Goal: Information Seeking & Learning: Learn about a topic

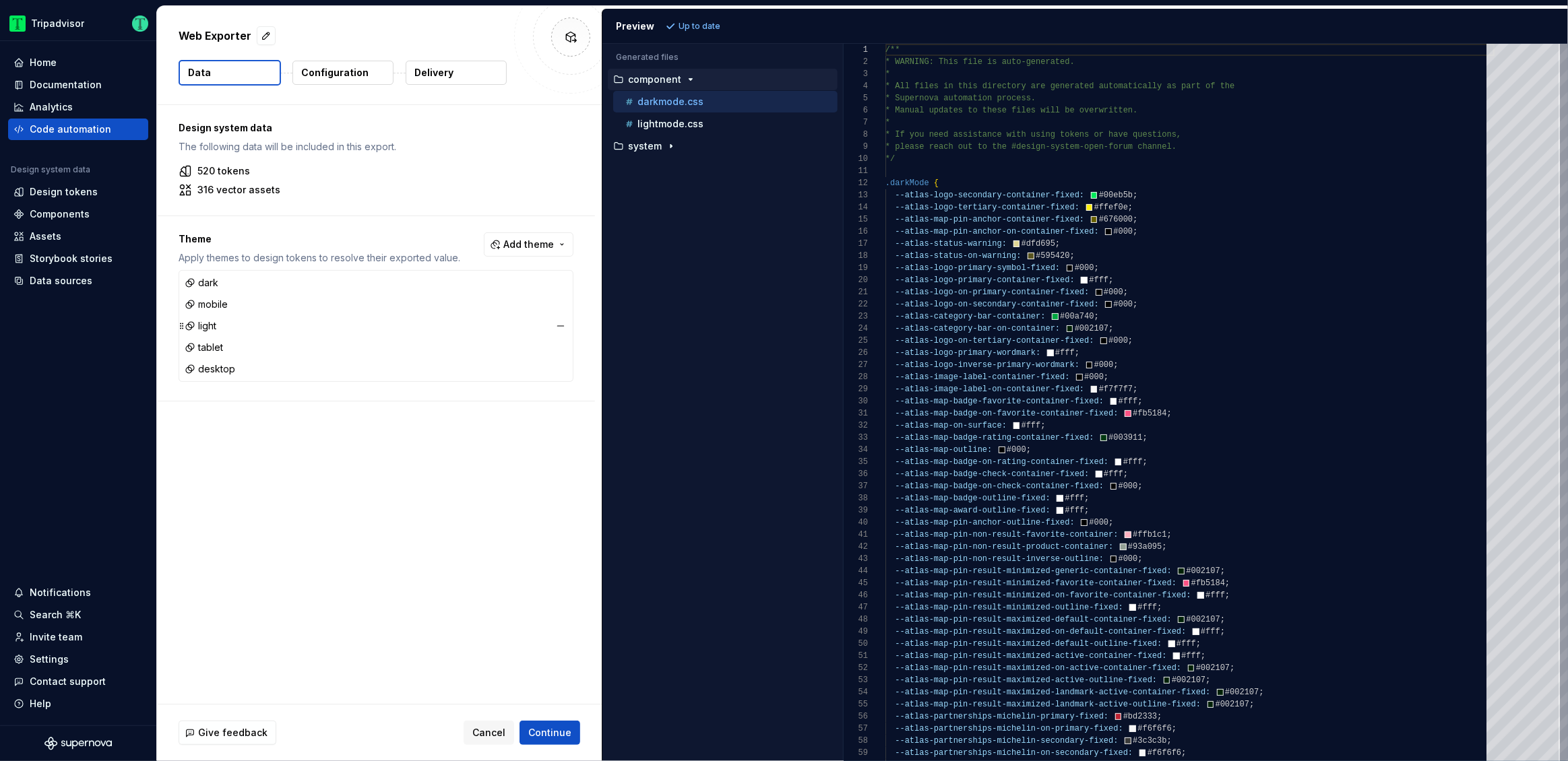
click at [204, 323] on div "light" at bounding box center [200, 325] width 32 height 14
click at [673, 144] on icon "button" at bounding box center [671, 146] width 11 height 11
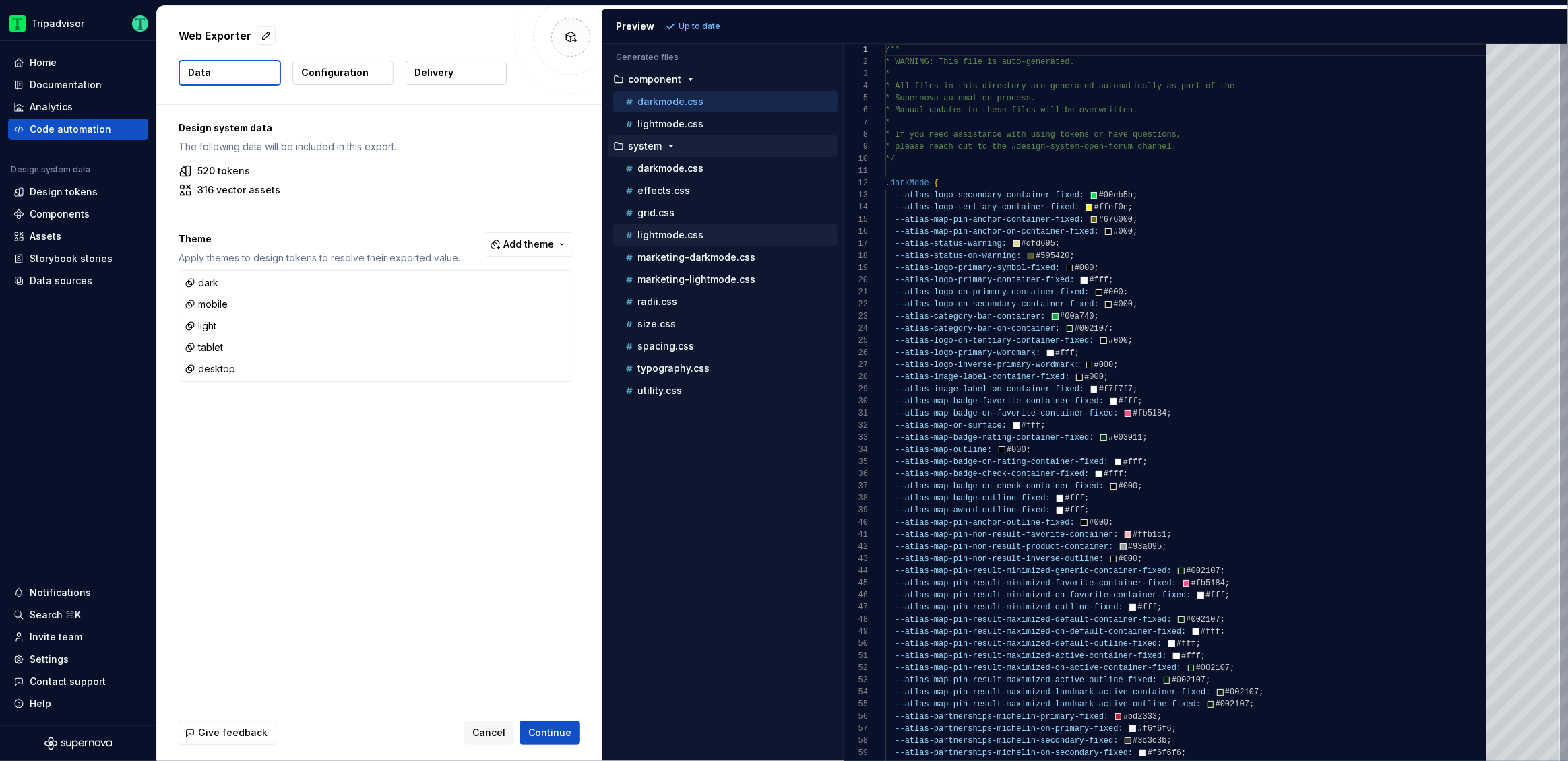
click at [663, 231] on p "lightmode.css" at bounding box center [670, 235] width 66 height 11
type textarea "**********"
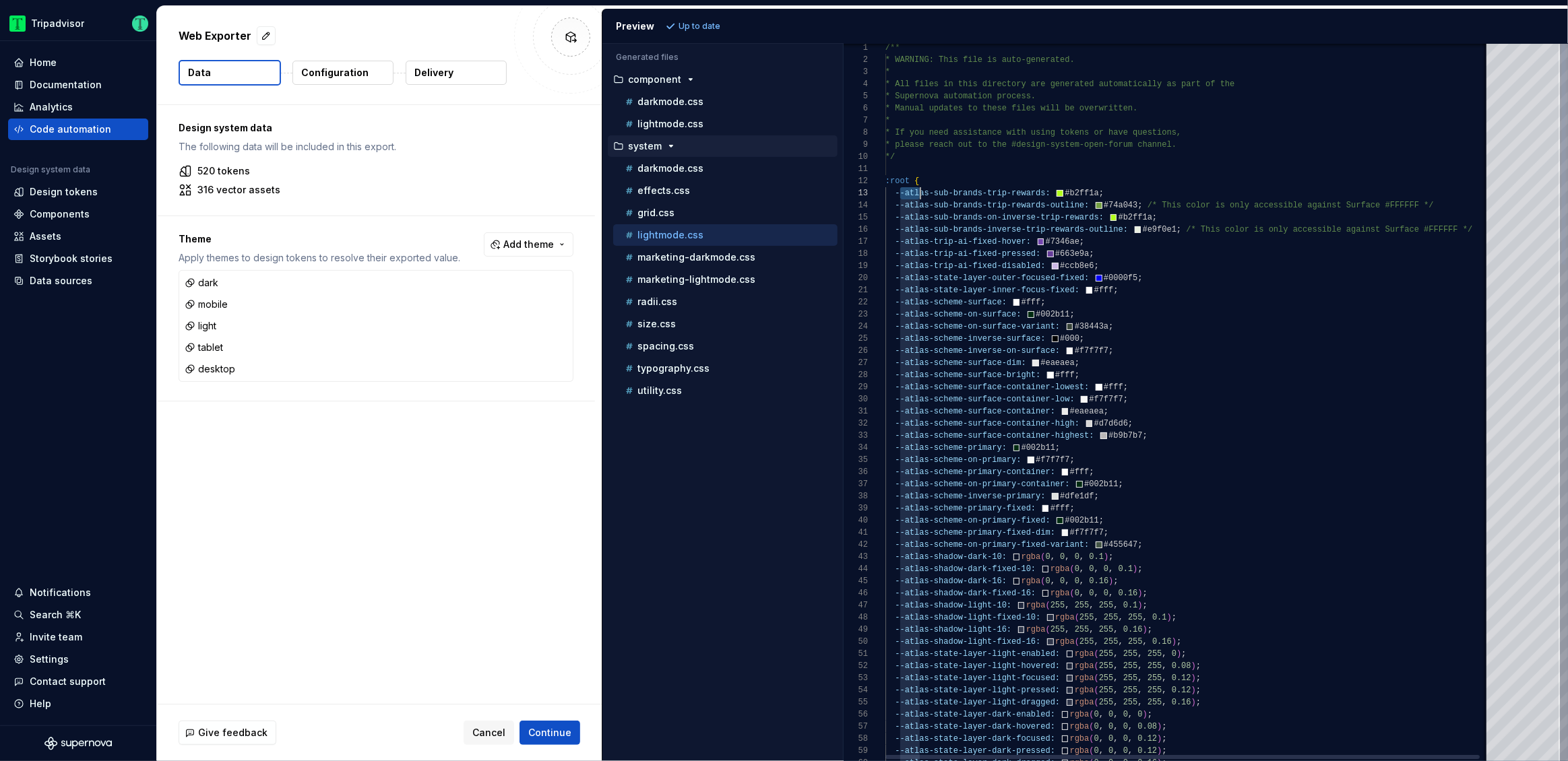
type textarea "**********"
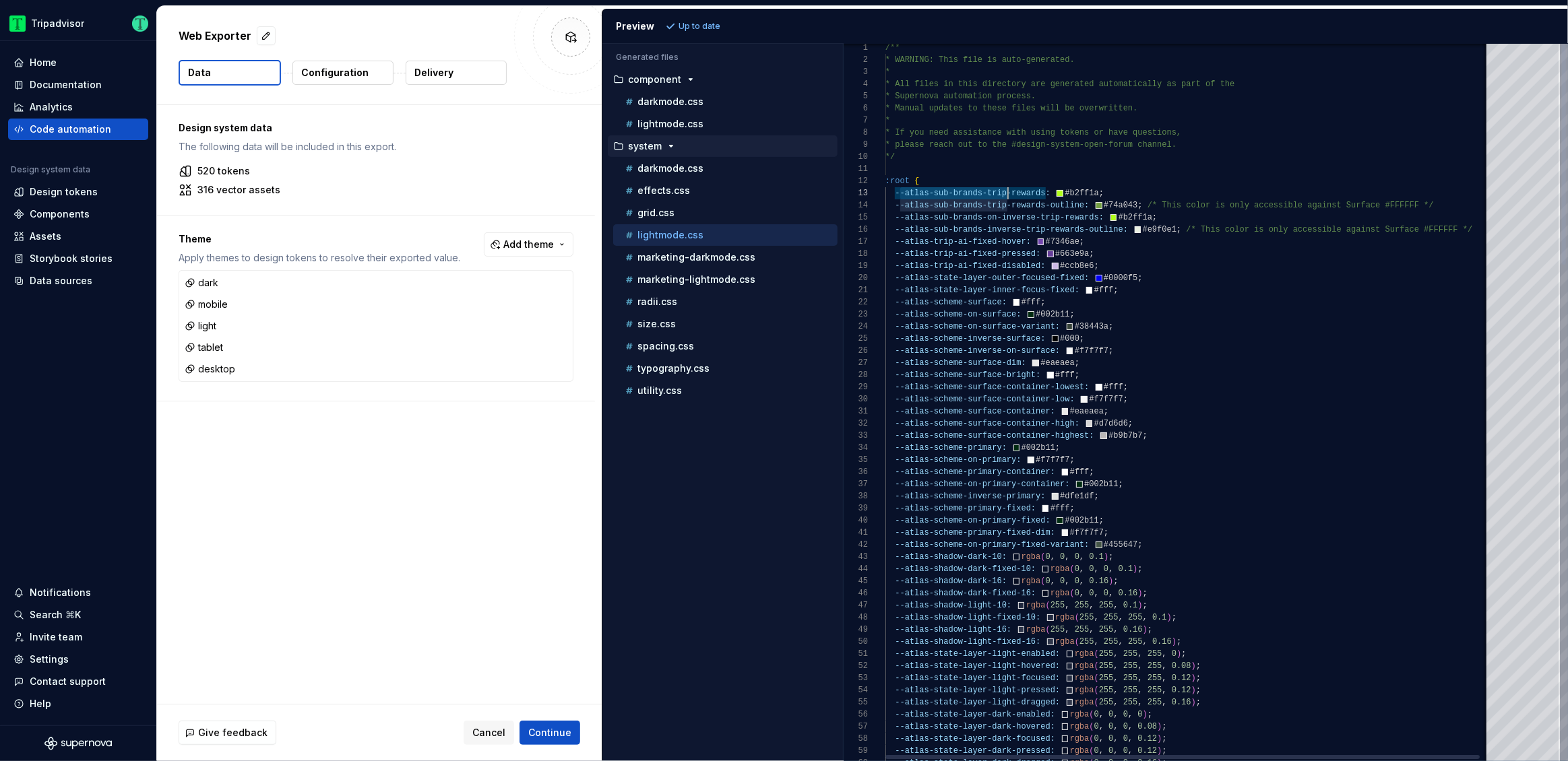
scroll to position [23, 127]
drag, startPoint x: 900, startPoint y: 196, endPoint x: 1012, endPoint y: 197, distance: 112.0
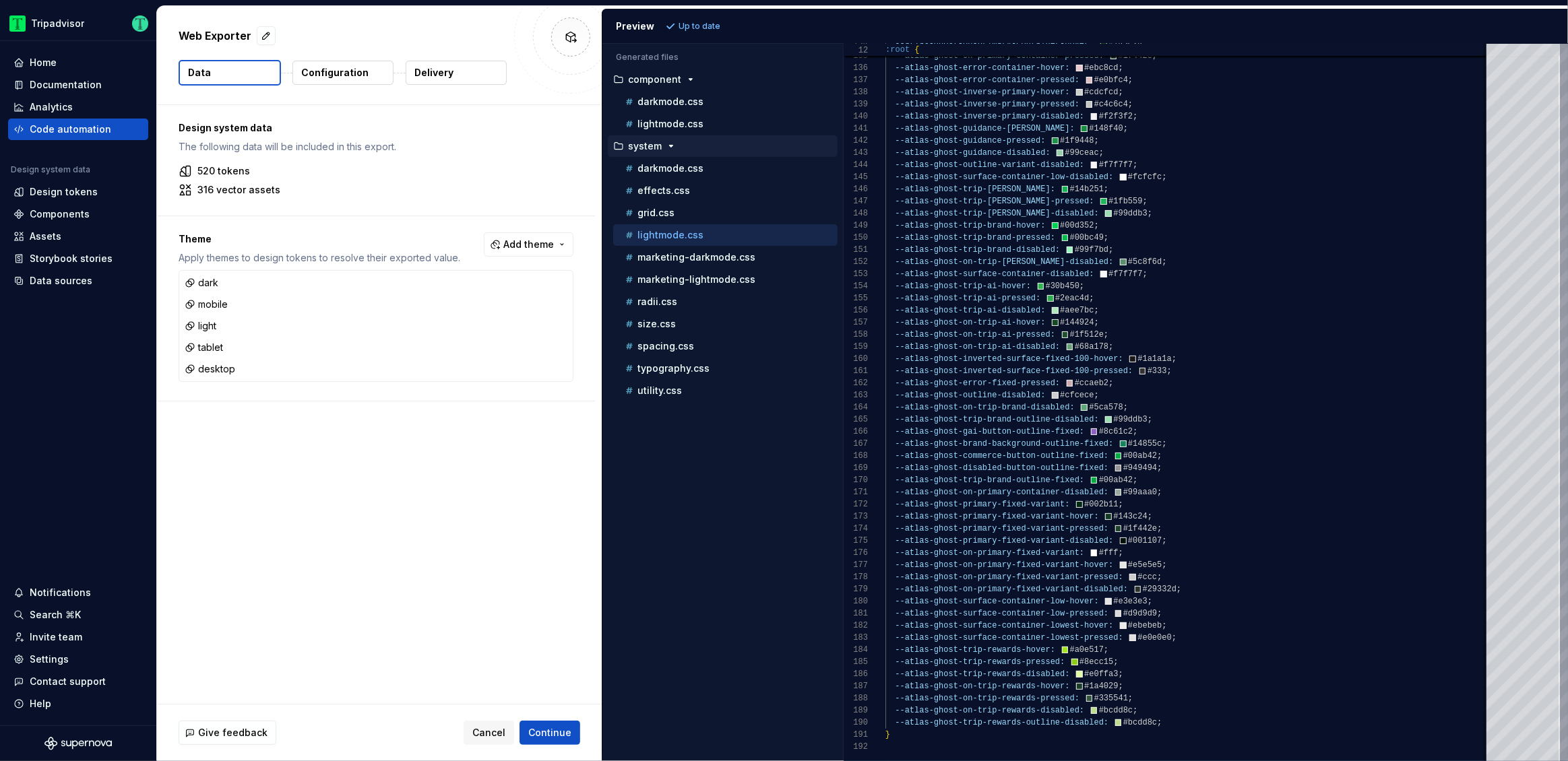
click at [482, 506] on div "Design system data The following data will be included in this export. 520 toke…" at bounding box center [380, 404] width 445 height 598
click at [490, 730] on span "Cancel" at bounding box center [488, 732] width 33 height 14
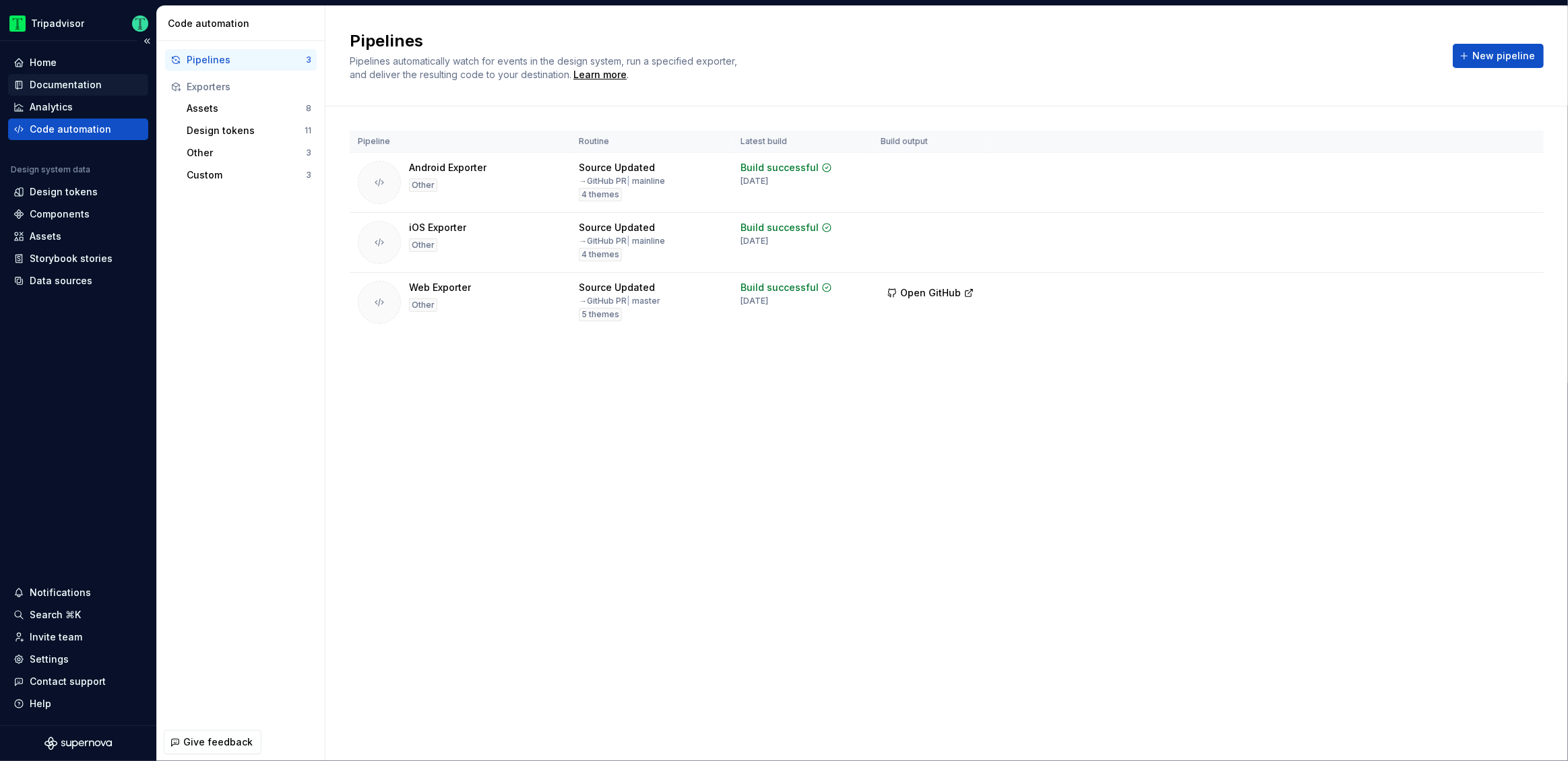
click at [62, 86] on div "Documentation" at bounding box center [66, 84] width 72 height 14
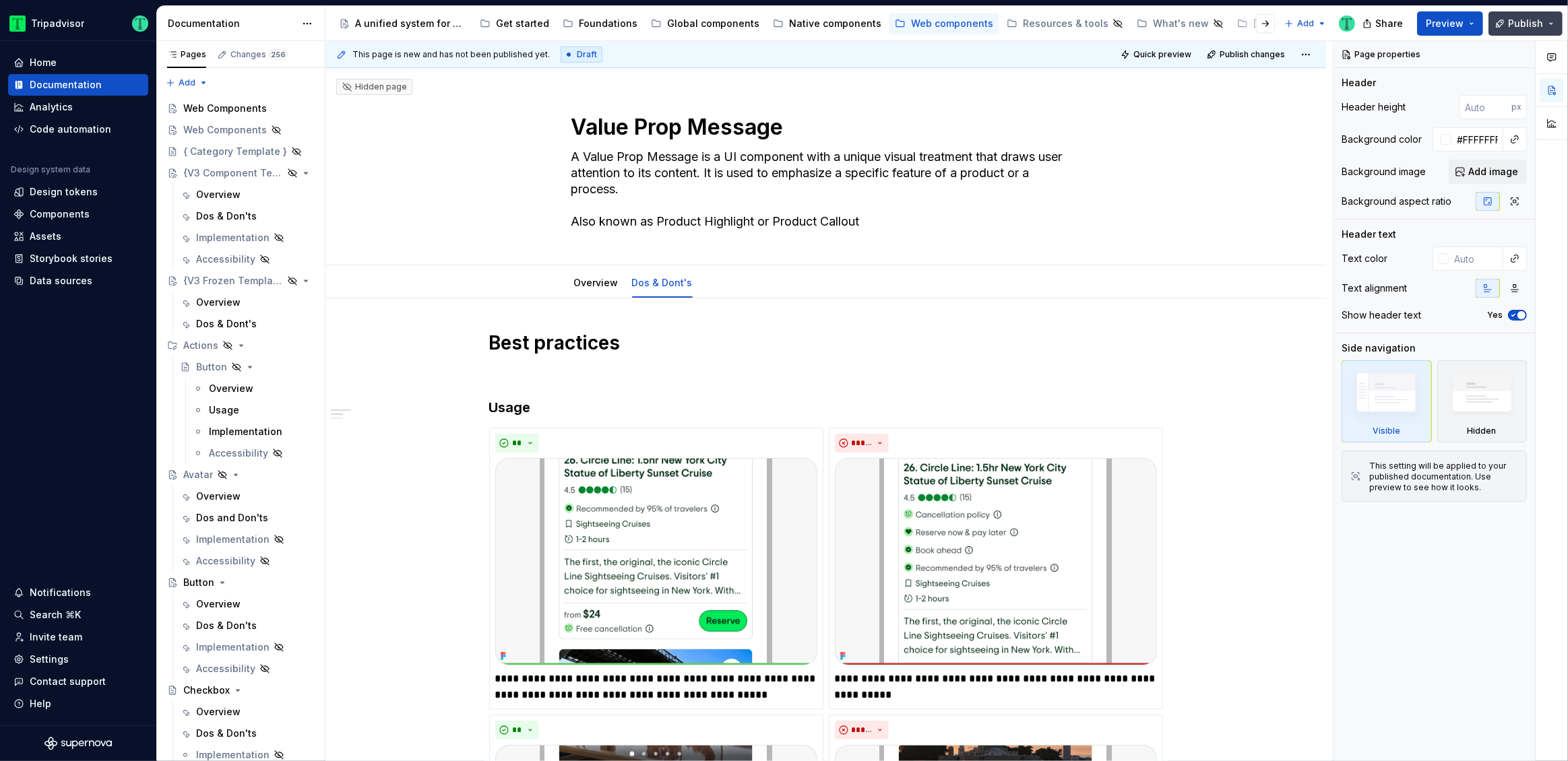
click at [1555, 23] on button "Publish" at bounding box center [1525, 23] width 74 height 24
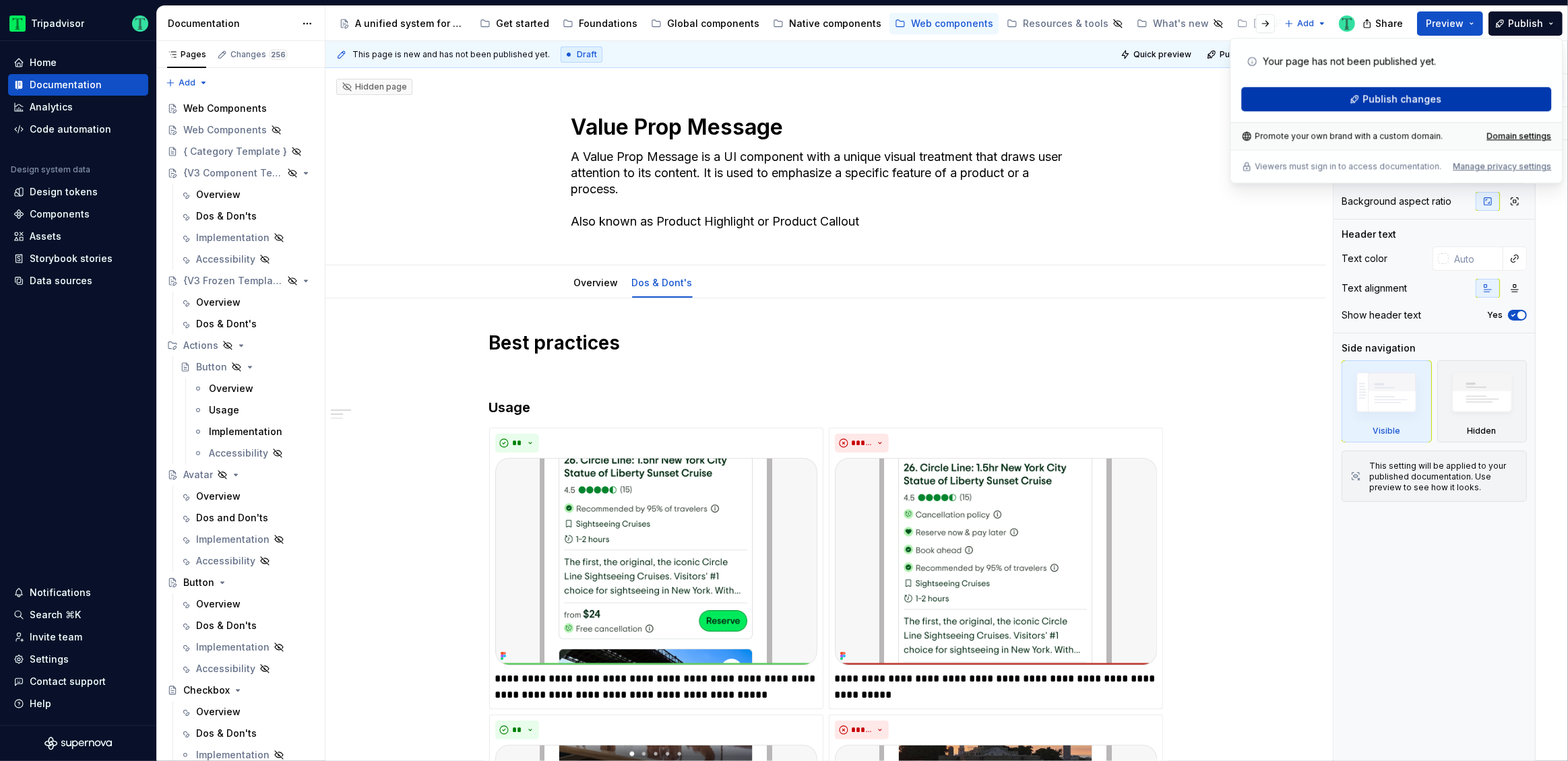
click at [1470, 99] on button "Publish changes" at bounding box center [1395, 99] width 310 height 24
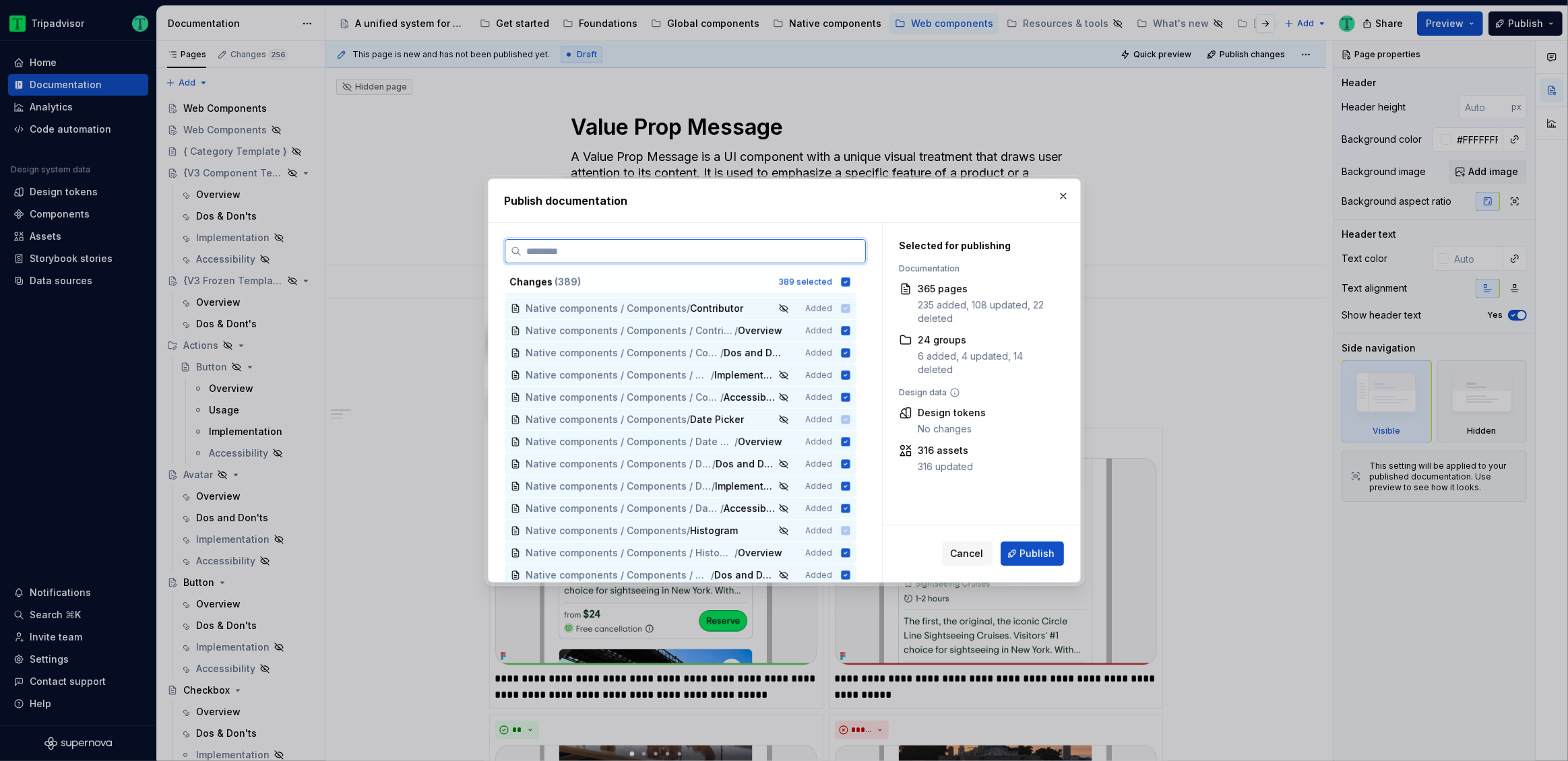
scroll to position [1912, 0]
click at [1032, 554] on span "Publish" at bounding box center [1037, 553] width 35 height 14
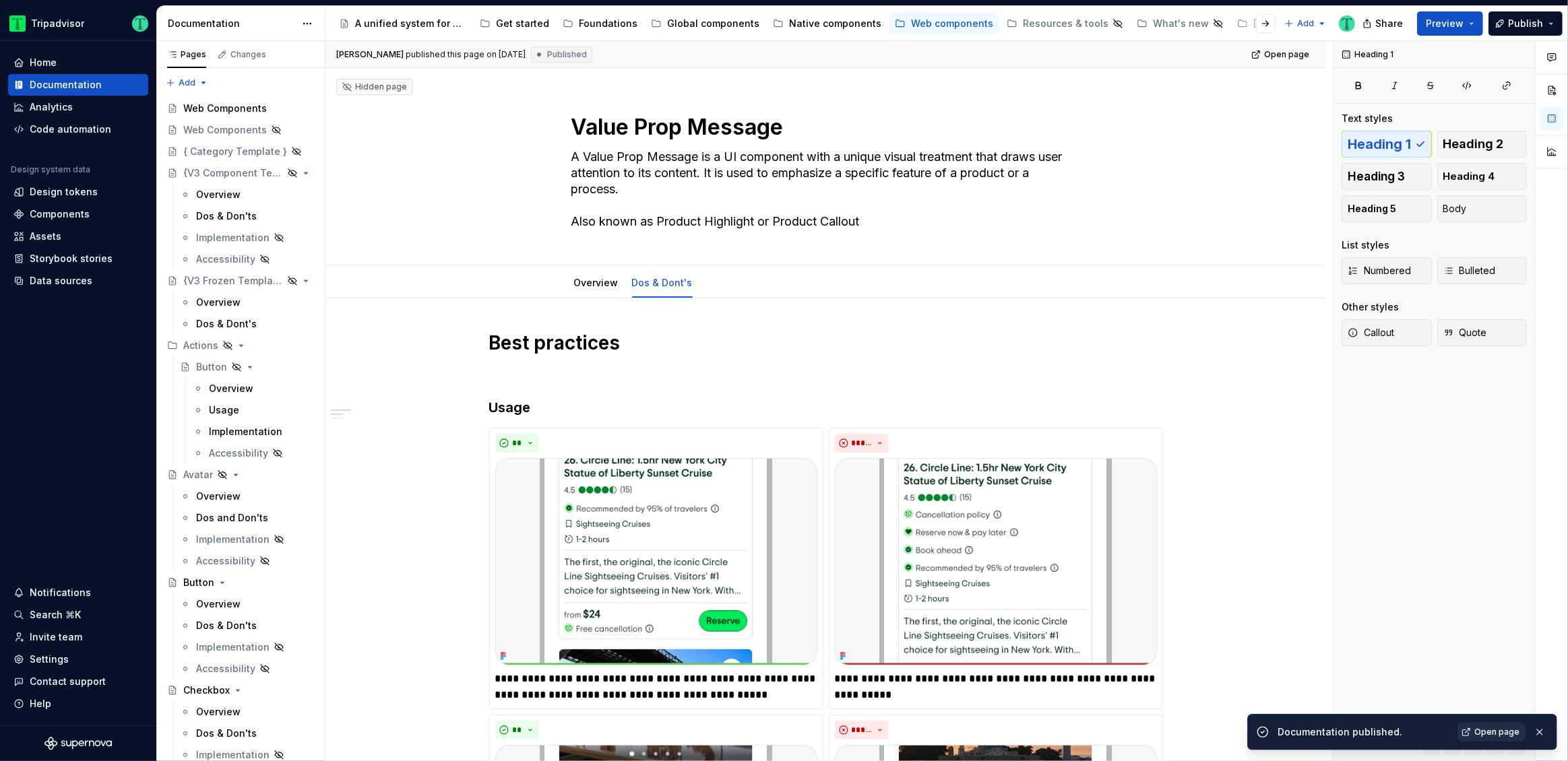
click at [1498, 735] on span "Open page" at bounding box center [1497, 732] width 45 height 11
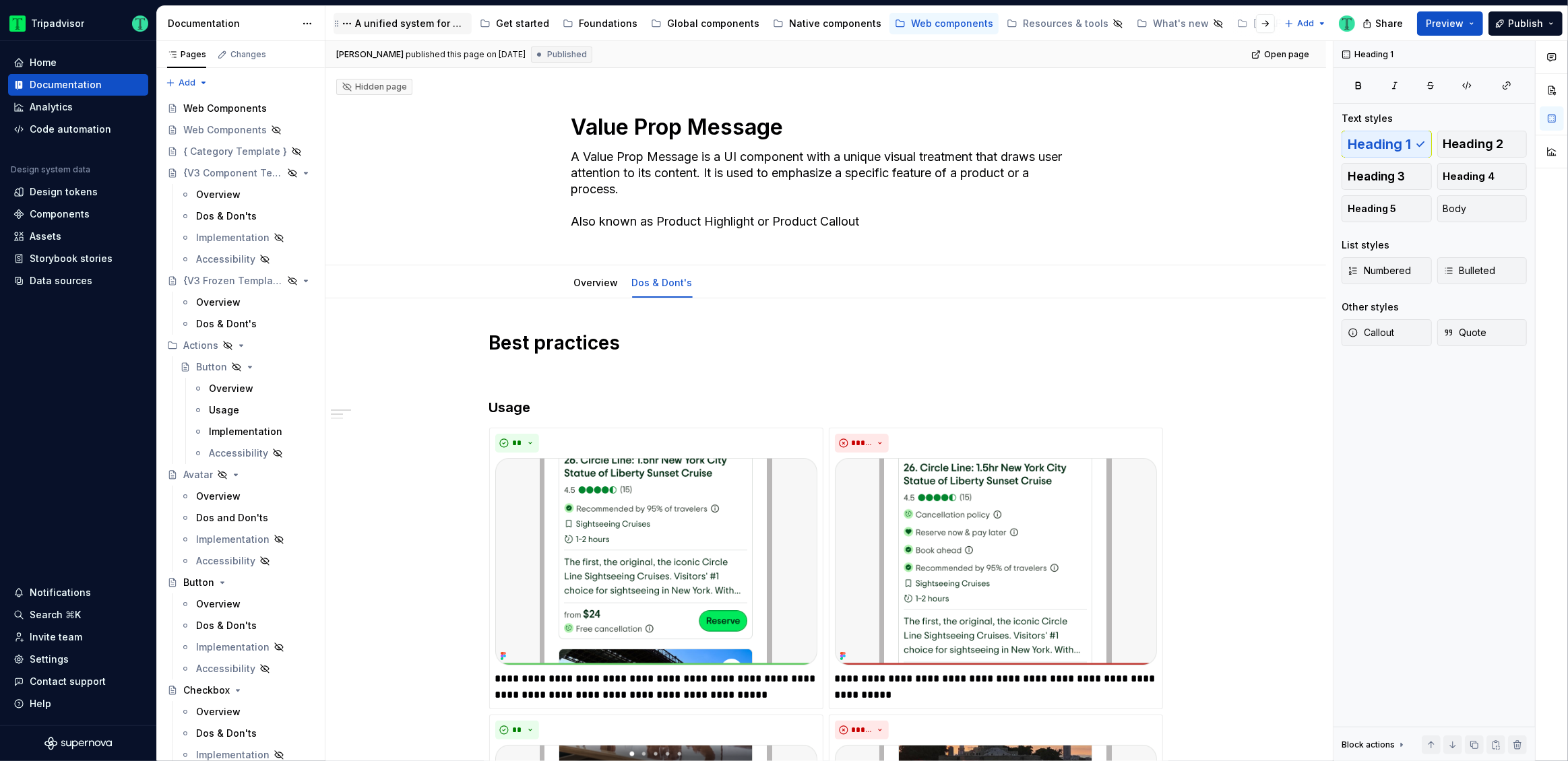
click at [403, 23] on div "A unified system for every journey." at bounding box center [411, 23] width 111 height 14
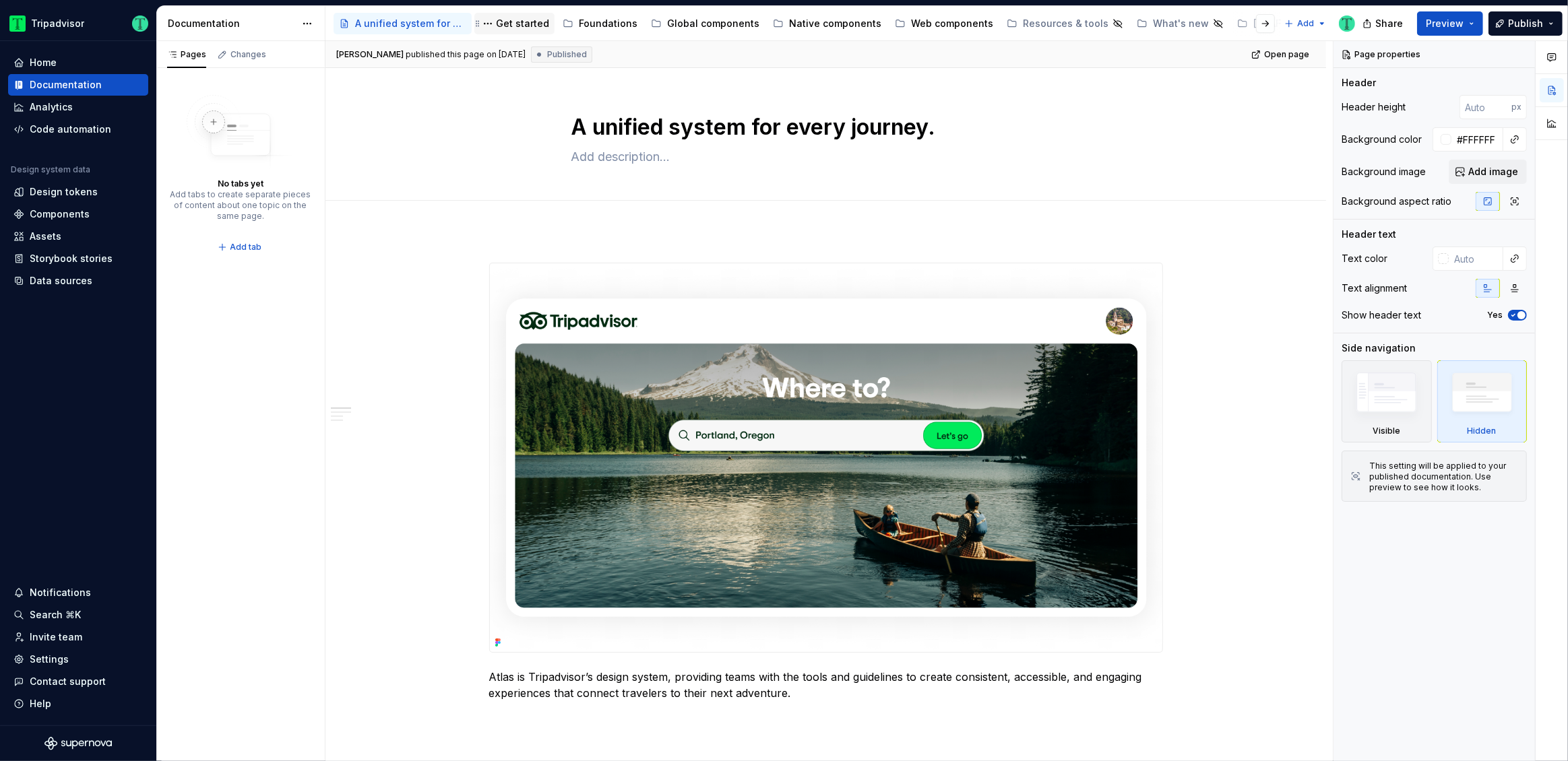
click at [514, 27] on div "Get started" at bounding box center [522, 23] width 53 height 14
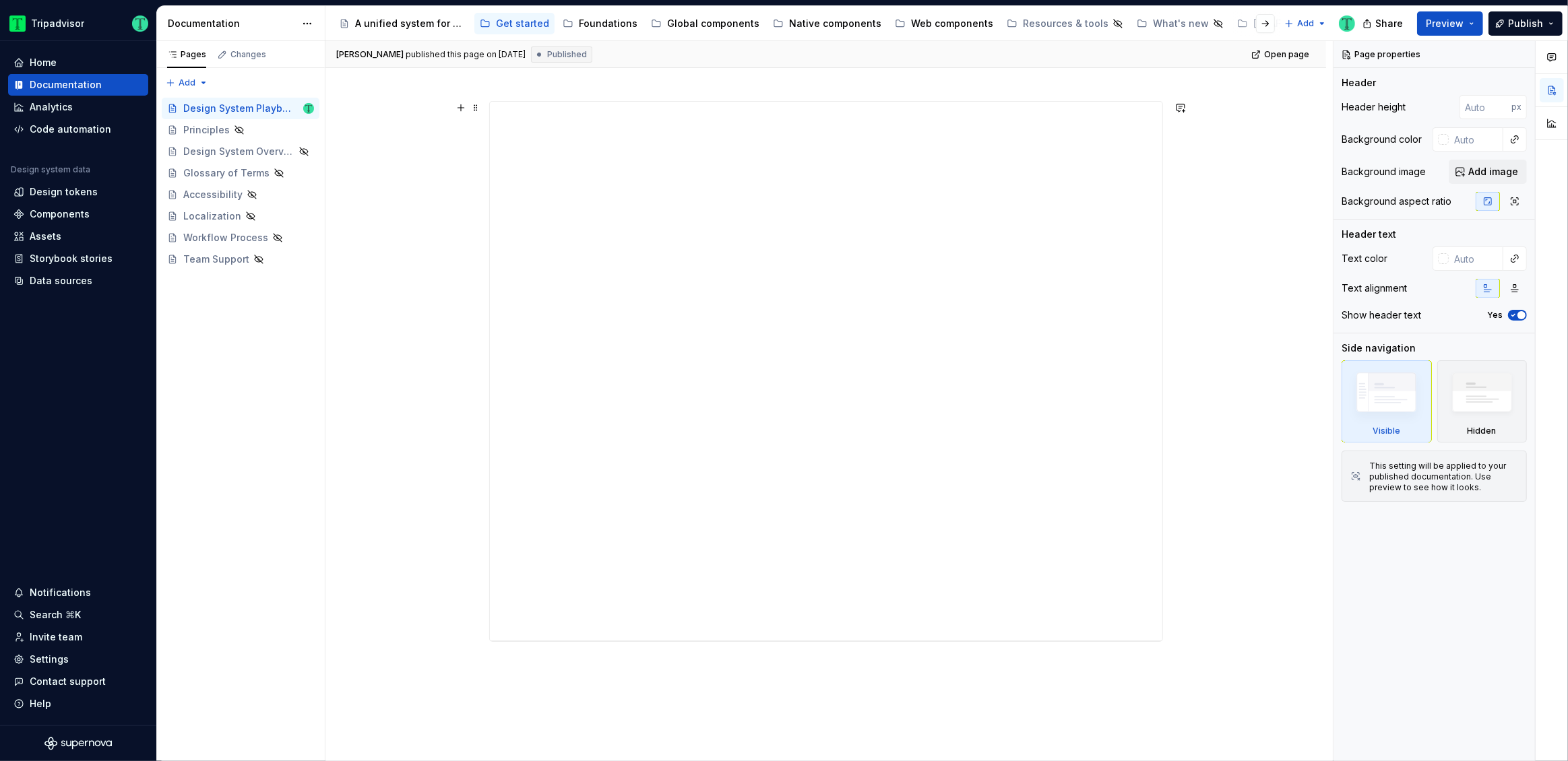
scroll to position [163, 0]
click at [1034, 377] on div "**********" at bounding box center [827, 370] width 673 height 539
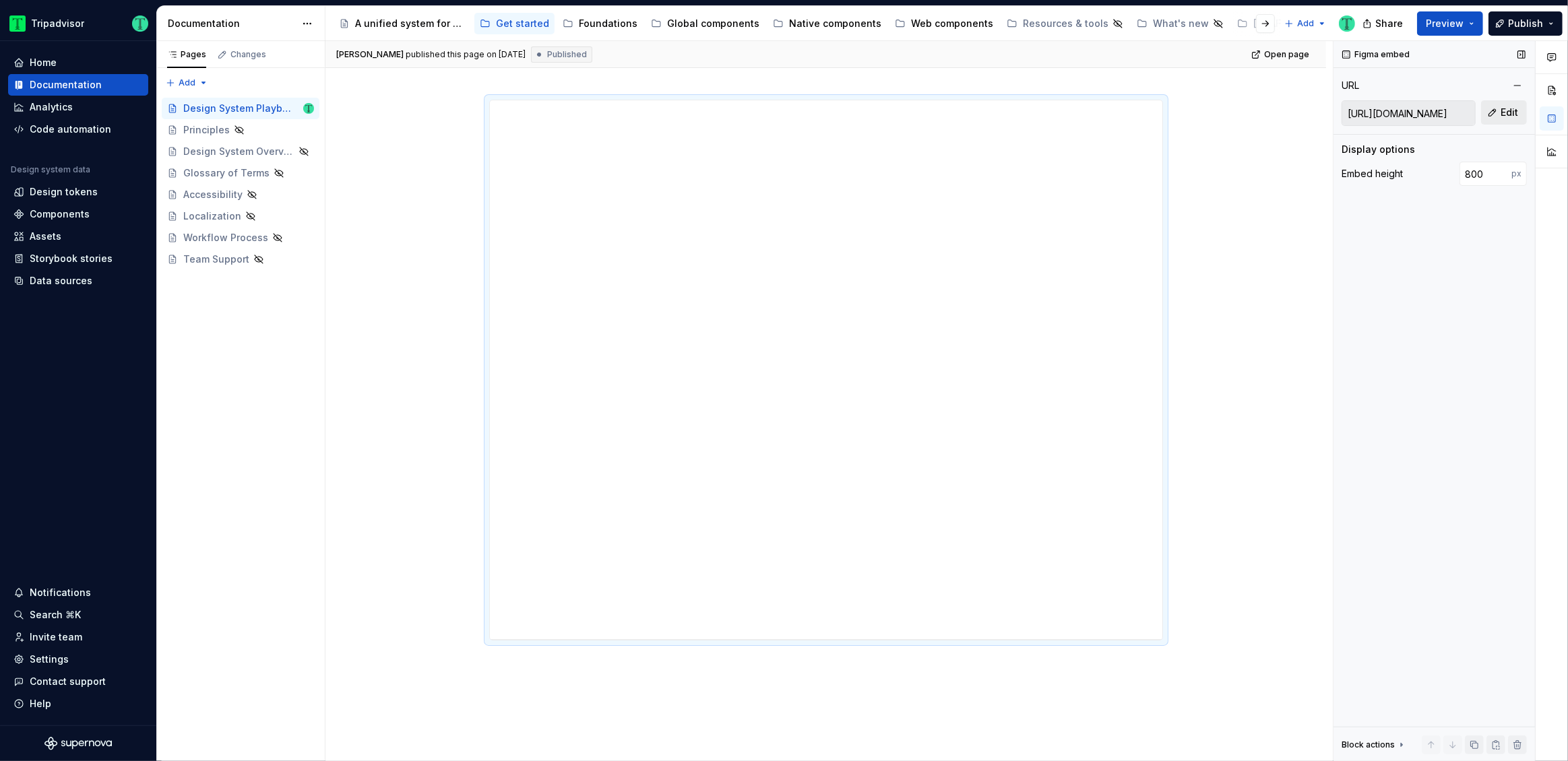
click at [1494, 119] on button "Edit" at bounding box center [1504, 112] width 46 height 24
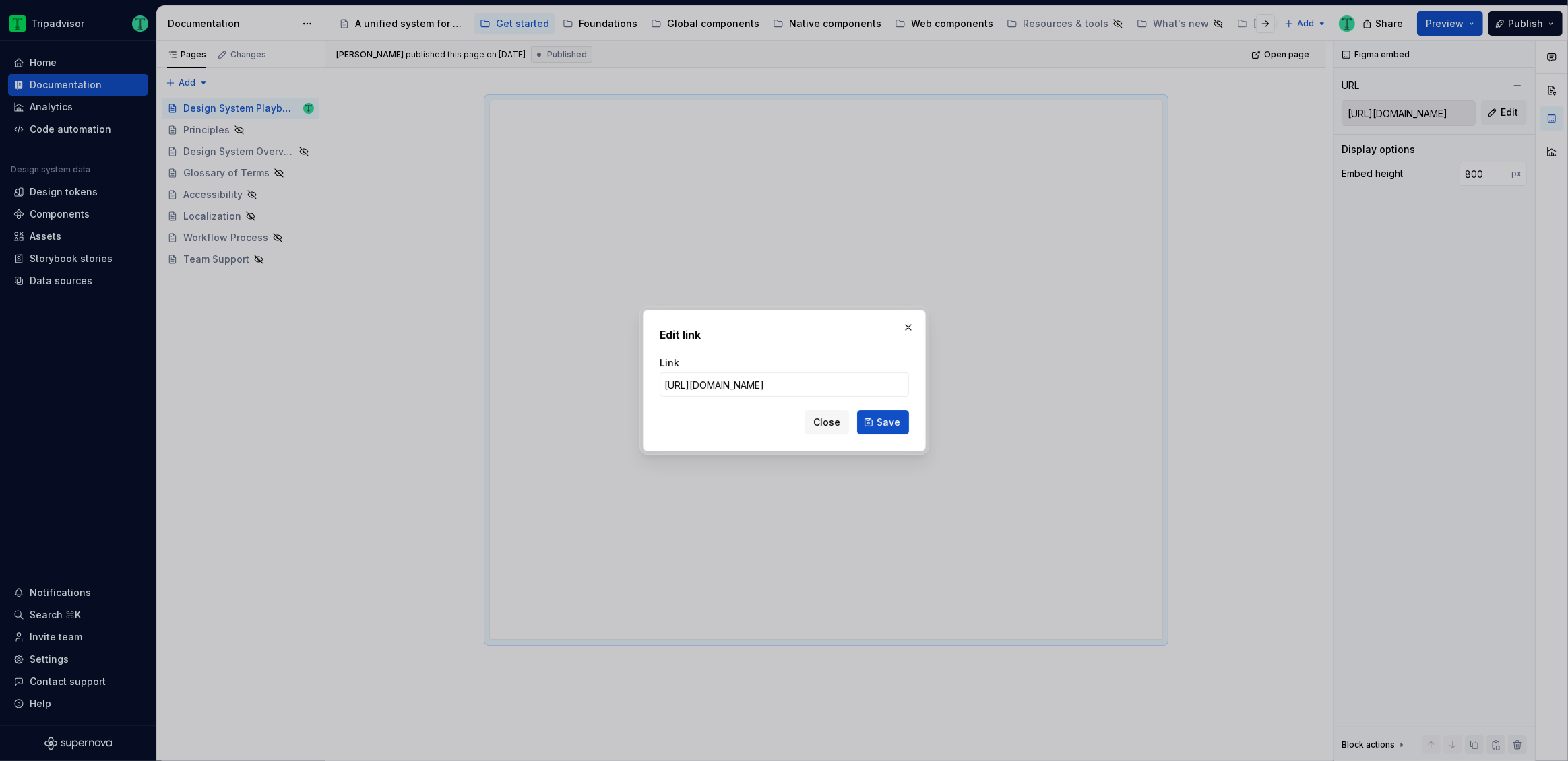
scroll to position [0, 0]
click at [831, 427] on span "Close" at bounding box center [827, 422] width 27 height 14
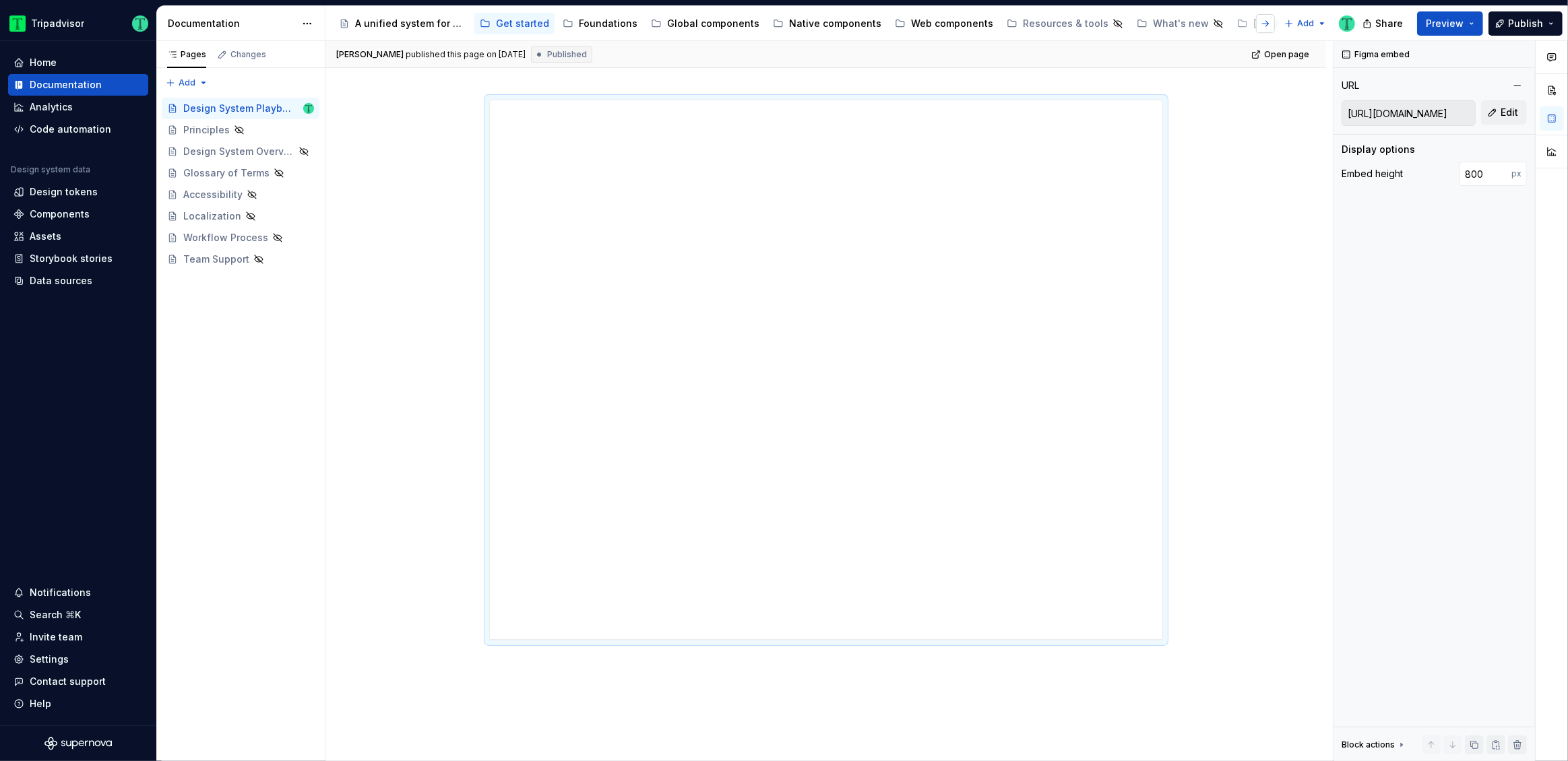
click at [1264, 25] on button "button" at bounding box center [1265, 23] width 19 height 19
click at [1103, 25] on button "Page tree" at bounding box center [1111, 23] width 16 height 16
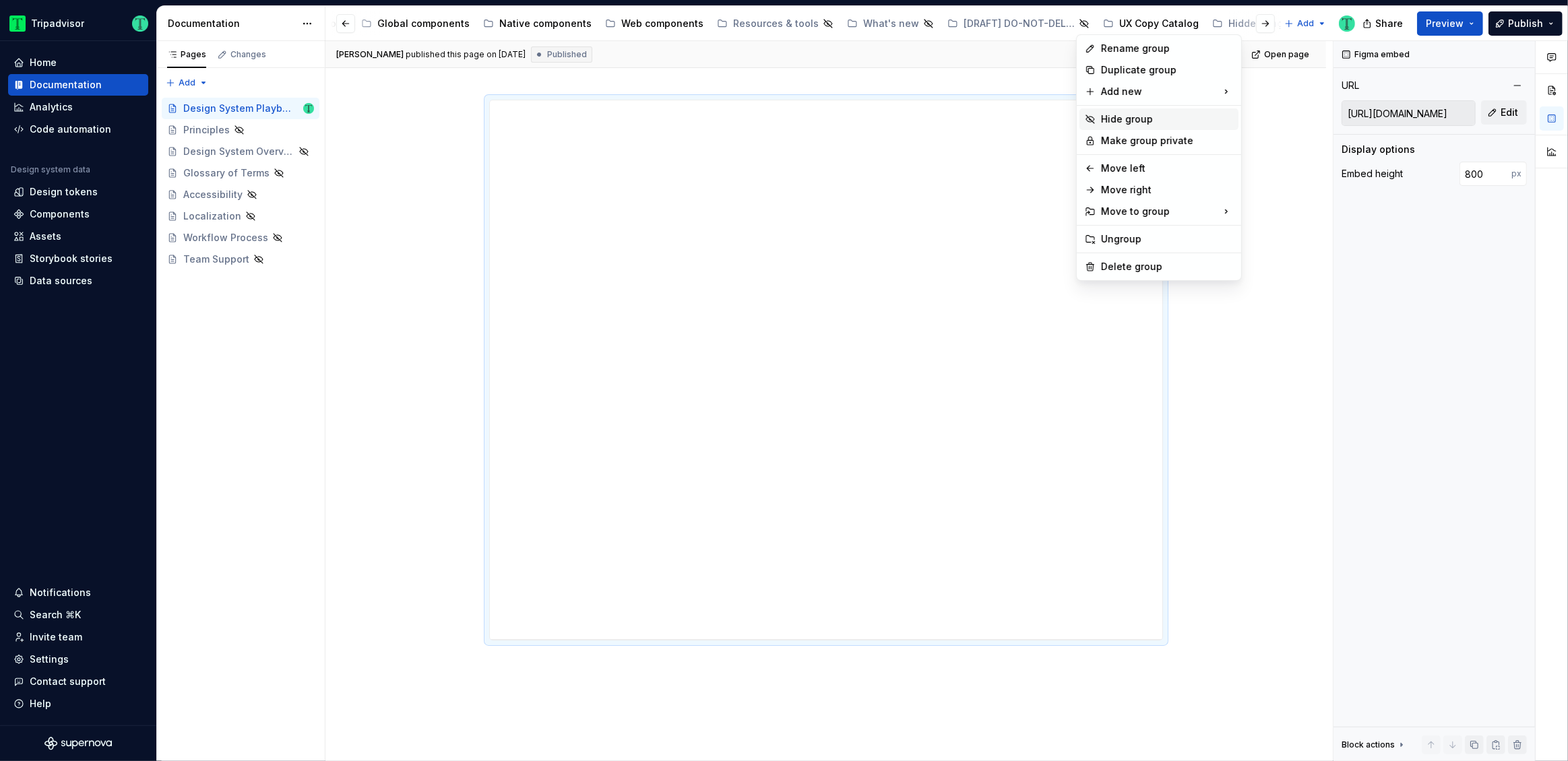
click at [1111, 115] on div "Hide group" at bounding box center [1167, 118] width 132 height 14
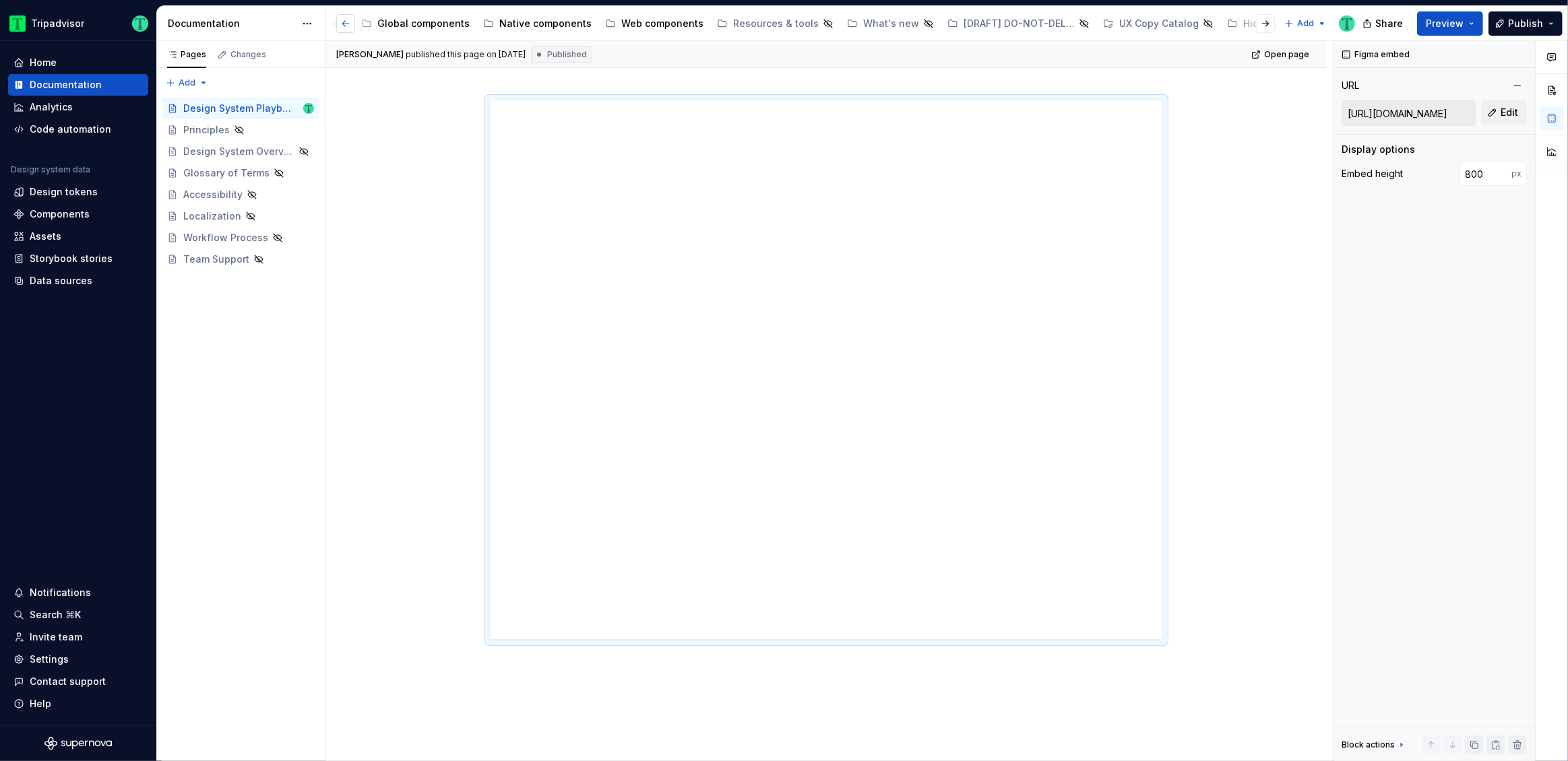
click at [343, 23] on button "button" at bounding box center [345, 23] width 19 height 19
click at [0, 0] on button "Page tree" at bounding box center [0, 0] width 0 height 0
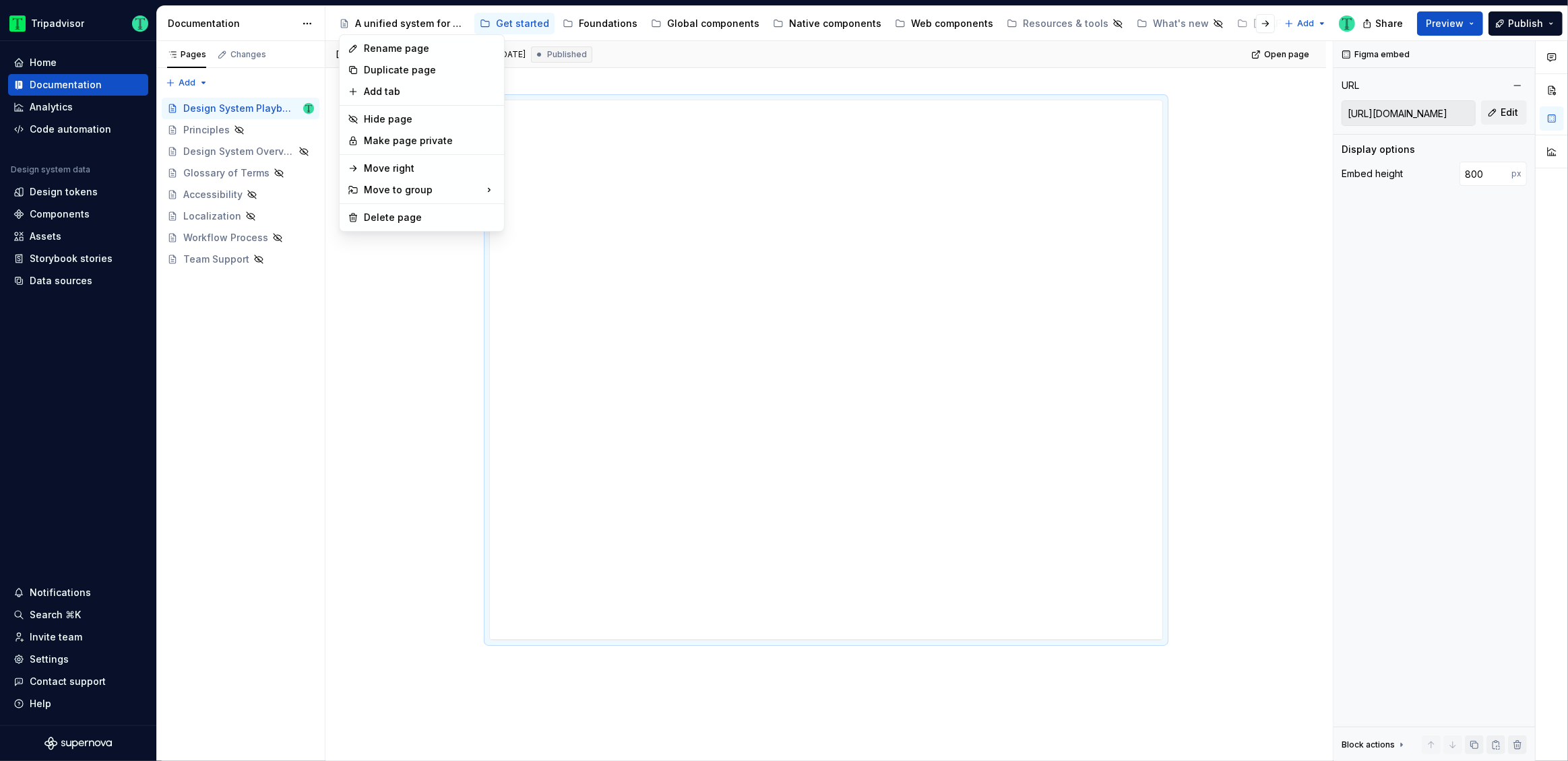
click at [519, 24] on html "Tripadvisor Home Documentation Analytics Code automation Design system data Des…" at bounding box center [784, 380] width 1568 height 761
click at [519, 24] on div "Get started" at bounding box center [522, 23] width 53 height 14
click at [589, 23] on div "Foundations" at bounding box center [608, 23] width 59 height 14
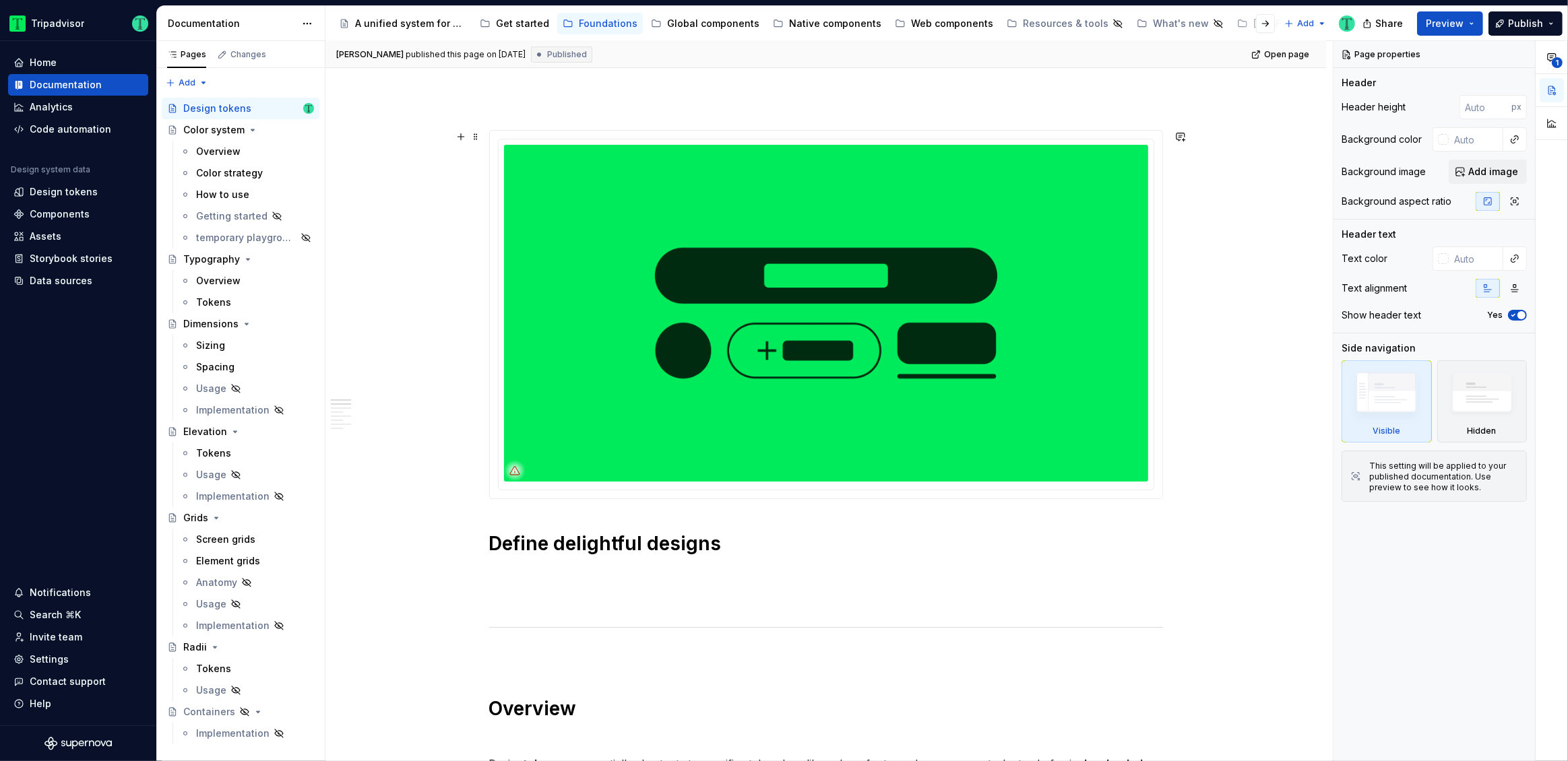
scroll to position [157, 0]
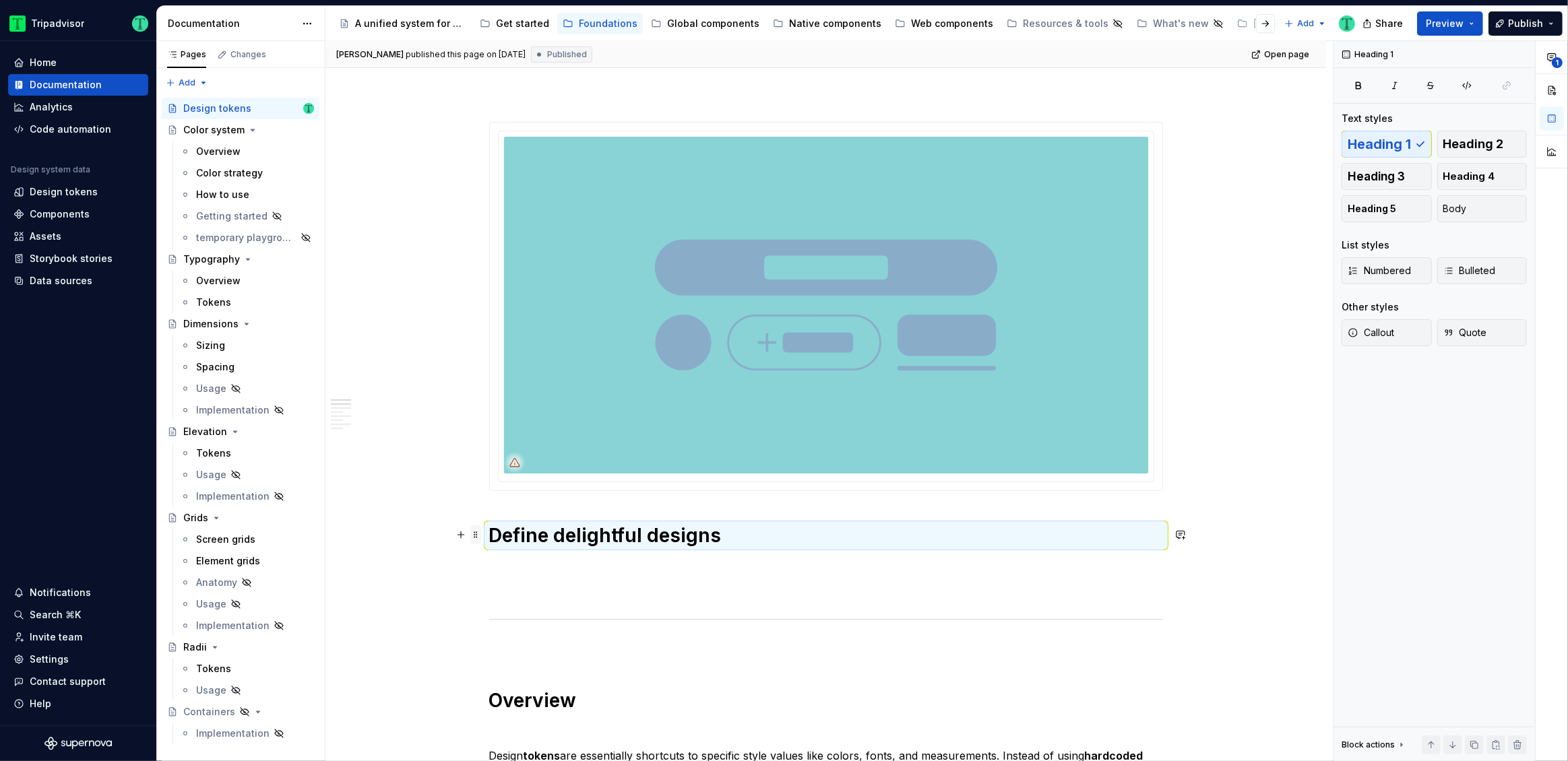
click at [477, 537] on span at bounding box center [476, 534] width 11 height 19
click at [499, 645] on div "Delete" at bounding box center [531, 654] width 115 height 22
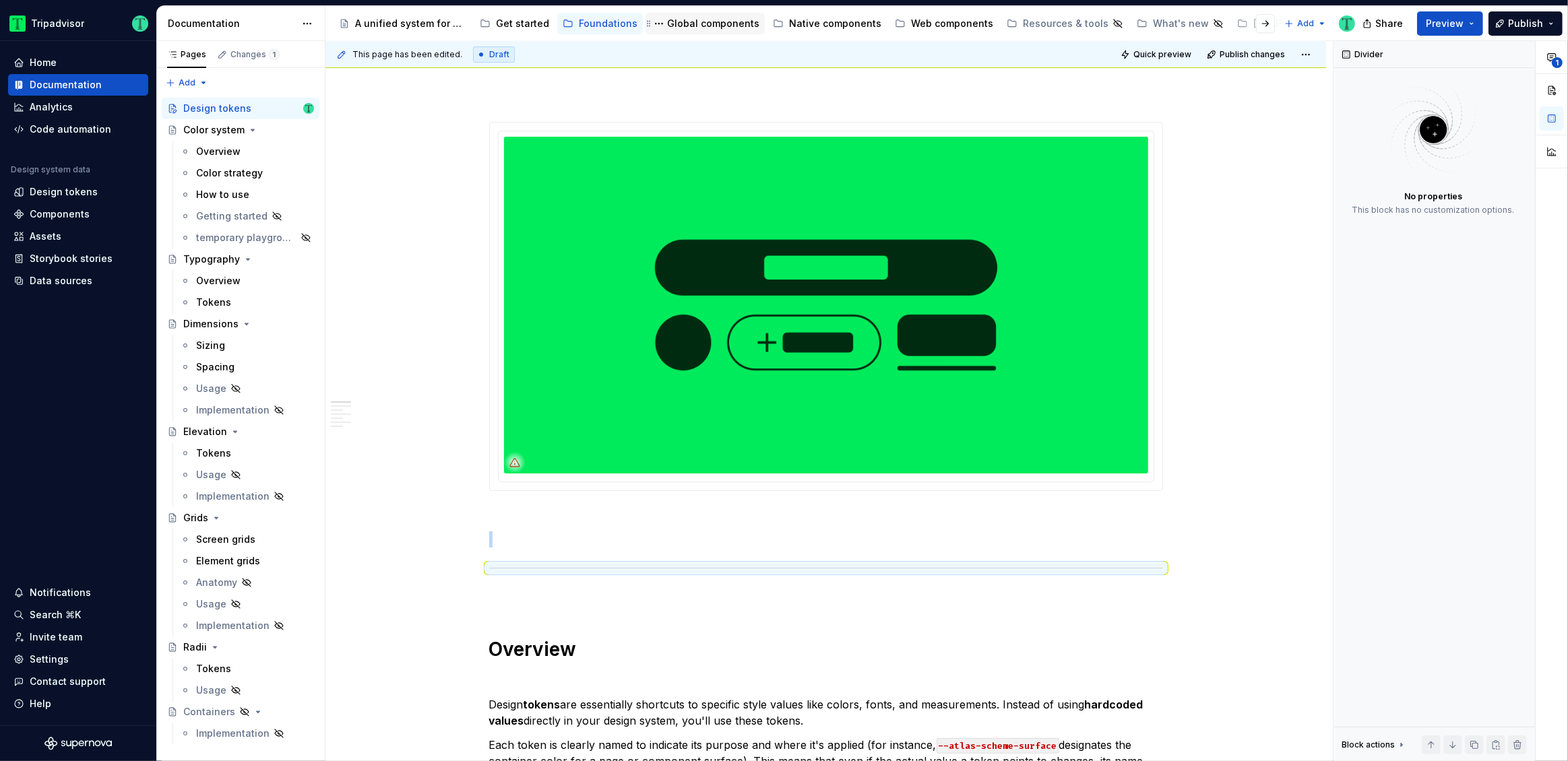
click at [699, 25] on div "Global components" at bounding box center [713, 23] width 92 height 14
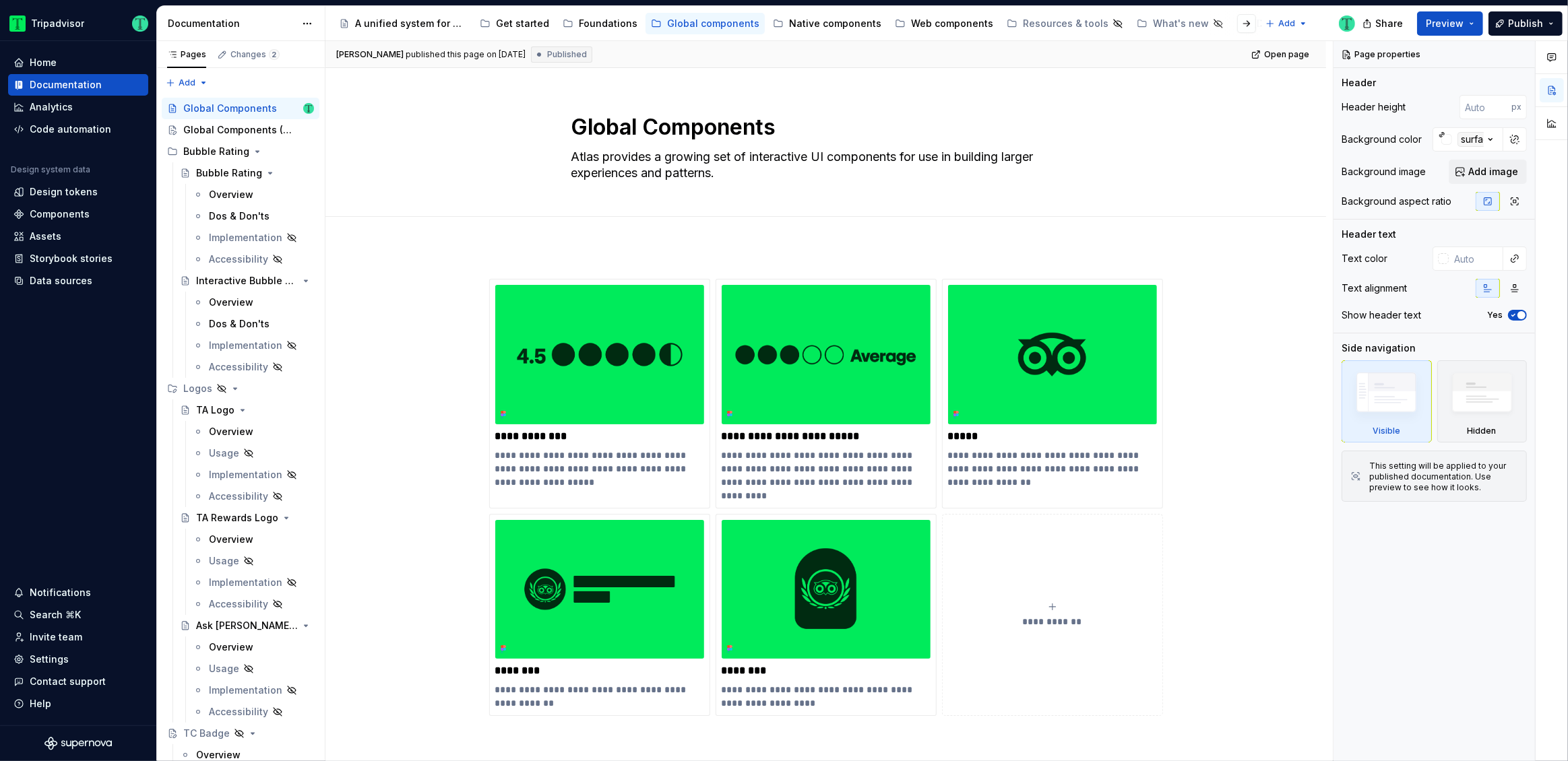
type textarea "*"
type textarea "Global Components (Reference)"
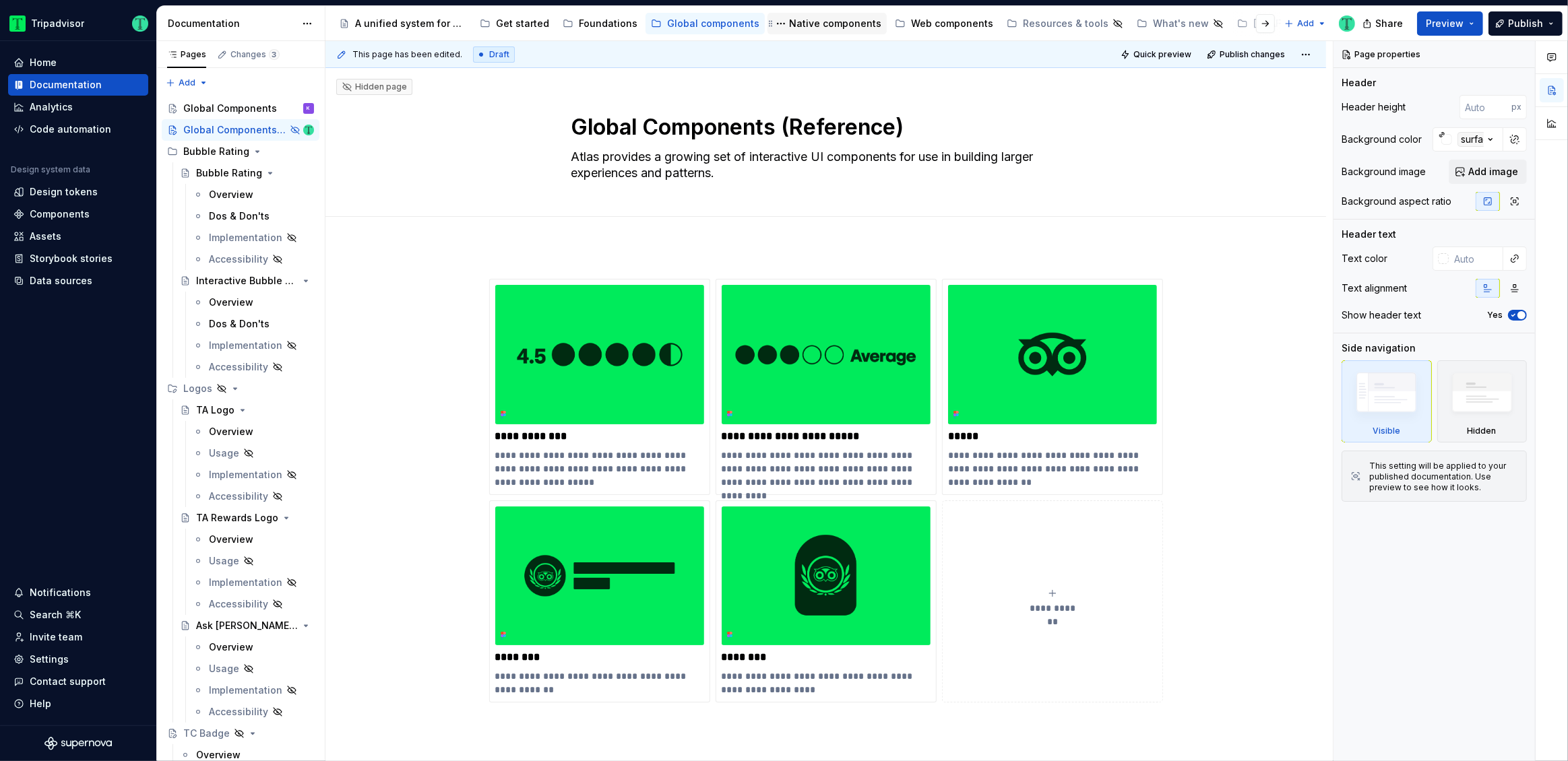
click at [813, 21] on div "Native components" at bounding box center [835, 23] width 92 height 14
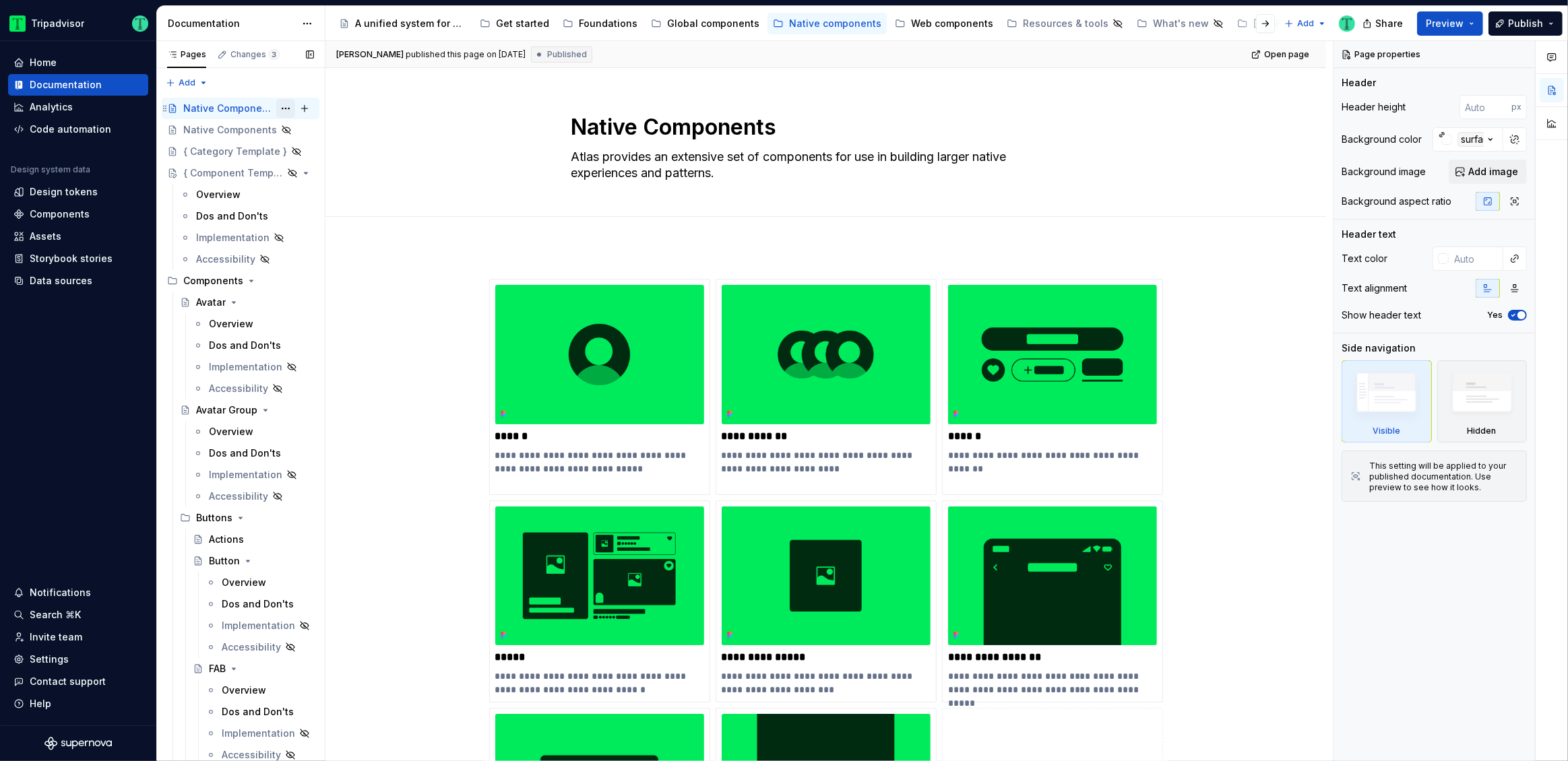
click at [280, 108] on button "Page tree" at bounding box center [285, 108] width 19 height 19
click at [372, 391] on html "Tripadvisor Home Documentation Analytics Code automation Design system data Des…" at bounding box center [784, 380] width 1568 height 761
click at [250, 280] on icon "Page tree" at bounding box center [251, 280] width 4 height 1
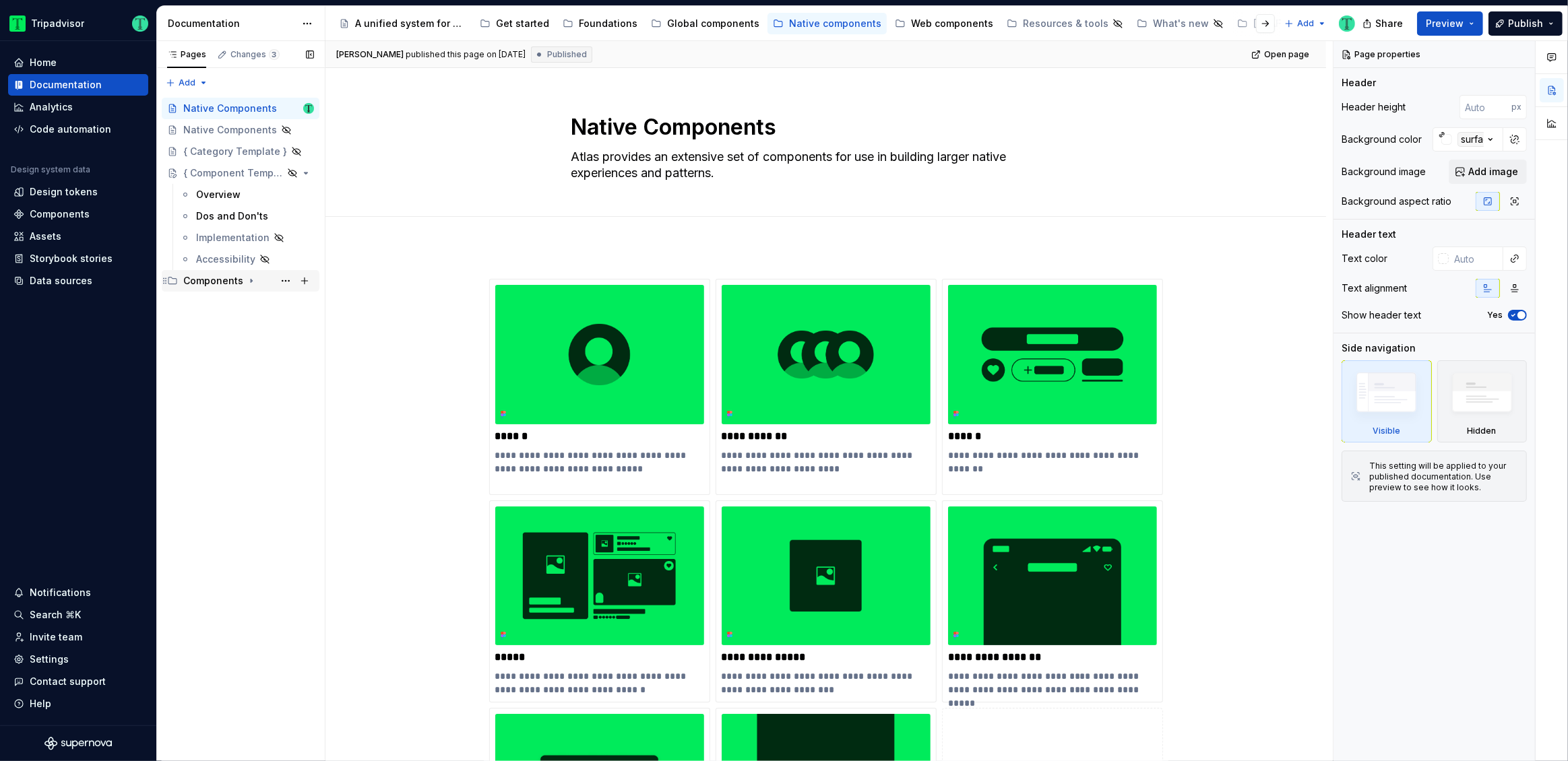
click at [248, 284] on icon "Page tree" at bounding box center [251, 281] width 11 height 11
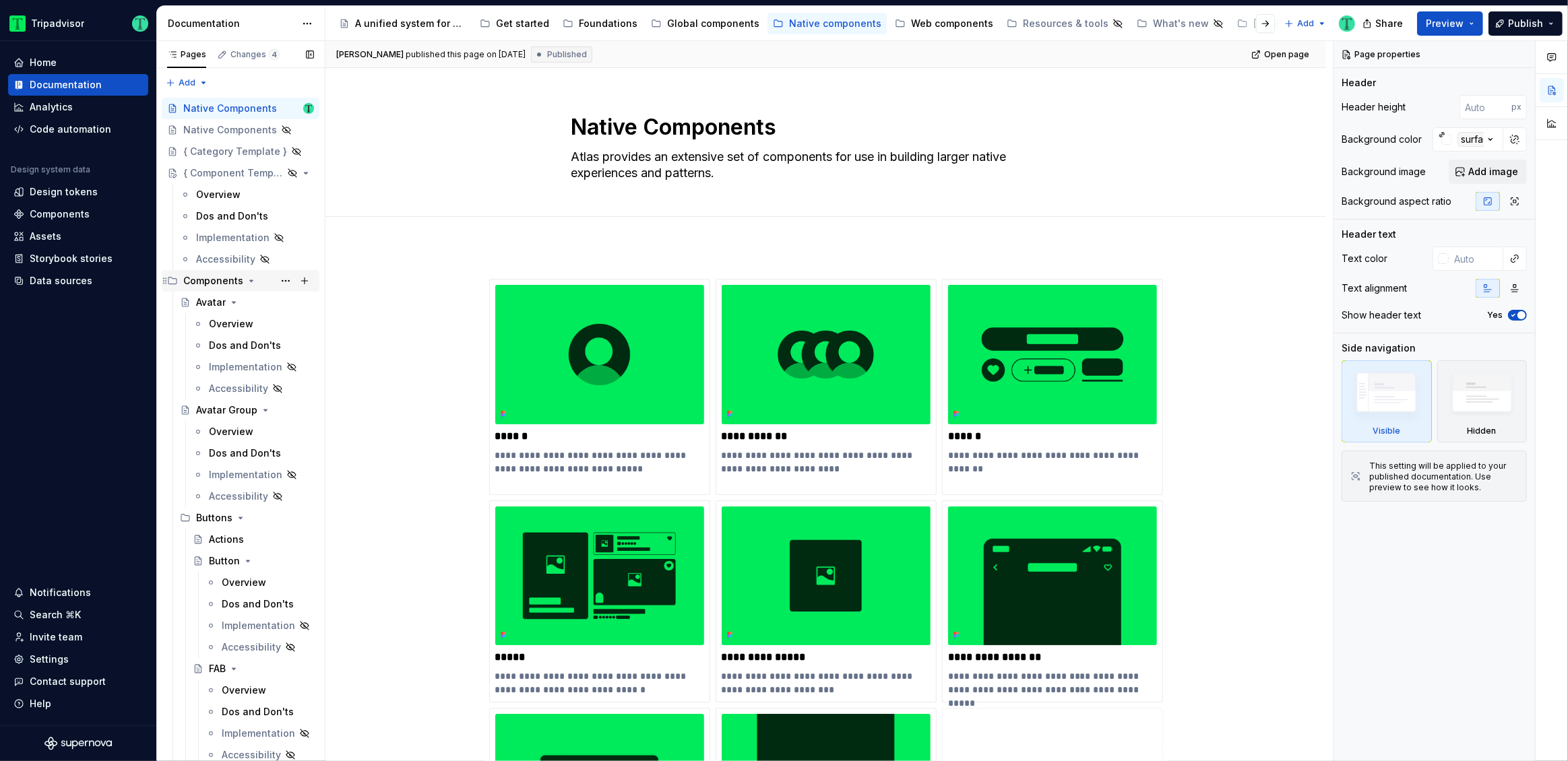
click at [250, 281] on icon "Page tree" at bounding box center [251, 281] width 11 height 11
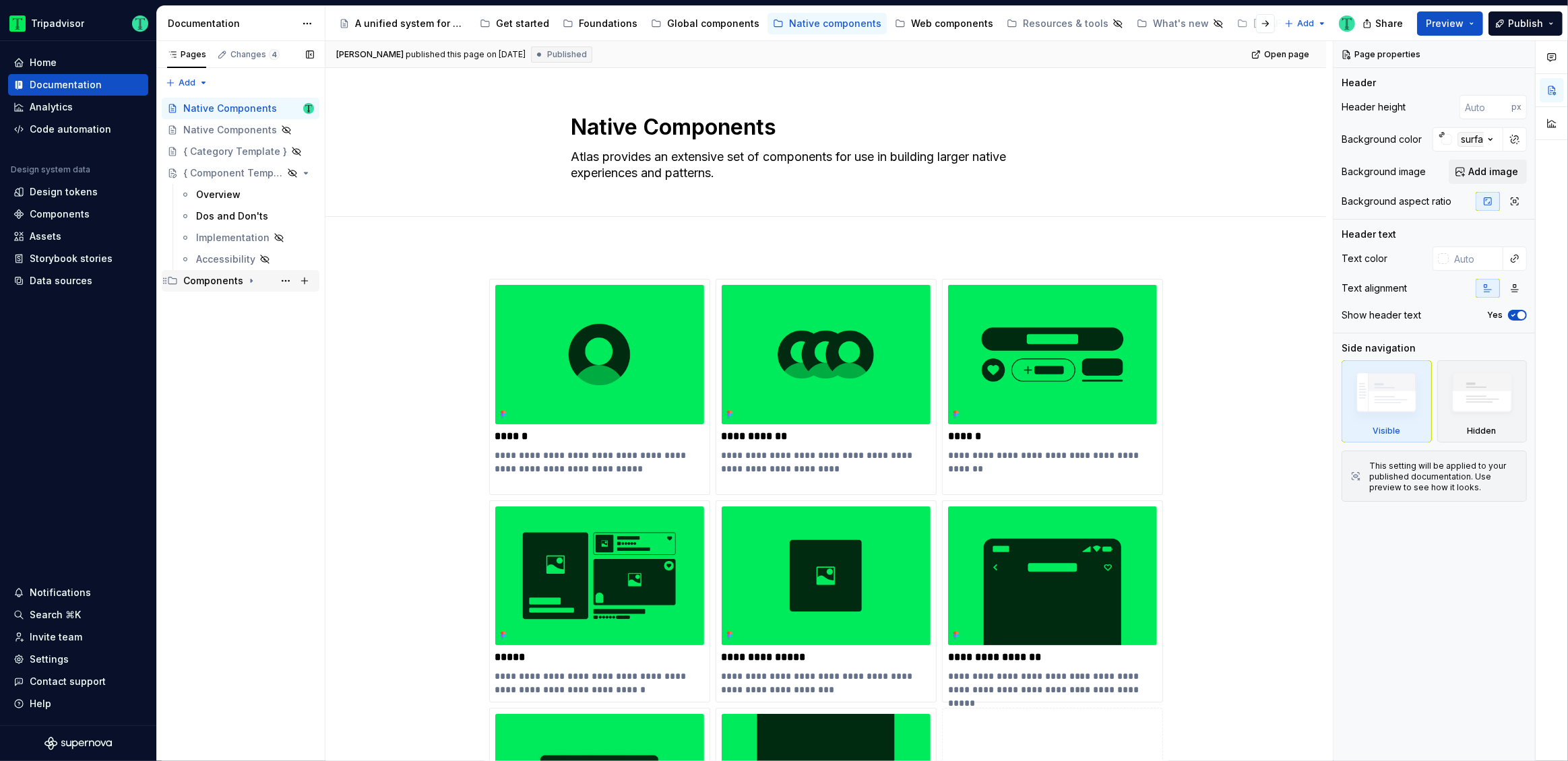
click at [250, 281] on icon "Page tree" at bounding box center [251, 281] width 11 height 11
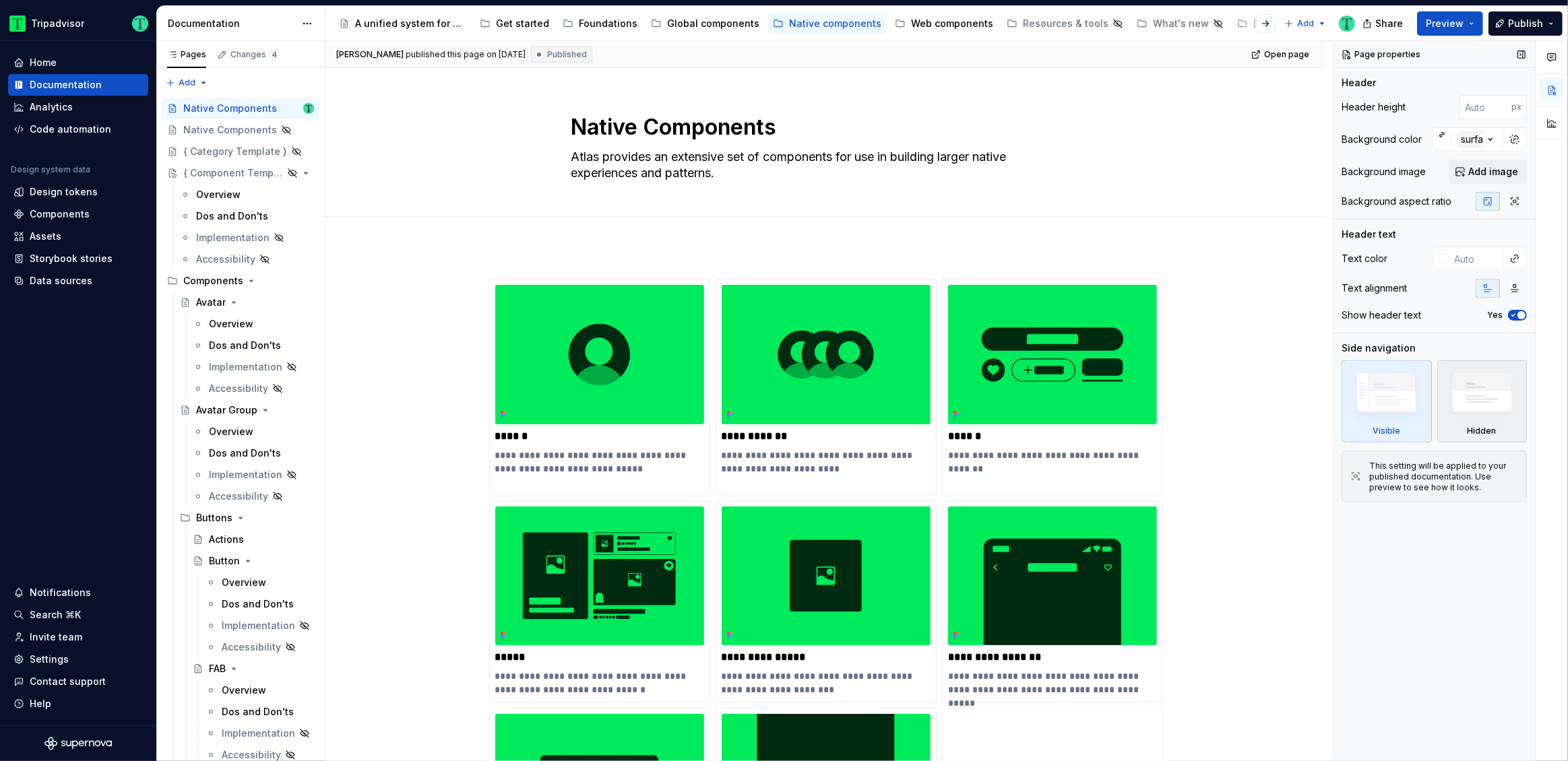
click at [1497, 427] on div "Hidden" at bounding box center [1482, 401] width 90 height 82
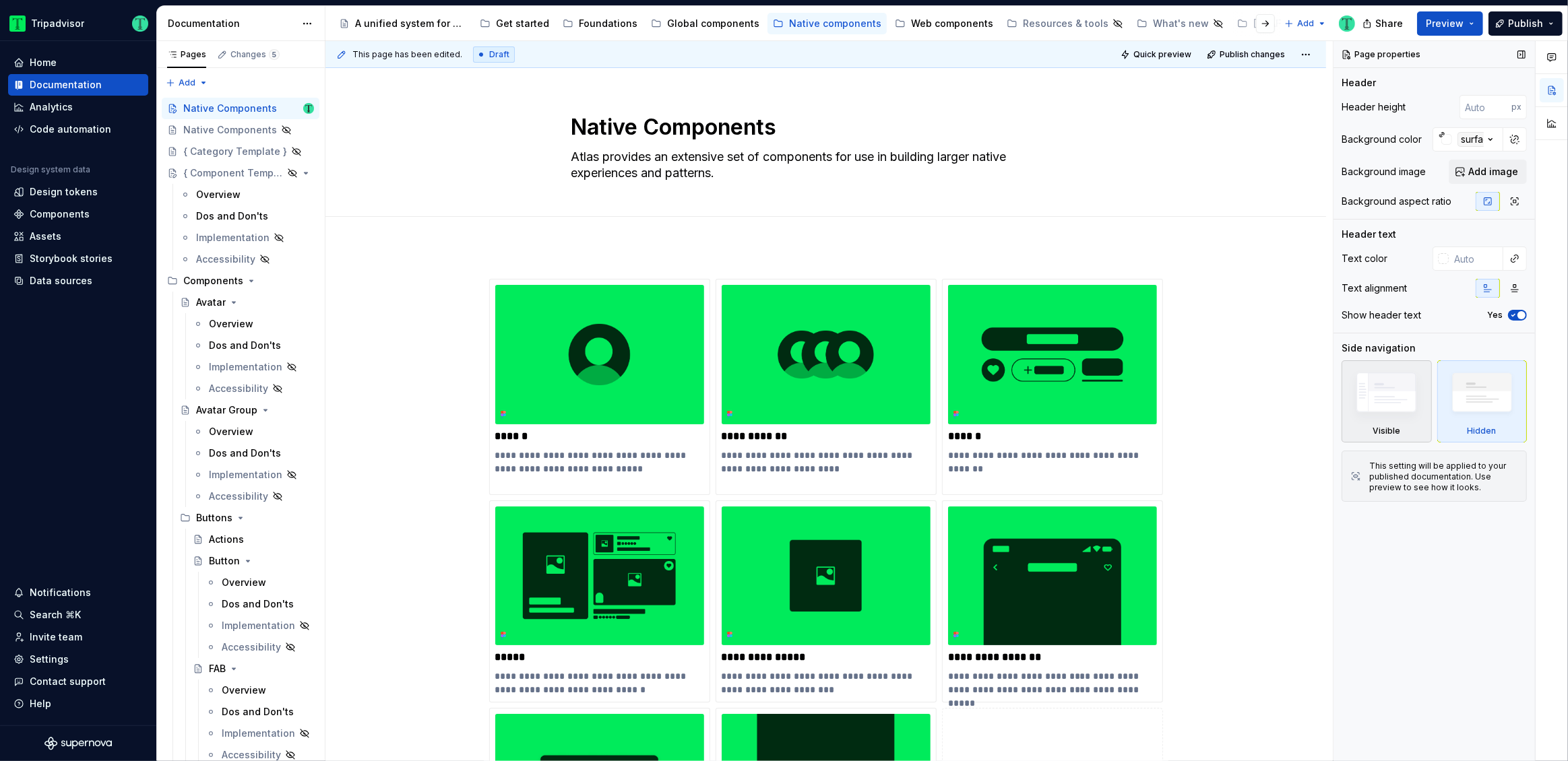
click at [1391, 435] on div "Visible" at bounding box center [1386, 431] width 28 height 11
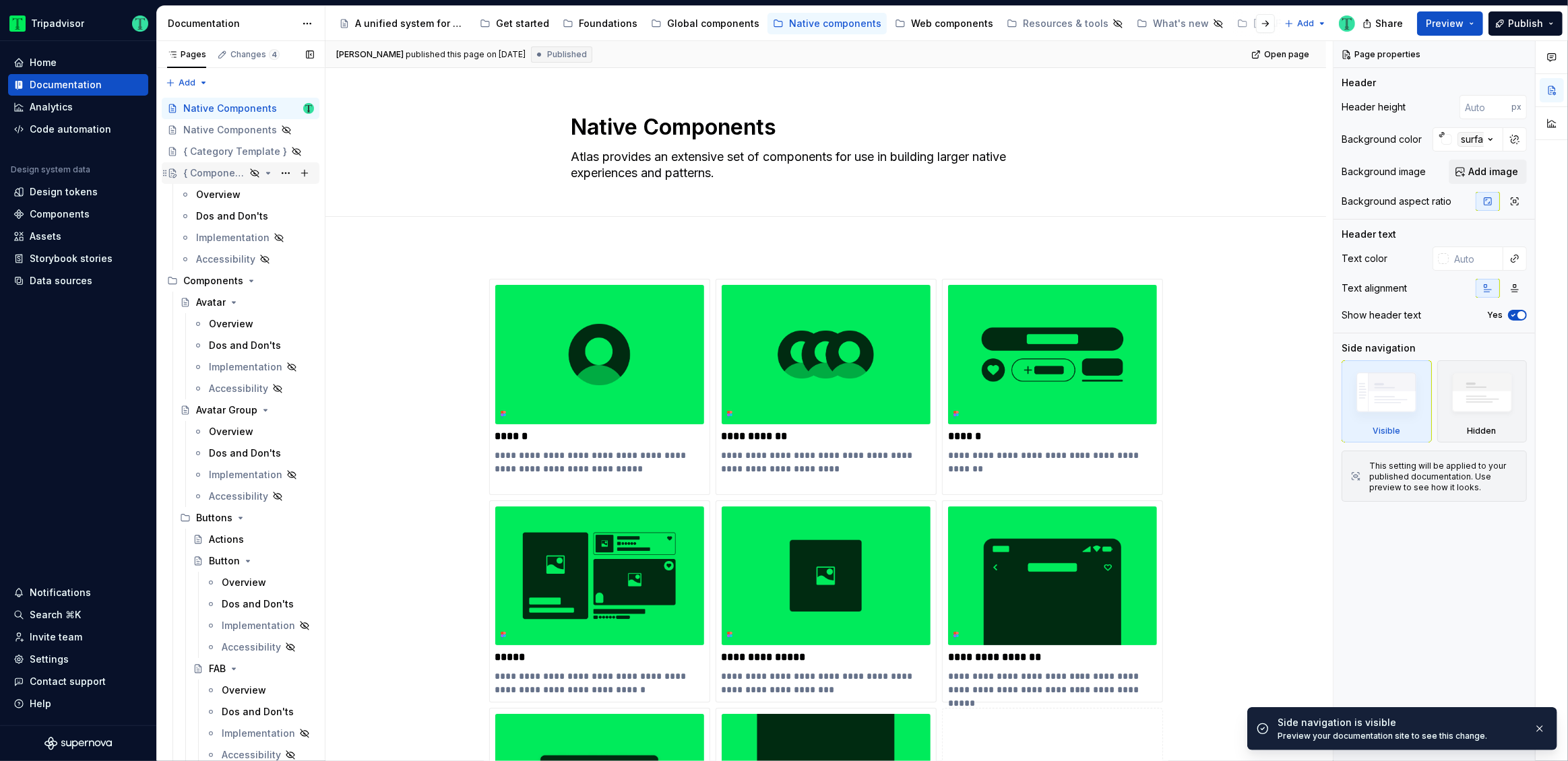
click at [211, 131] on div "Native Components" at bounding box center [231, 129] width 94 height 14
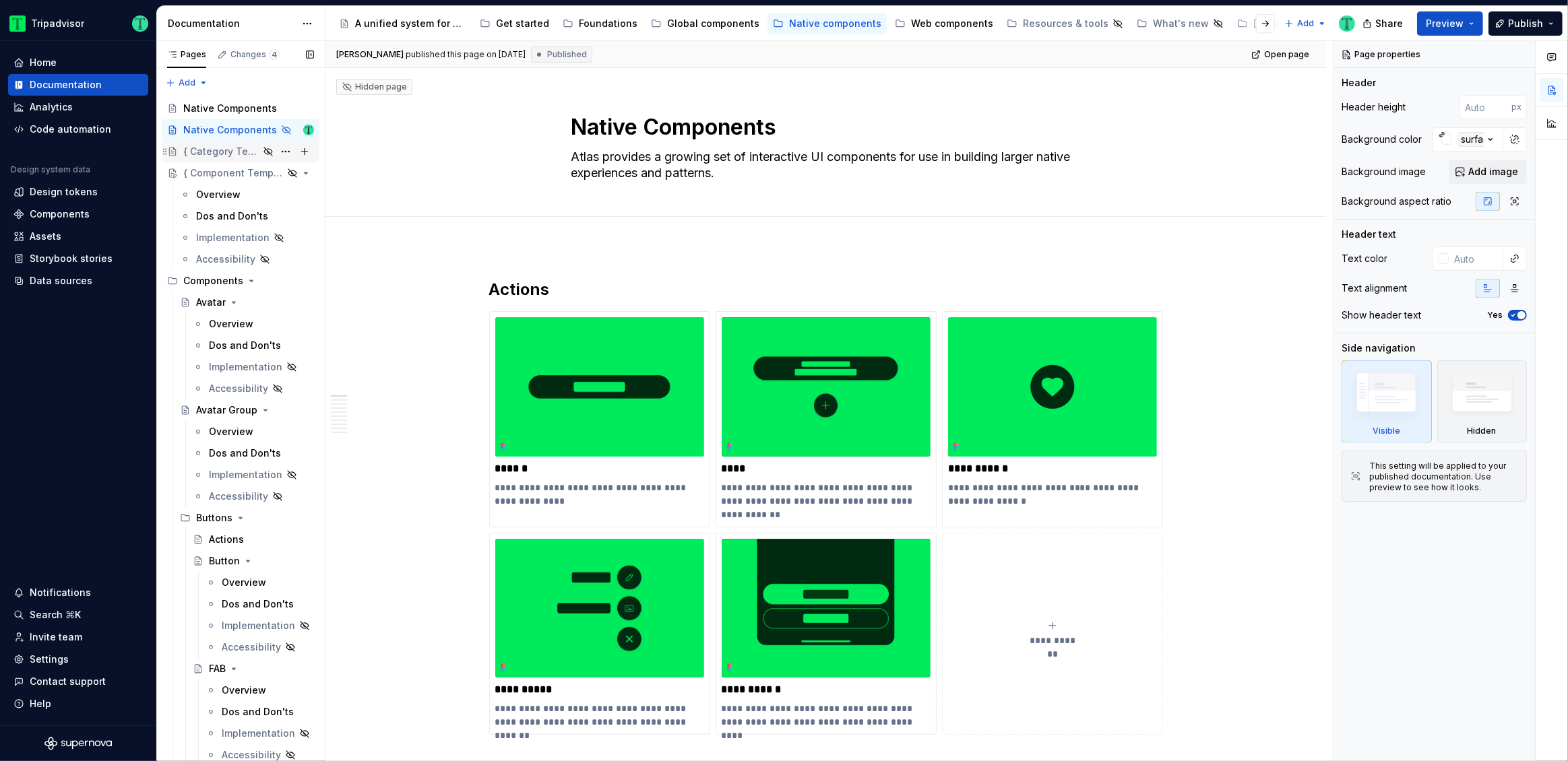
click at [203, 152] on div "{ Category Template }" at bounding box center [221, 151] width 75 height 14
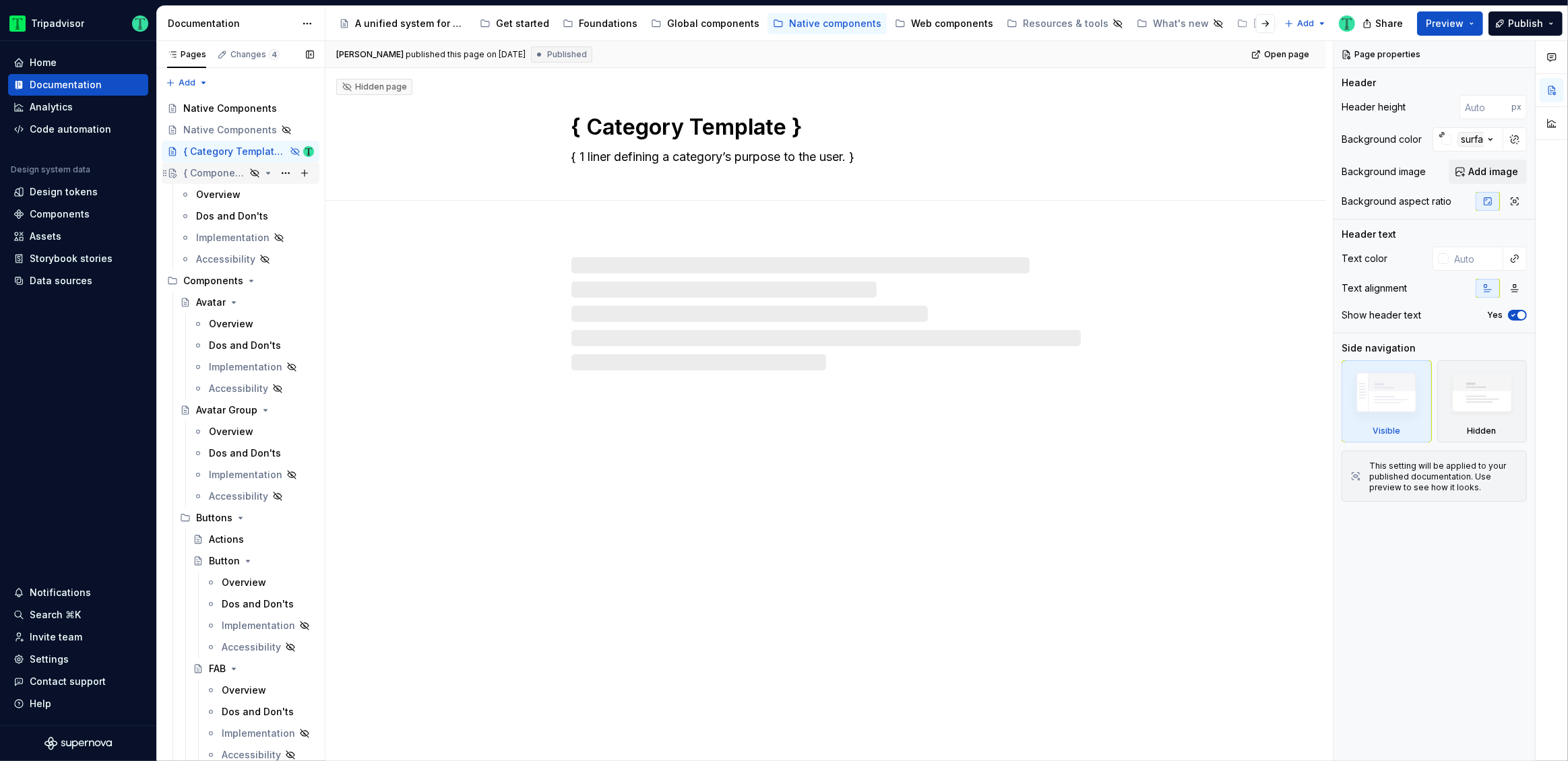
click at [198, 176] on div "{ Component Template }" at bounding box center [214, 173] width 62 height 14
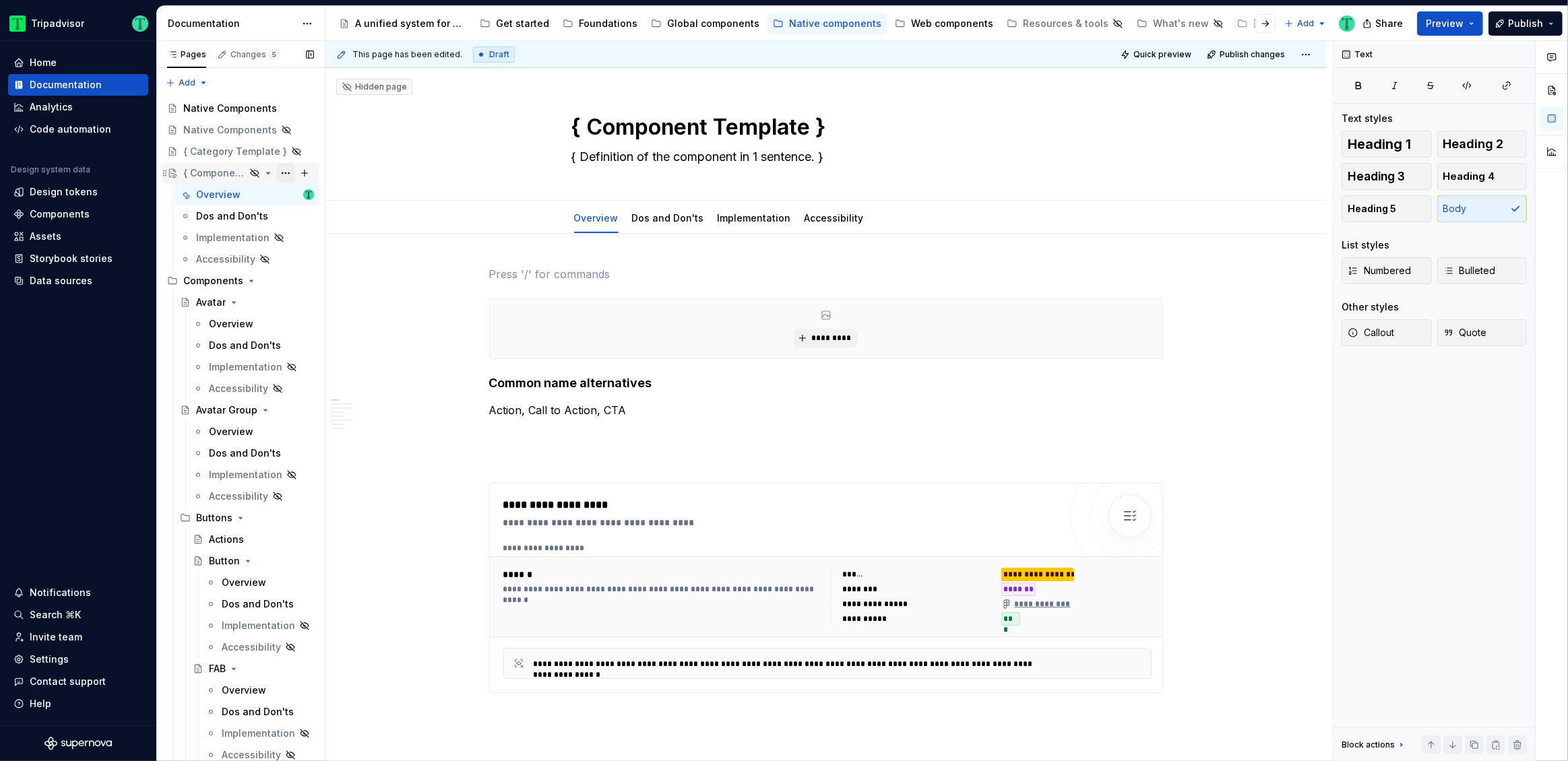
click at [281, 175] on button "Page tree" at bounding box center [285, 173] width 19 height 19
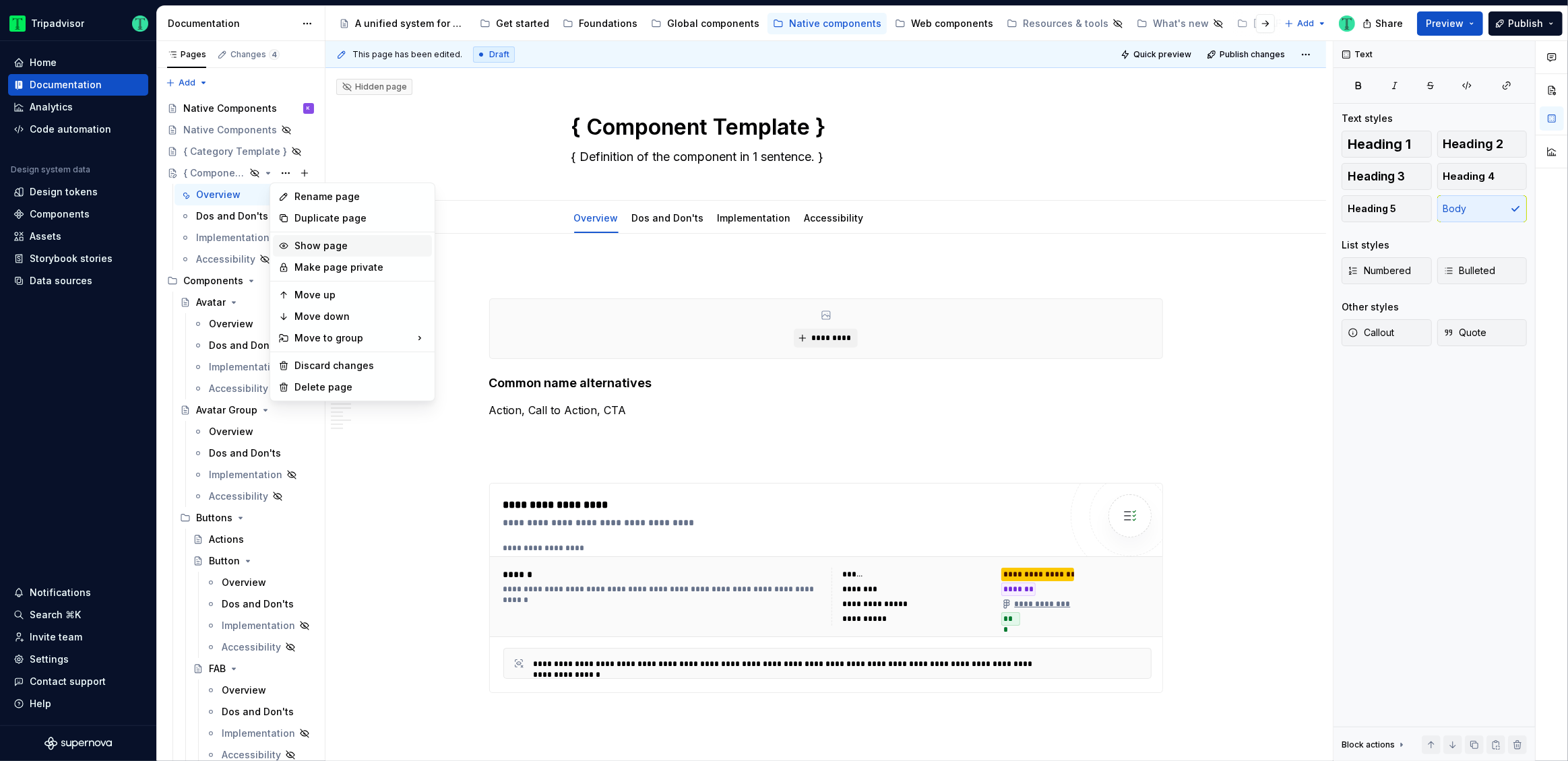
click at [332, 246] on div "Show page" at bounding box center [361, 245] width 132 height 14
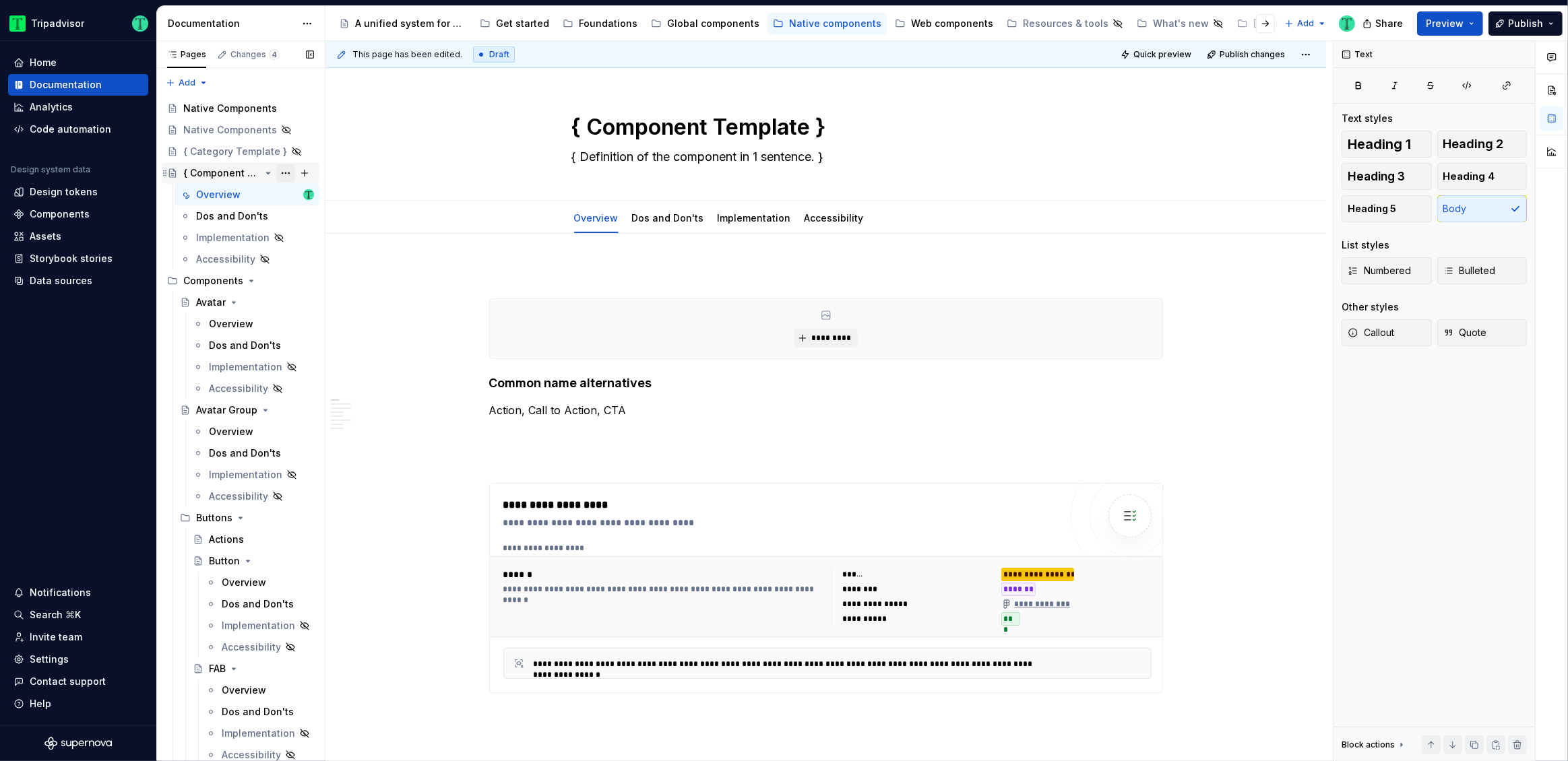
click at [277, 173] on button "Page tree" at bounding box center [285, 173] width 19 height 19
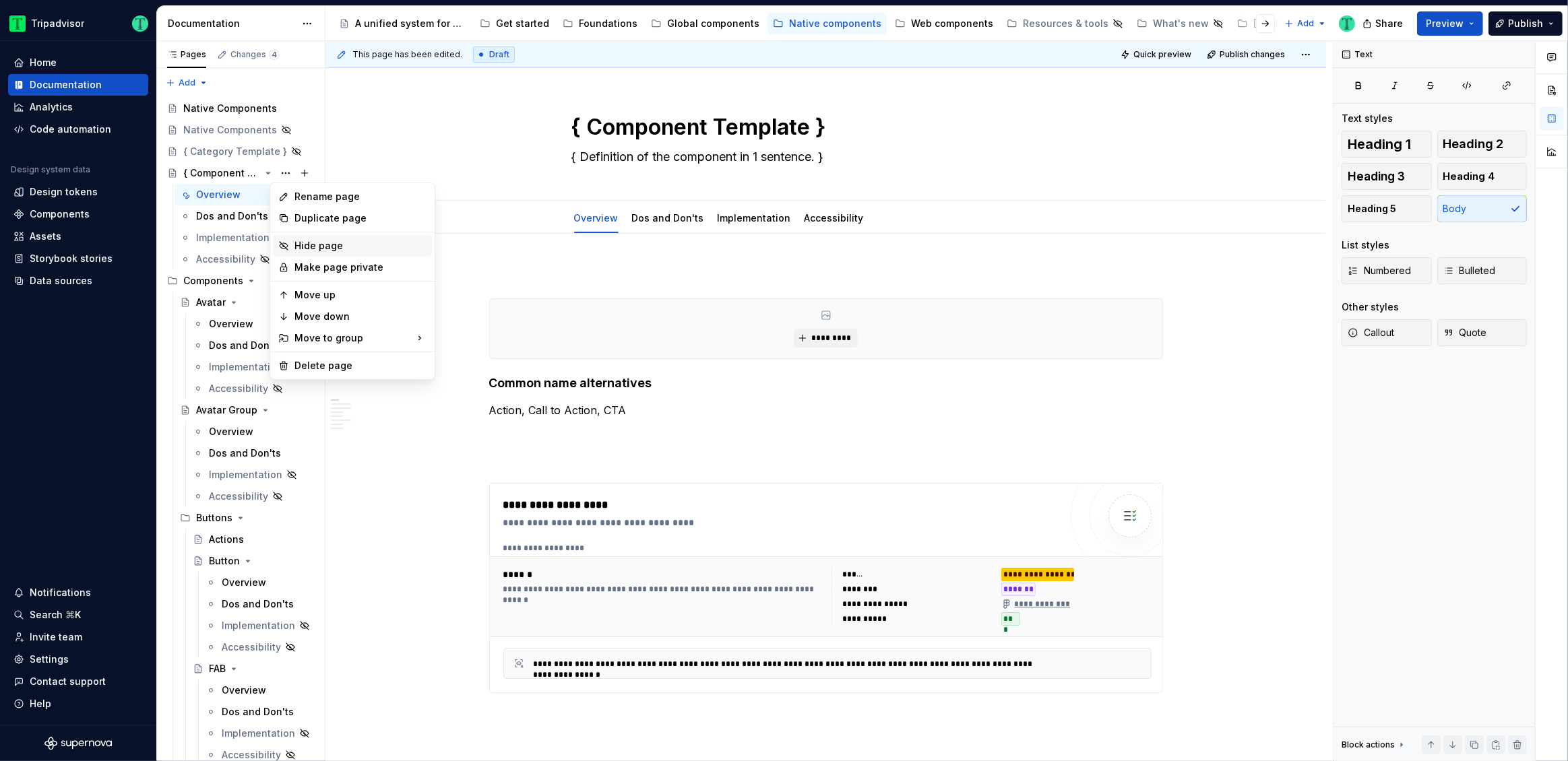
click at [303, 249] on div "Hide page" at bounding box center [361, 245] width 132 height 14
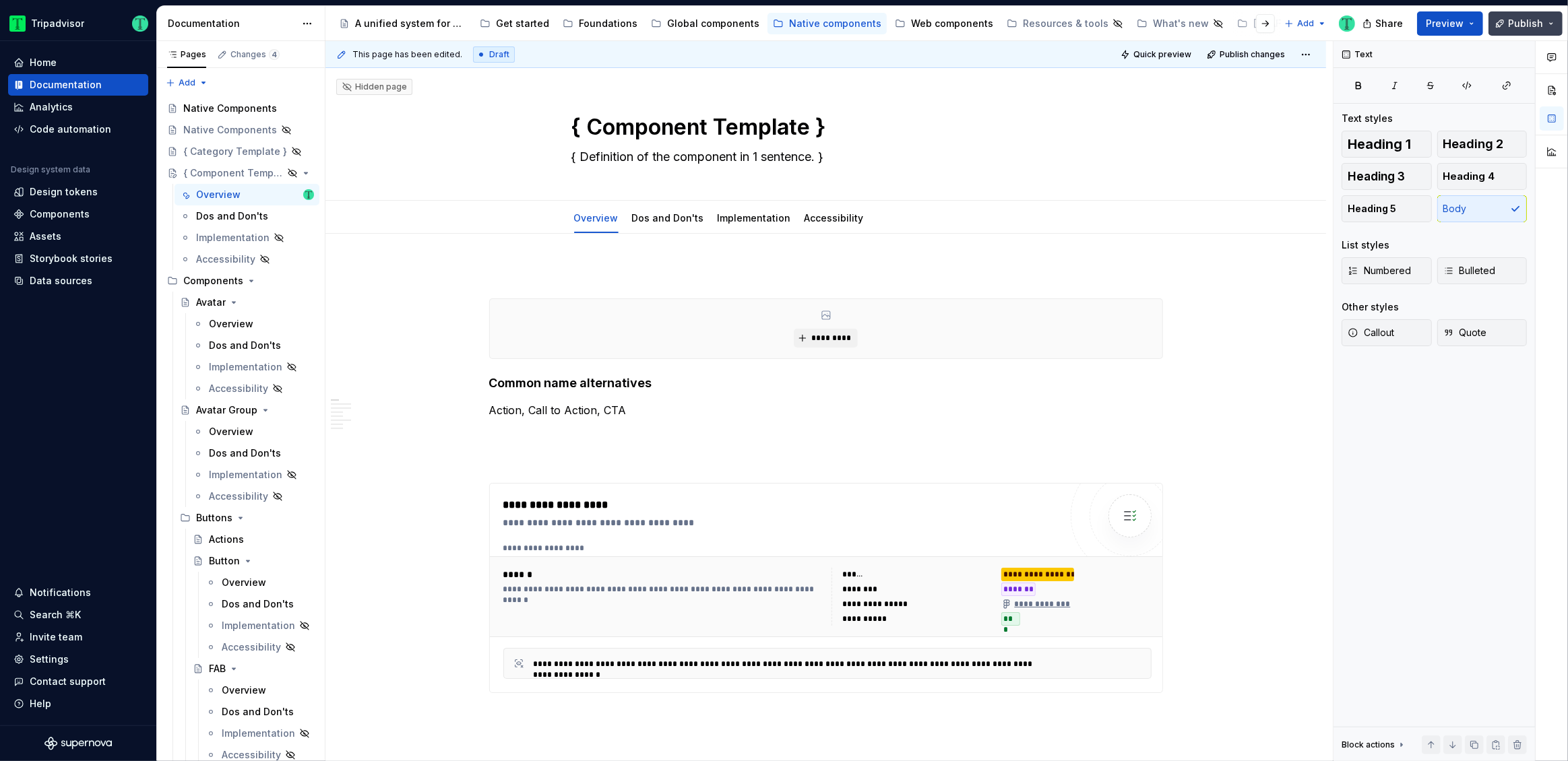
click at [1527, 24] on span "Publish" at bounding box center [1525, 23] width 35 height 14
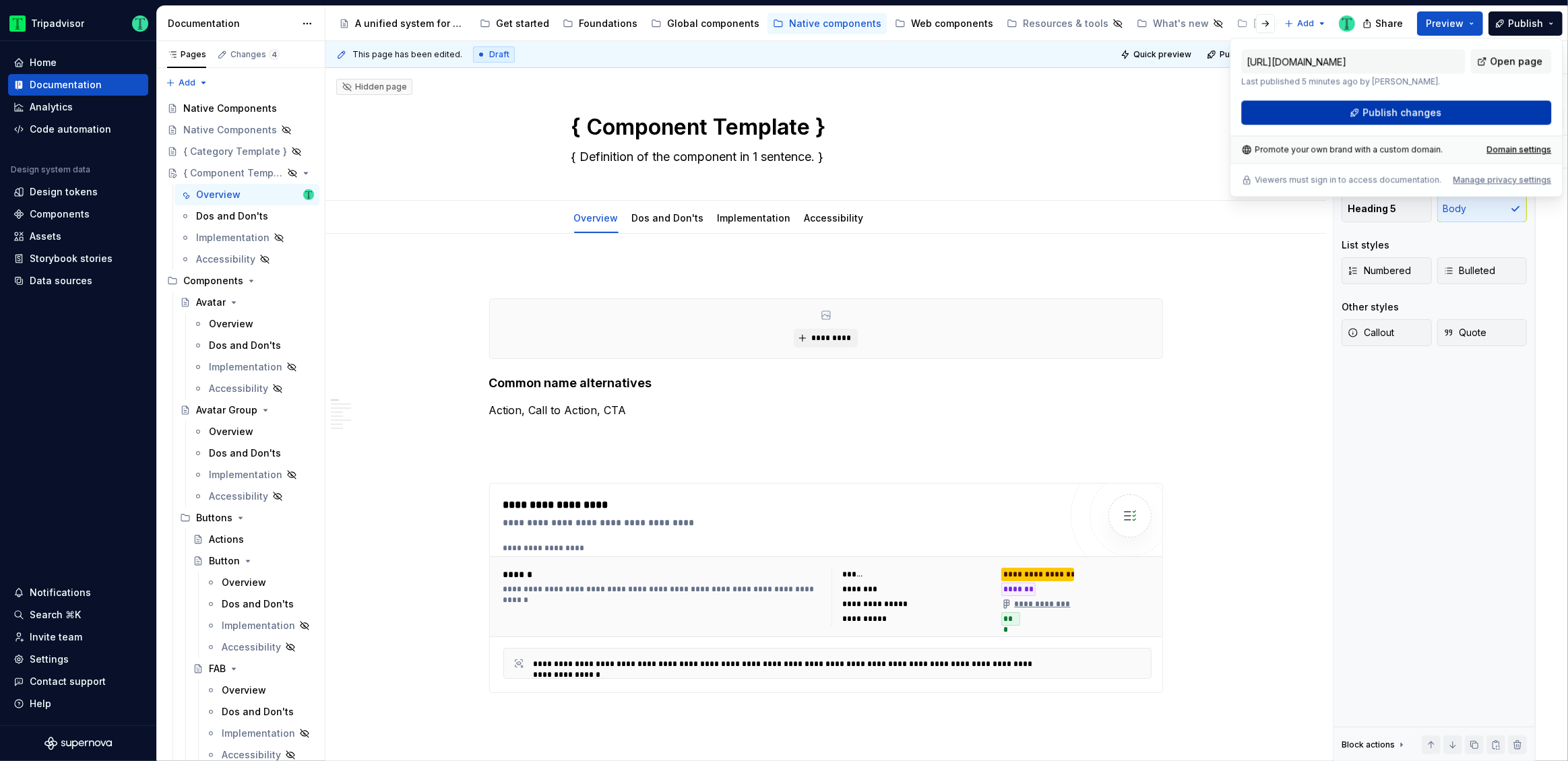
click at [1524, 112] on button "Publish changes" at bounding box center [1395, 112] width 310 height 24
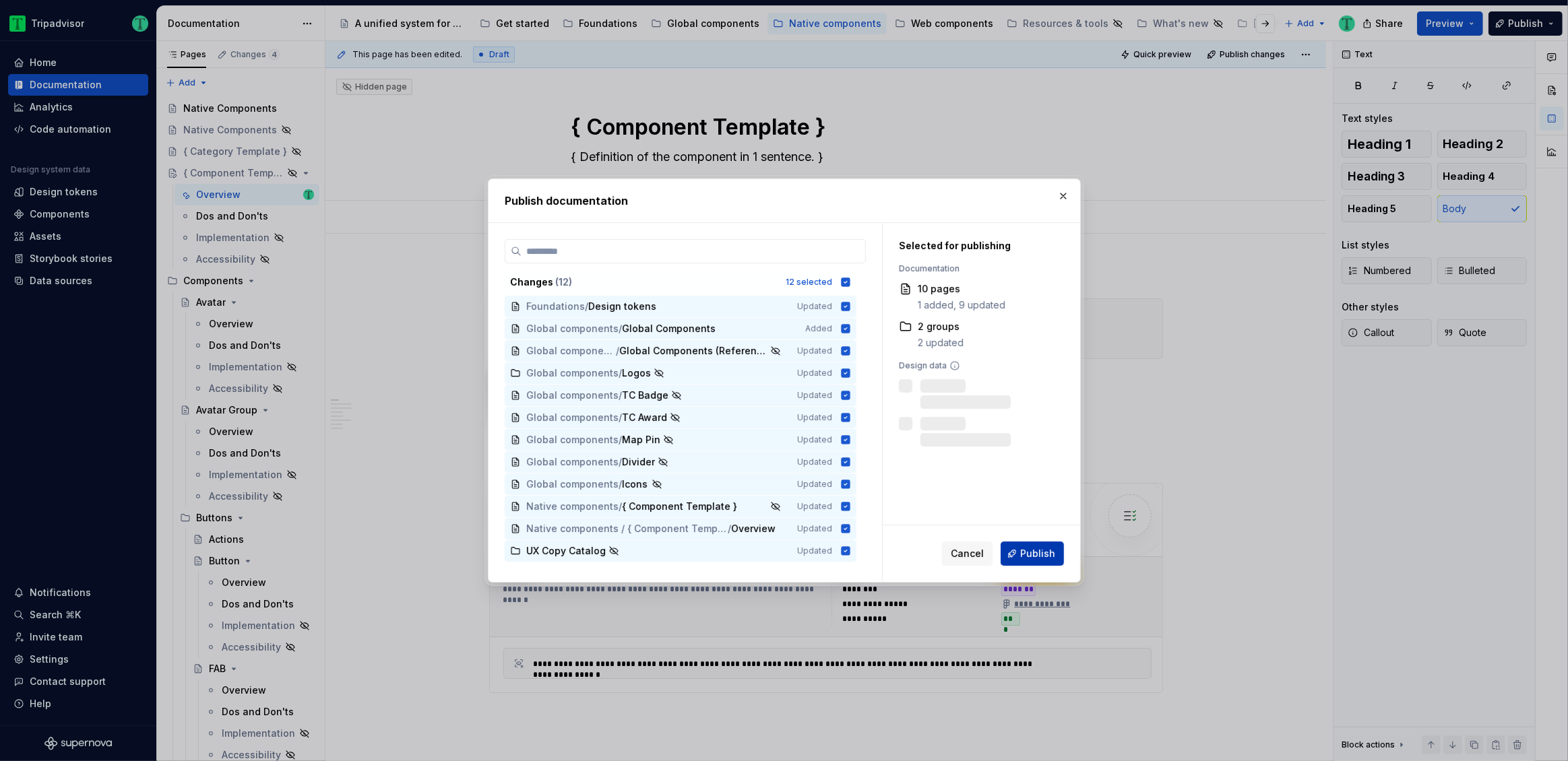
click at [1025, 556] on span "Publish" at bounding box center [1037, 553] width 35 height 14
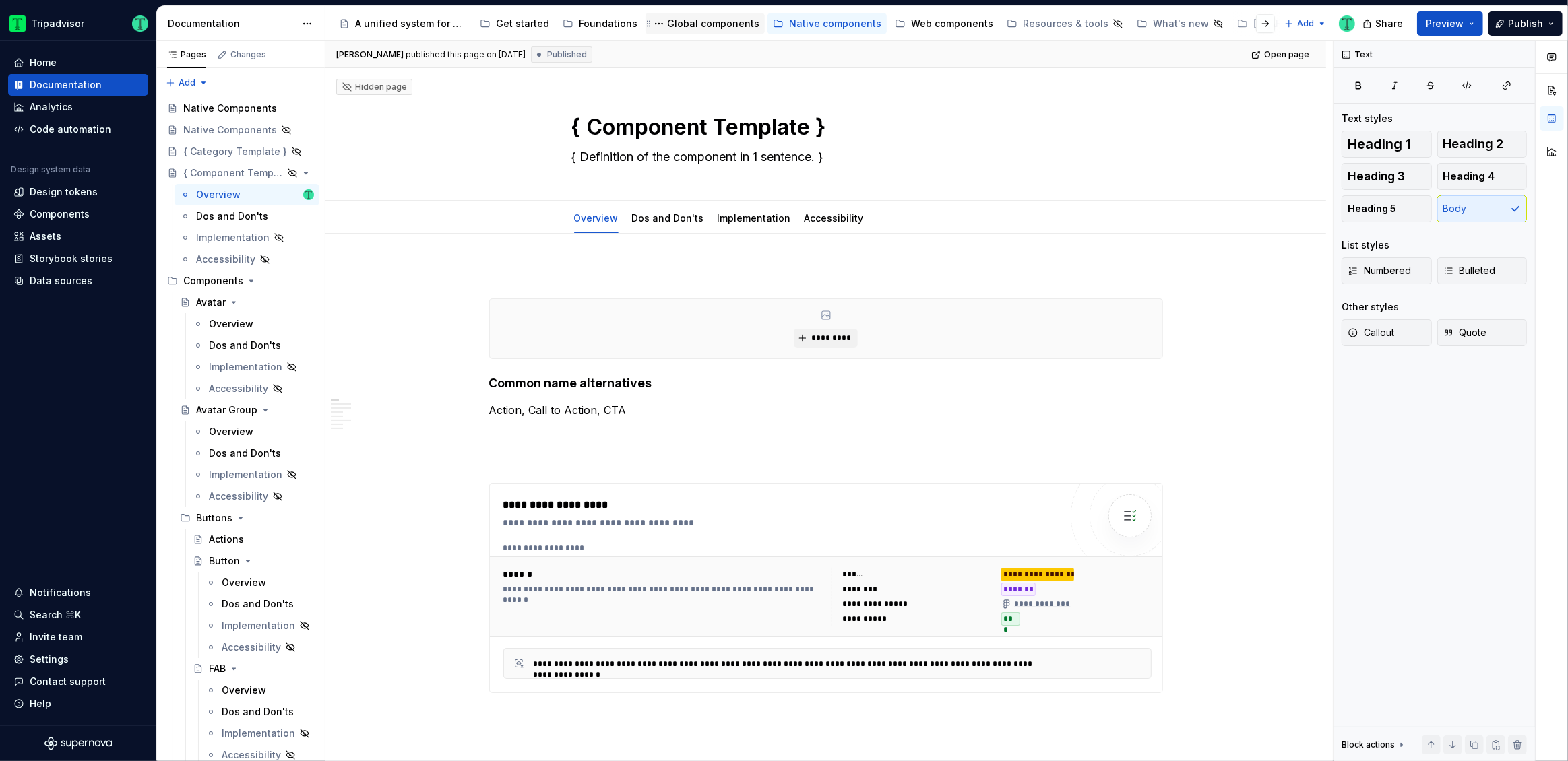
click at [699, 25] on div "Global components" at bounding box center [713, 23] width 92 height 14
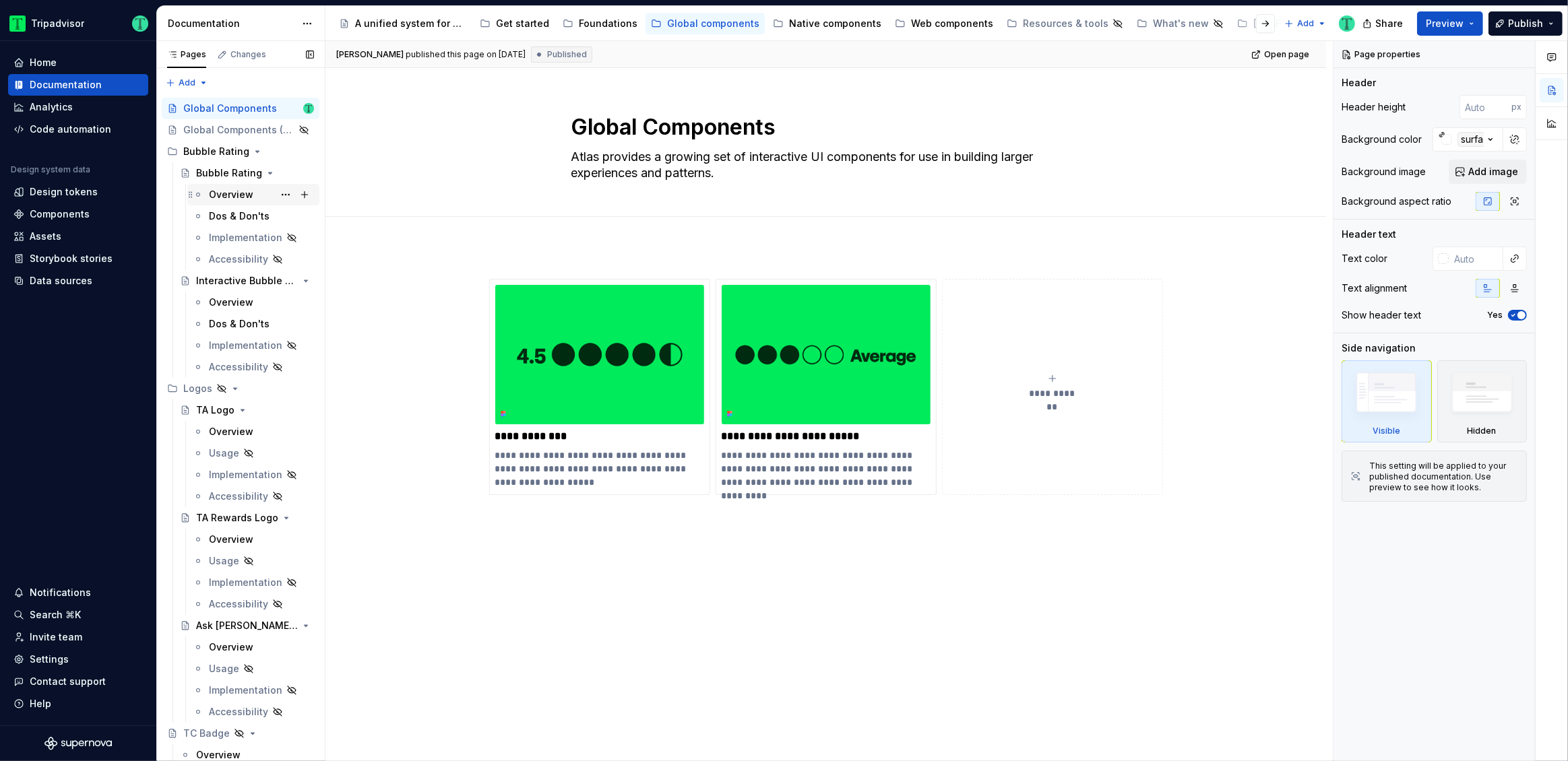
click at [222, 191] on div "Overview" at bounding box center [231, 194] width 44 height 14
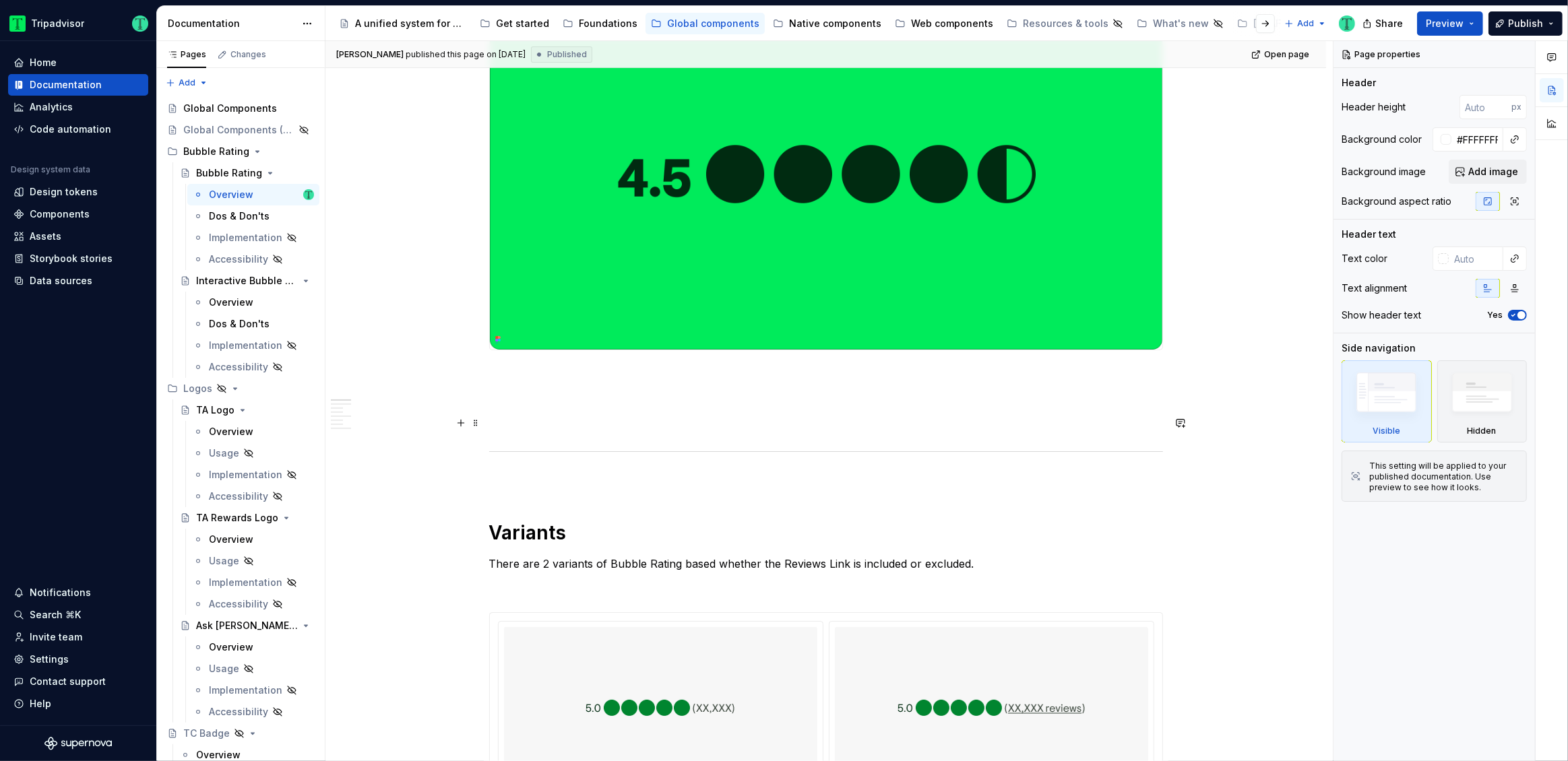
scroll to position [385, 0]
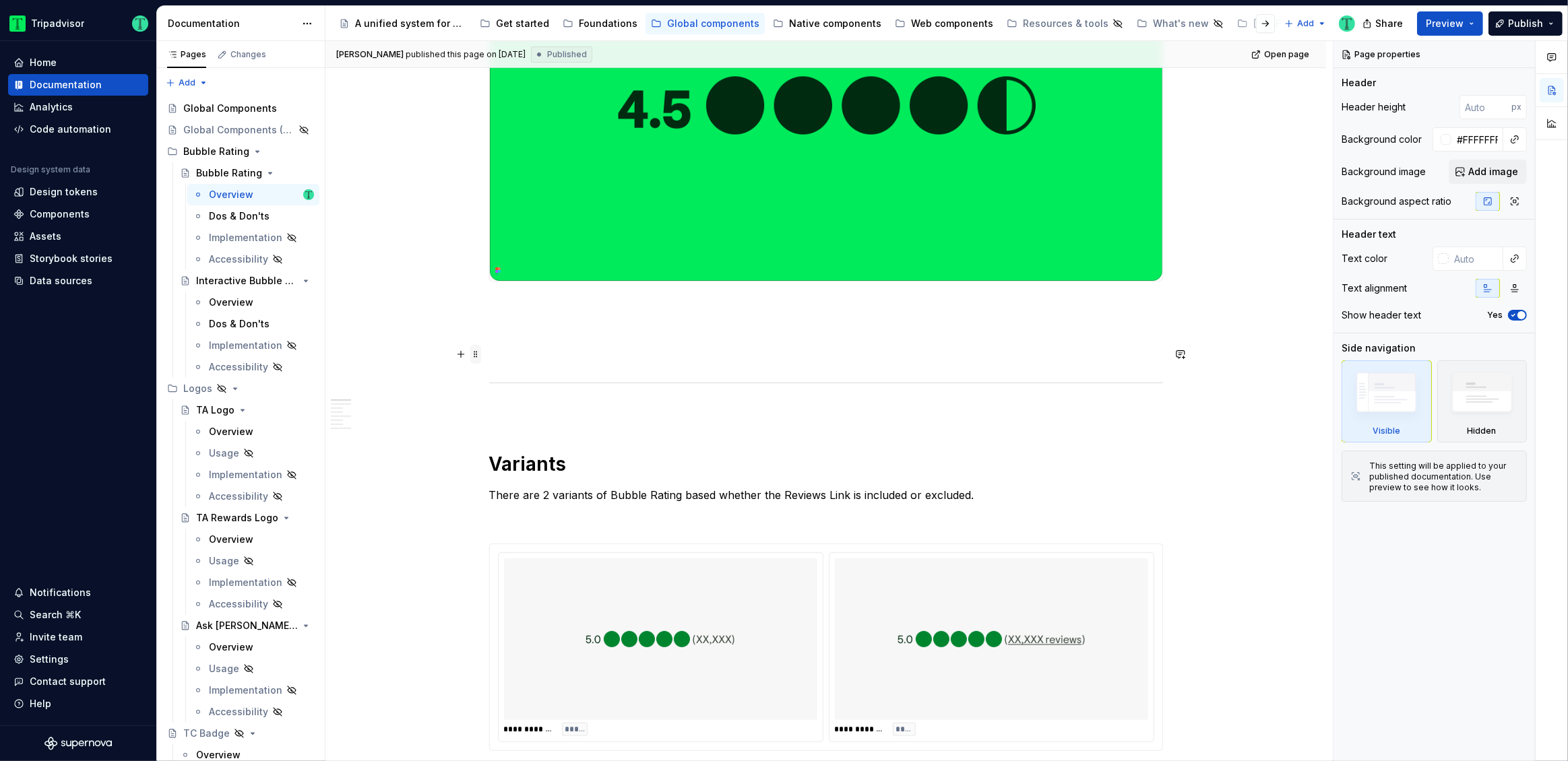
click at [479, 355] on span at bounding box center [476, 353] width 11 height 19
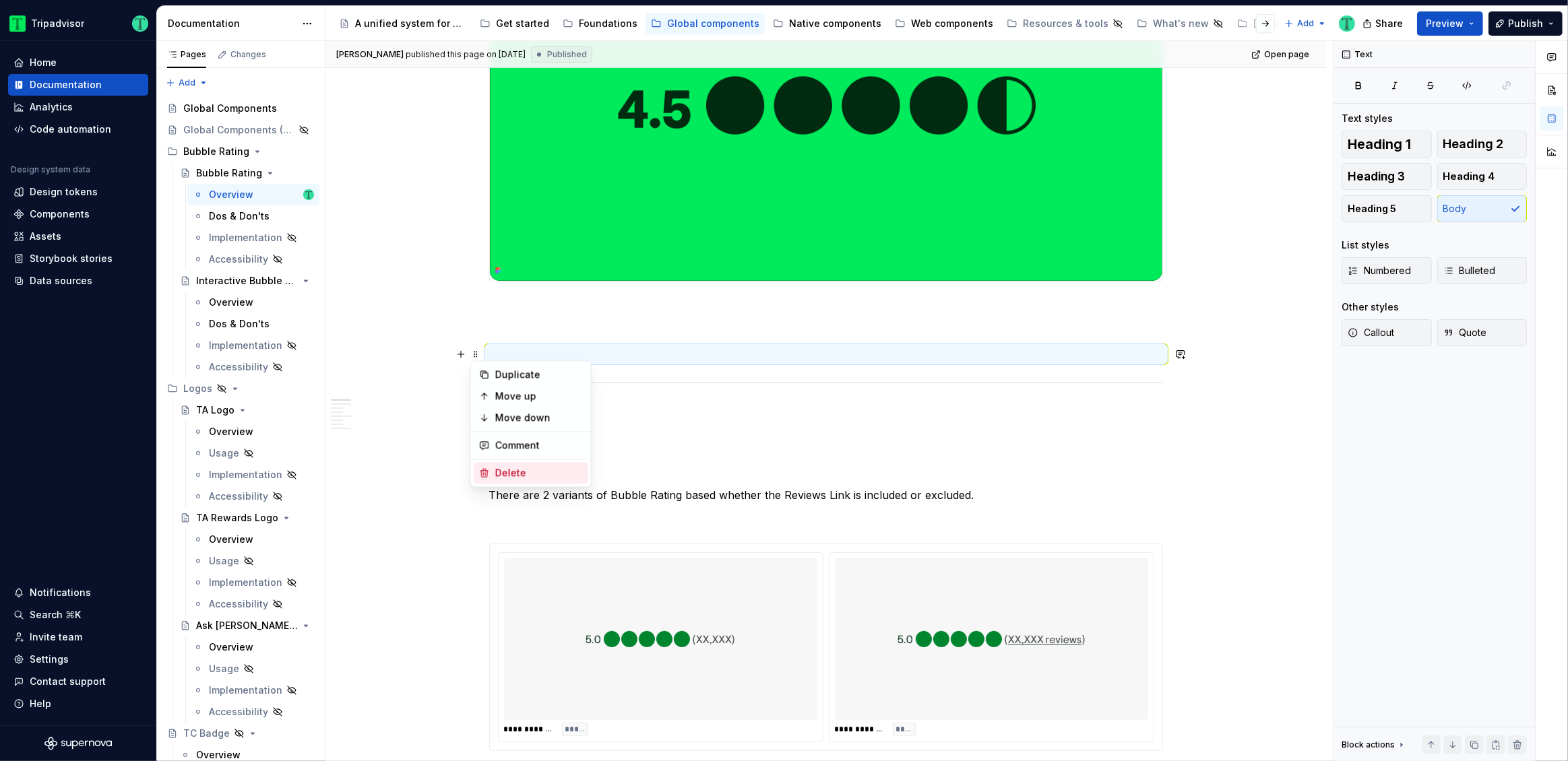
click at [493, 471] on div "Delete" at bounding box center [531, 473] width 115 height 22
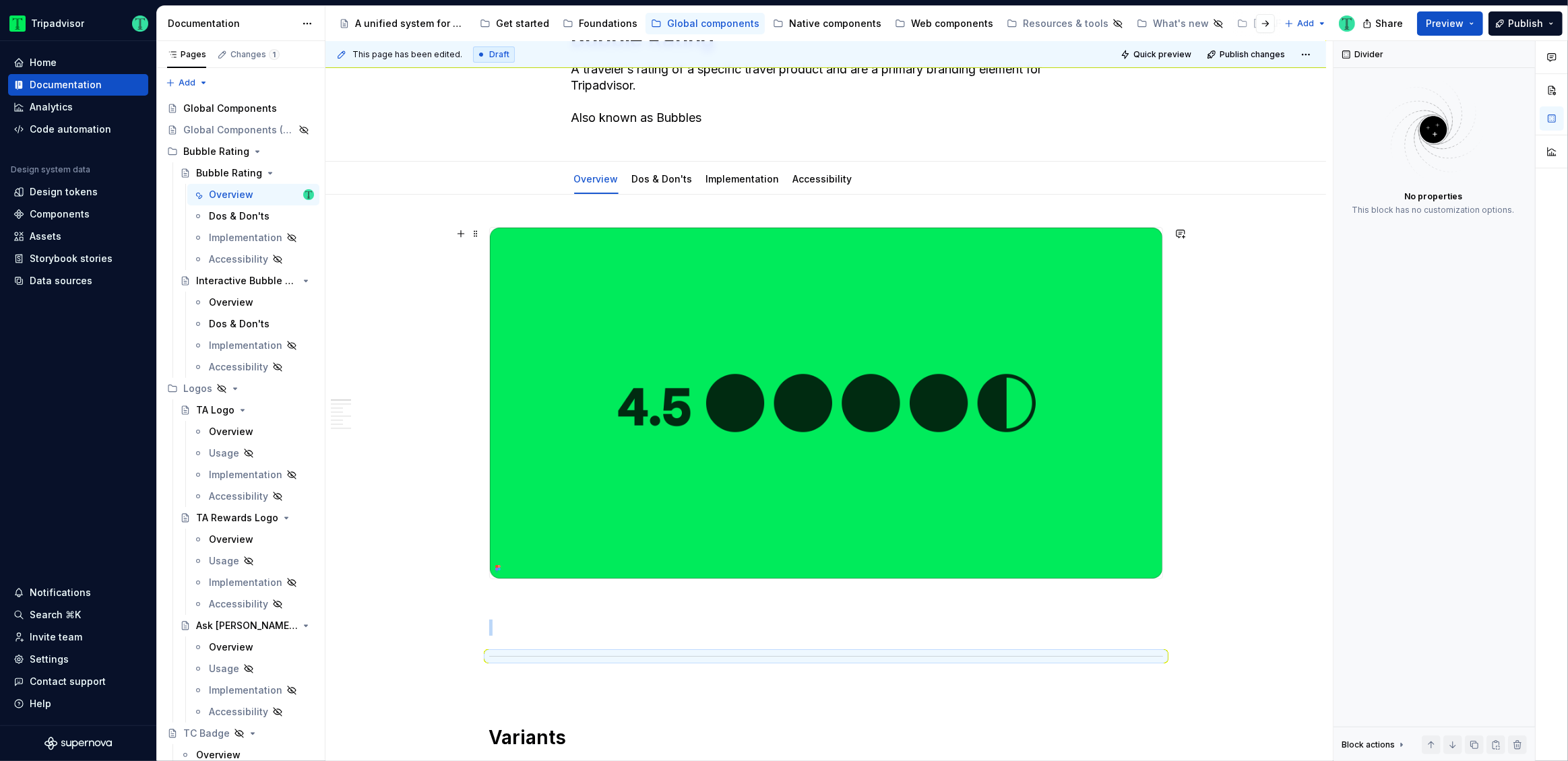
scroll to position [0, 0]
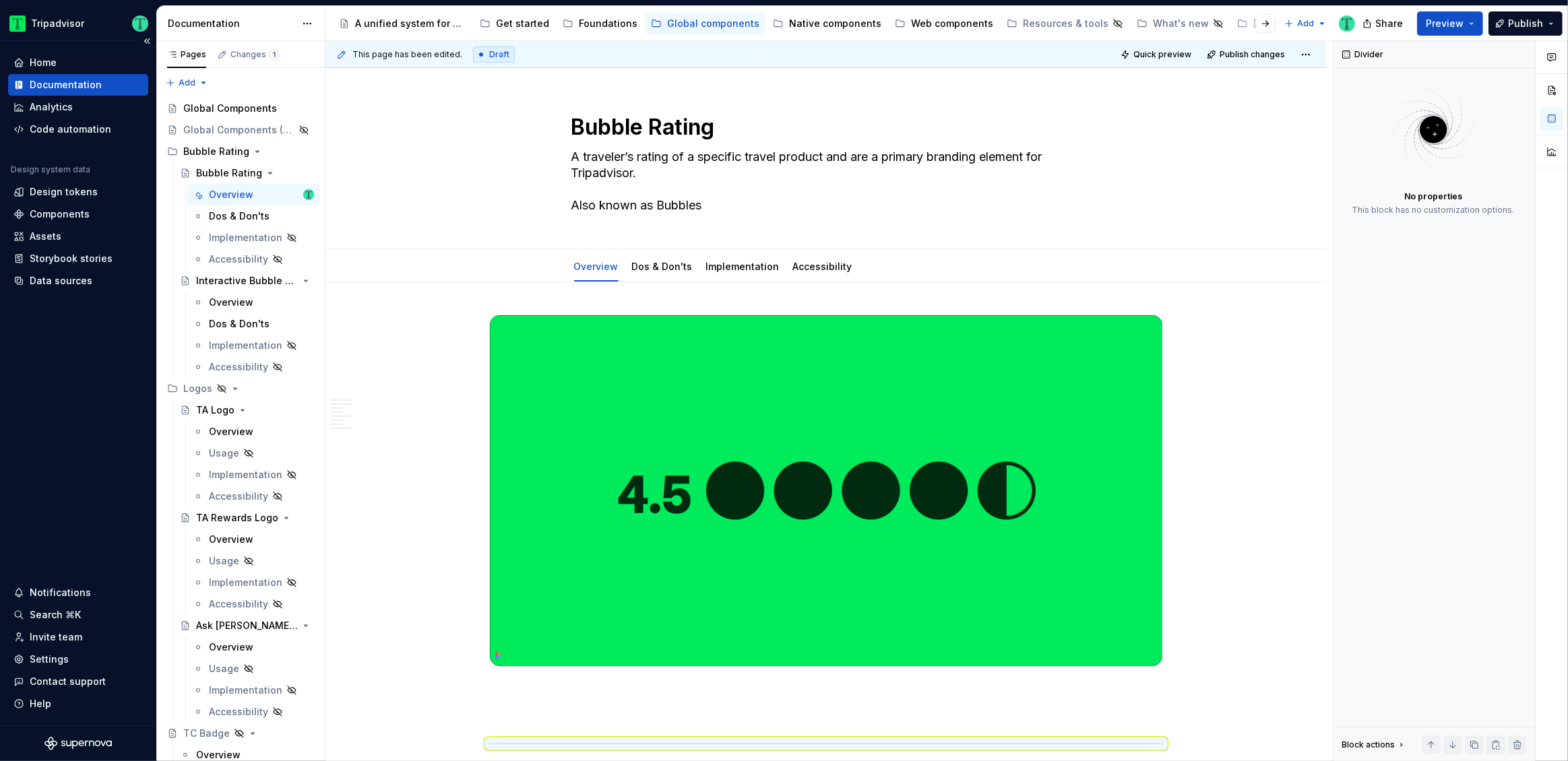
type textarea "*"
click at [54, 233] on div "Assets" at bounding box center [45, 236] width 32 height 14
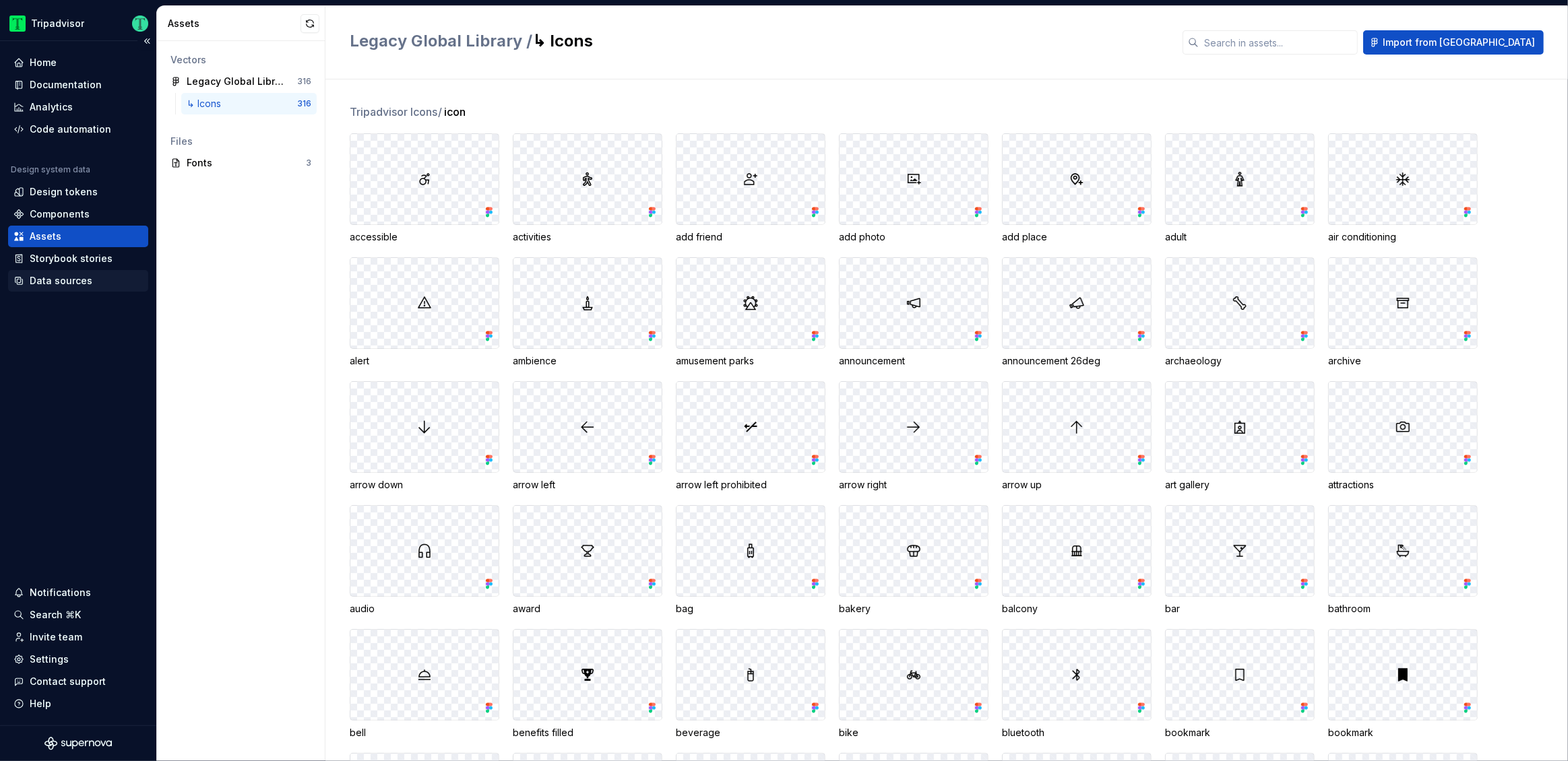
click at [62, 285] on div "Data sources" at bounding box center [61, 280] width 62 height 14
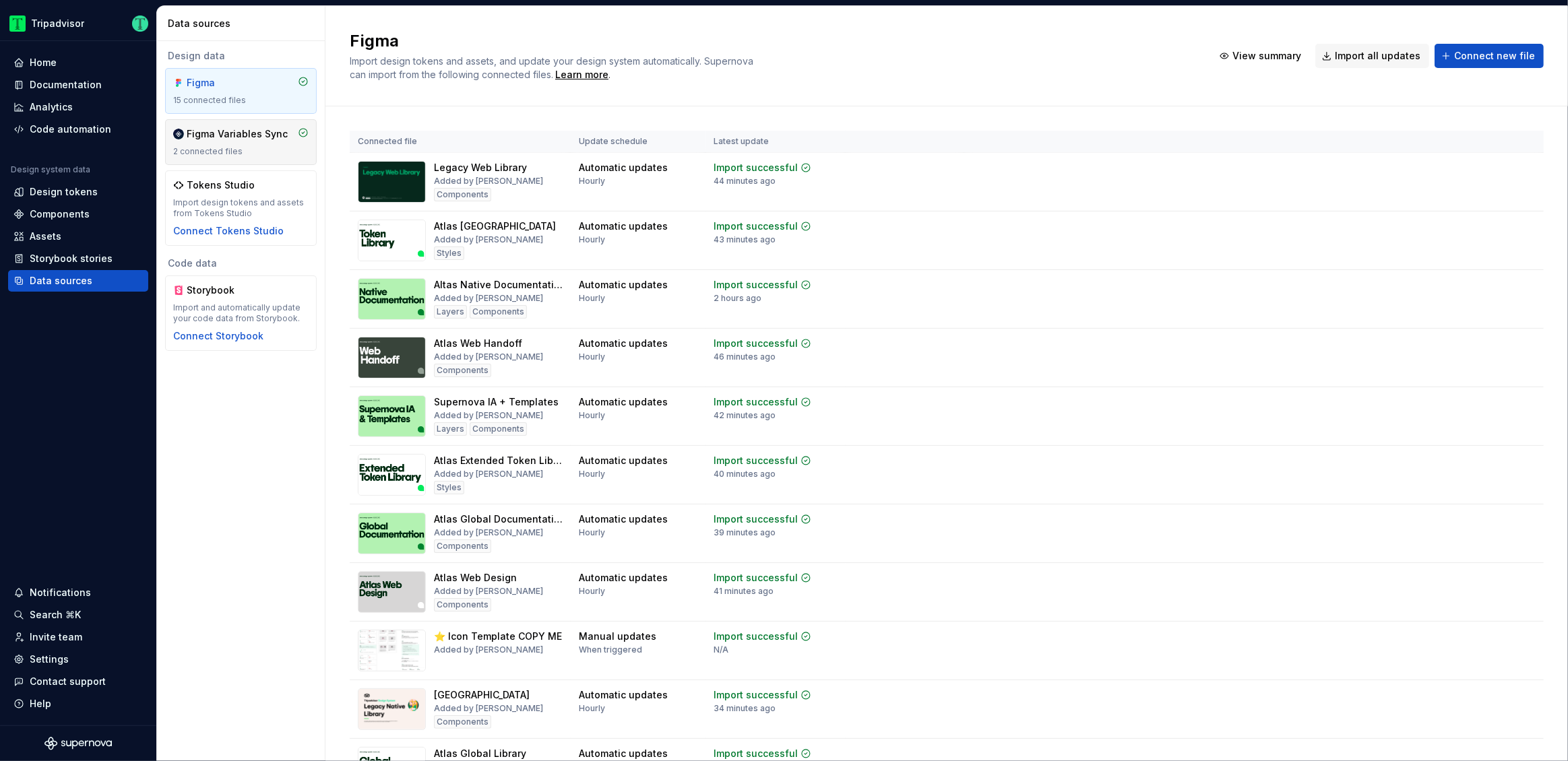
click at [218, 149] on div "2 connected files" at bounding box center [241, 152] width 136 height 11
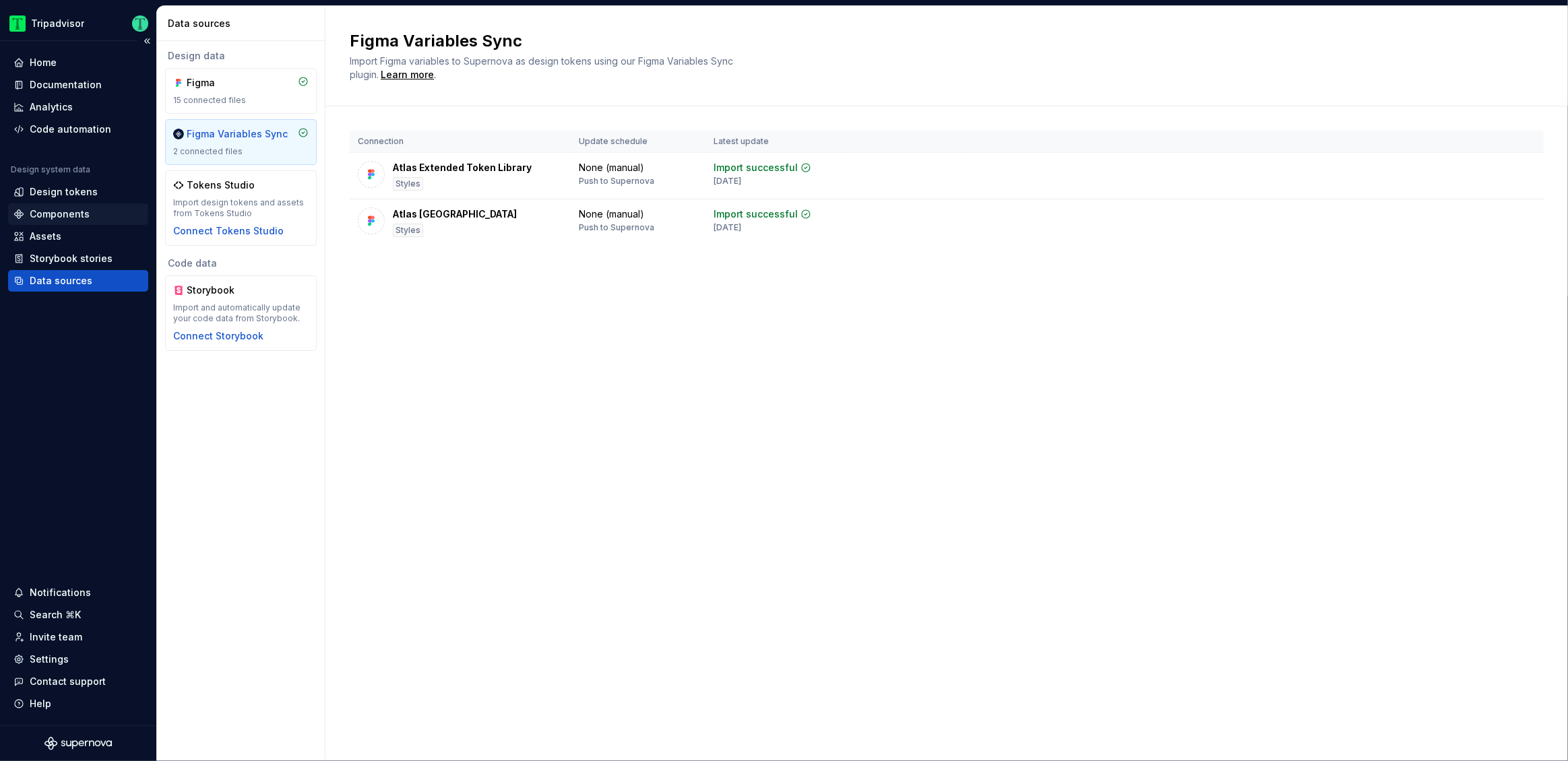
click at [70, 210] on div "Components" at bounding box center [60, 213] width 60 height 14
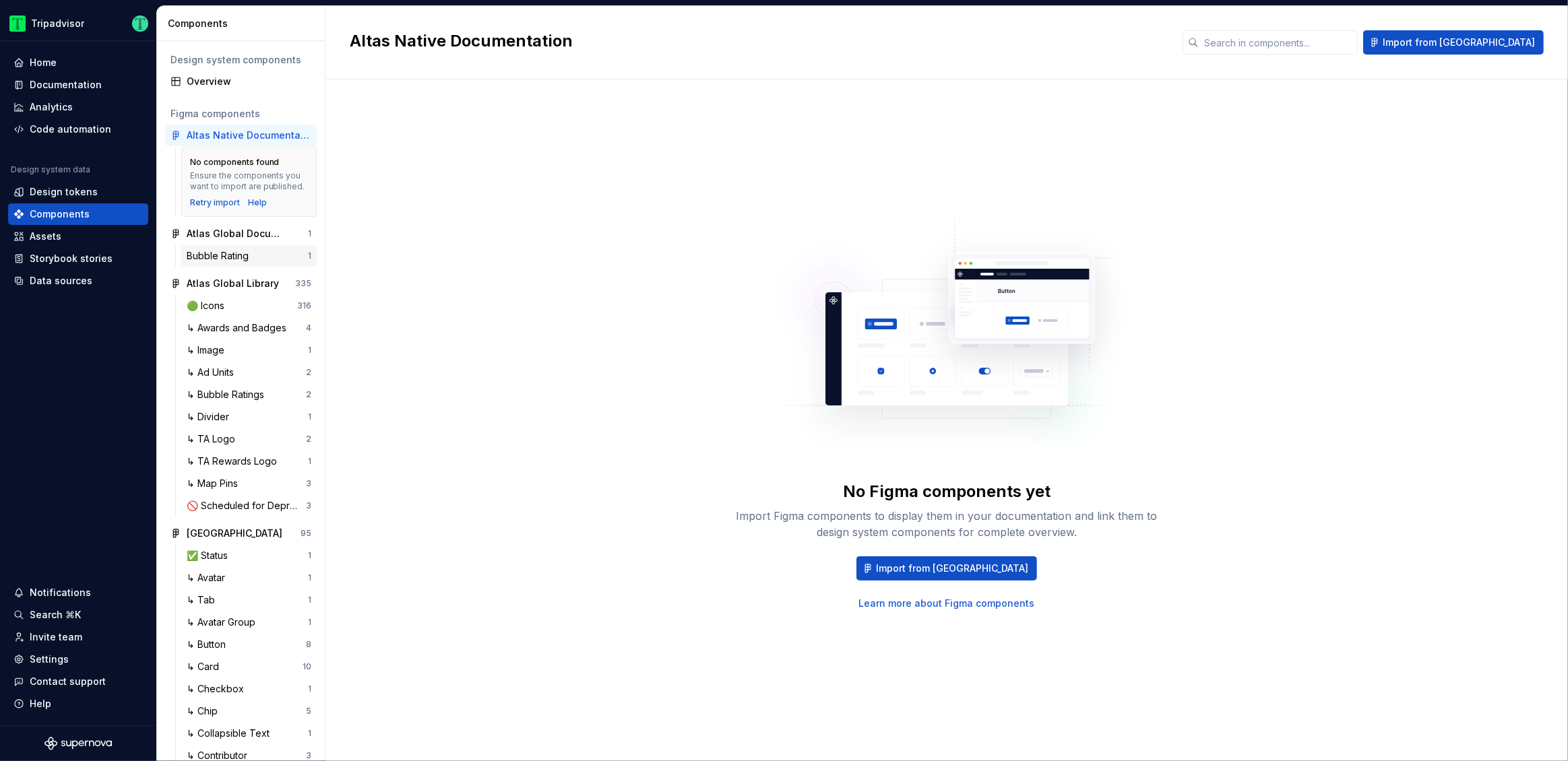
click at [225, 258] on div "Bubble Rating" at bounding box center [220, 256] width 68 height 14
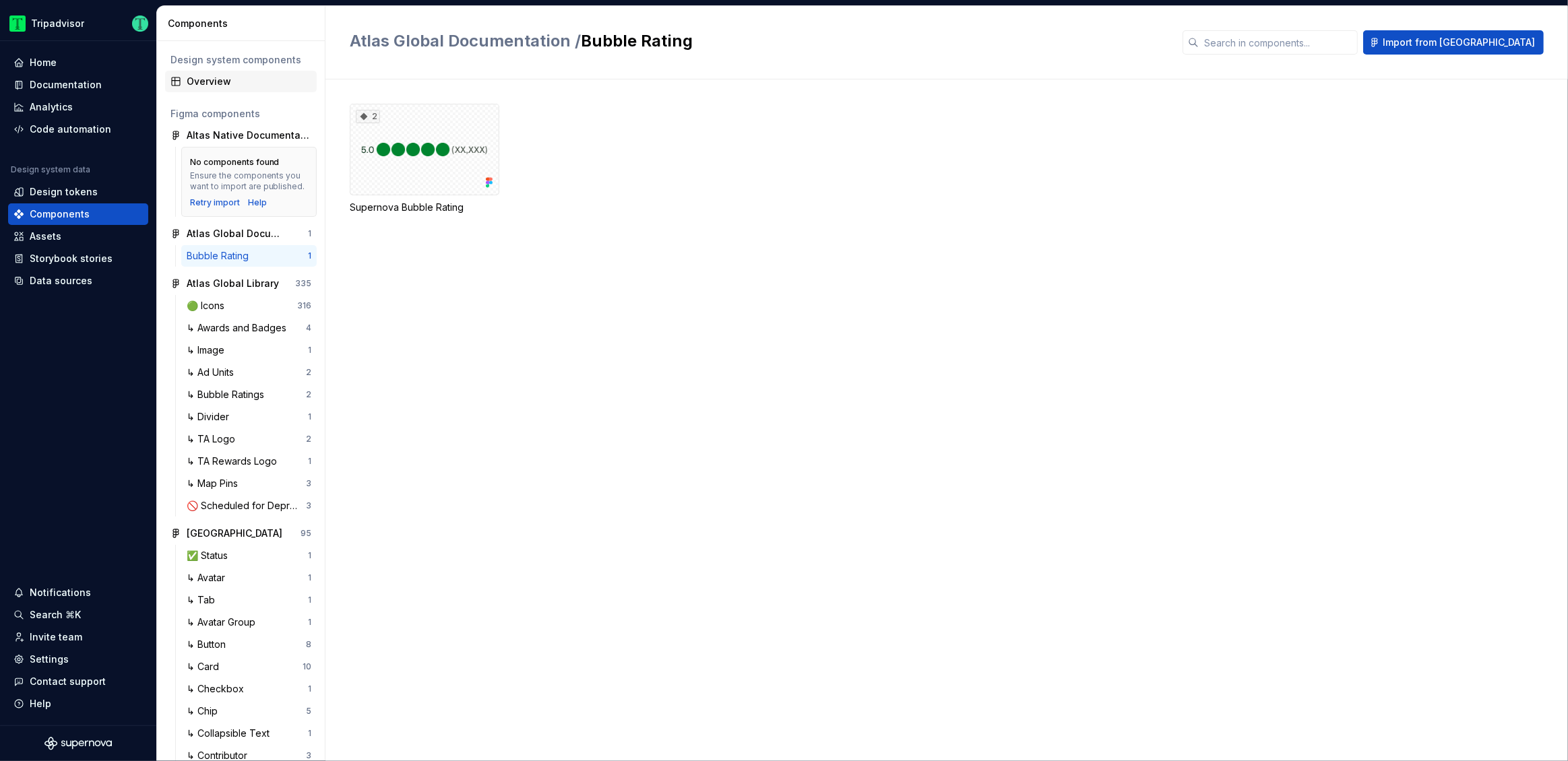
click at [211, 84] on div "Overview" at bounding box center [249, 81] width 125 height 14
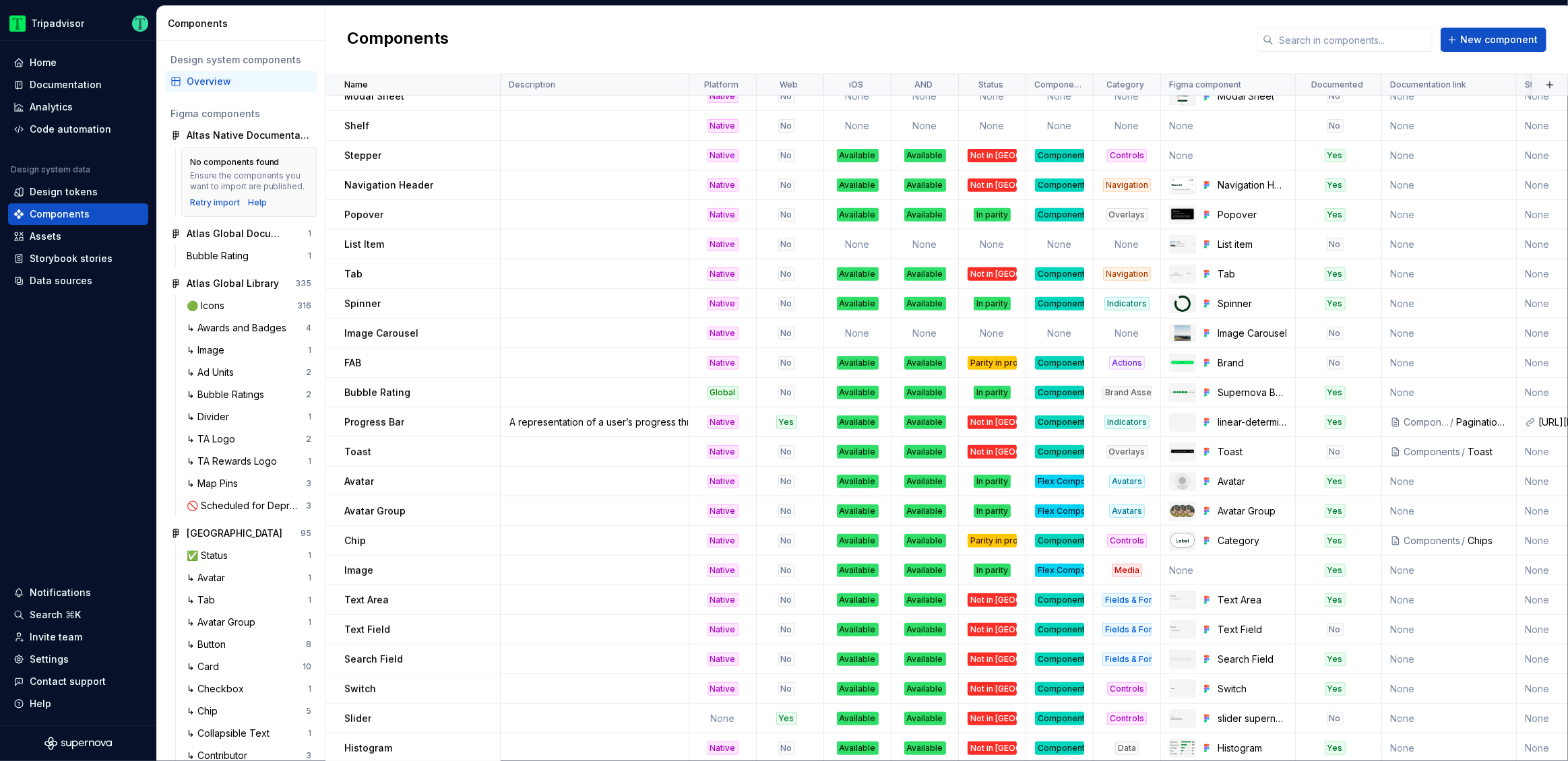
scroll to position [606, 0]
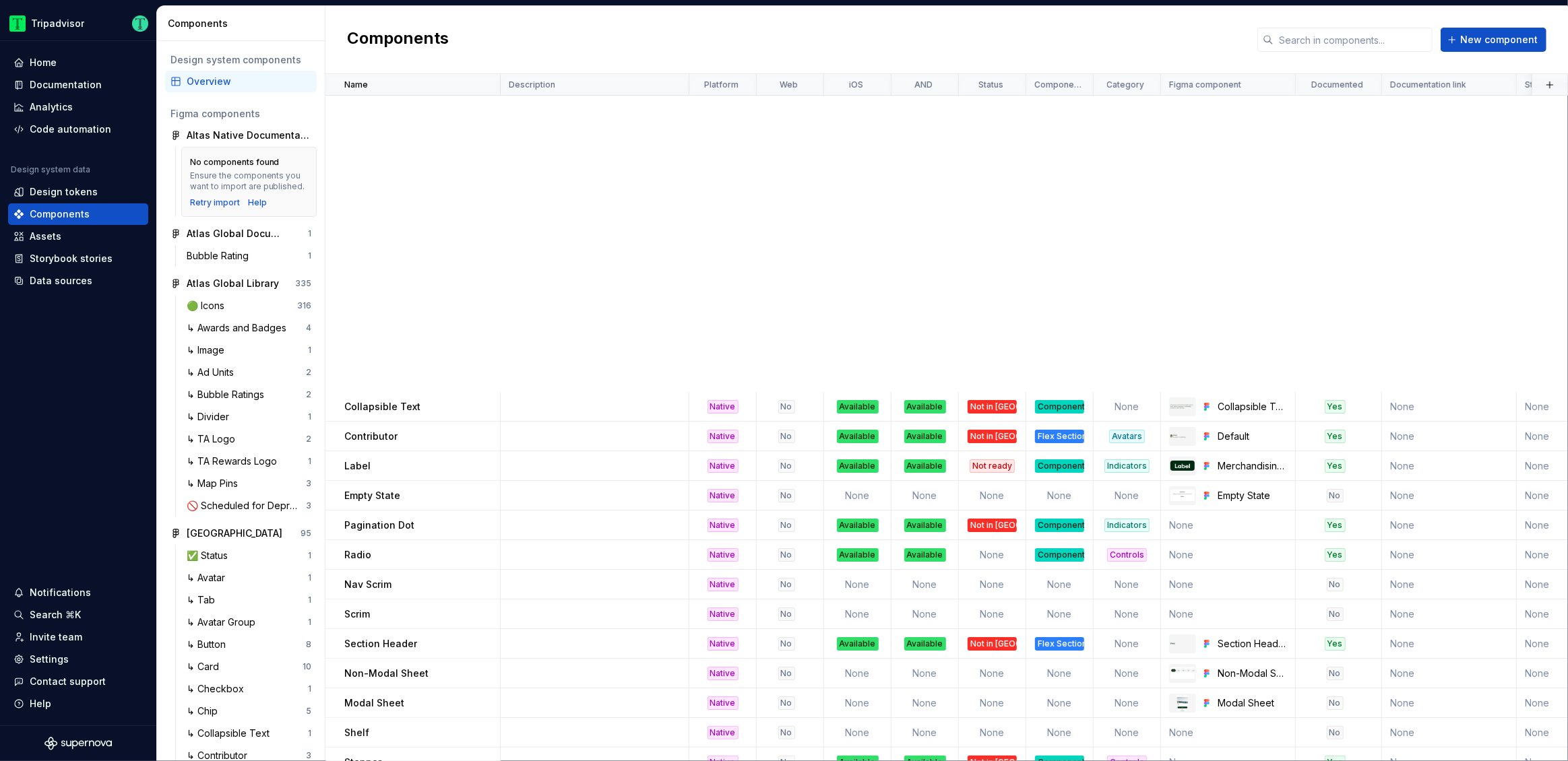
scroll to position [606, 0]
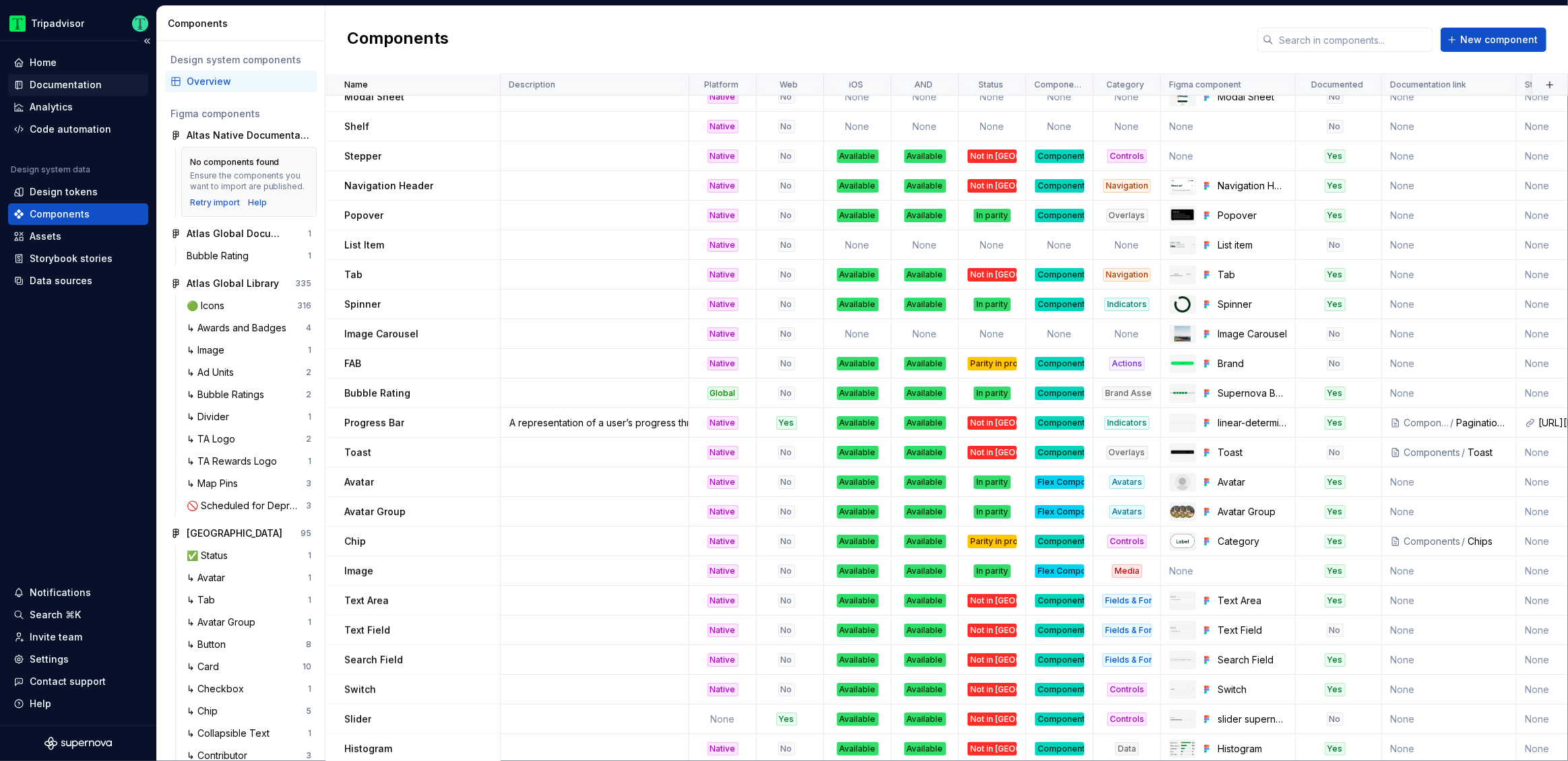
click at [60, 89] on div "Documentation" at bounding box center [66, 84] width 72 height 14
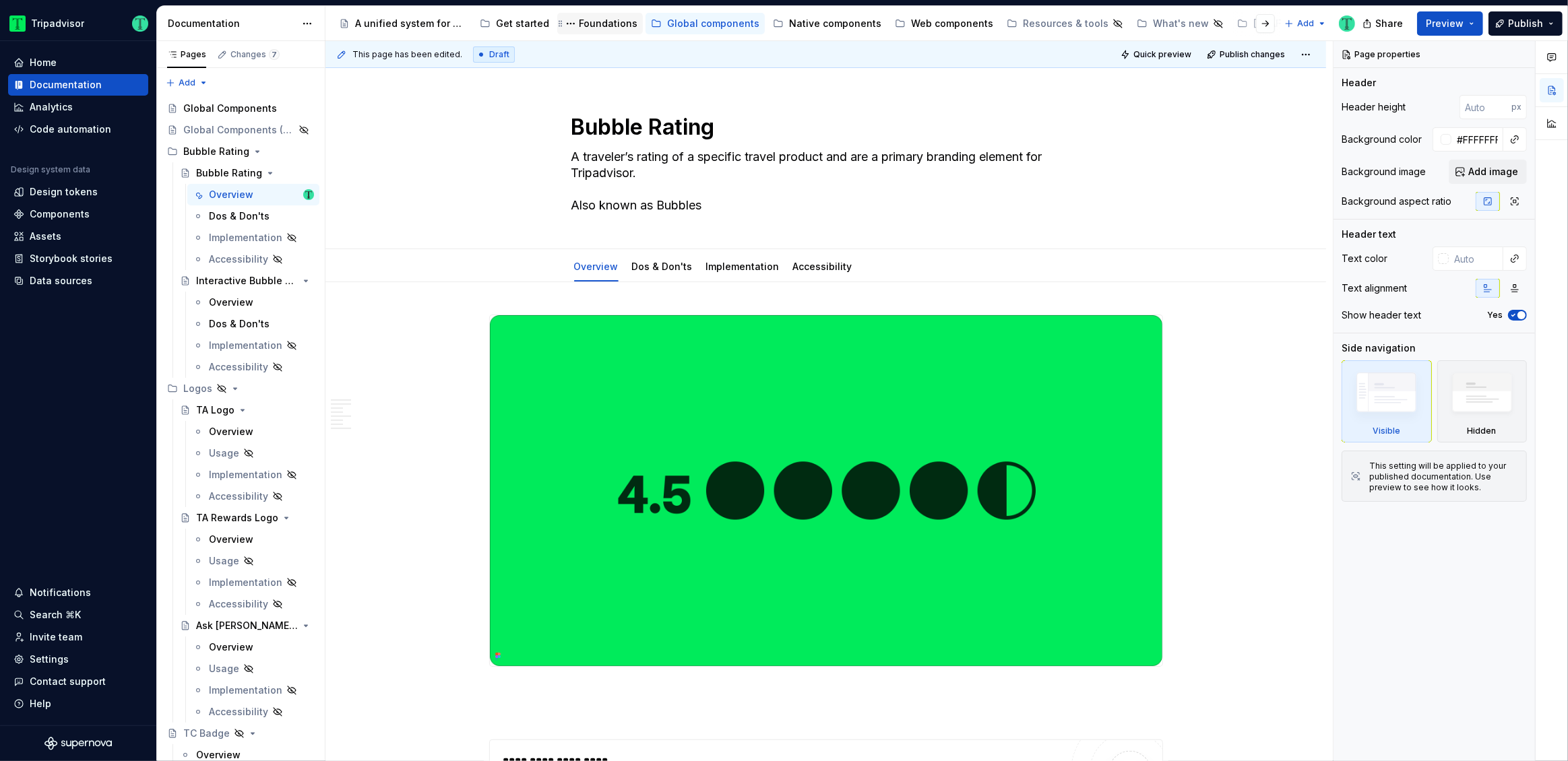
click at [614, 21] on div "Foundations" at bounding box center [608, 23] width 59 height 14
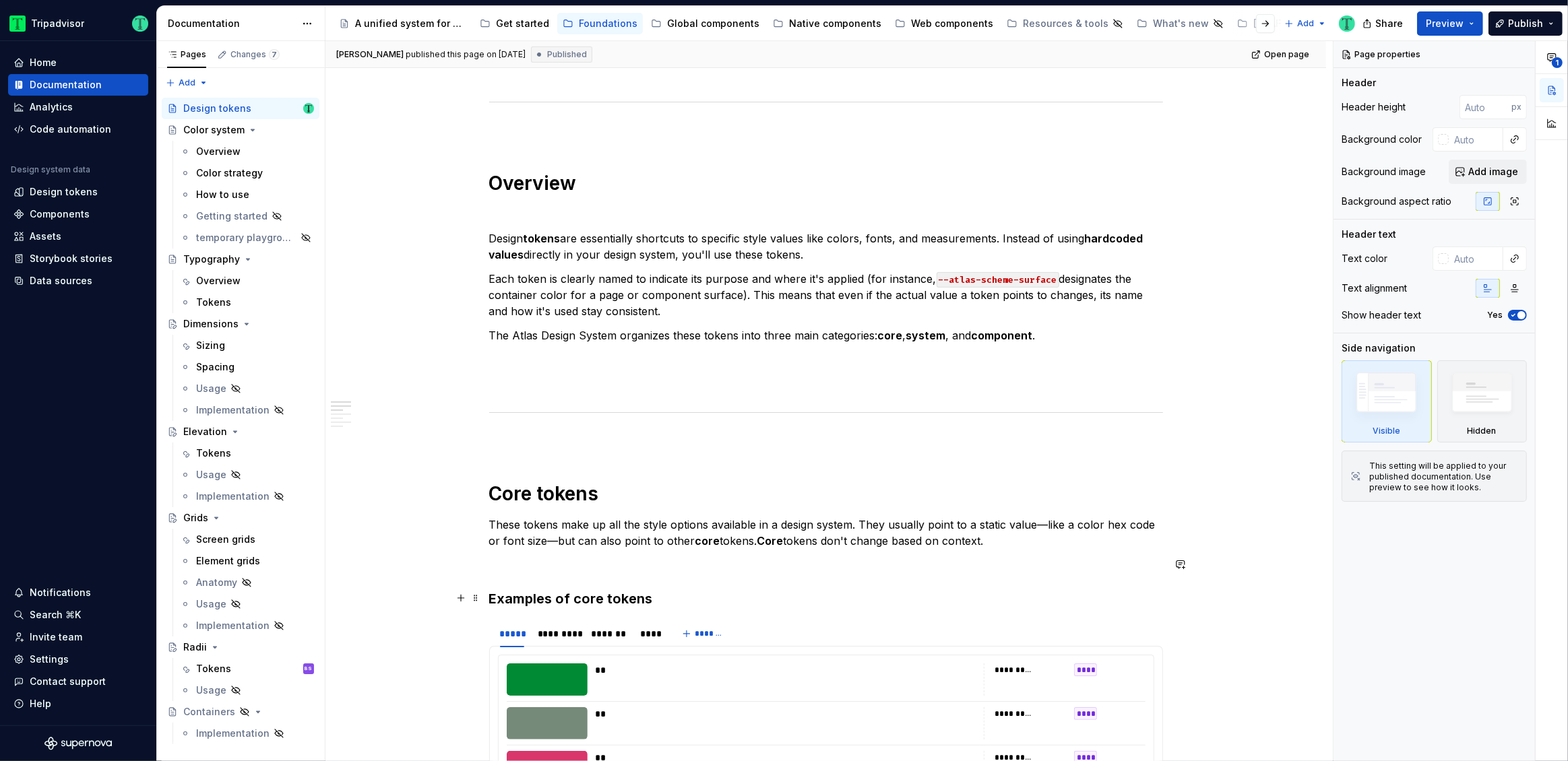
scroll to position [834, 0]
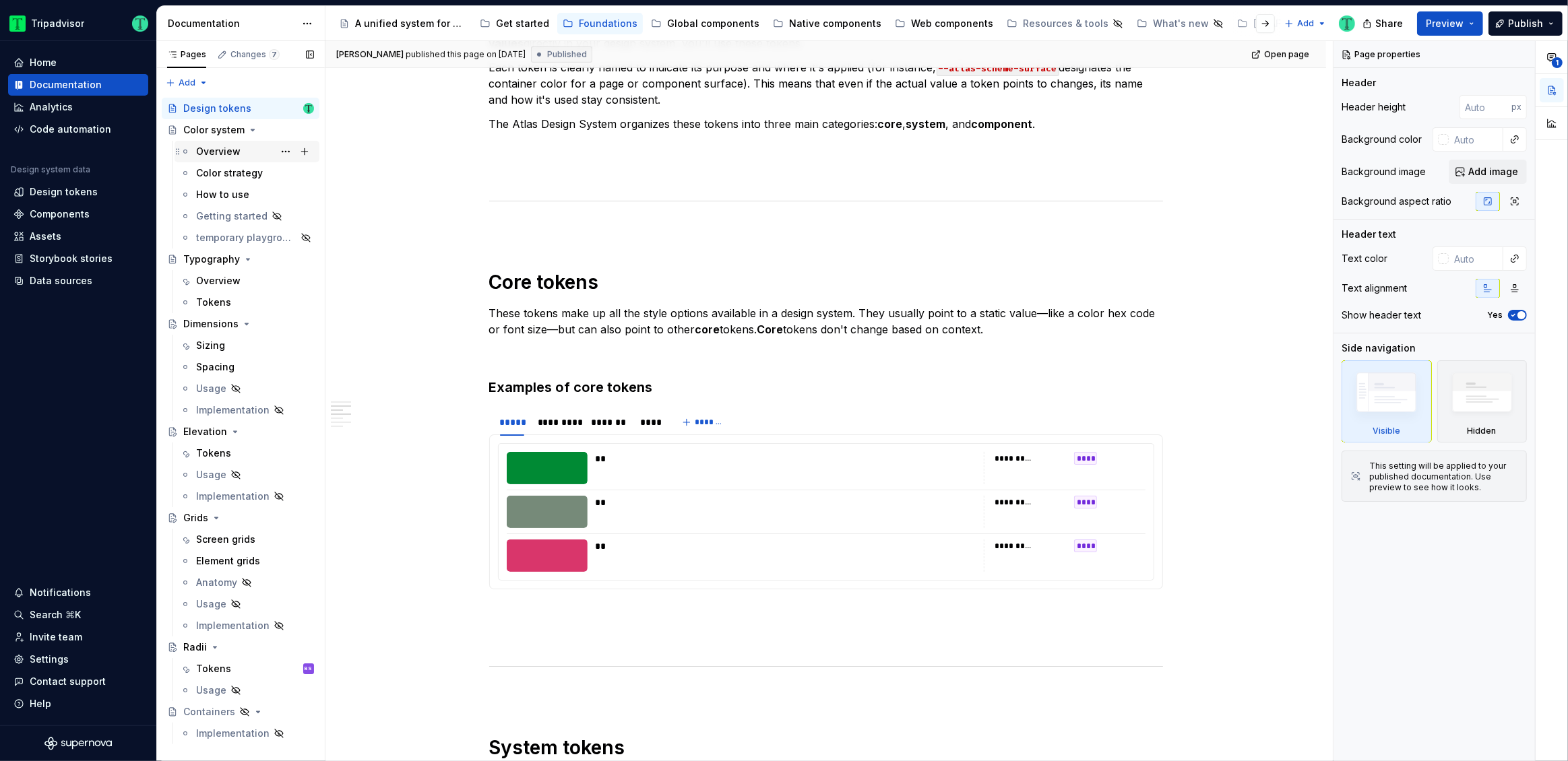
click at [217, 145] on div "Overview" at bounding box center [218, 151] width 44 height 14
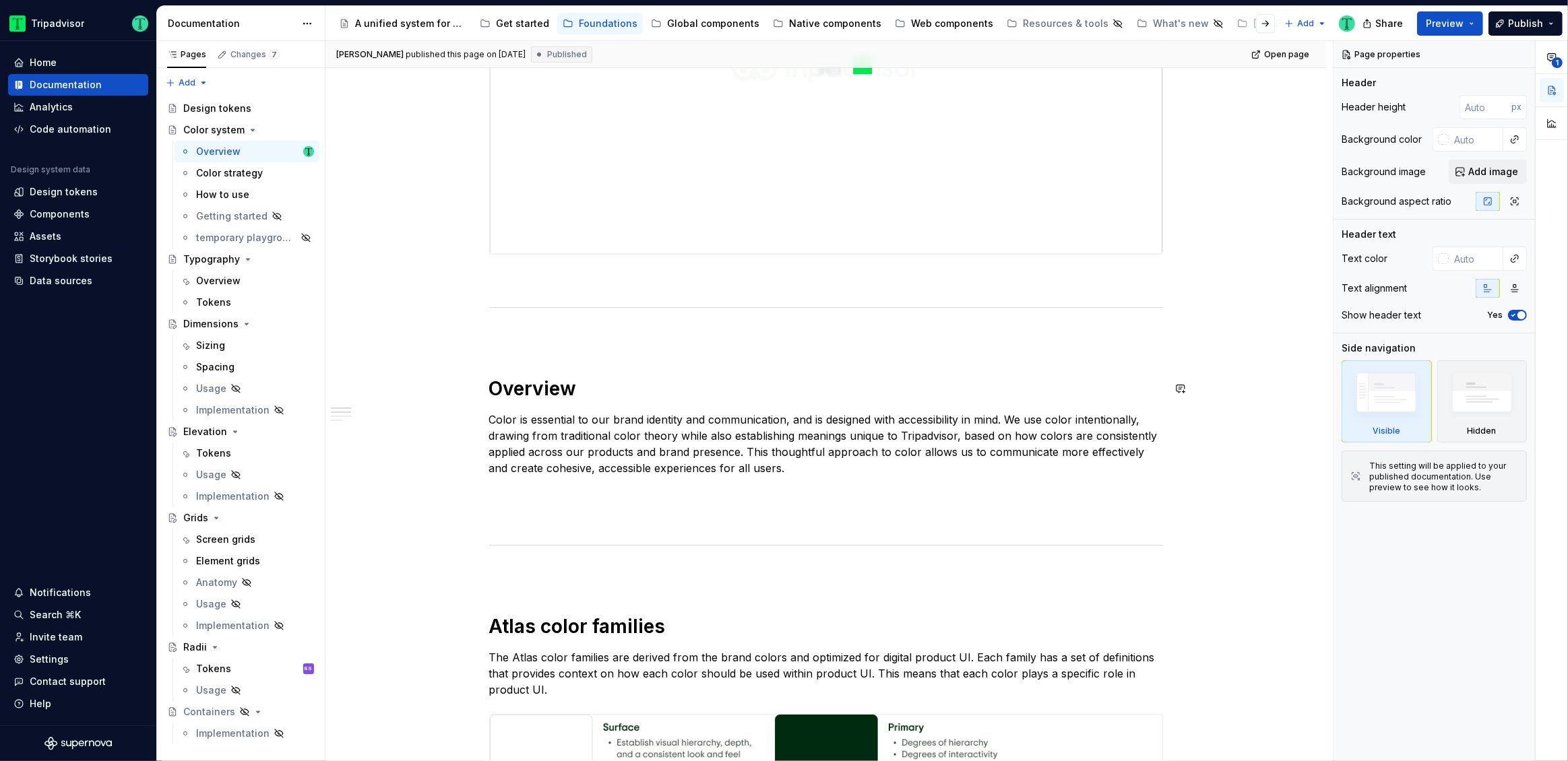
scroll to position [387, 0]
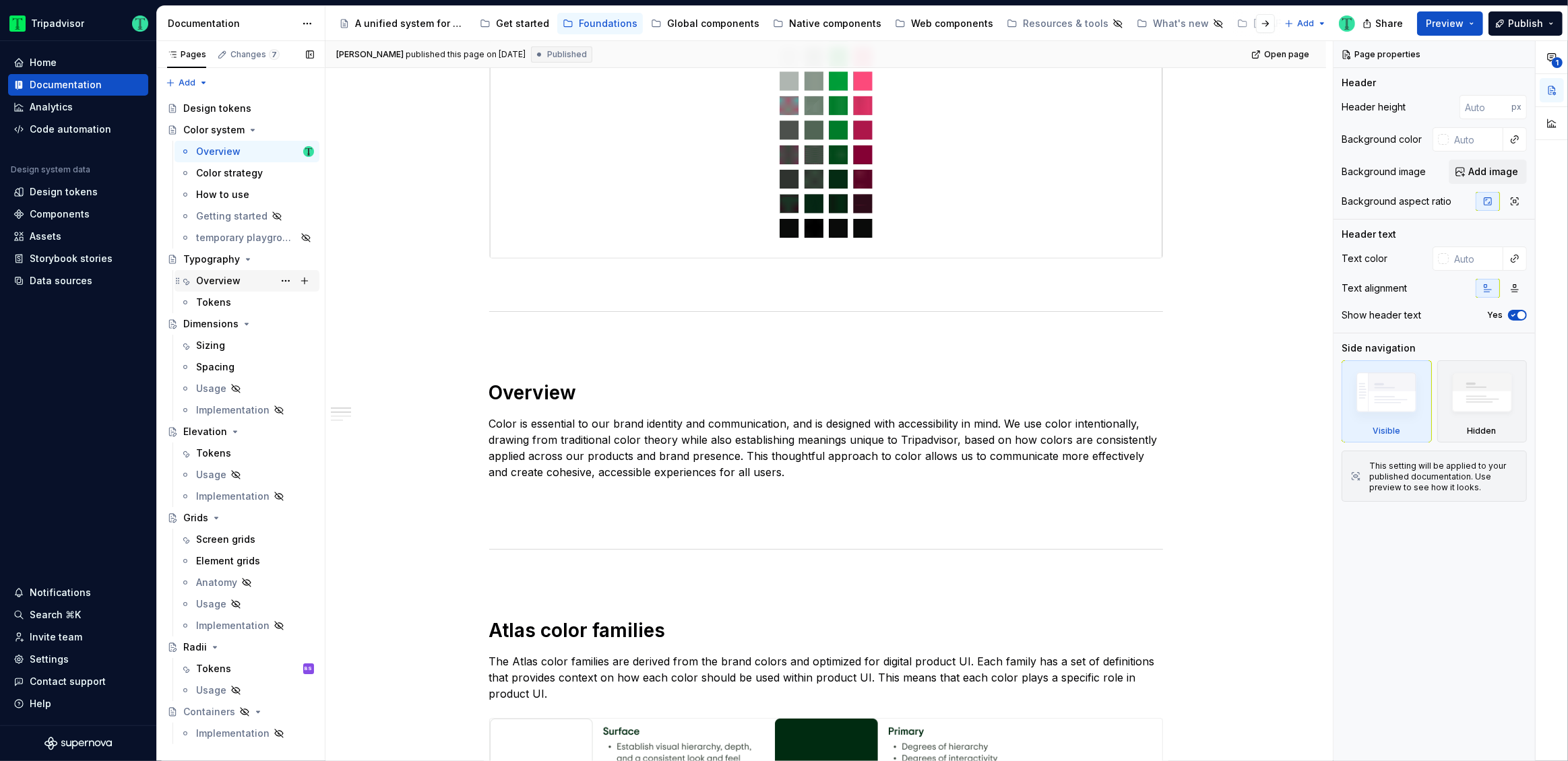
click at [213, 282] on div "Overview" at bounding box center [218, 280] width 44 height 14
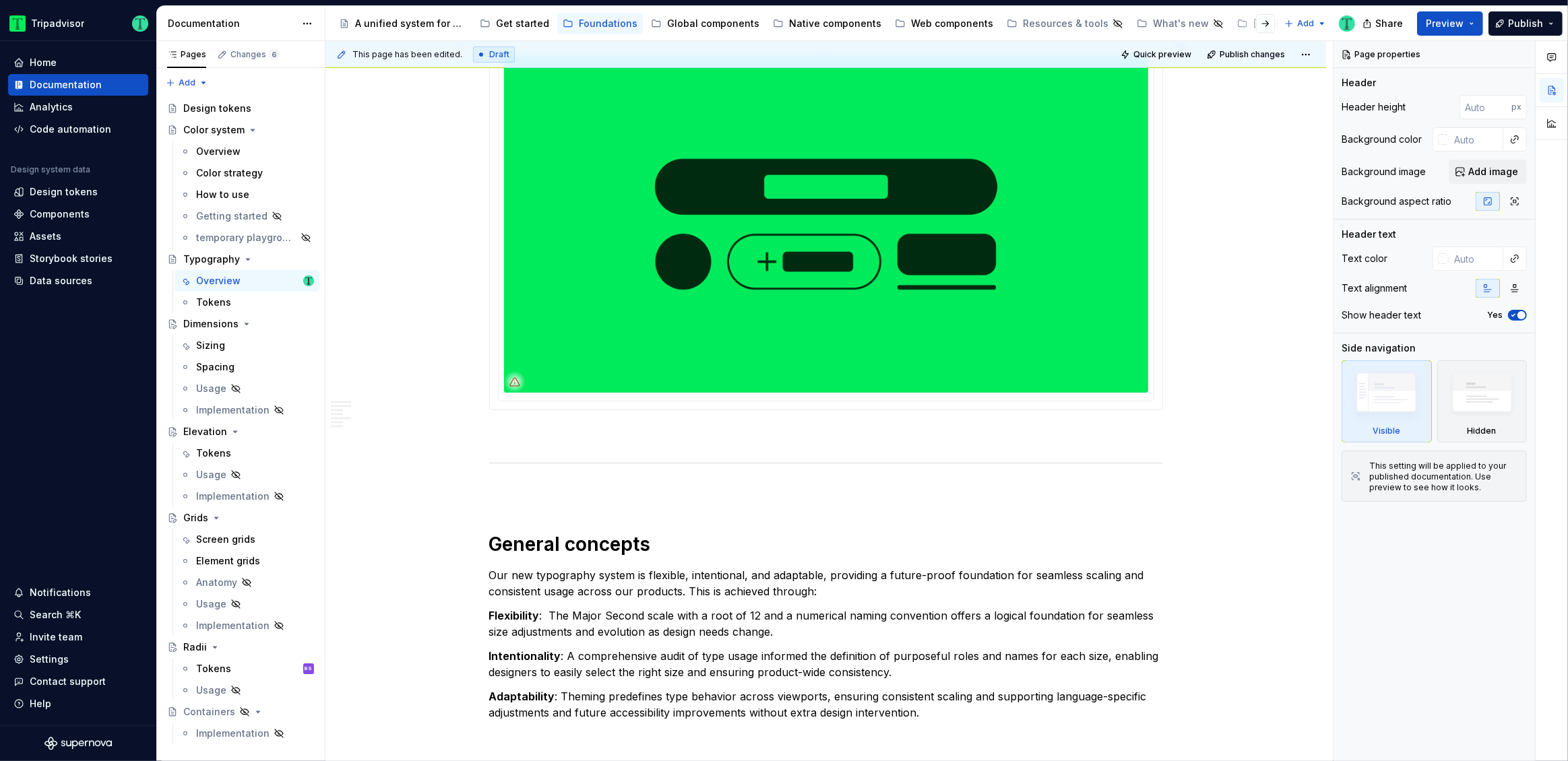
scroll to position [326, 0]
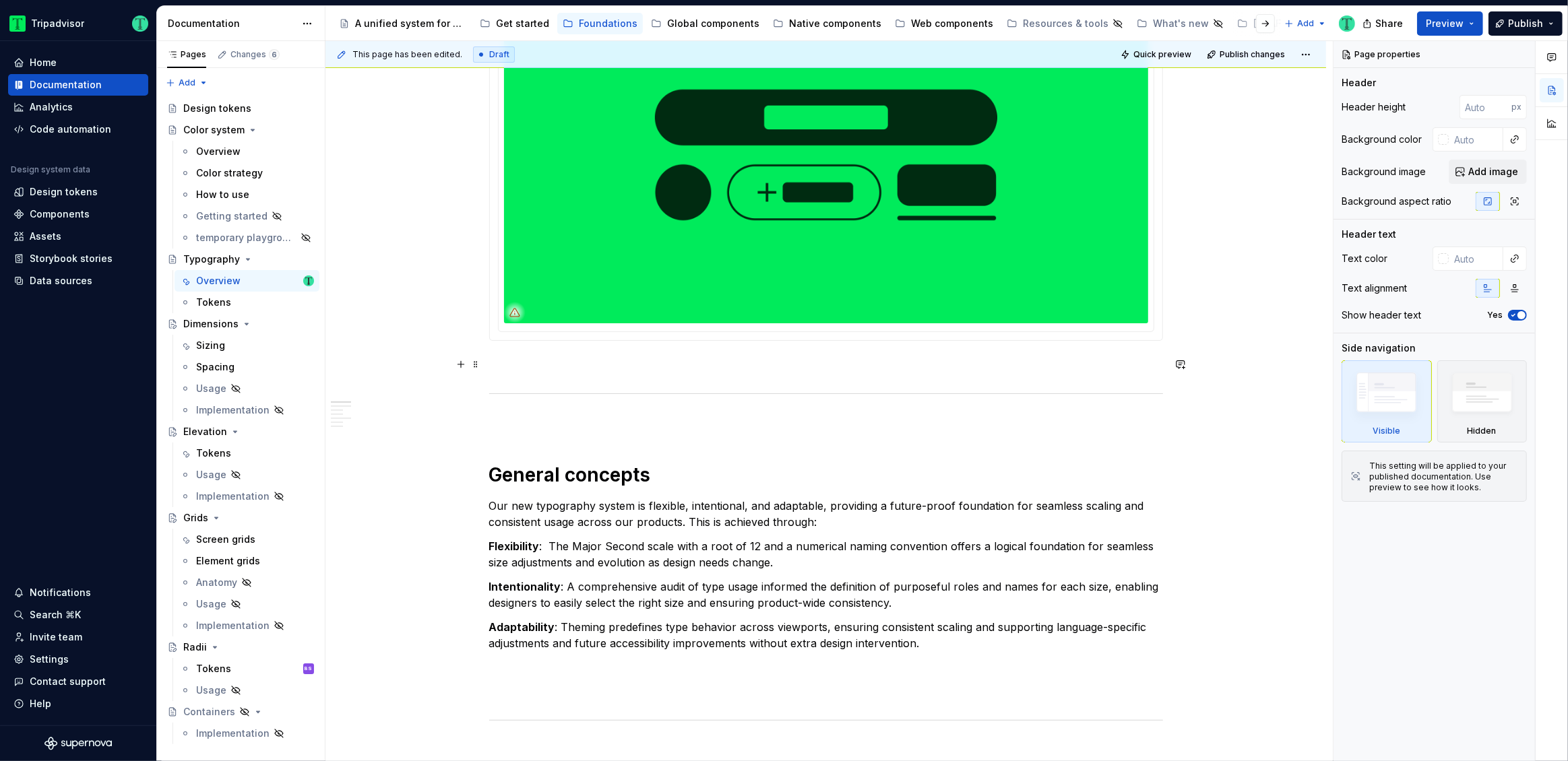
click at [497, 363] on p at bounding box center [826, 365] width 674 height 16
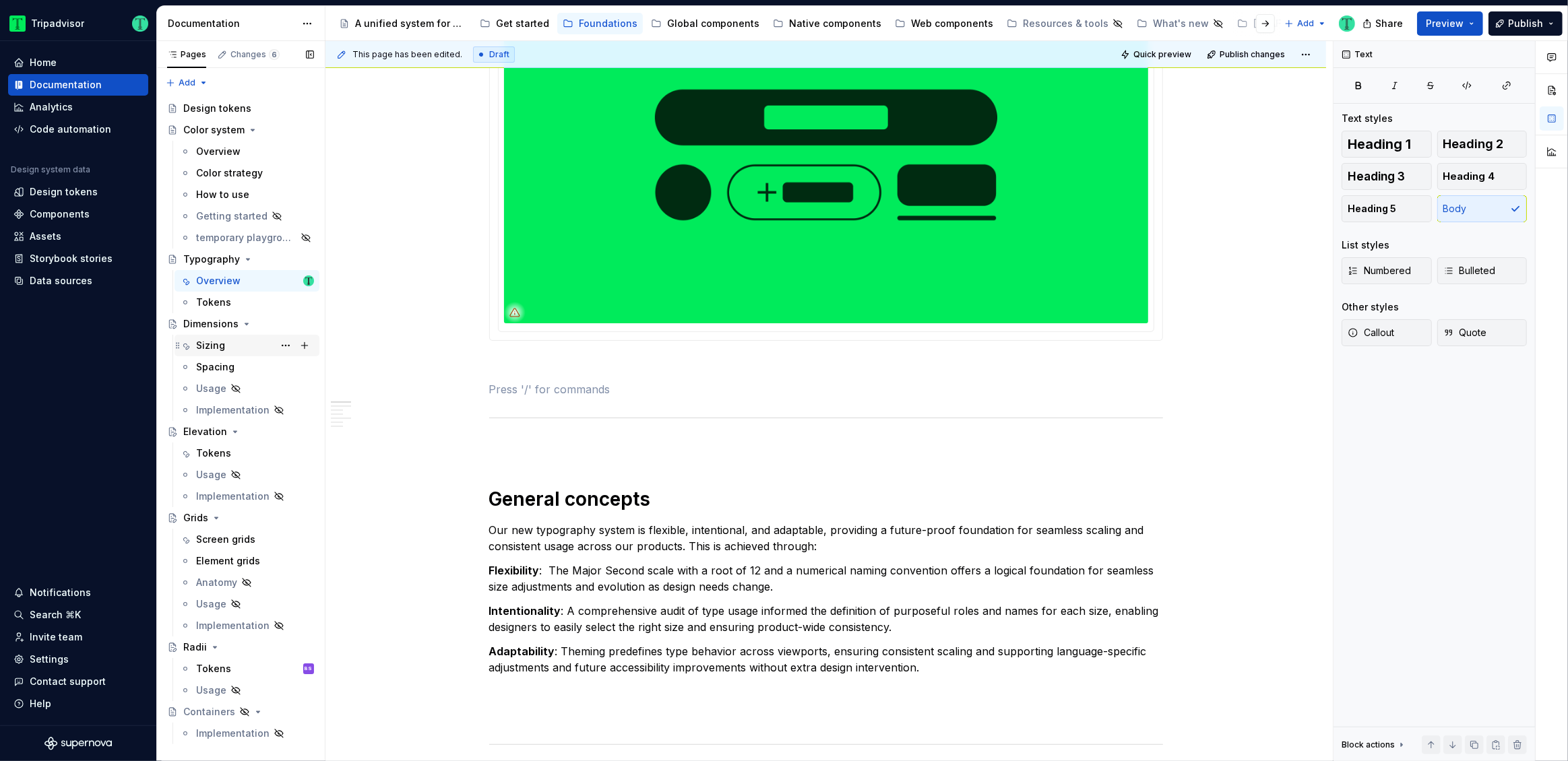
click at [220, 344] on div "Sizing" at bounding box center [211, 345] width 29 height 14
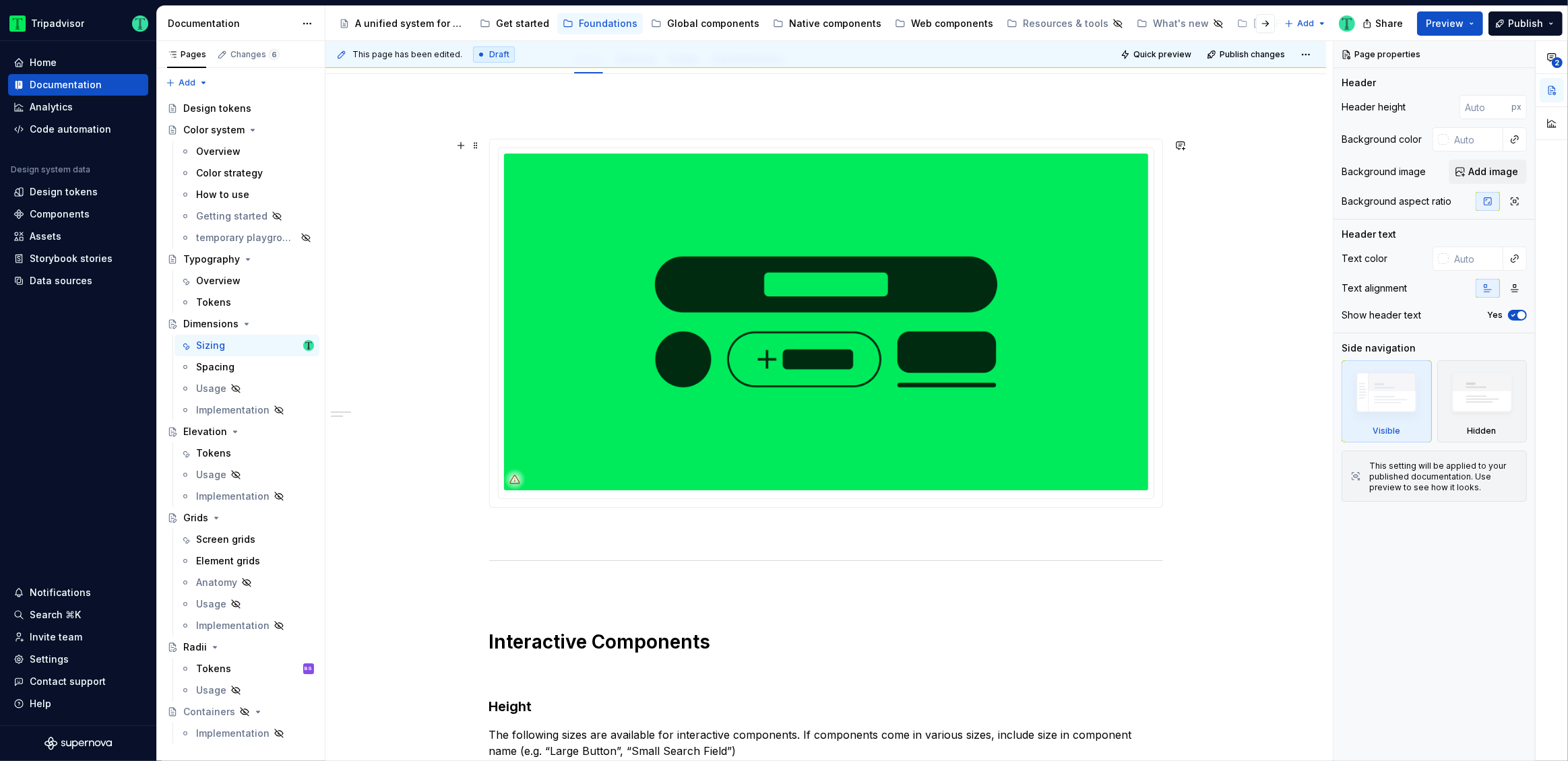
scroll to position [158, 0]
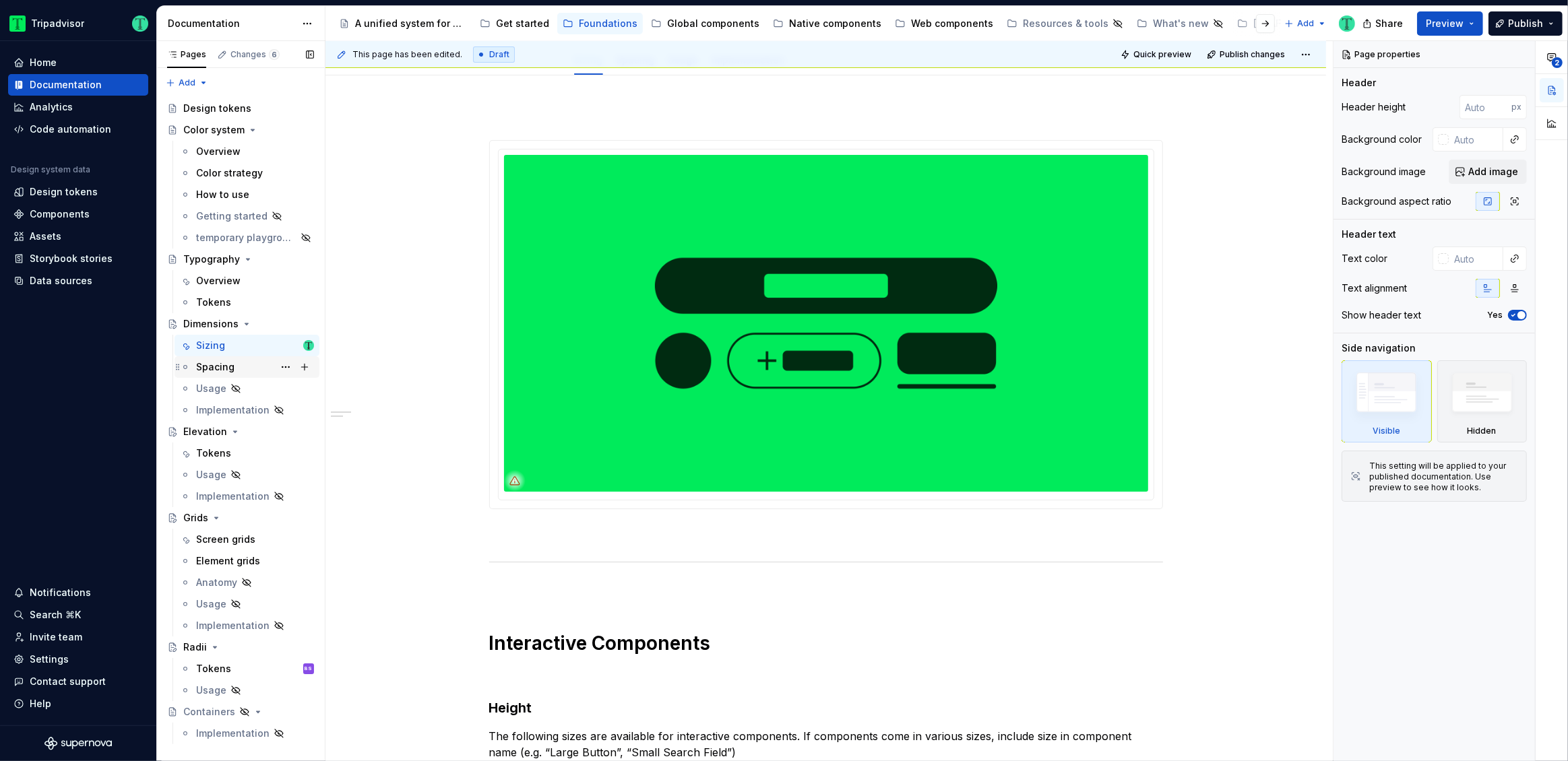
click at [222, 369] on div "Spacing" at bounding box center [215, 367] width 38 height 14
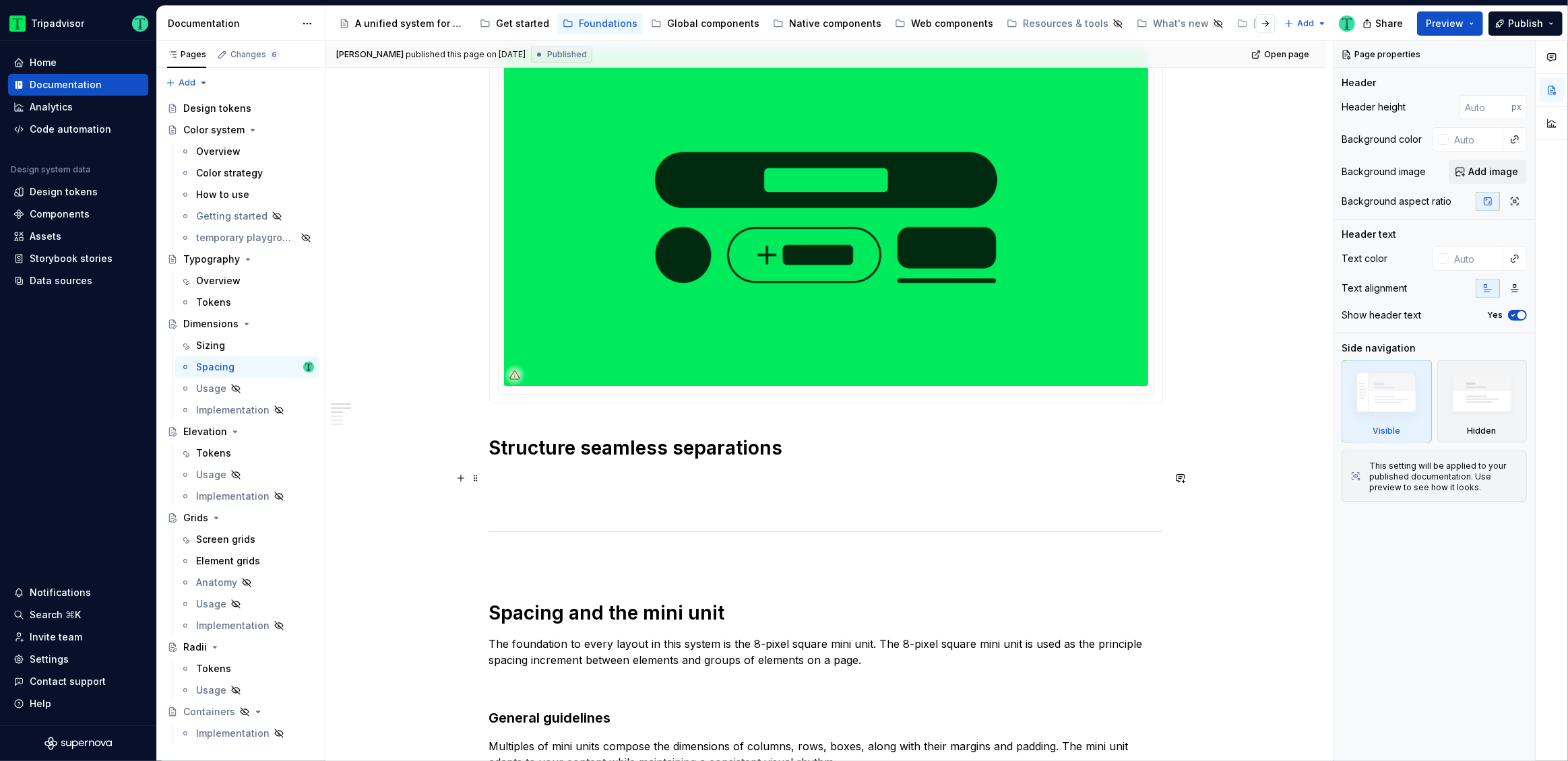
scroll to position [234, 0]
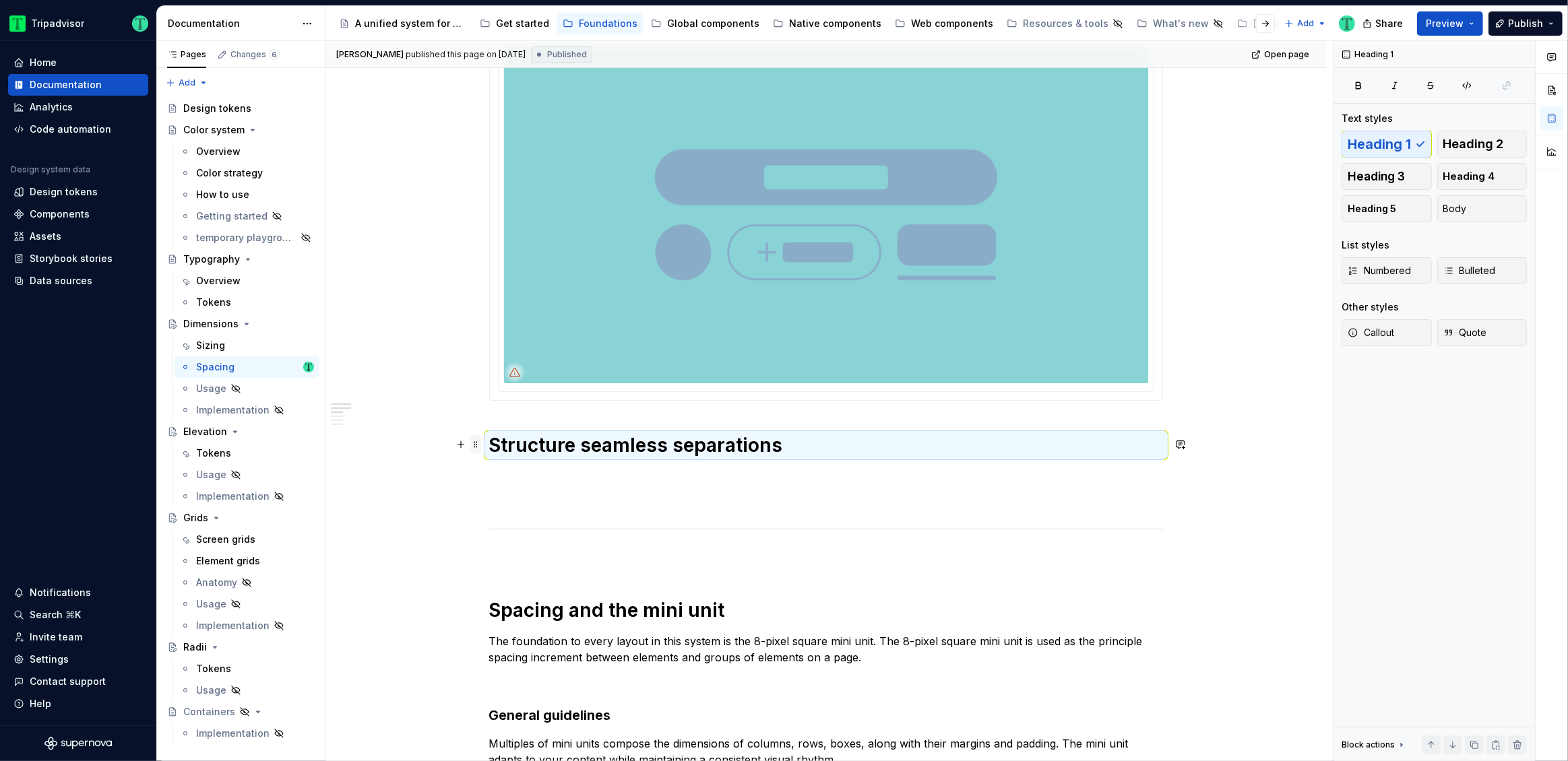
click at [477, 445] on span at bounding box center [476, 444] width 11 height 19
click at [501, 562] on div "Delete" at bounding box center [539, 563] width 88 height 14
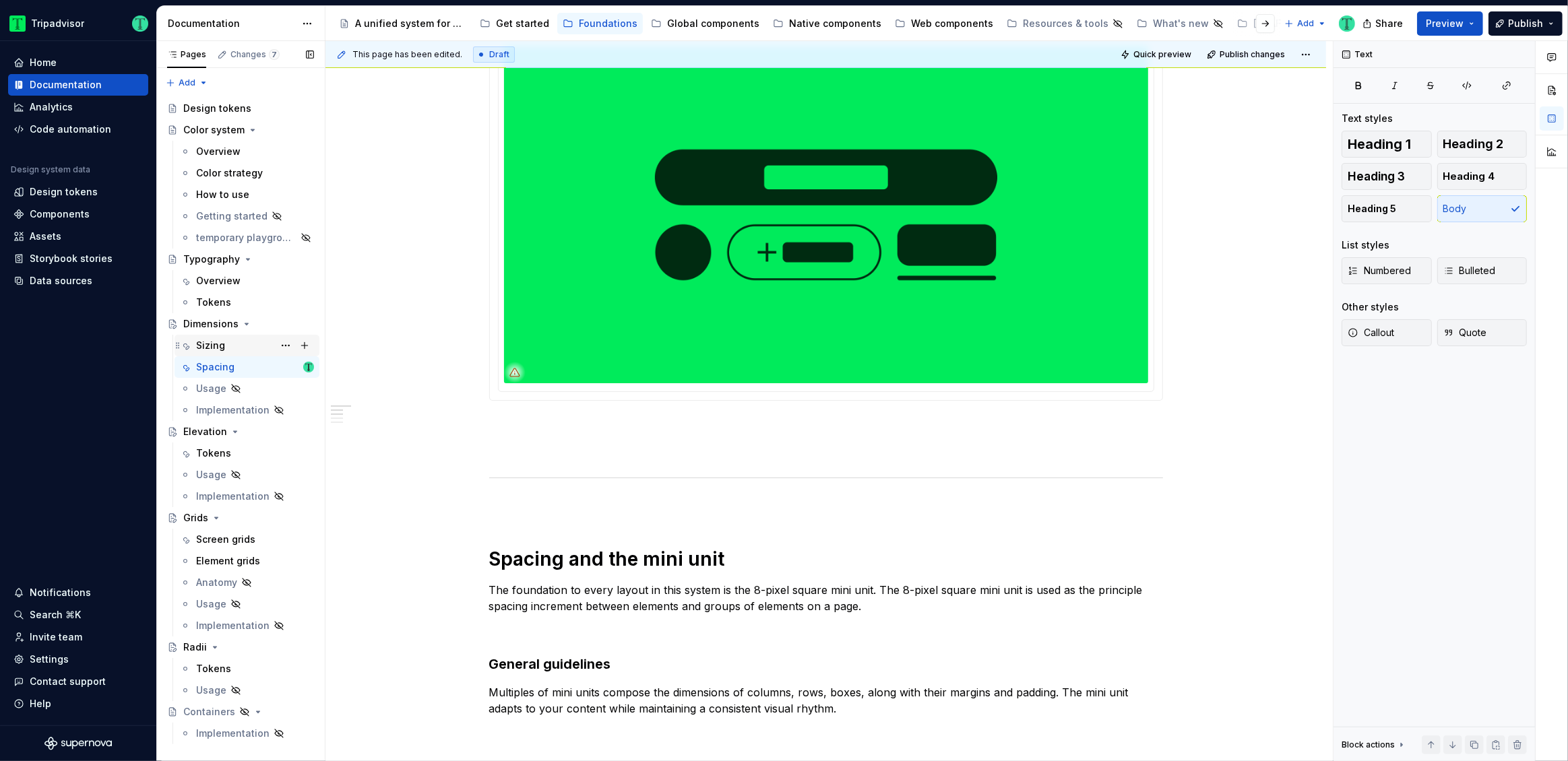
click at [218, 339] on div "Sizing" at bounding box center [211, 345] width 29 height 14
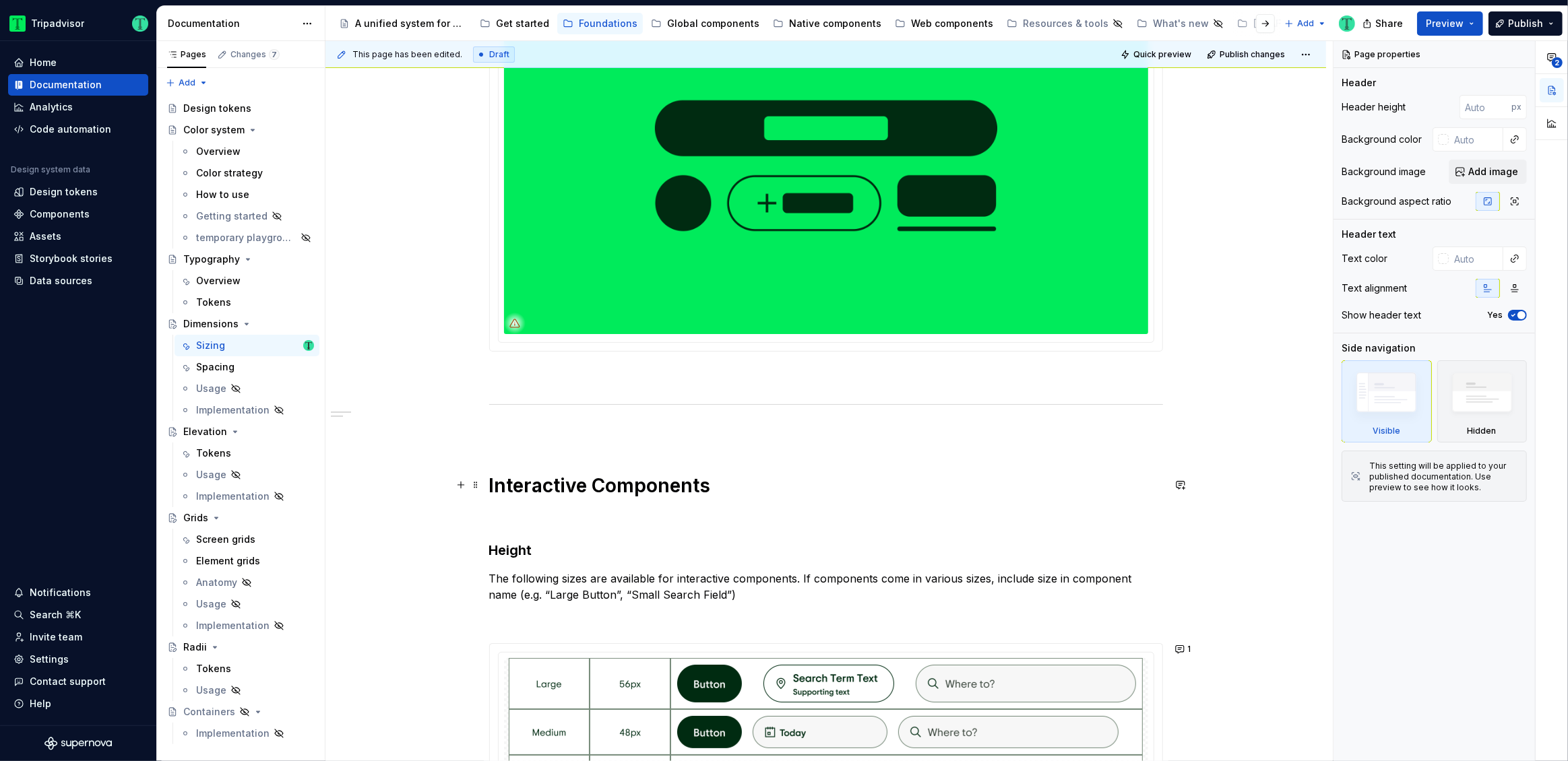
scroll to position [317, 0]
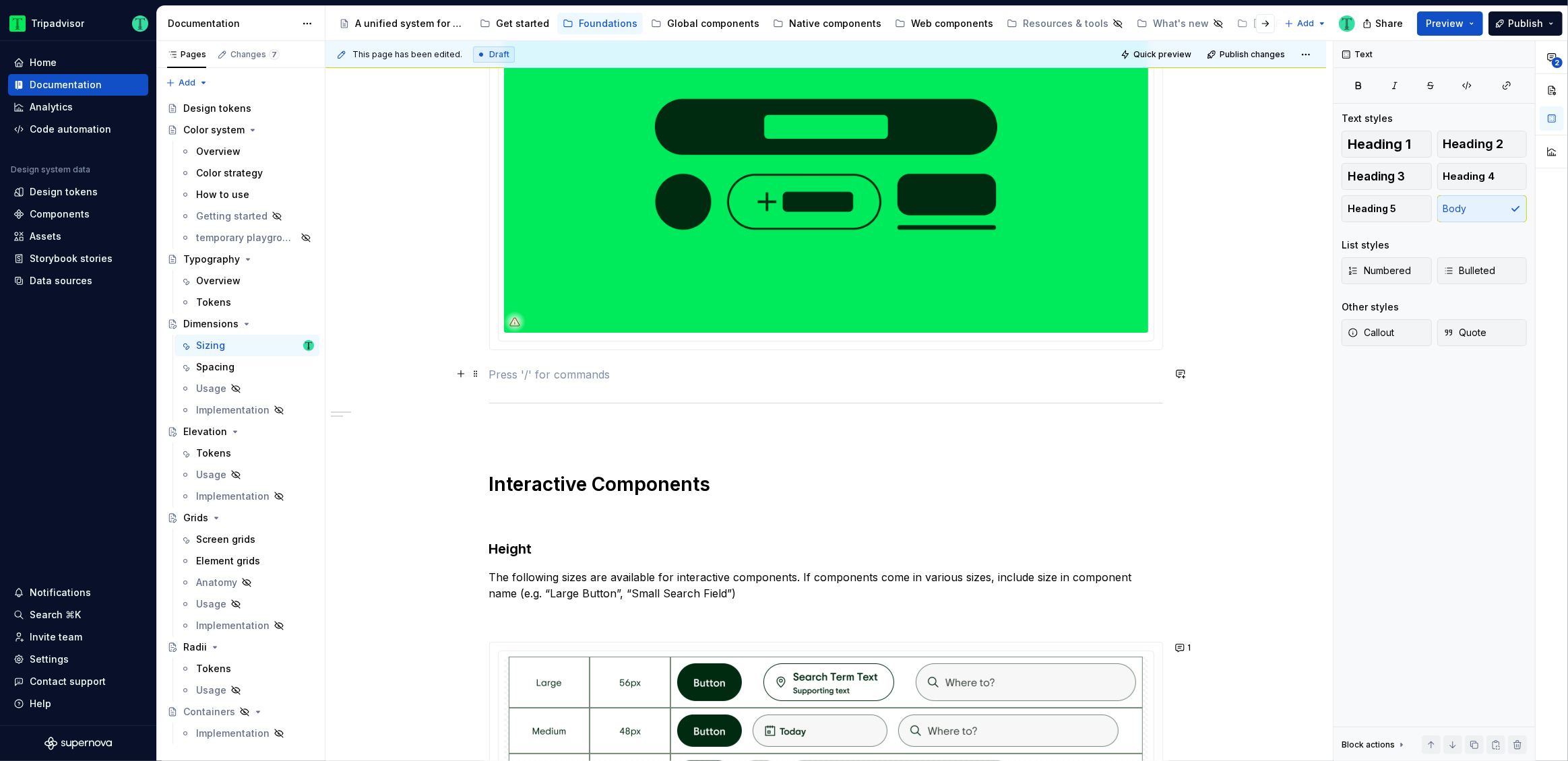
click at [517, 366] on p at bounding box center [826, 374] width 674 height 16
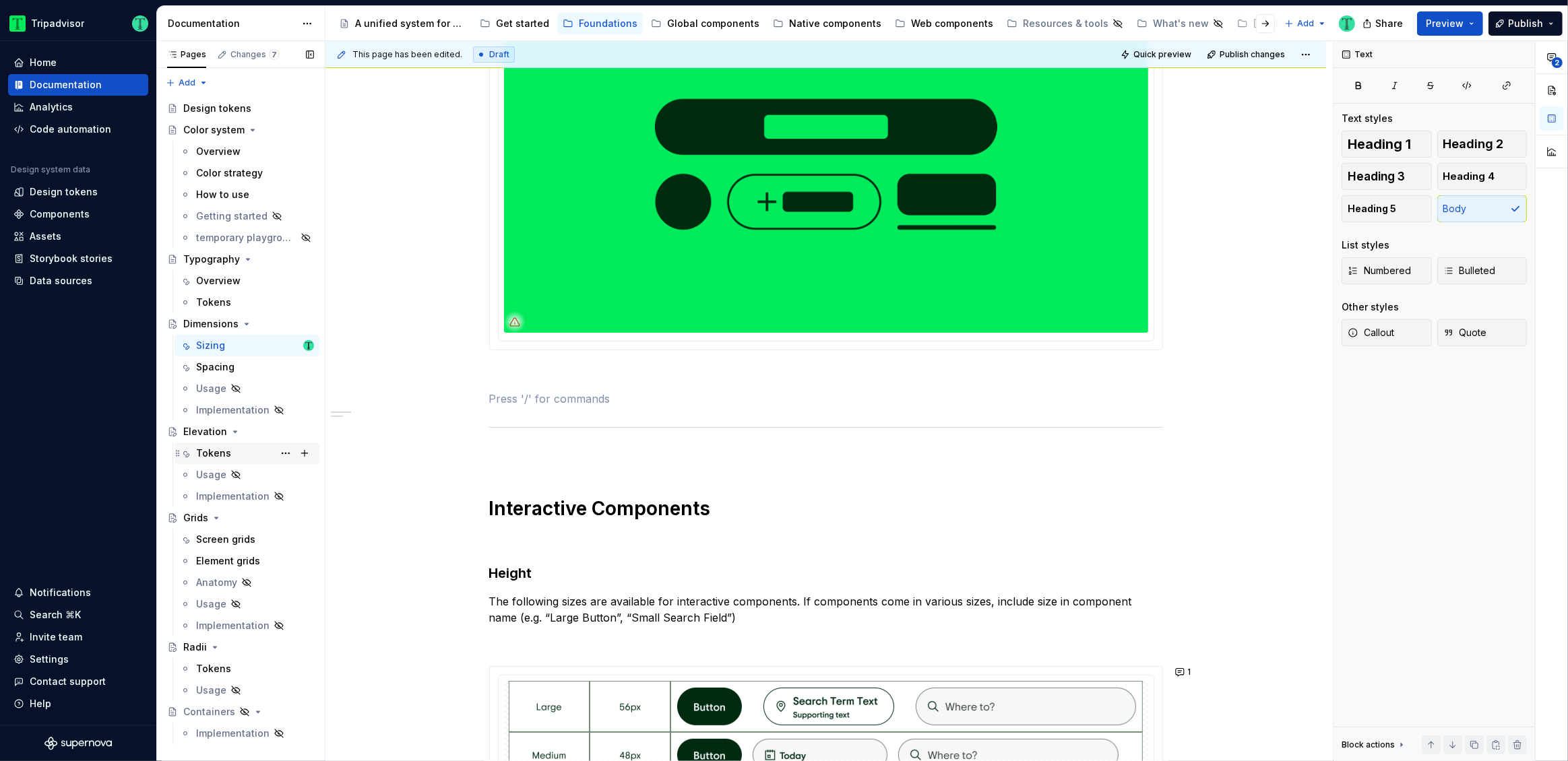
click at [219, 446] on div "Tokens" at bounding box center [213, 453] width 35 height 14
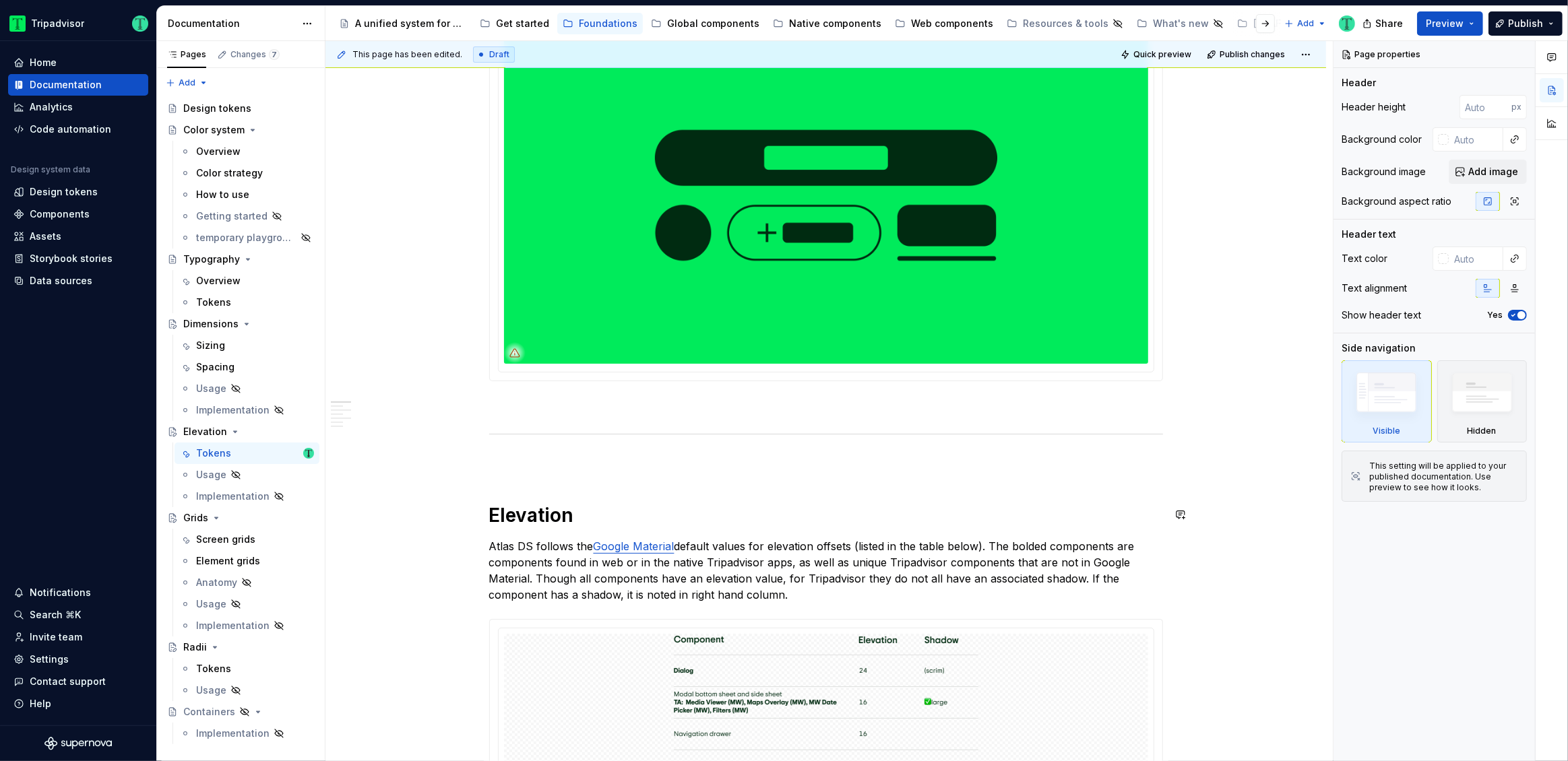
scroll to position [255, 0]
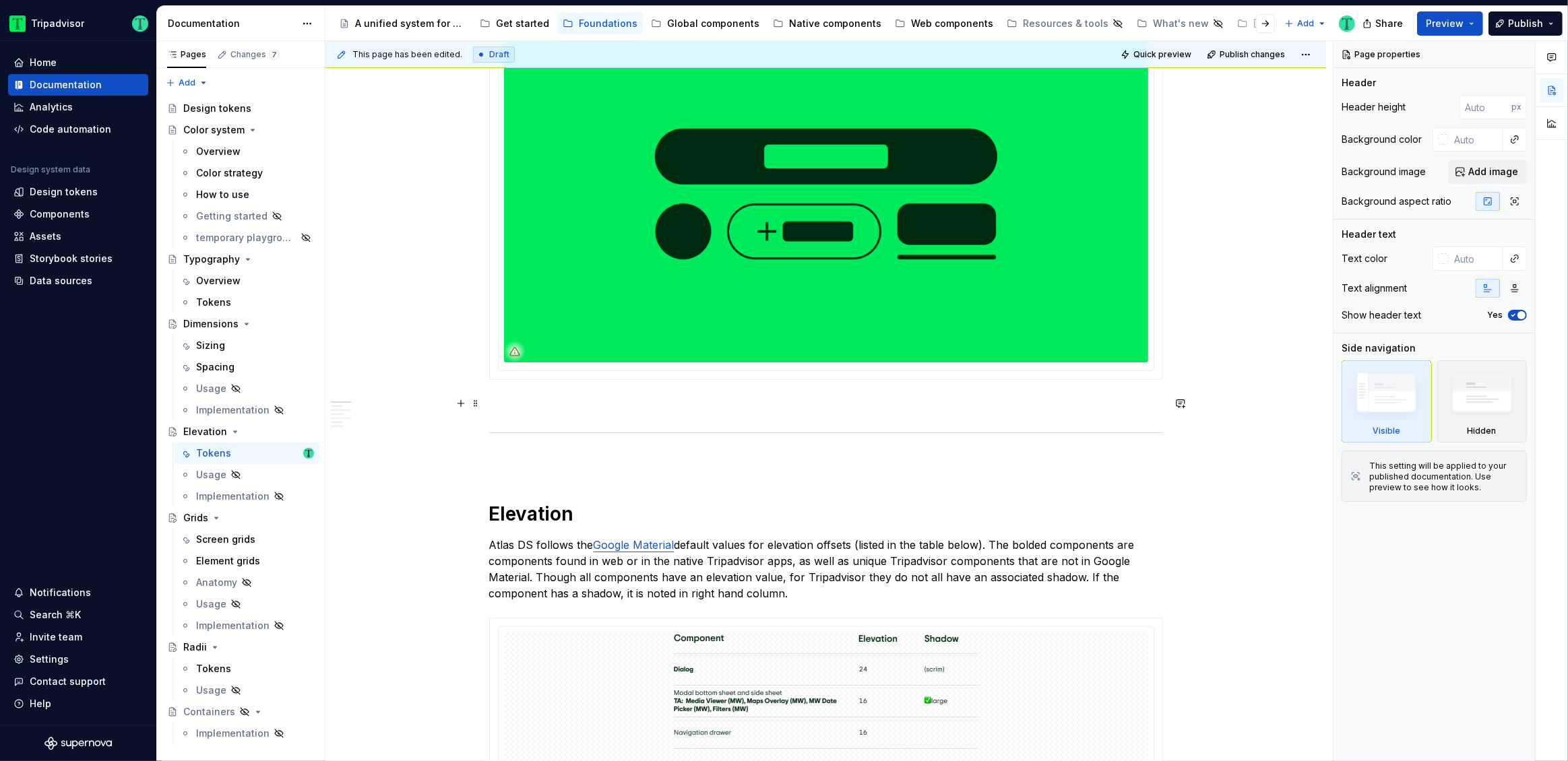
click at [509, 400] on p at bounding box center [826, 404] width 674 height 16
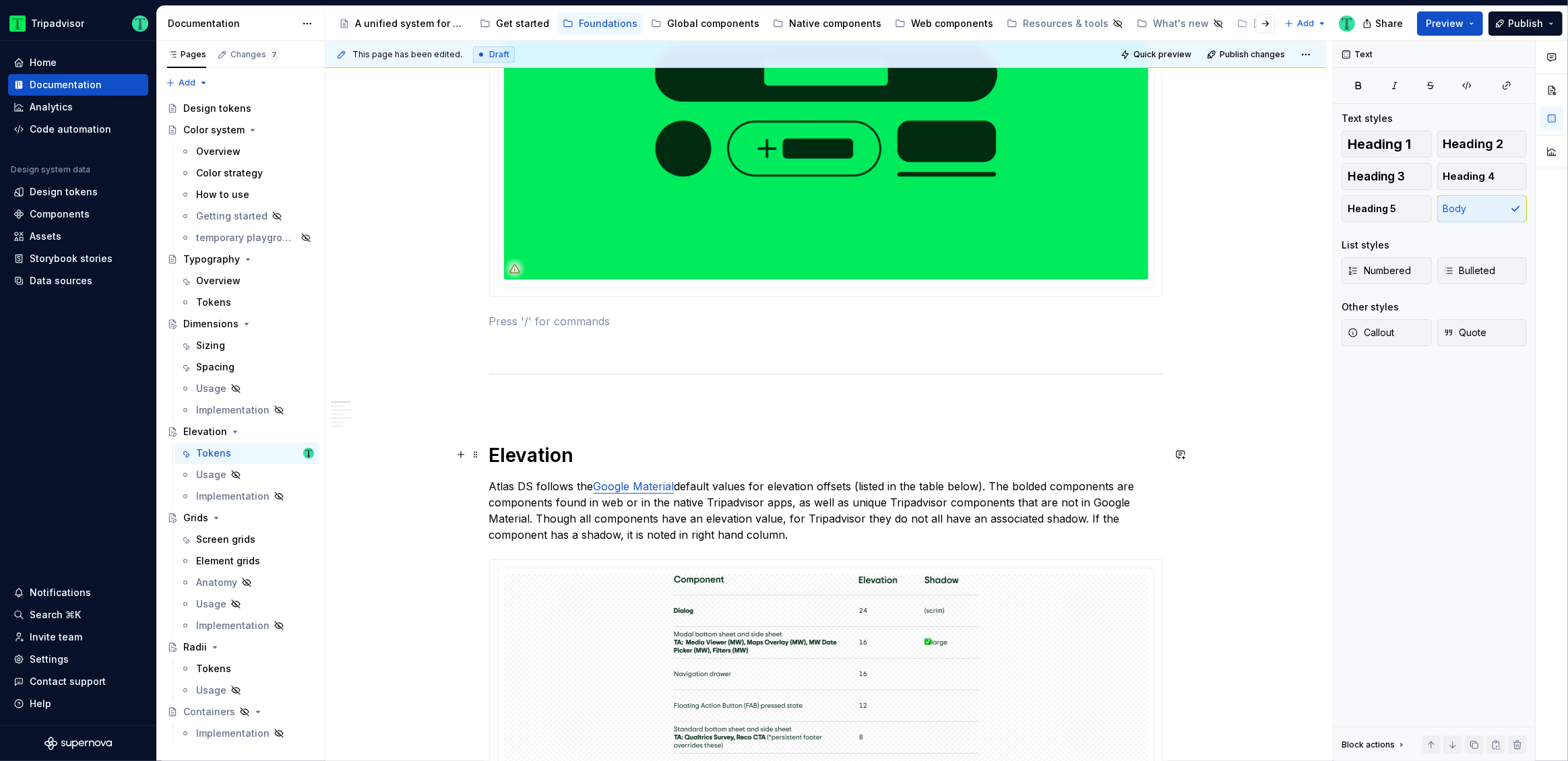
scroll to position [339, 0]
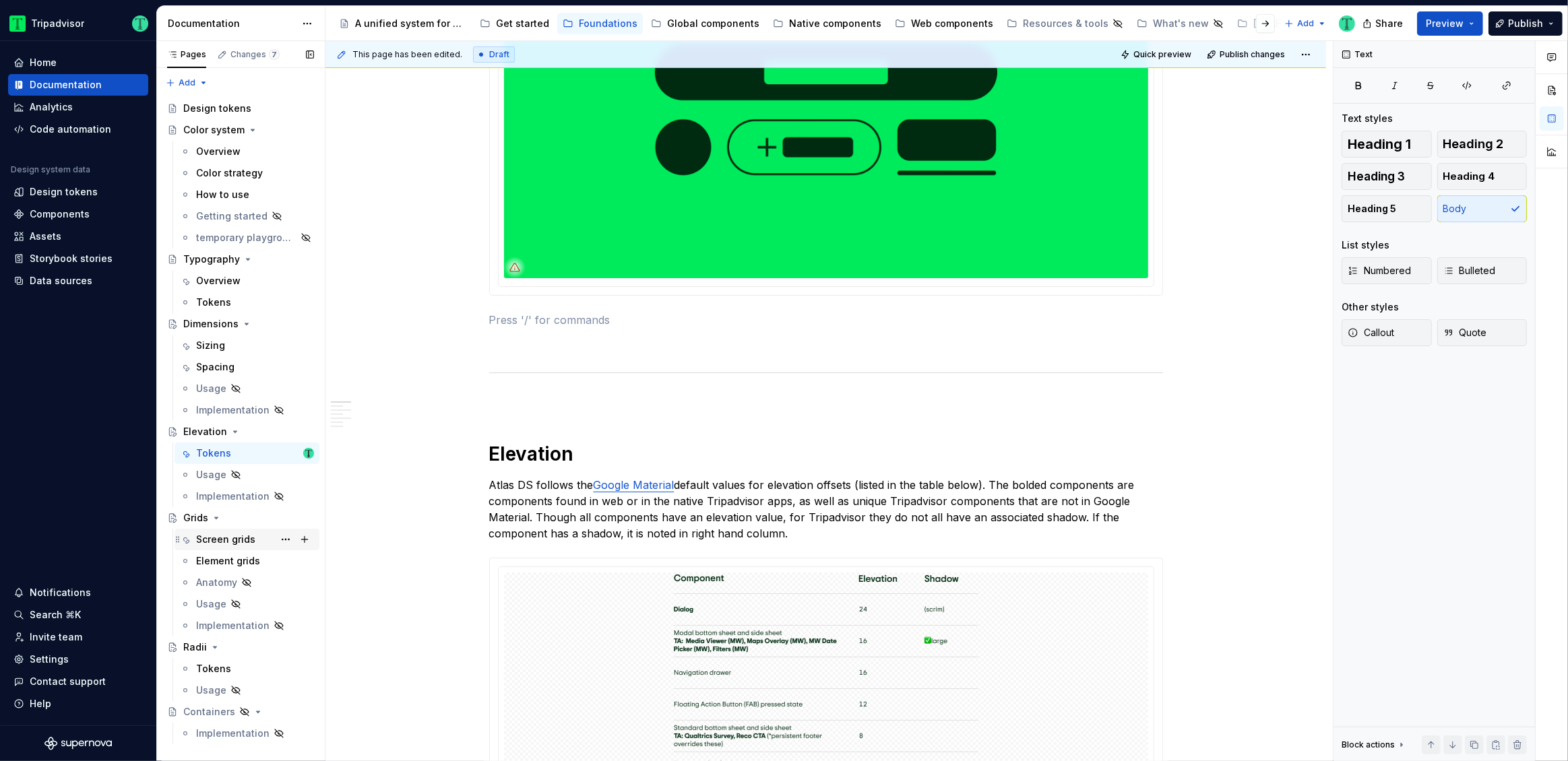
click at [228, 539] on div "Screen grids" at bounding box center [226, 539] width 60 height 14
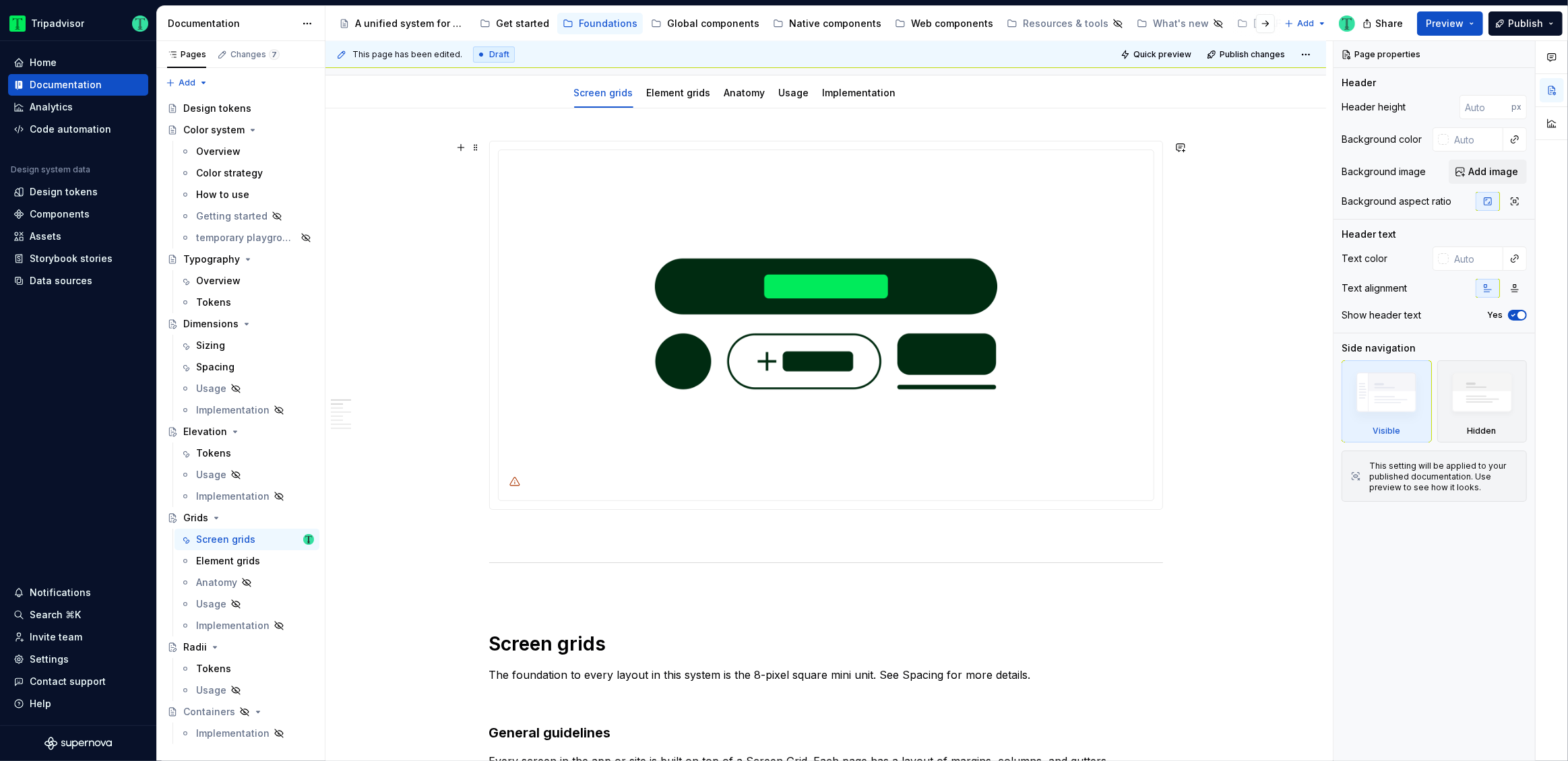
scroll to position [132, 0]
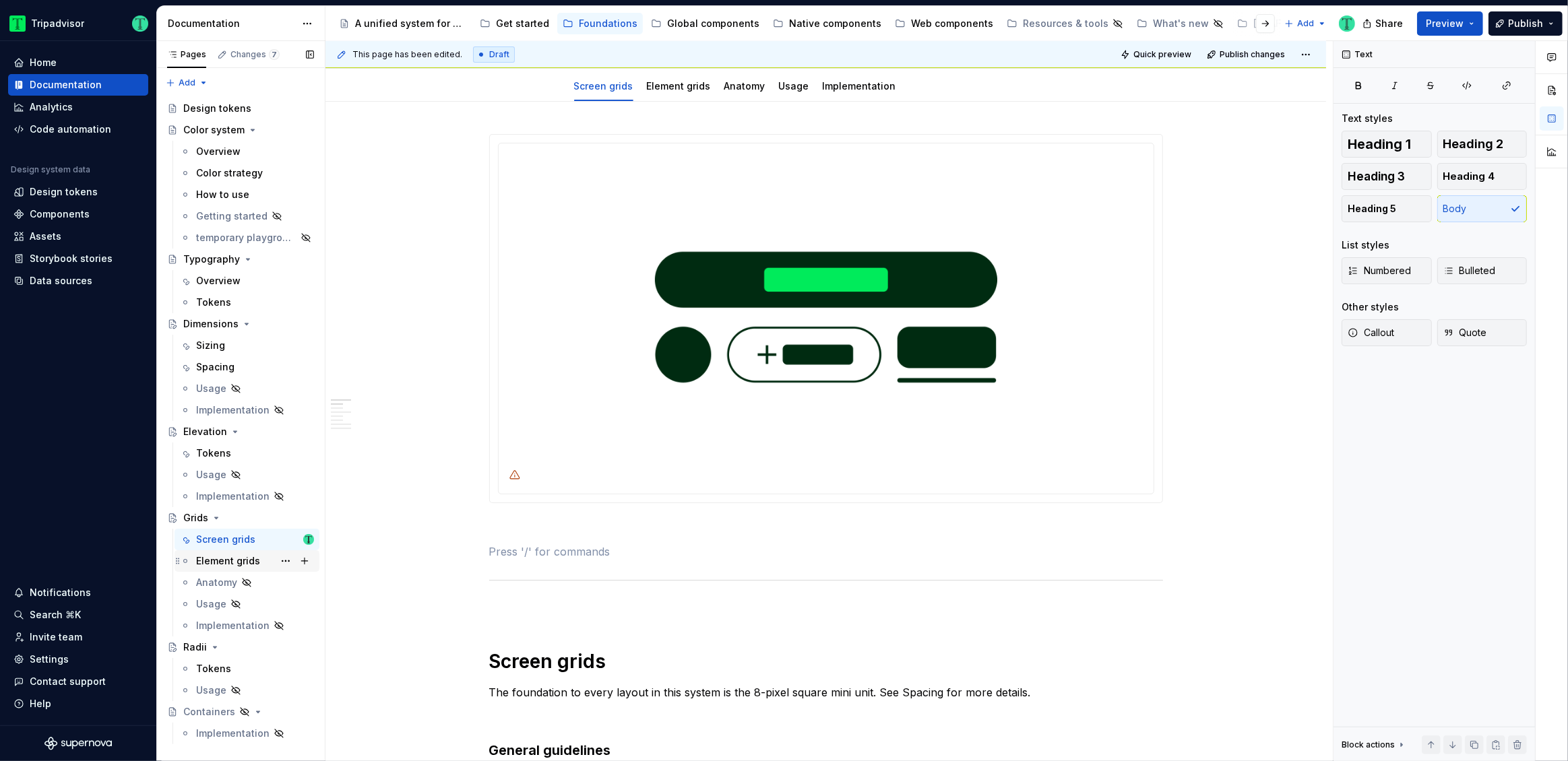
click at [214, 561] on div "Element grids" at bounding box center [228, 560] width 64 height 14
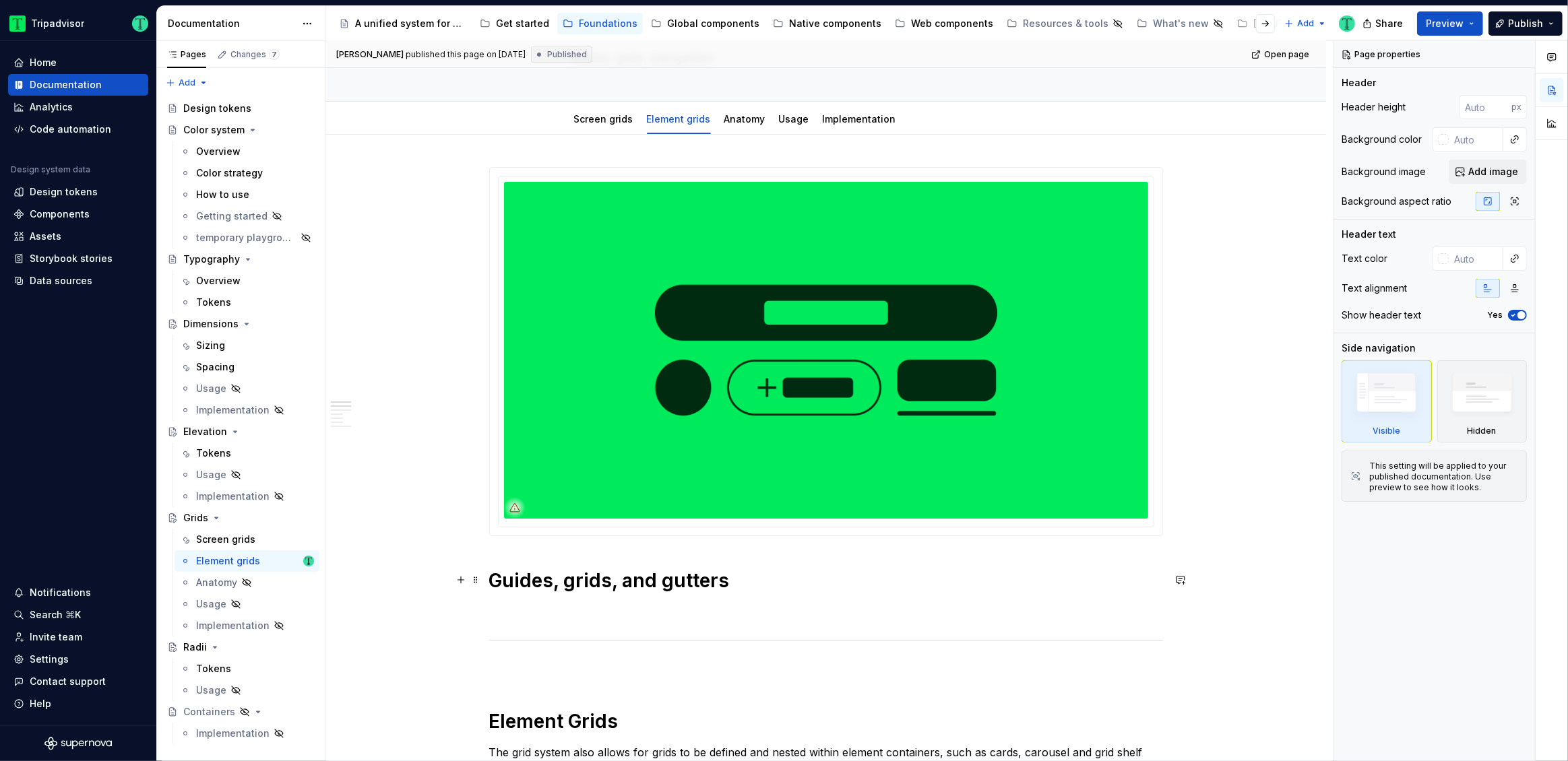
scroll to position [140, 0]
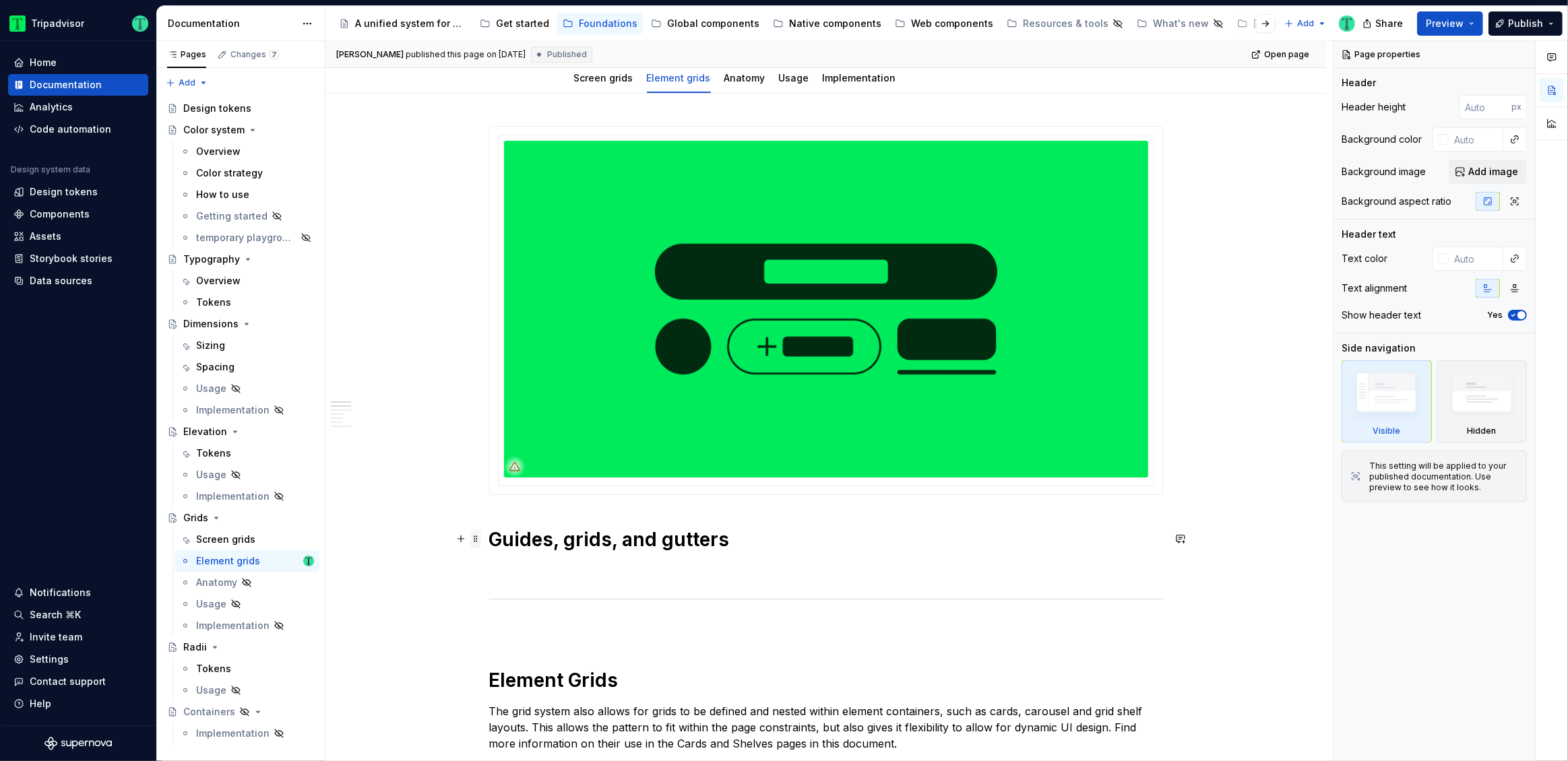
click at [477, 538] on span at bounding box center [476, 539] width 11 height 19
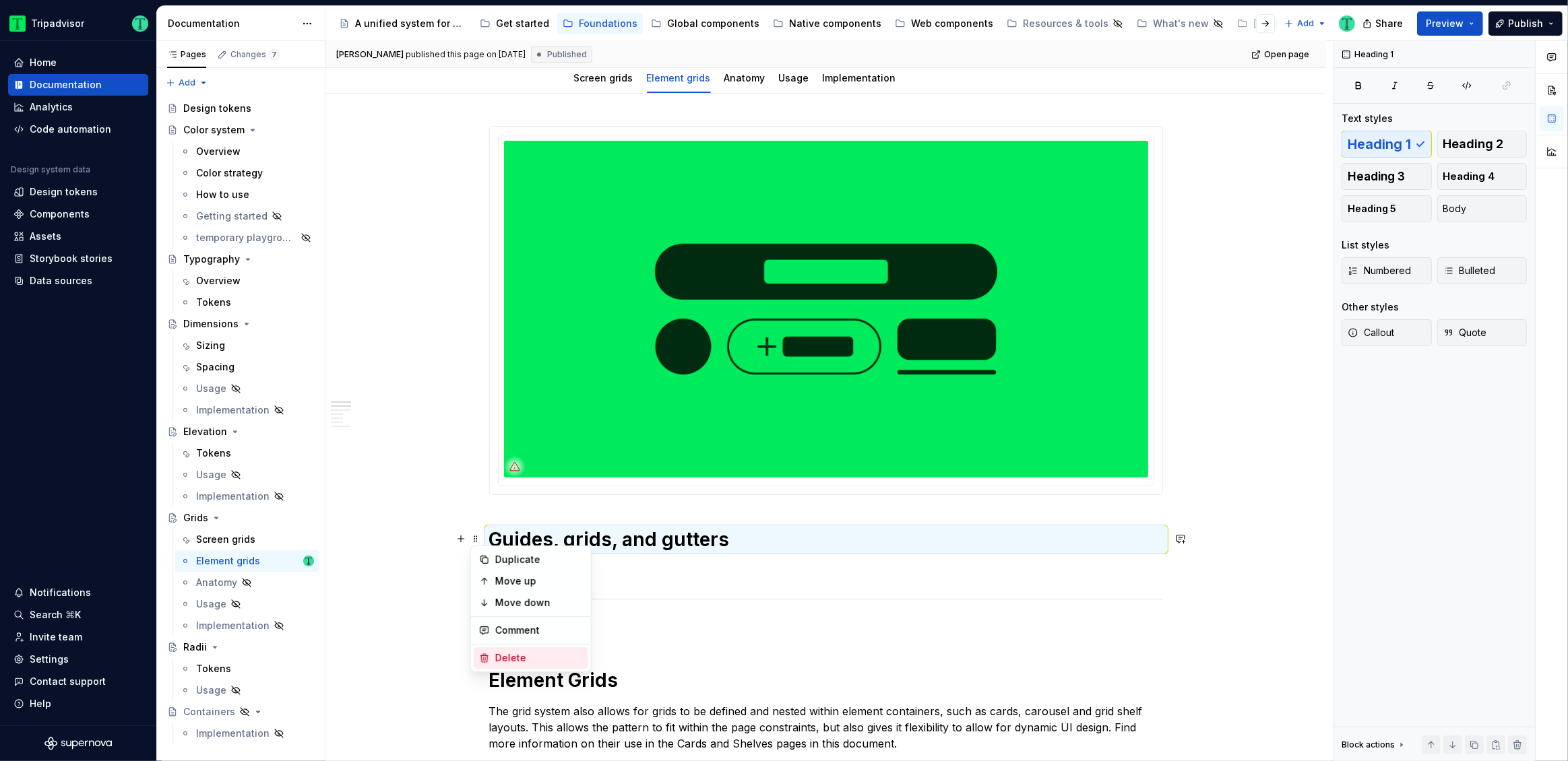
click at [501, 647] on div "Delete" at bounding box center [531, 658] width 115 height 22
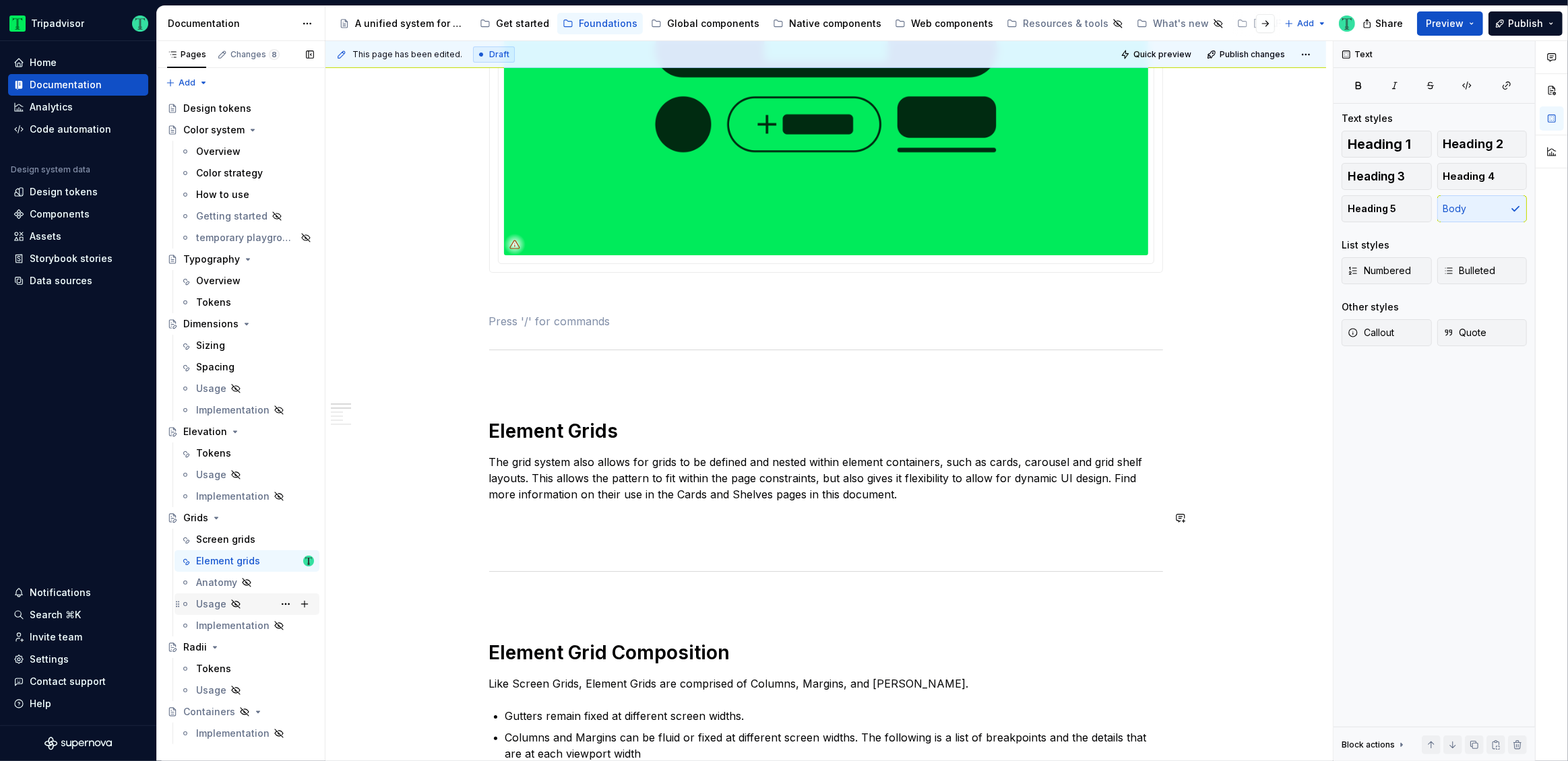
scroll to position [358, 0]
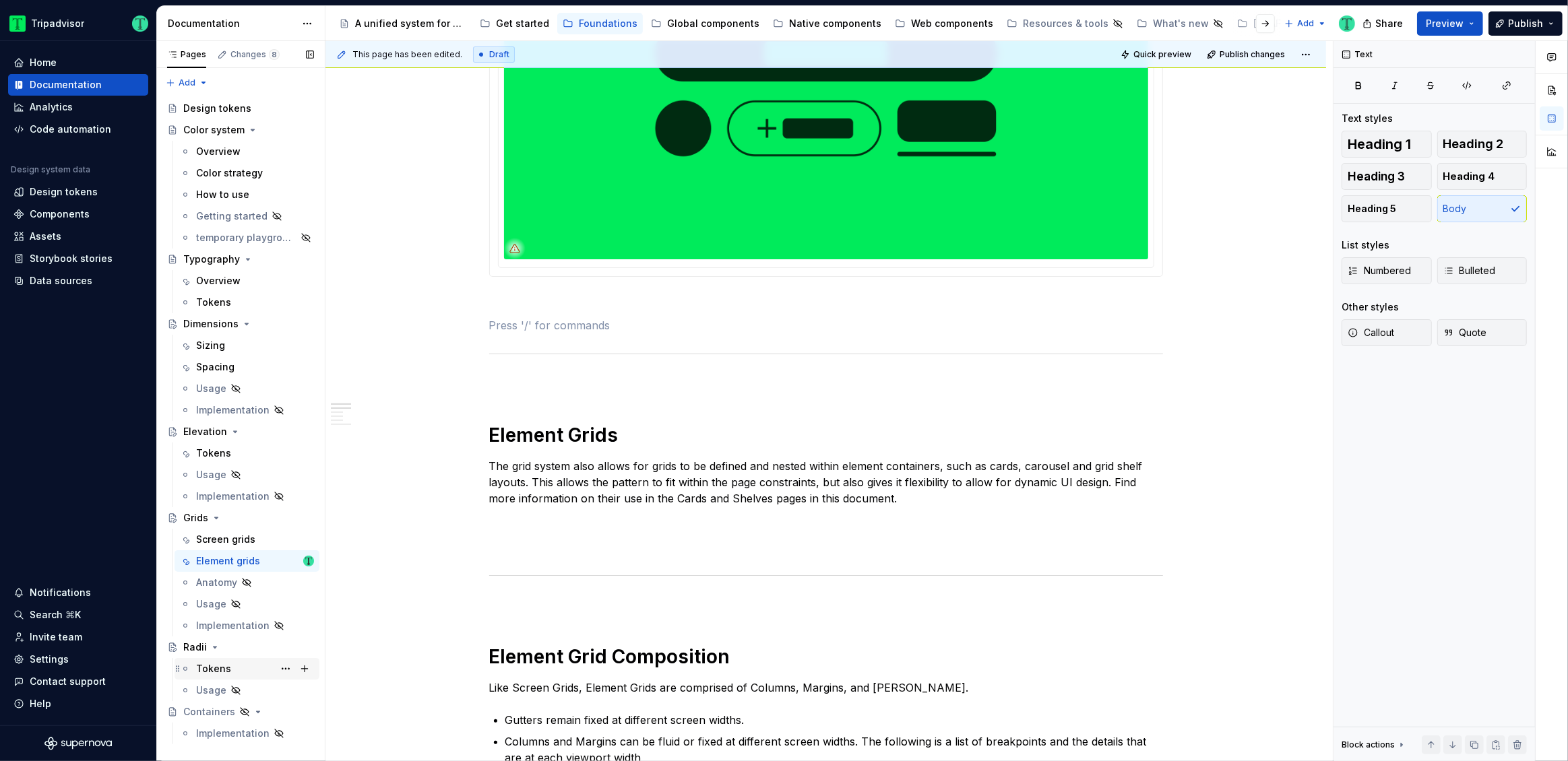
click at [210, 658] on div "Tokens" at bounding box center [247, 669] width 145 height 22
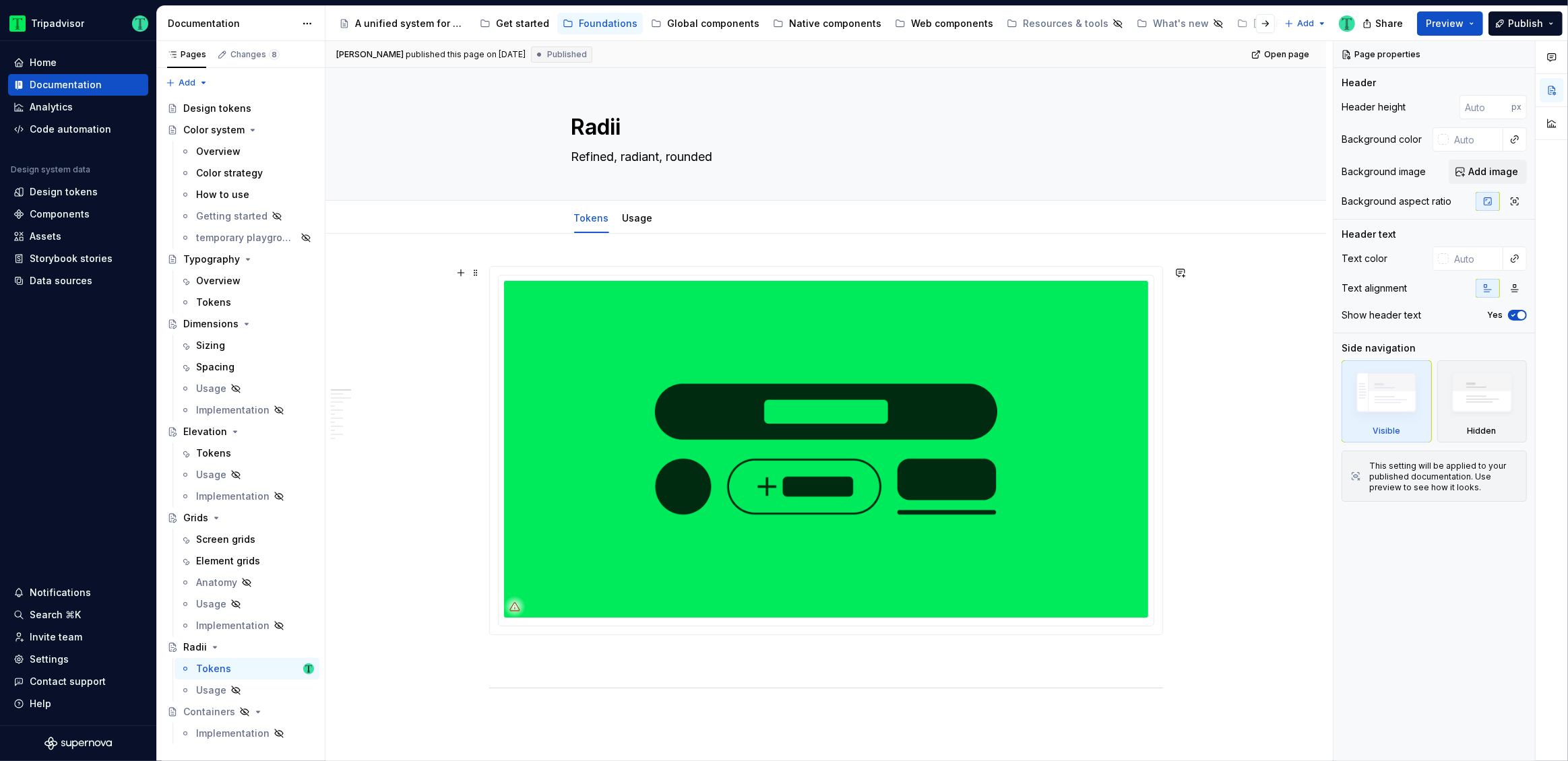
scroll to position [179, 0]
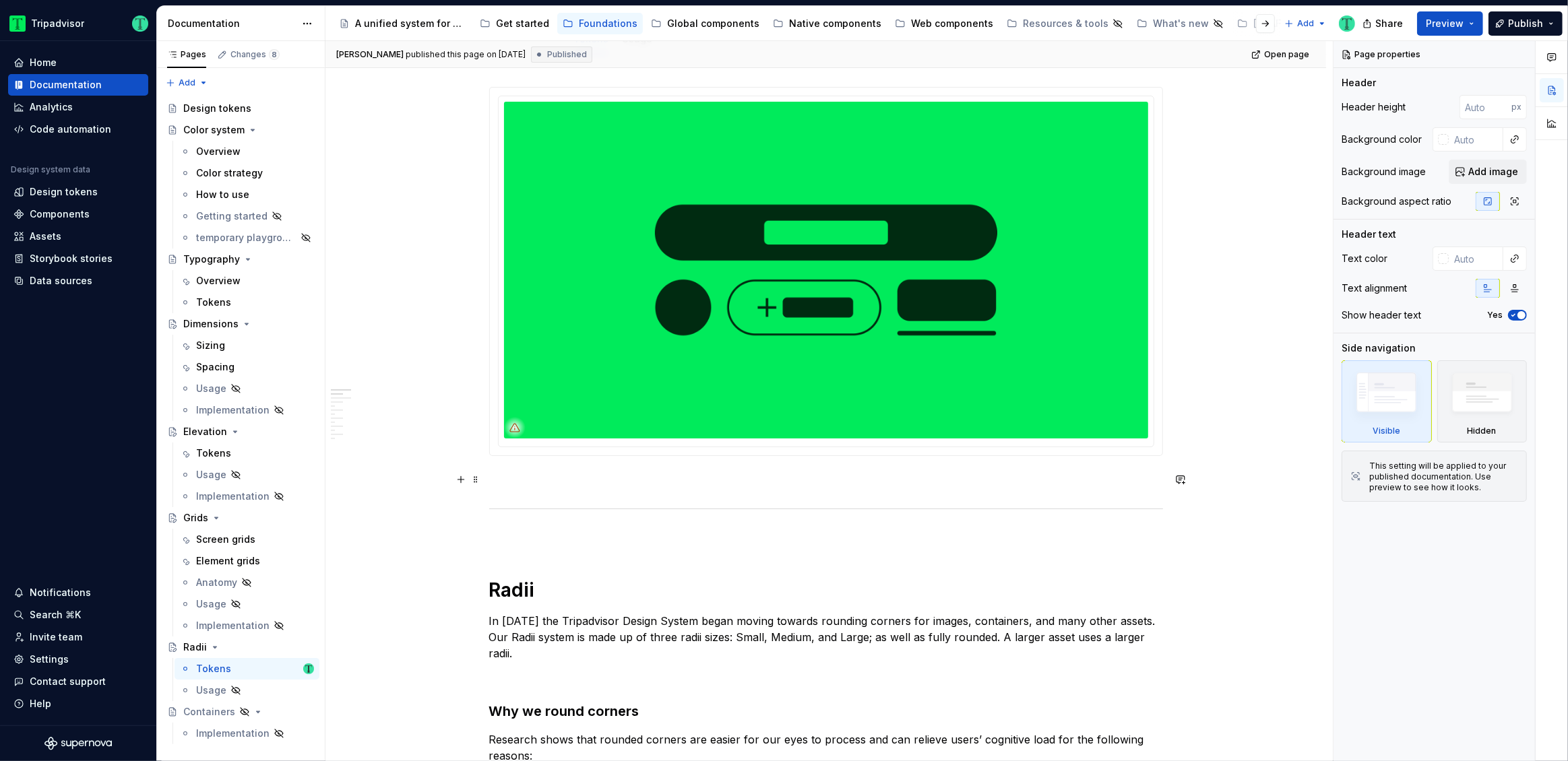
click at [524, 486] on p at bounding box center [826, 480] width 674 height 16
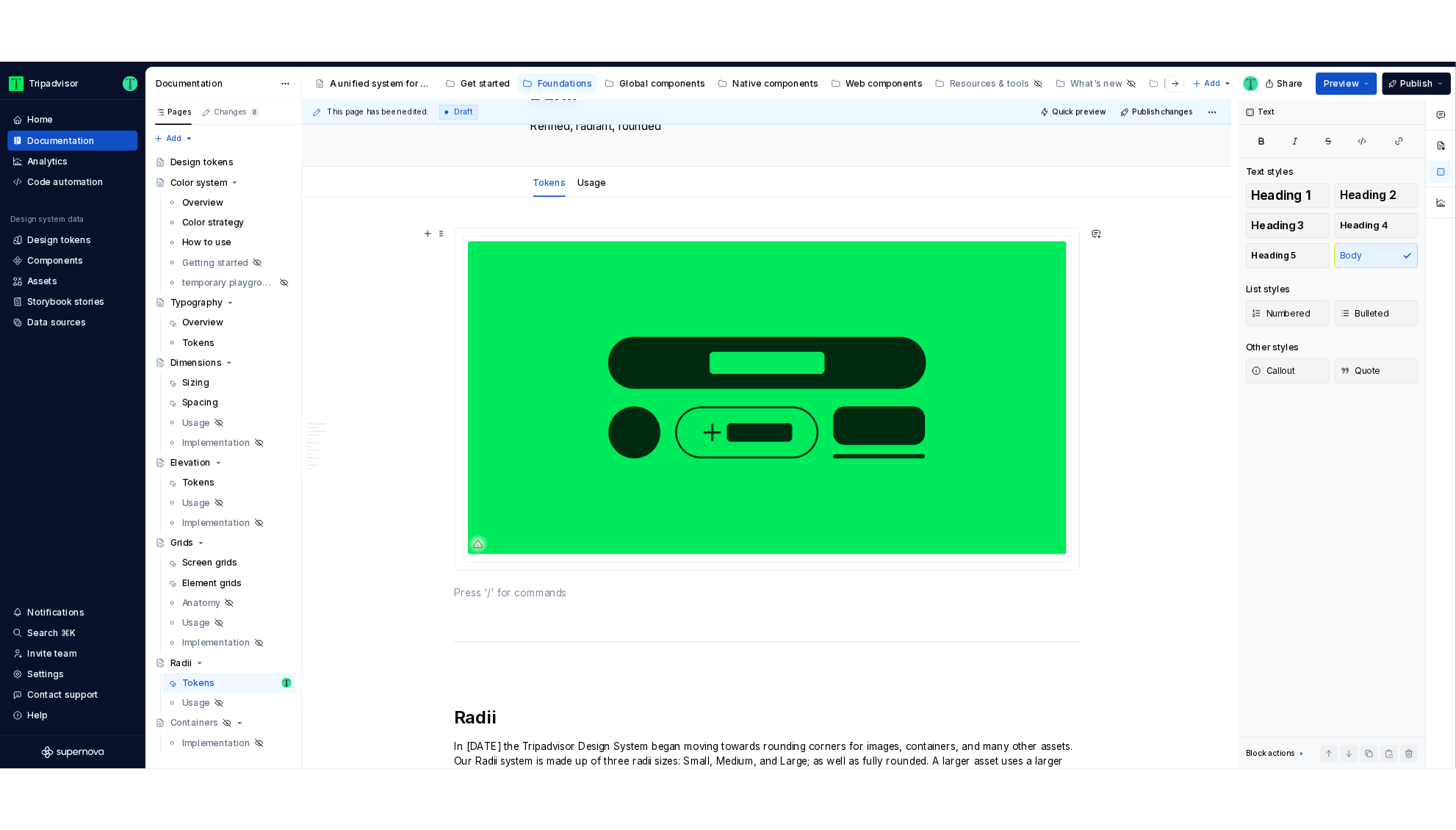
scroll to position [0, 0]
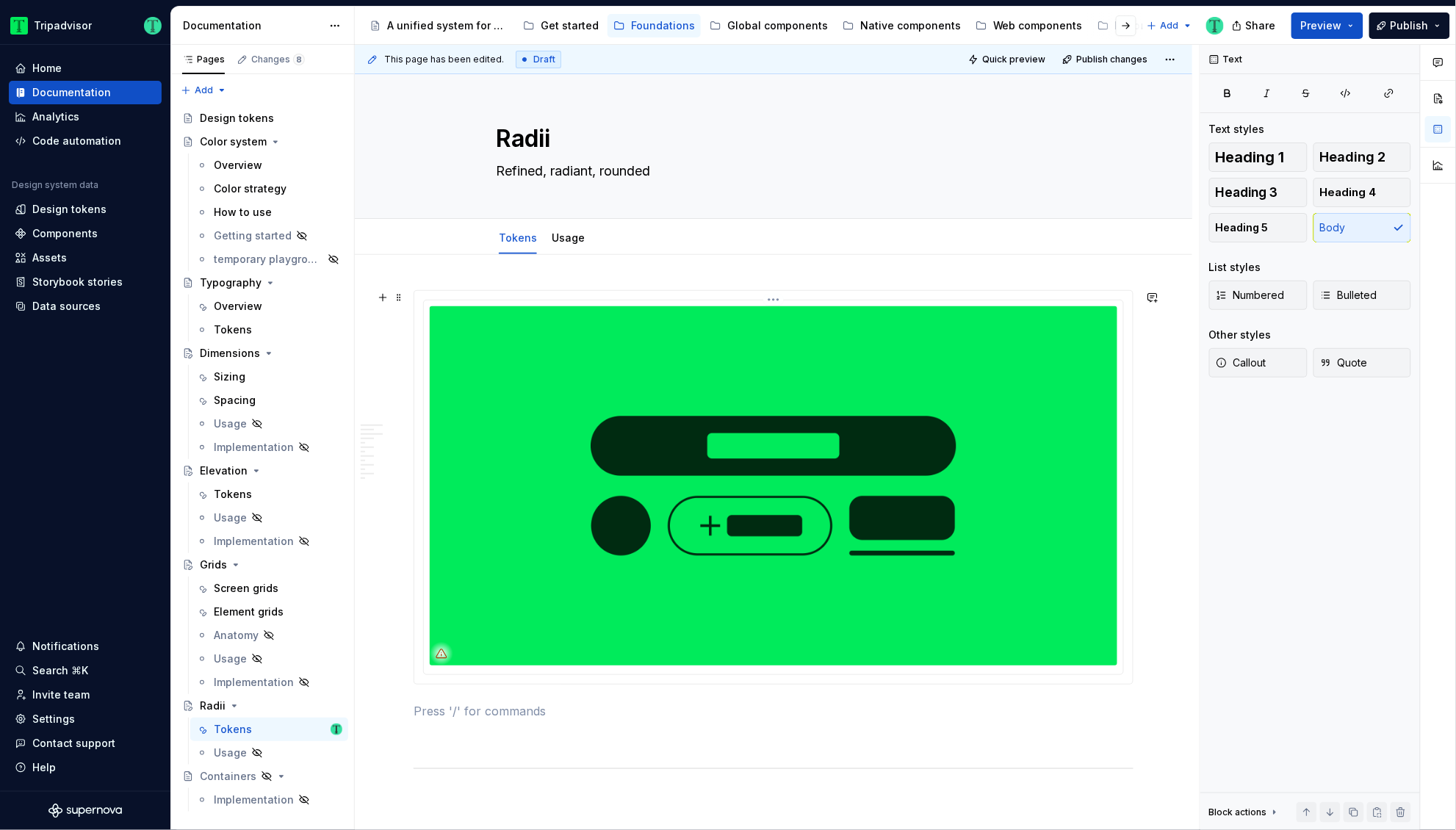
click at [725, 520] on img at bounding box center [773, 486] width 687 height 359
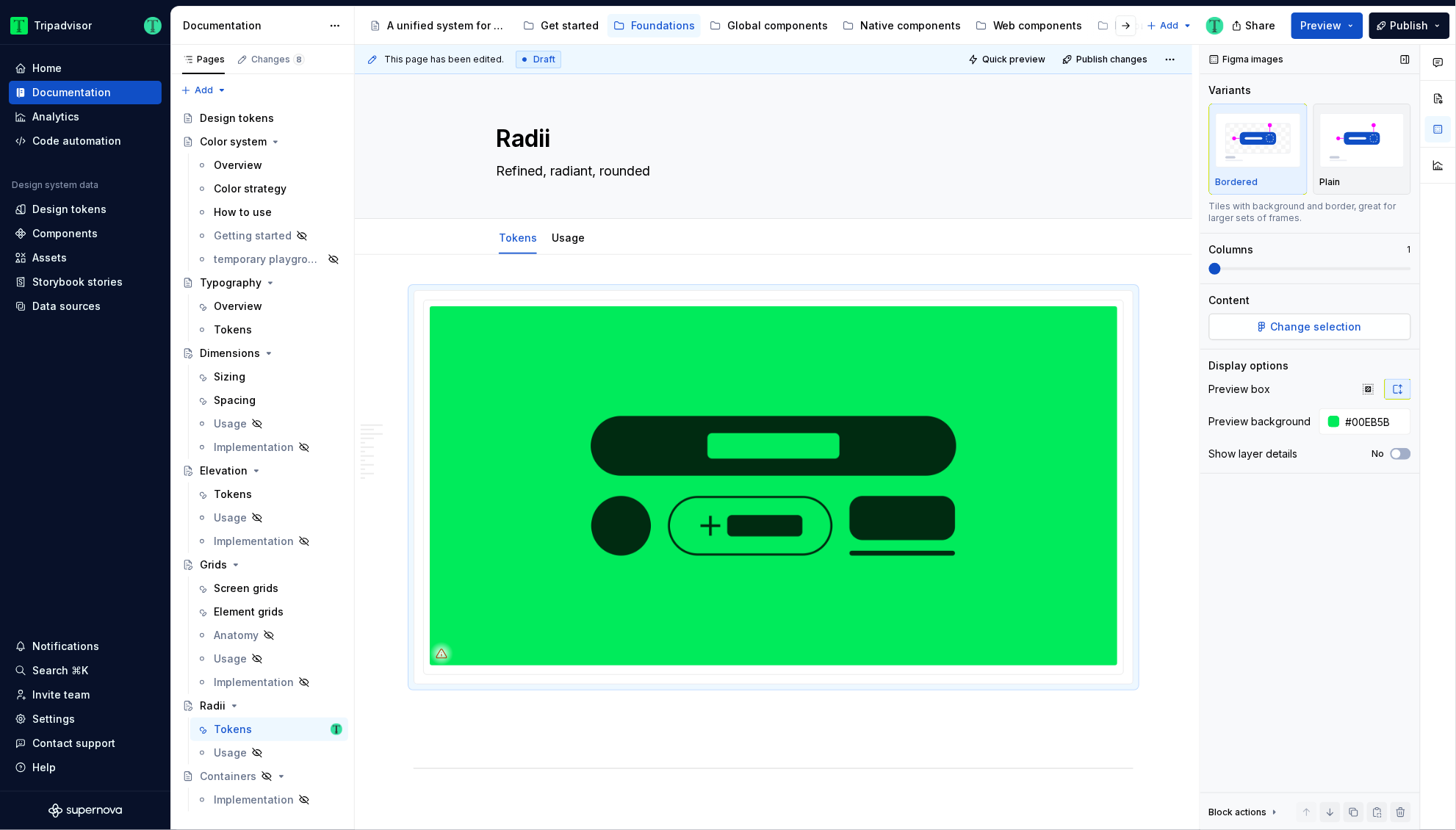
click at [1318, 324] on span "Change selection" at bounding box center [1316, 326] width 91 height 15
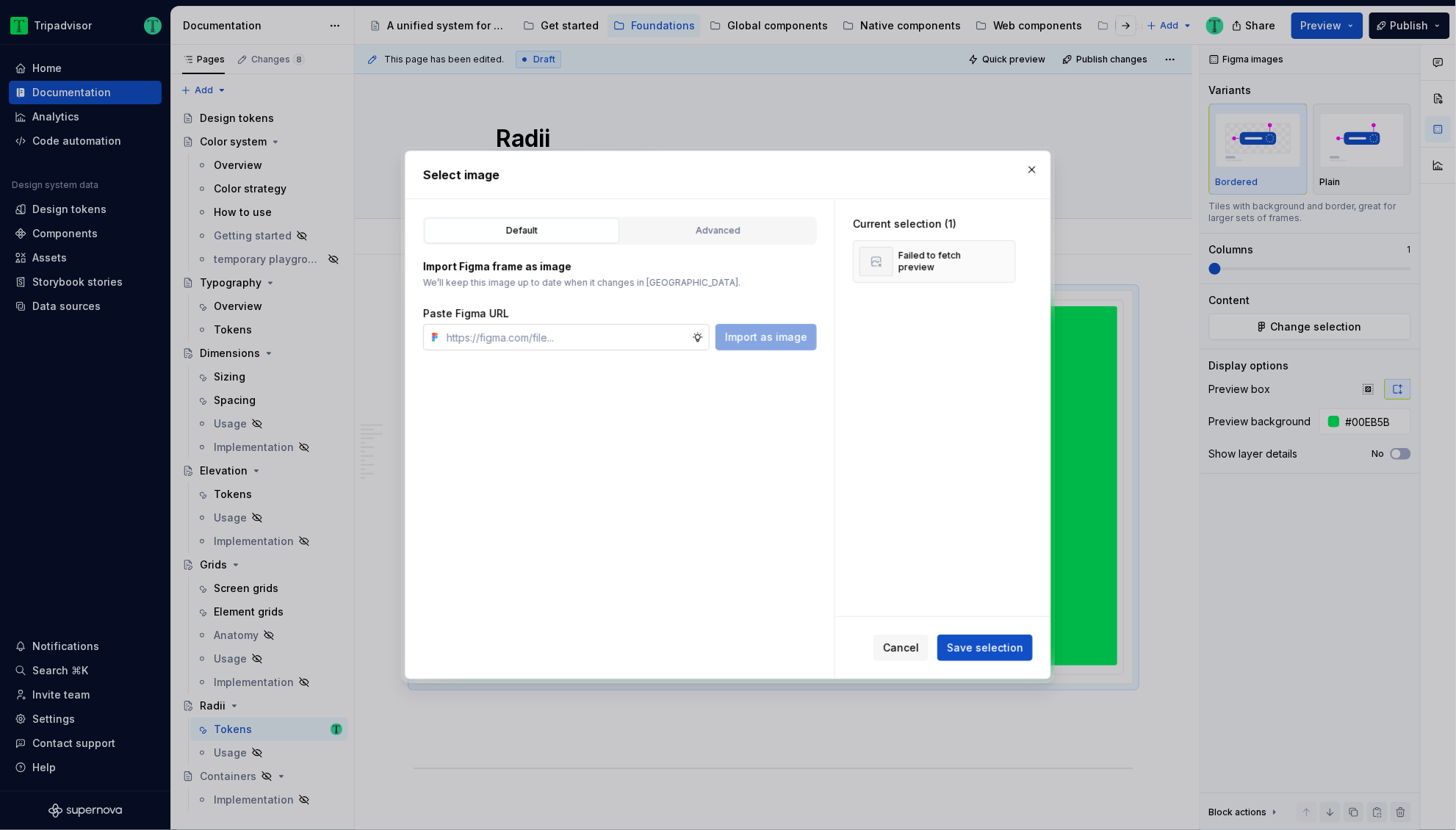
type textarea "*"
type input "[URL][DOMAIN_NAME]"
click at [747, 337] on span "Import as image" at bounding box center [765, 337] width 82 height 15
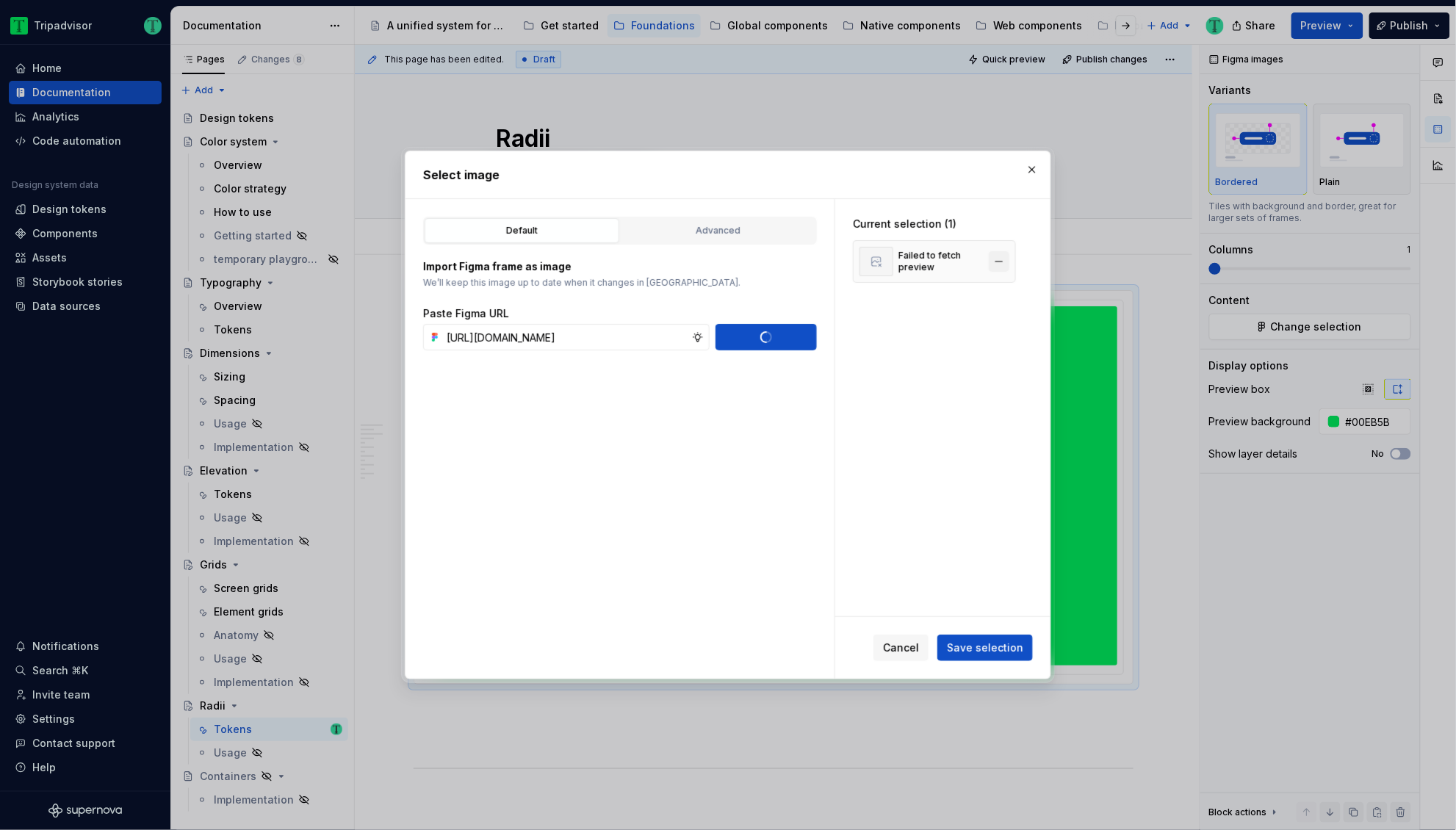
click at [996, 259] on button "button" at bounding box center [999, 261] width 21 height 21
click at [1019, 639] on button "Save selection" at bounding box center [985, 648] width 96 height 27
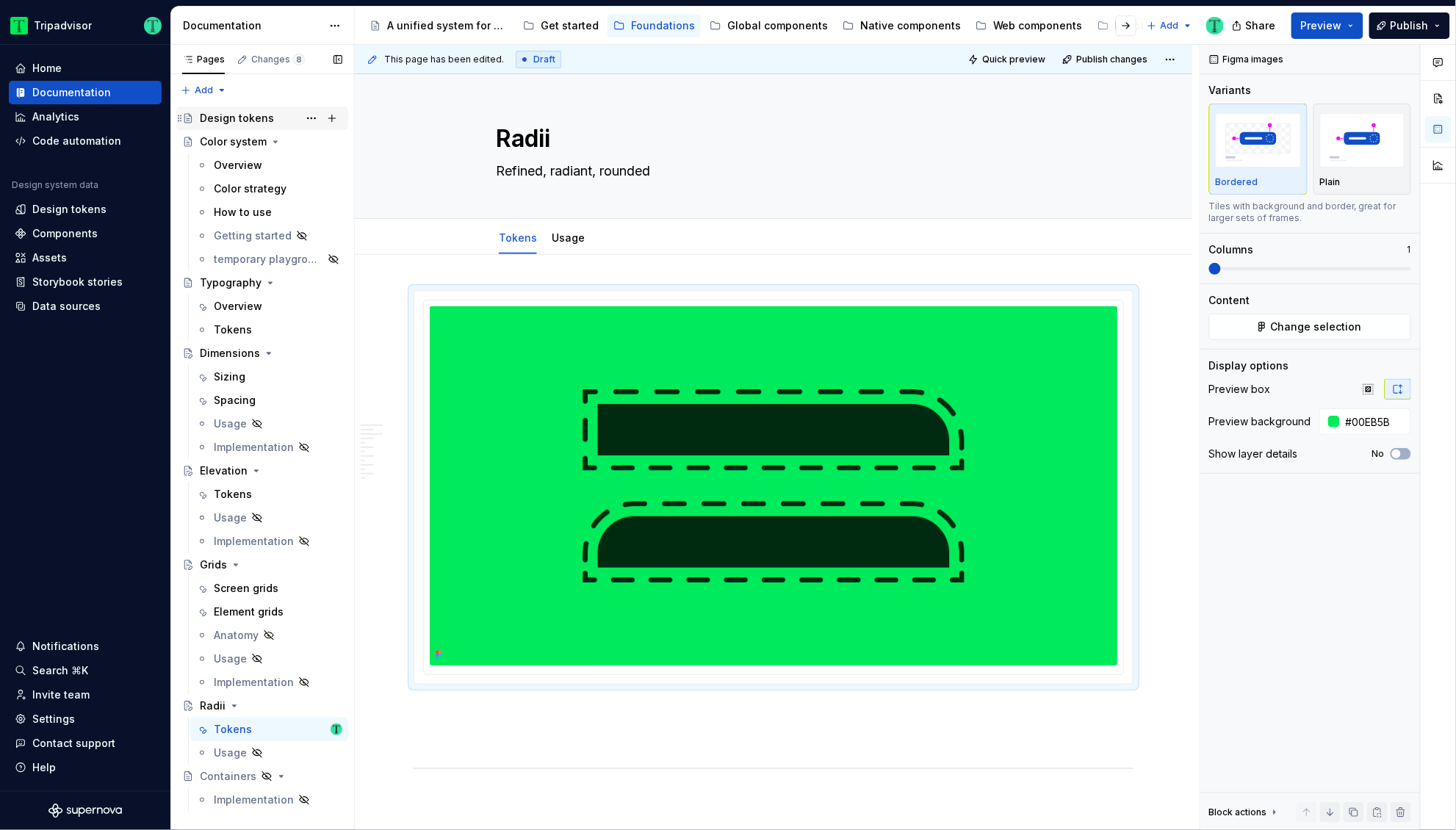
click at [252, 110] on div "Design tokens" at bounding box center [237, 117] width 74 height 15
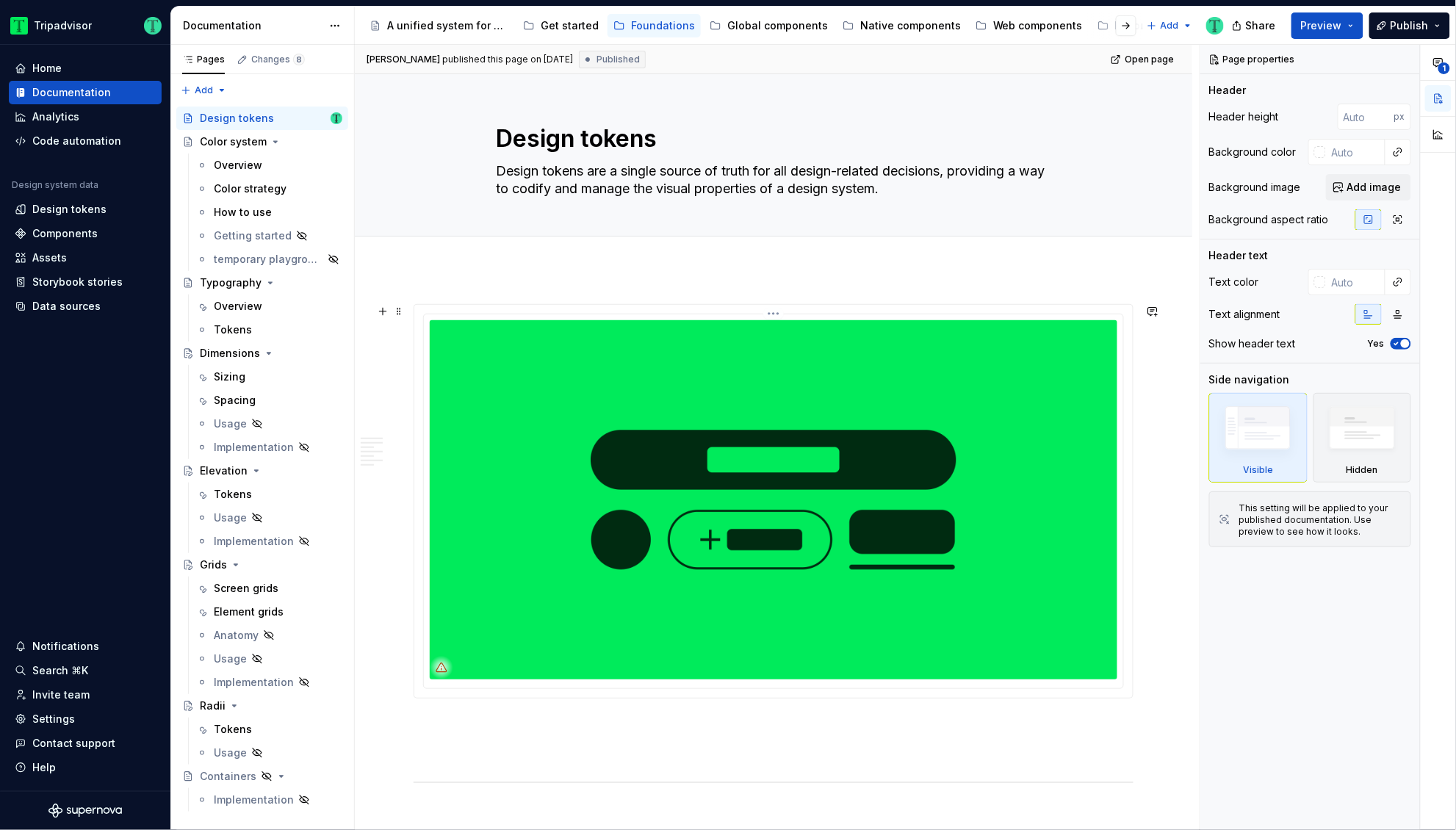
click at [725, 489] on img at bounding box center [773, 500] width 687 height 359
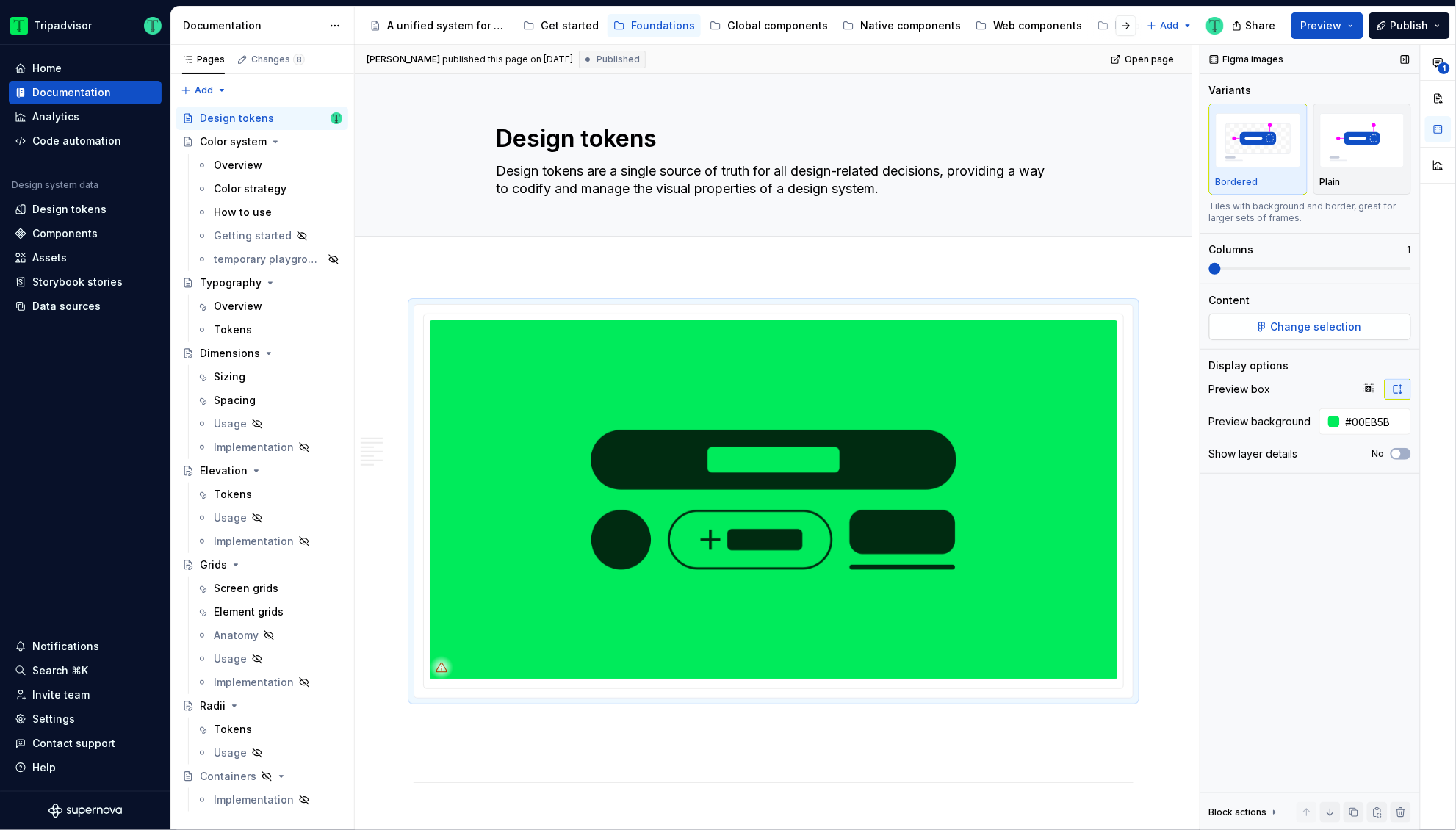
click at [1288, 333] on span "Change selection" at bounding box center [1316, 326] width 91 height 15
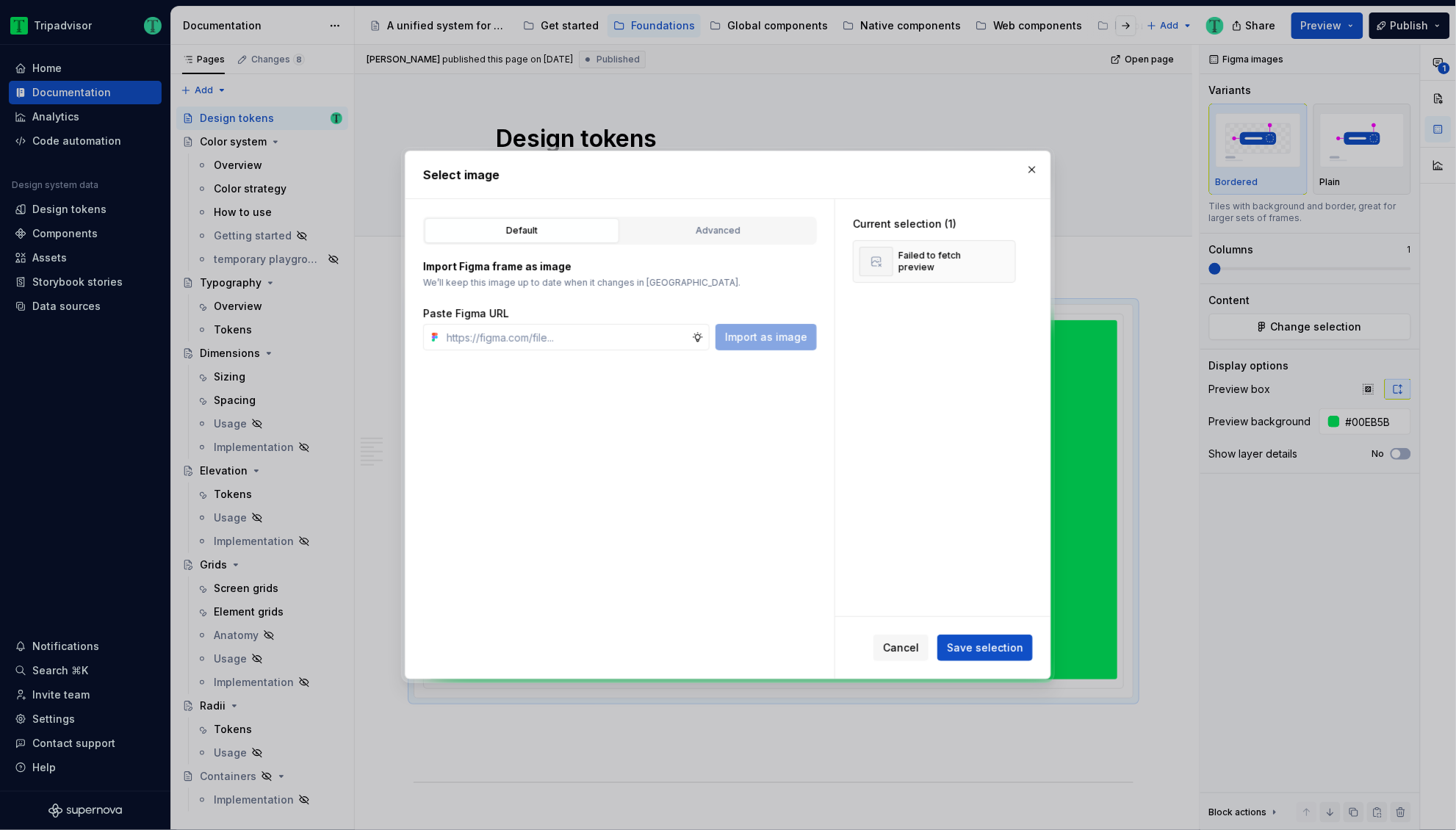
type textarea "*"
click at [564, 331] on input "text" at bounding box center [566, 337] width 251 height 27
type input "[URL][DOMAIN_NAME]"
type textarea "*"
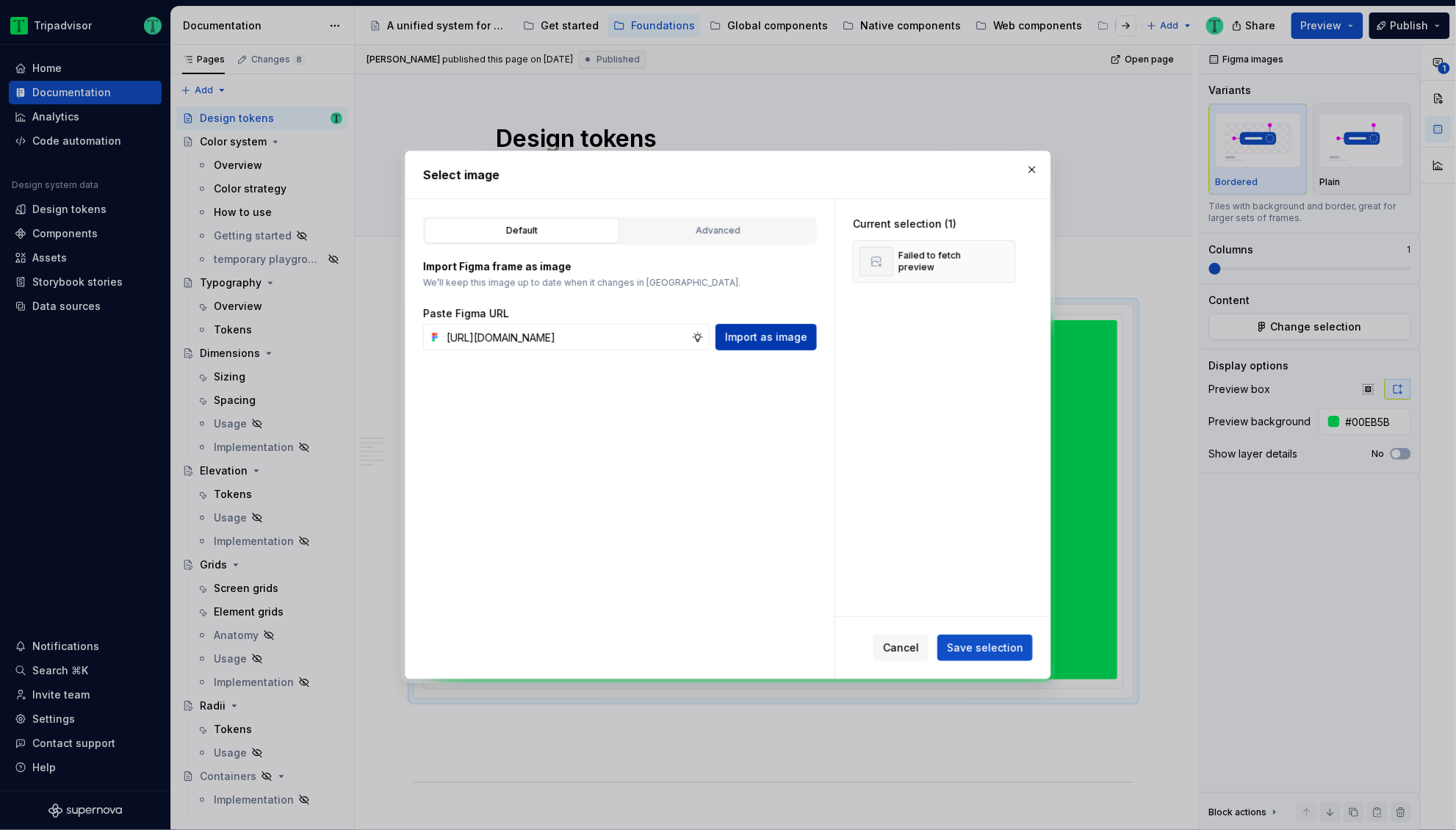
type input "[URL][DOMAIN_NAME]"
click at [750, 346] on button "Import as image" at bounding box center [766, 337] width 102 height 27
click at [1000, 260] on button "button" at bounding box center [999, 261] width 21 height 21
click at [978, 653] on span "Save selection" at bounding box center [984, 648] width 76 height 15
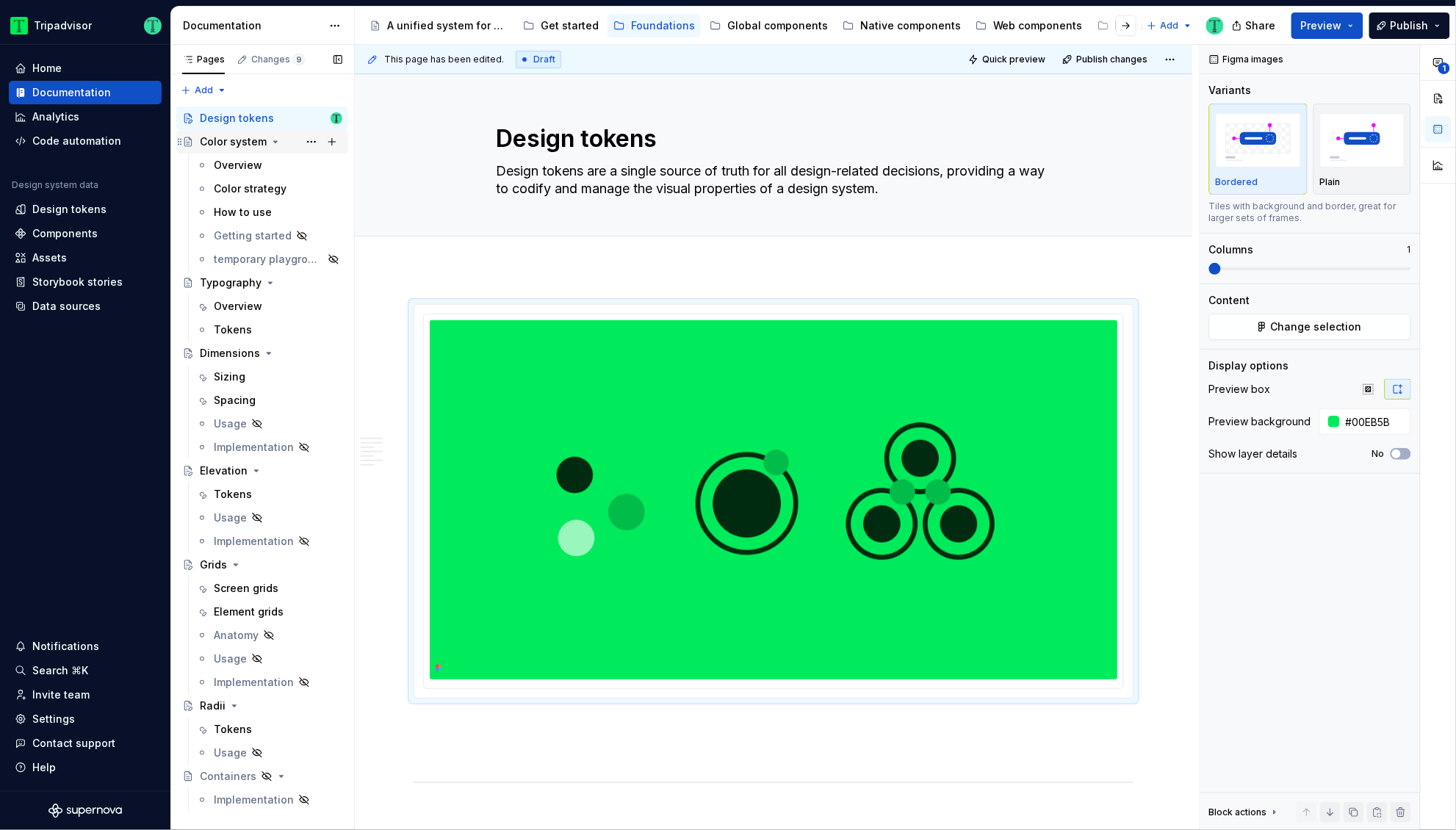
click at [238, 137] on div "Color system" at bounding box center [234, 141] width 67 height 15
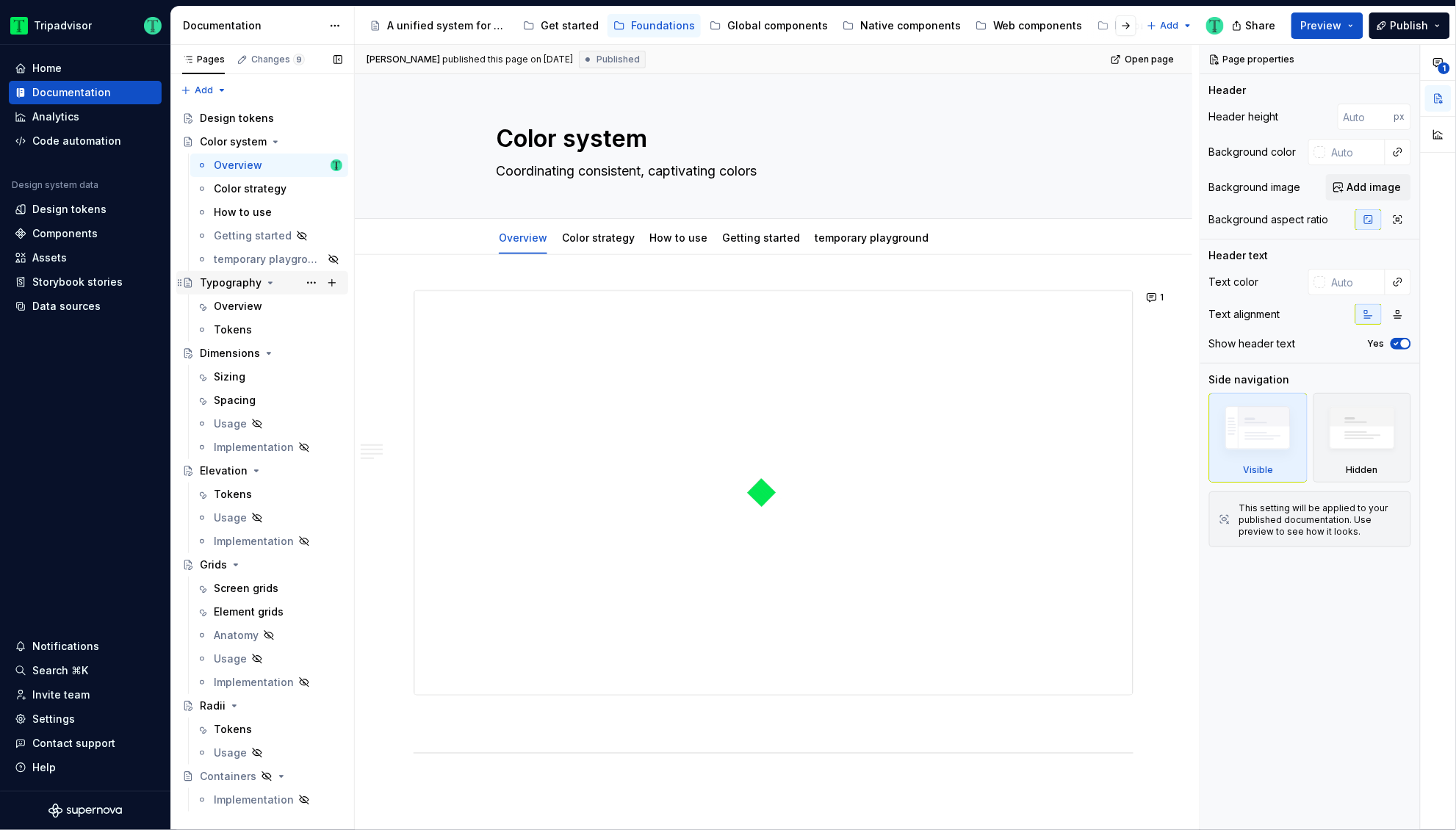
click at [234, 283] on div "Typography" at bounding box center [231, 282] width 62 height 15
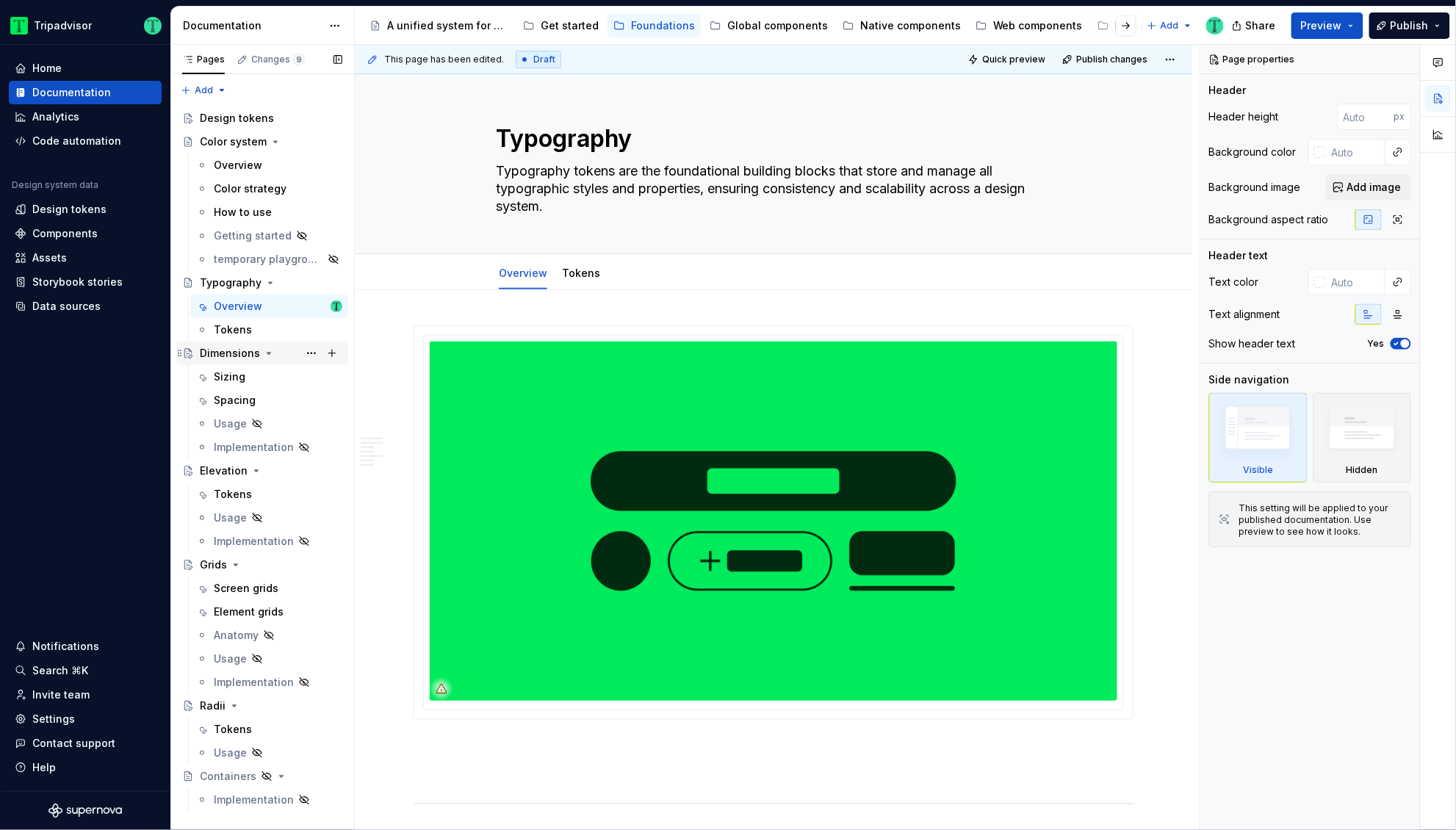
click at [232, 354] on div "Dimensions" at bounding box center [230, 353] width 60 height 15
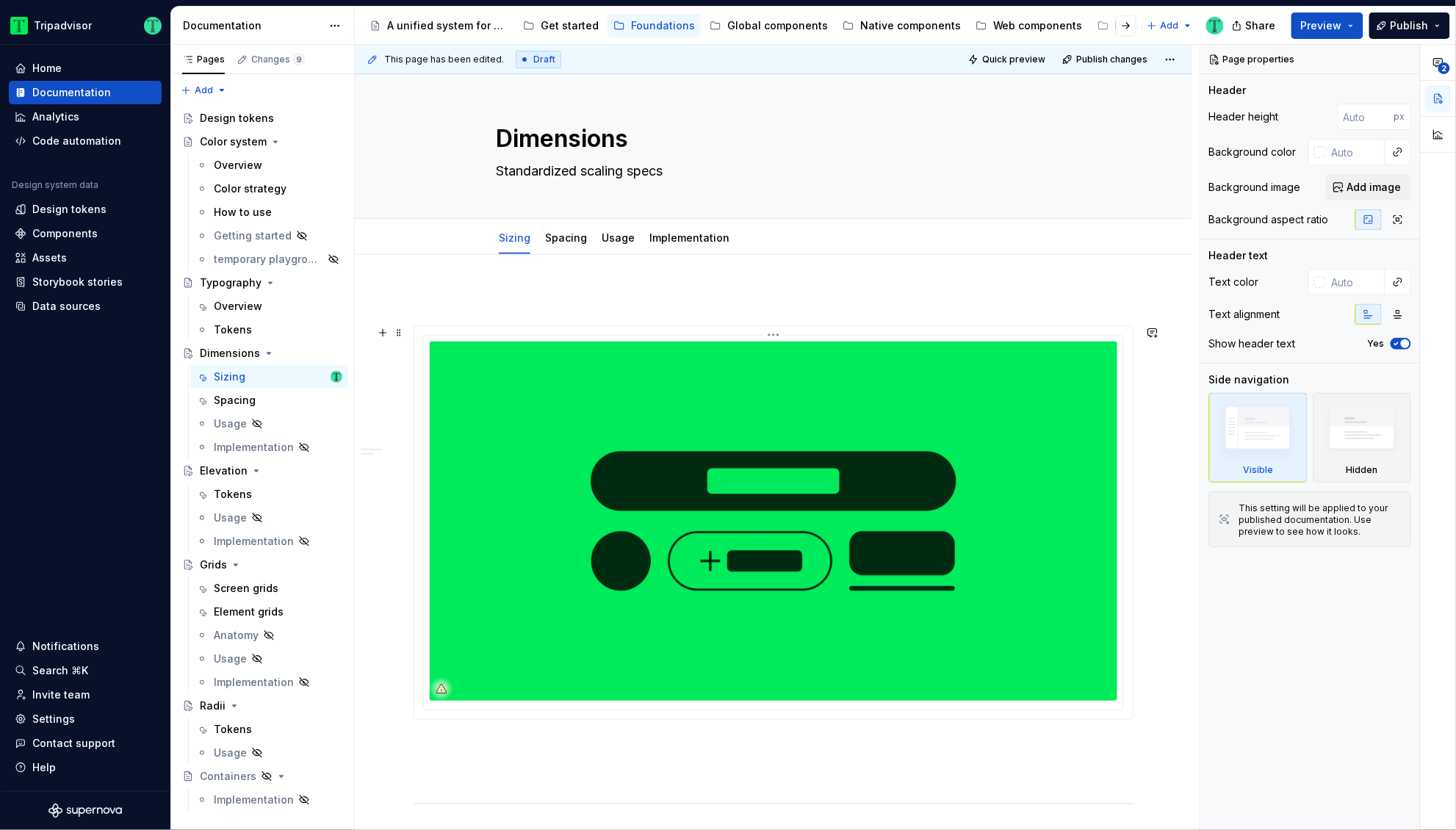
click at [719, 471] on img at bounding box center [773, 520] width 687 height 359
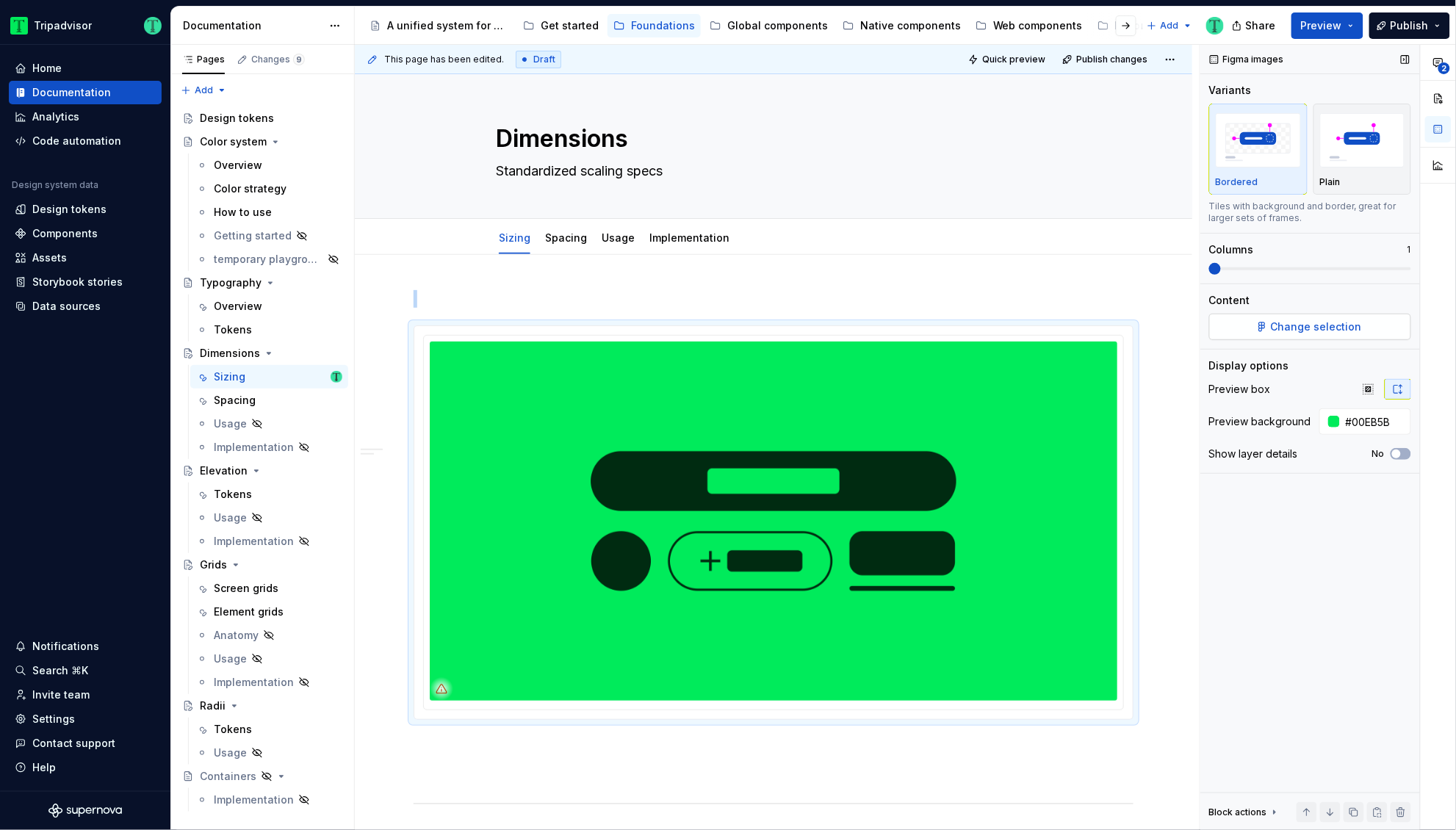
click at [1281, 320] on span "Change selection" at bounding box center [1316, 326] width 91 height 15
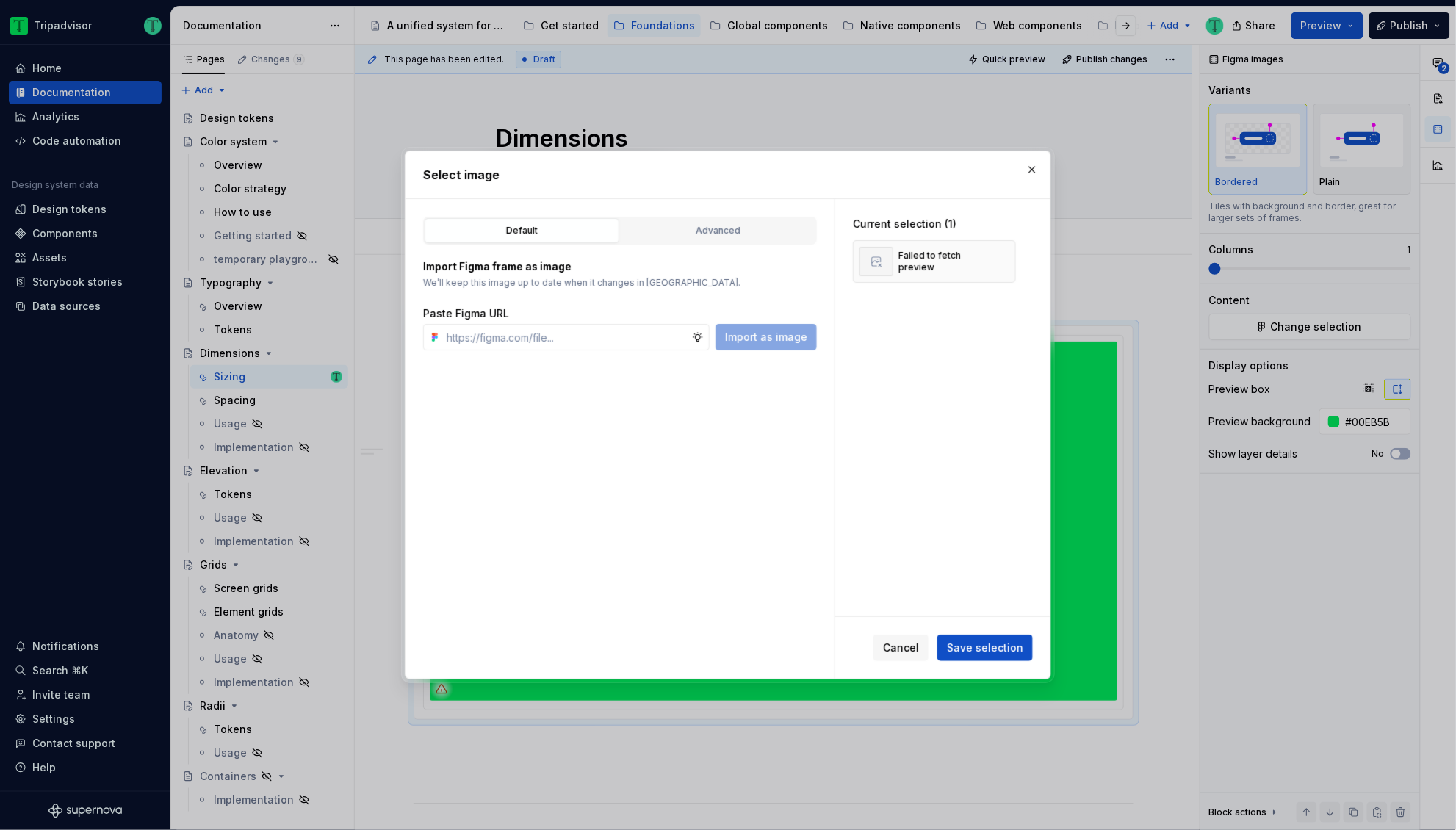
type textarea "*"
type input "[URL][DOMAIN_NAME]"
click at [794, 339] on span "Import as image" at bounding box center [765, 337] width 82 height 15
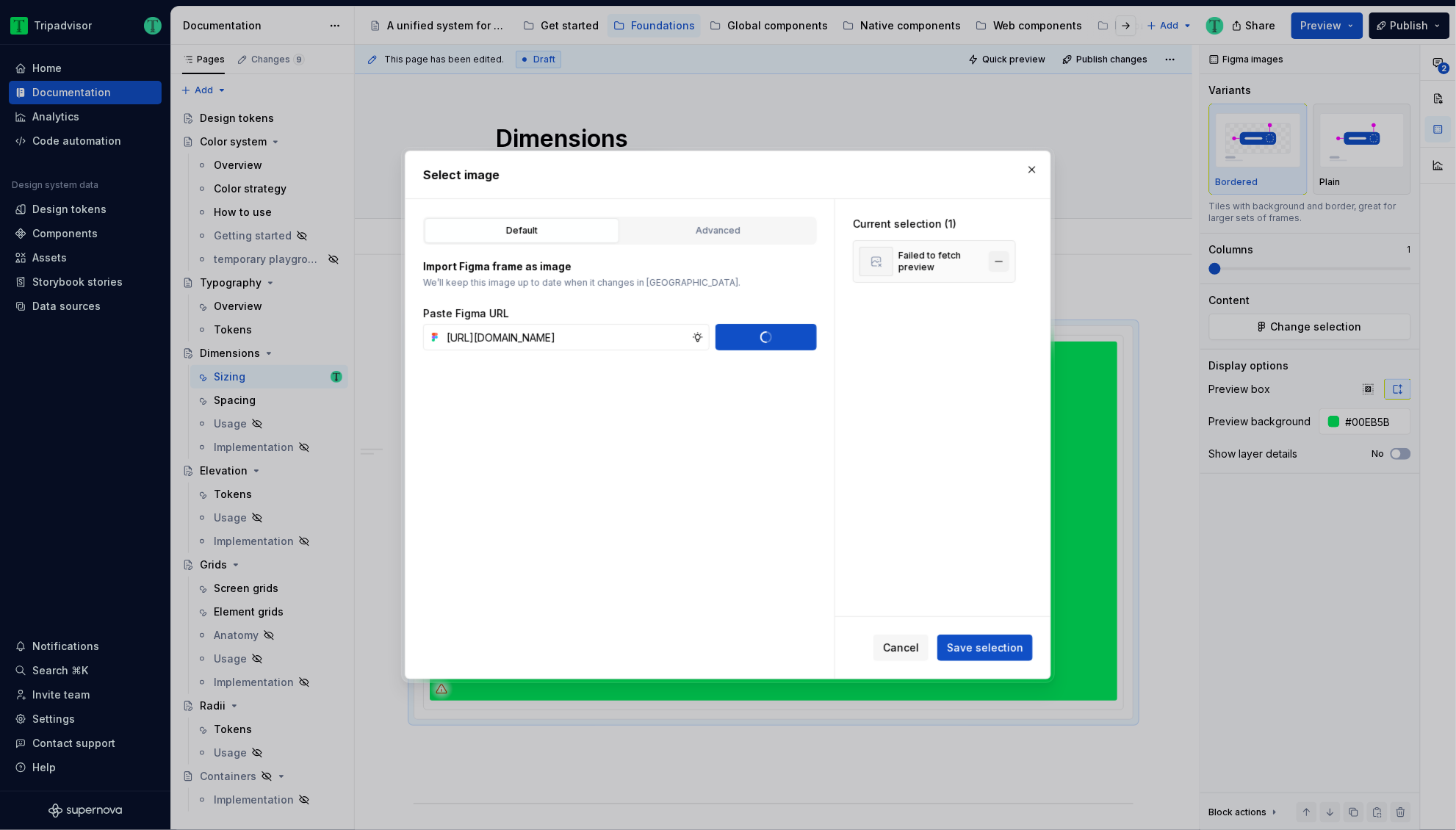
click at [996, 260] on button "button" at bounding box center [999, 261] width 21 height 21
click at [981, 651] on span "Save selection" at bounding box center [984, 648] width 76 height 15
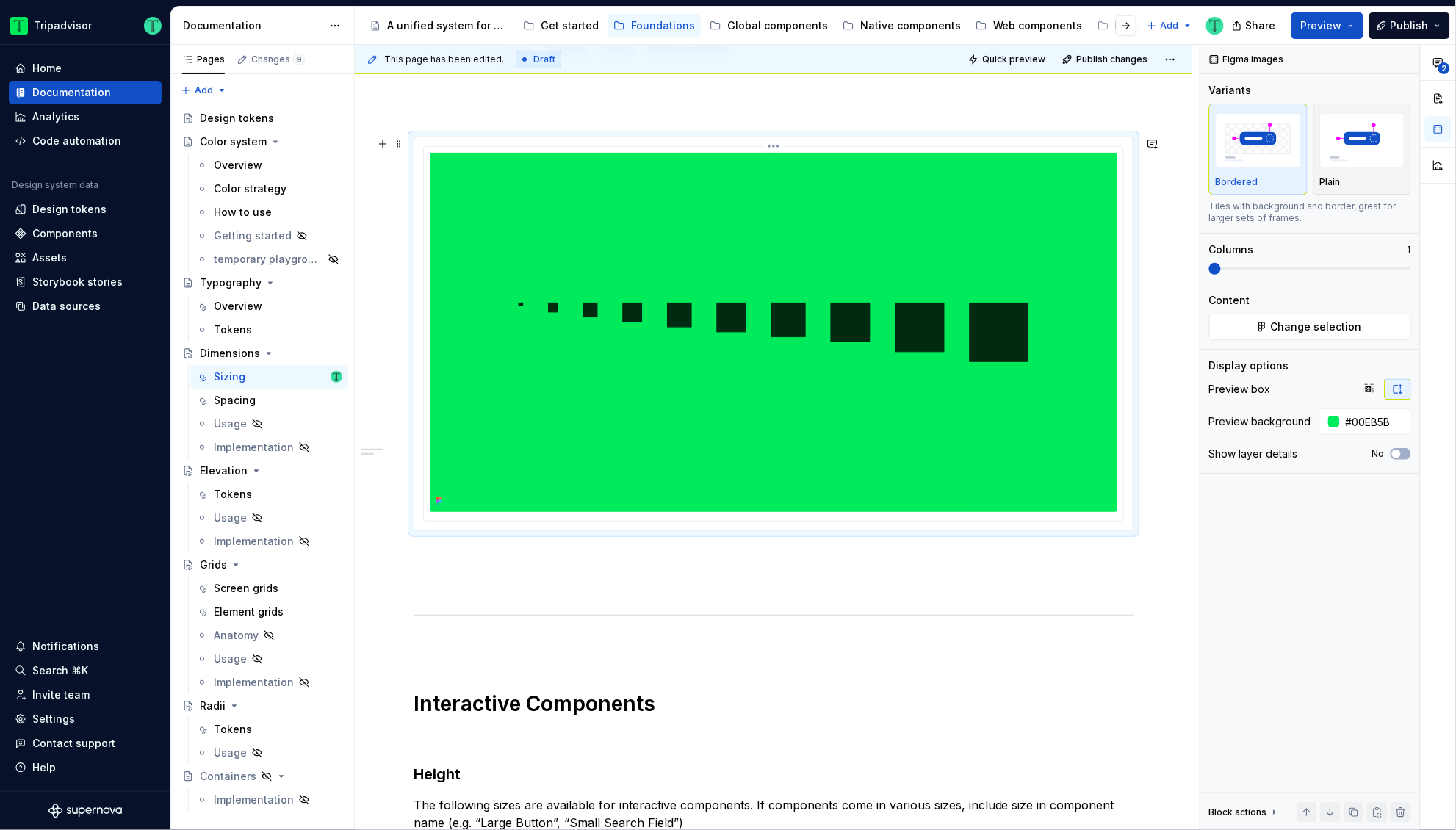
scroll to position [188, 0]
click at [239, 402] on div "Spacing" at bounding box center [235, 400] width 41 height 15
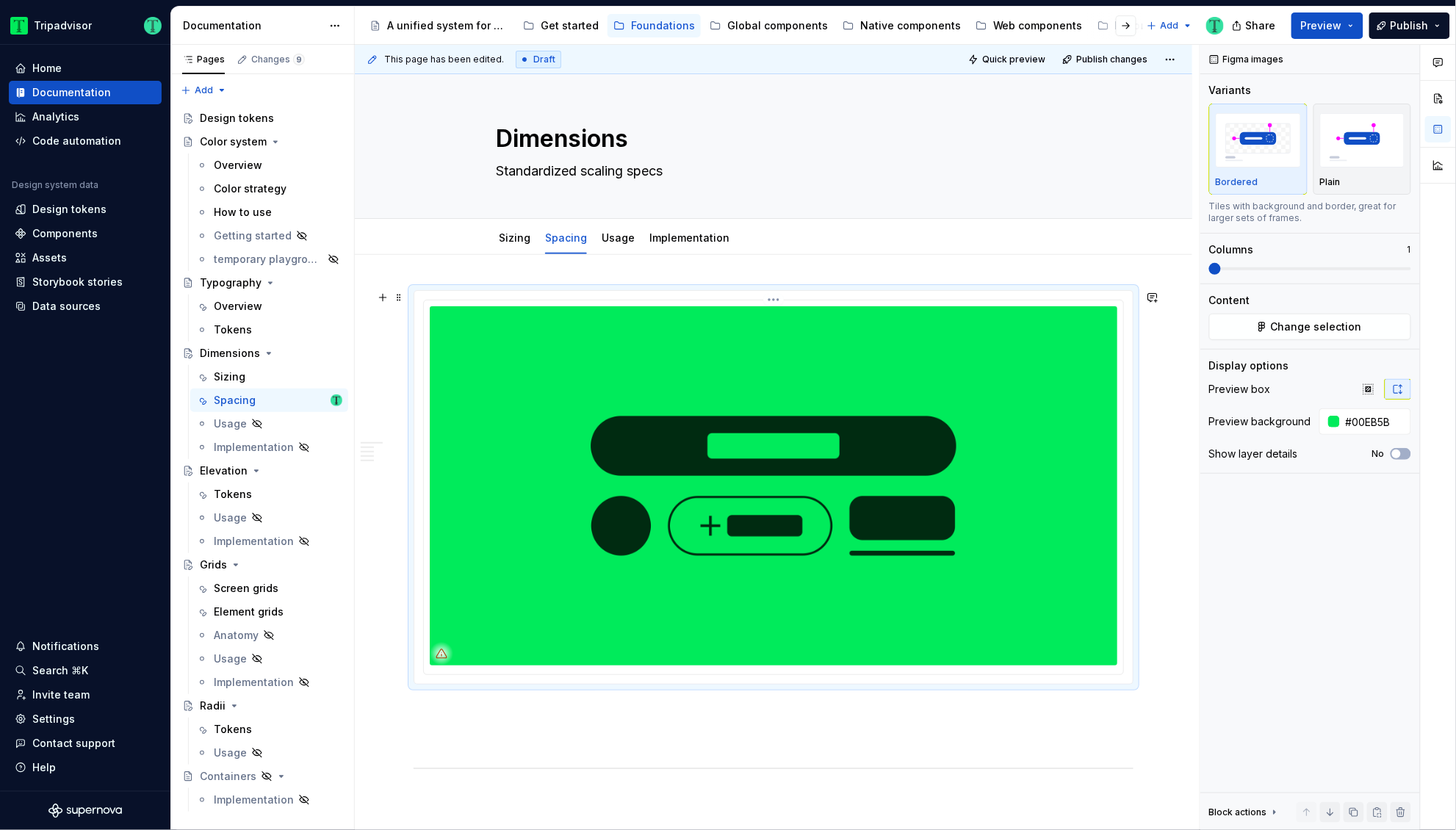
click at [732, 512] on img at bounding box center [773, 486] width 687 height 359
click at [1289, 324] on span "Change selection" at bounding box center [1316, 326] width 91 height 15
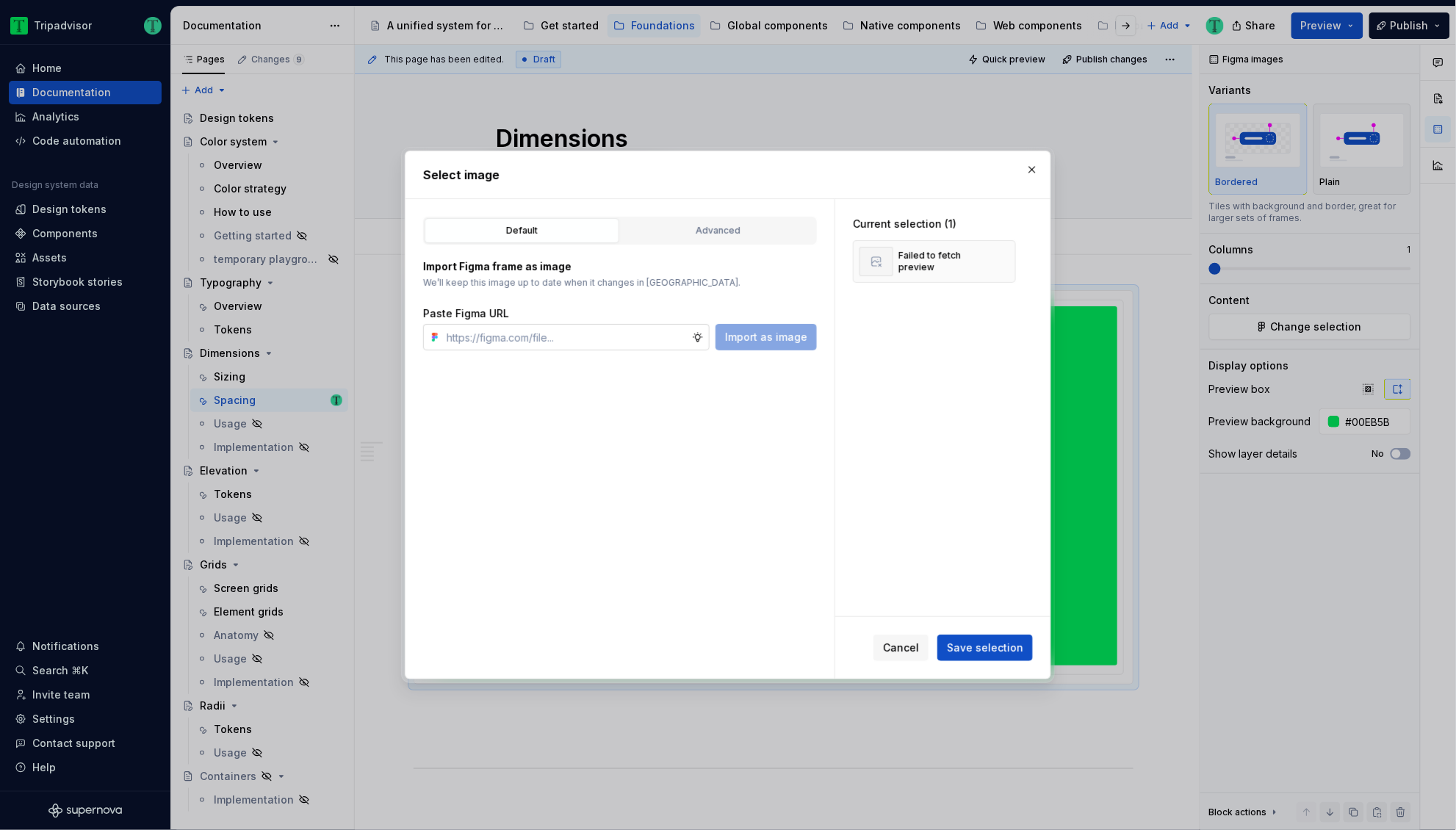
click at [583, 338] on input "text" at bounding box center [566, 337] width 251 height 27
type textarea "*"
type input "[URL][DOMAIN_NAME]"
click at [750, 347] on button "Import as image" at bounding box center [766, 337] width 102 height 27
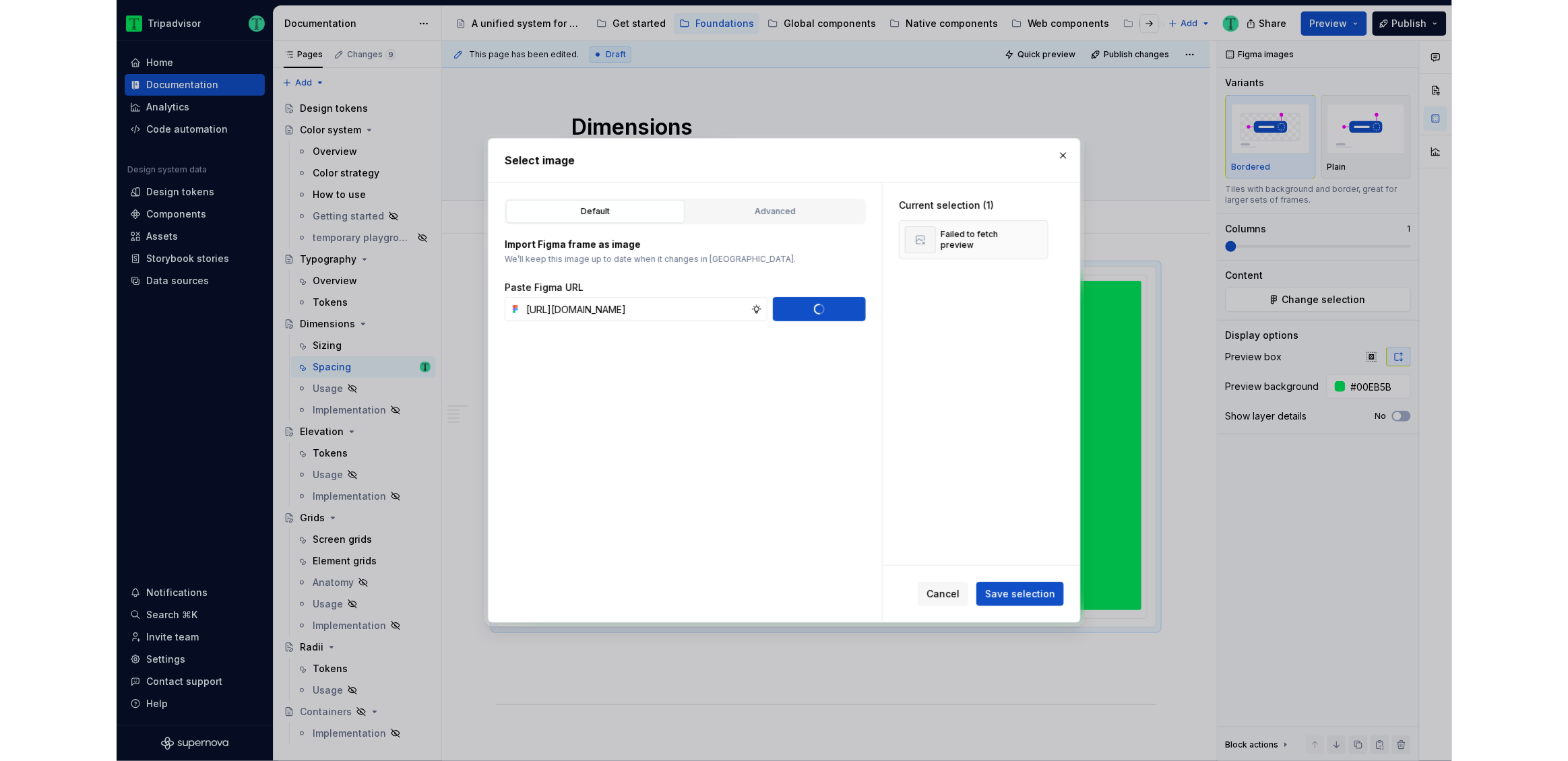
scroll to position [0, 0]
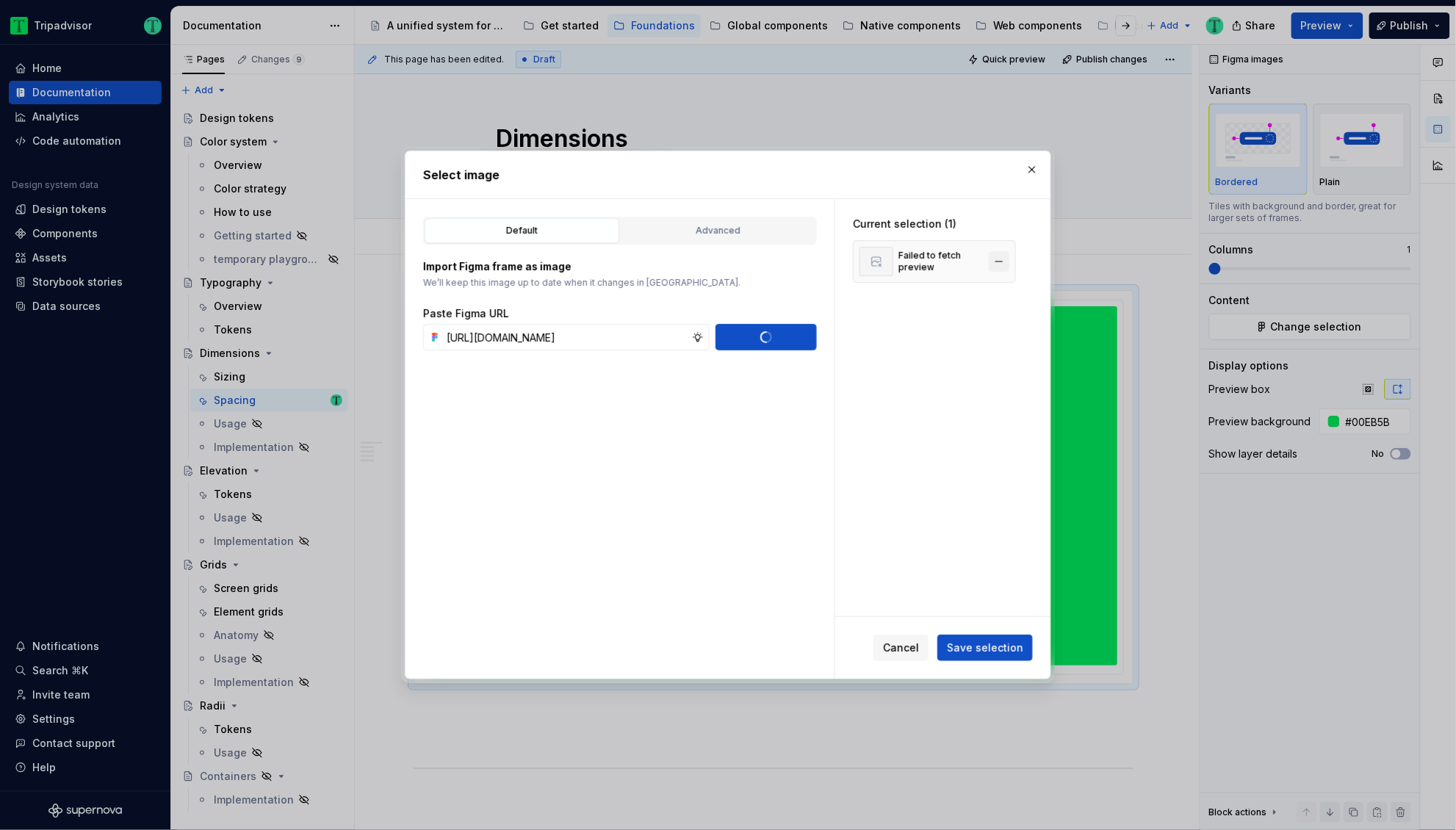
click at [996, 259] on button "button" at bounding box center [999, 261] width 21 height 21
click at [984, 650] on span "Save selection" at bounding box center [984, 648] width 76 height 15
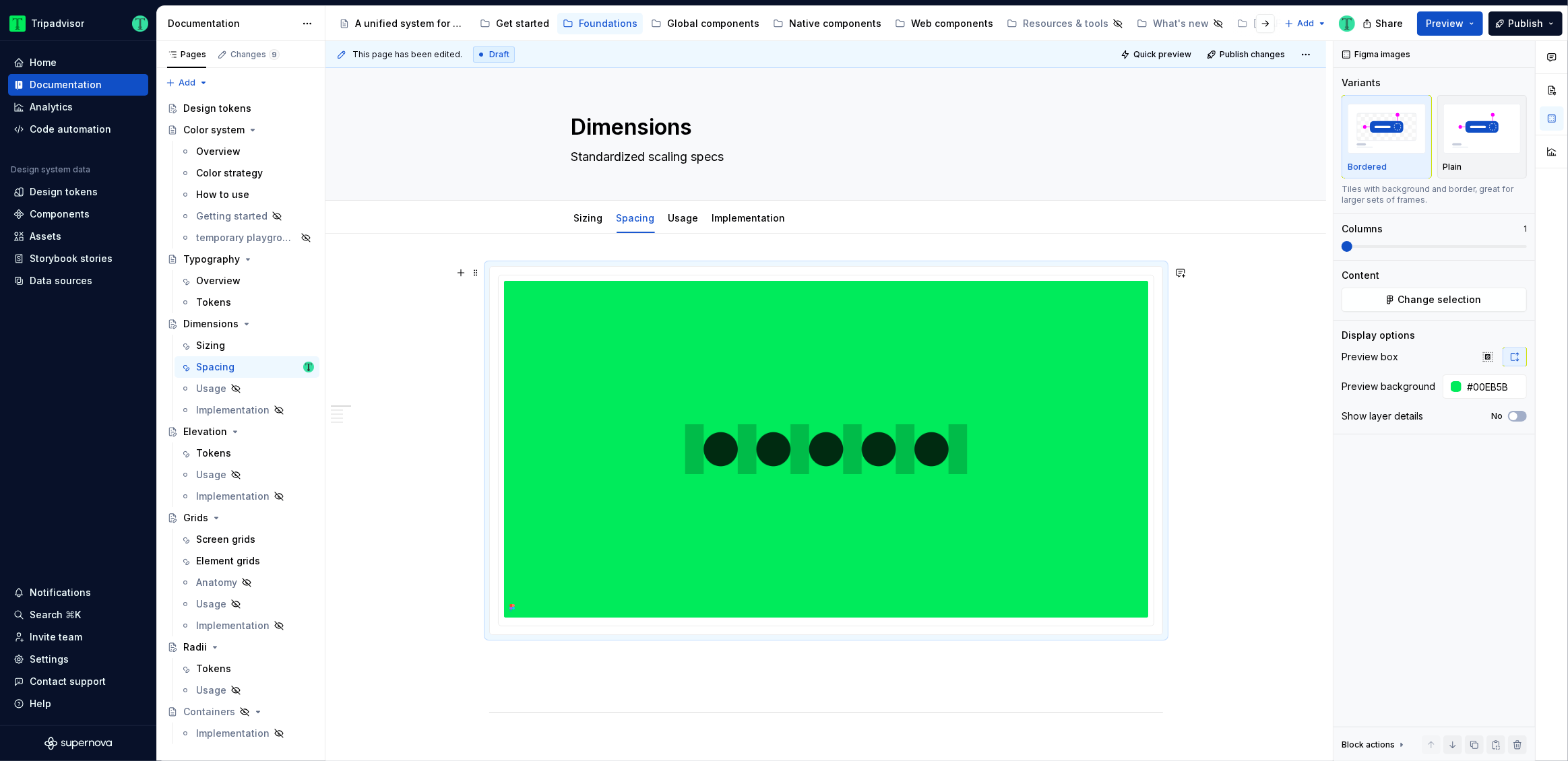
scroll to position [80, 0]
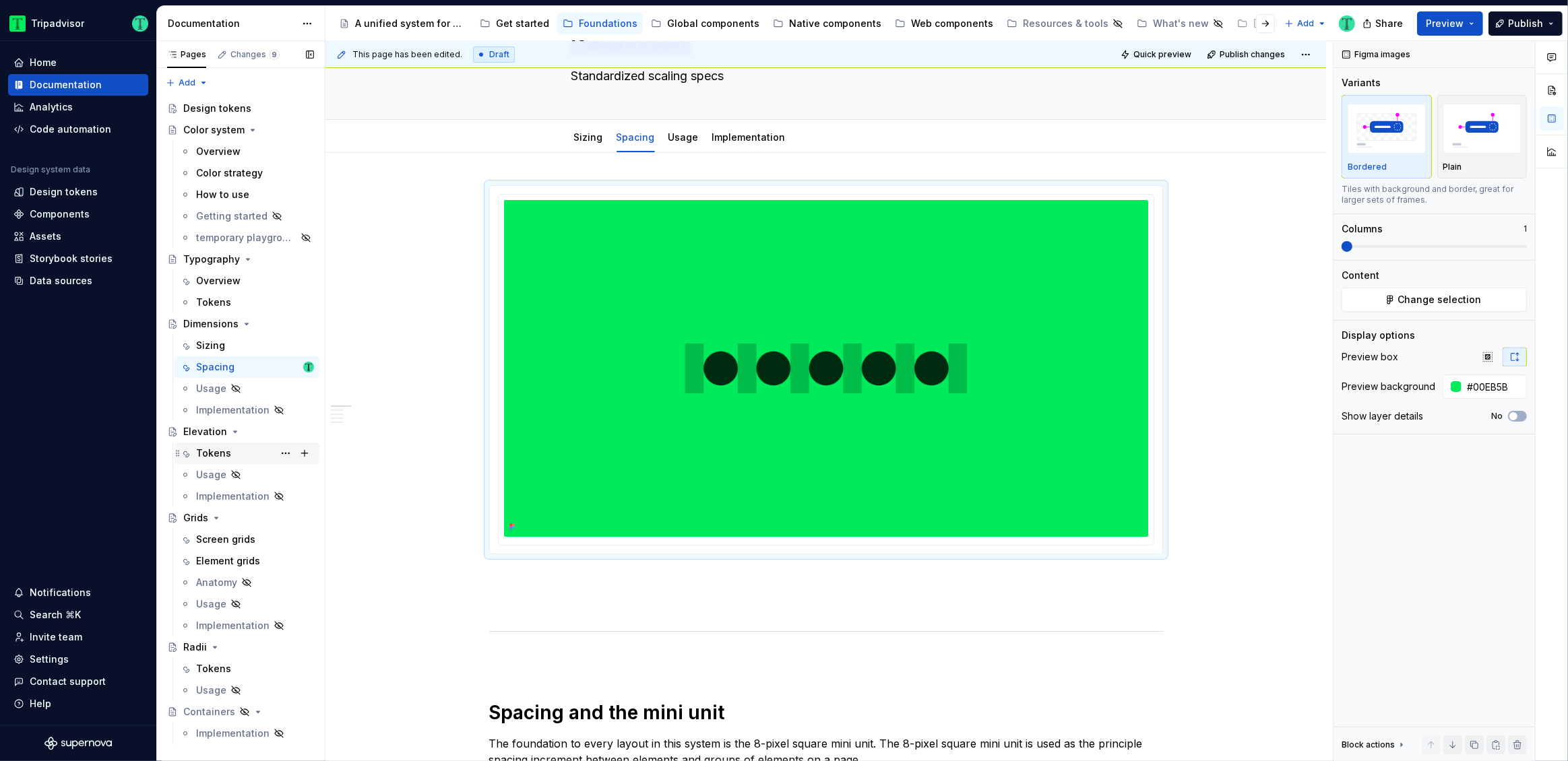
click at [215, 453] on div "Tokens" at bounding box center [213, 453] width 35 height 14
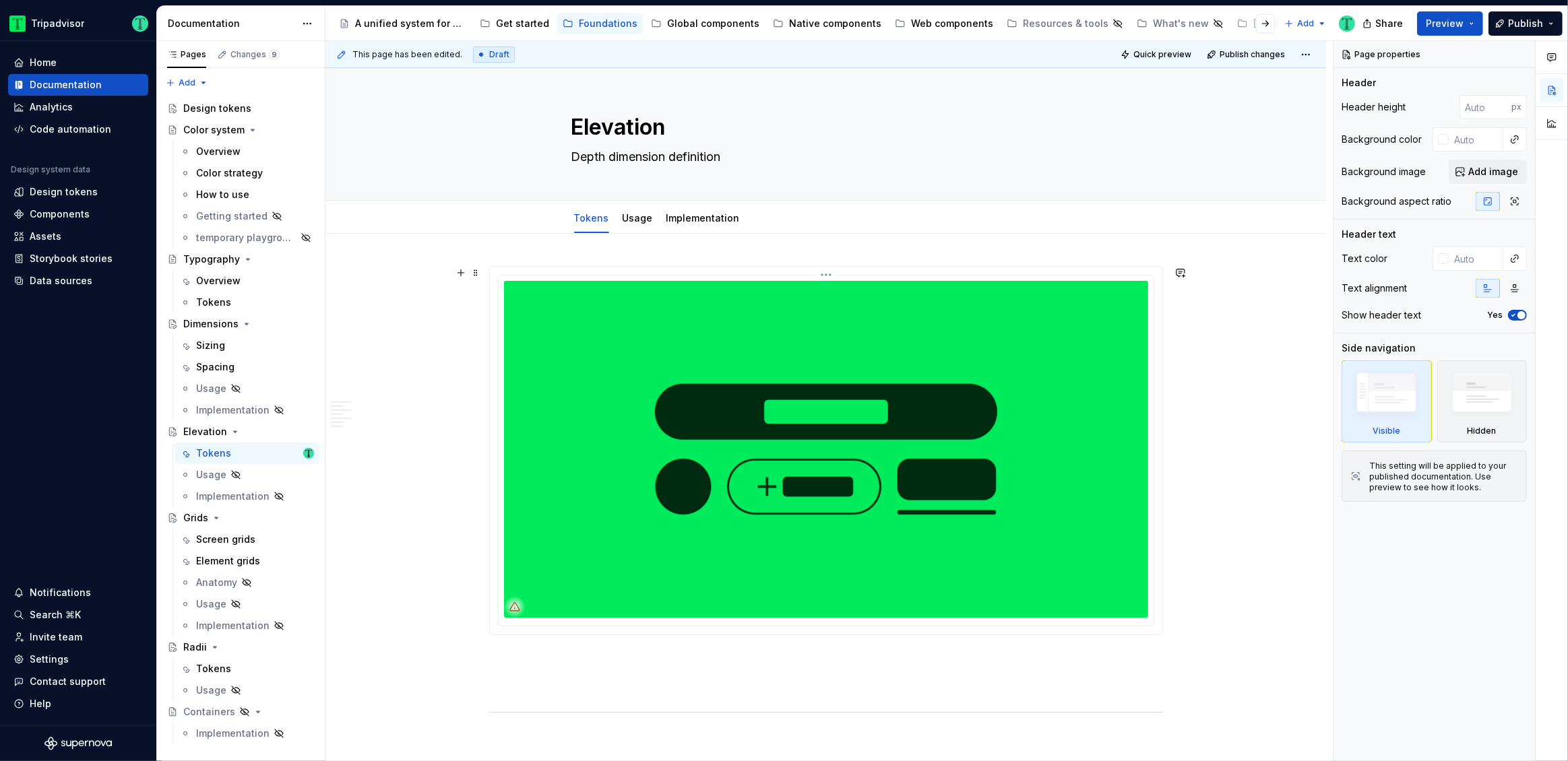
click at [856, 468] on img at bounding box center [826, 449] width 644 height 337
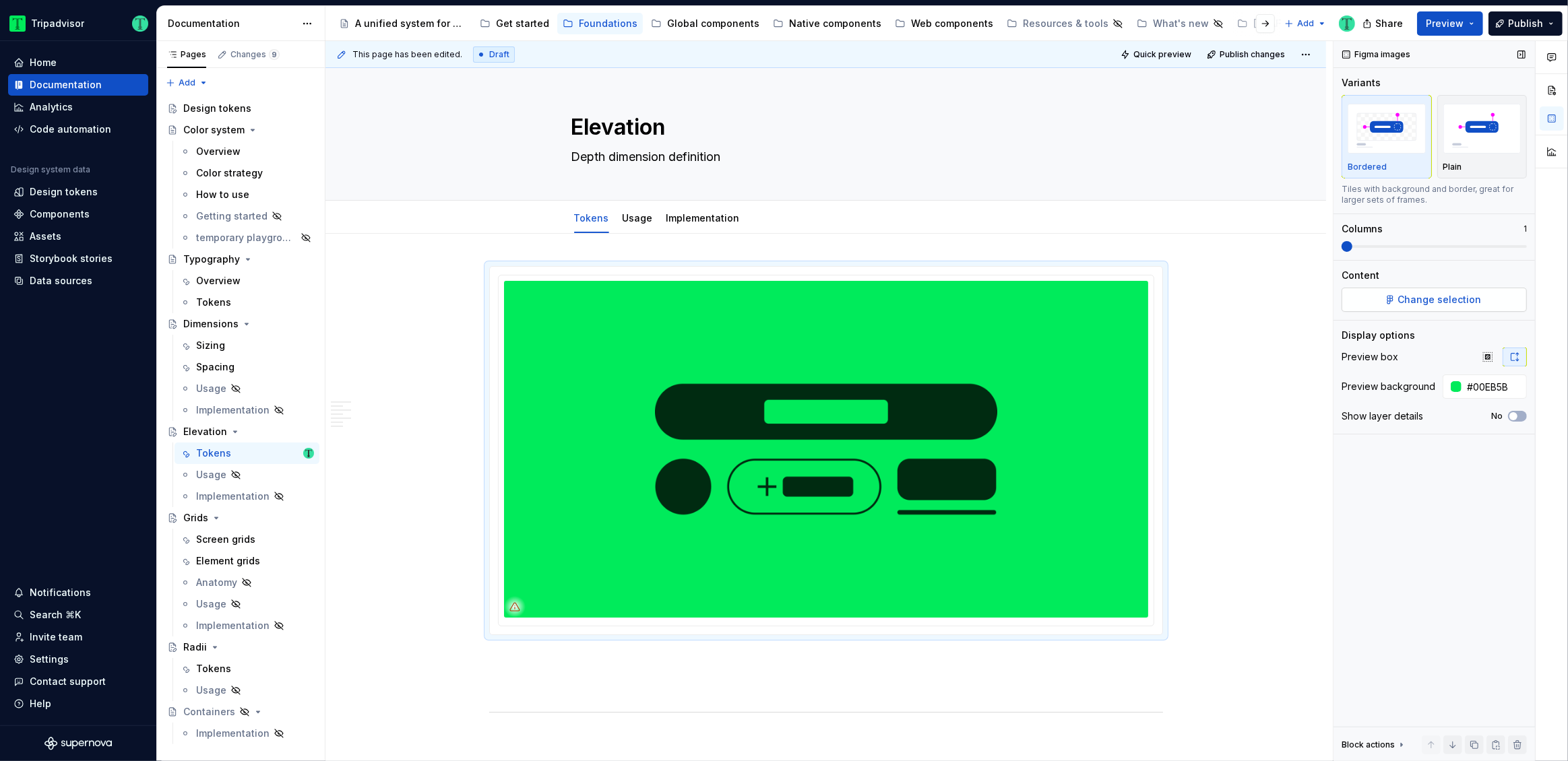
click at [1439, 291] on button "Change selection" at bounding box center [1433, 299] width 185 height 24
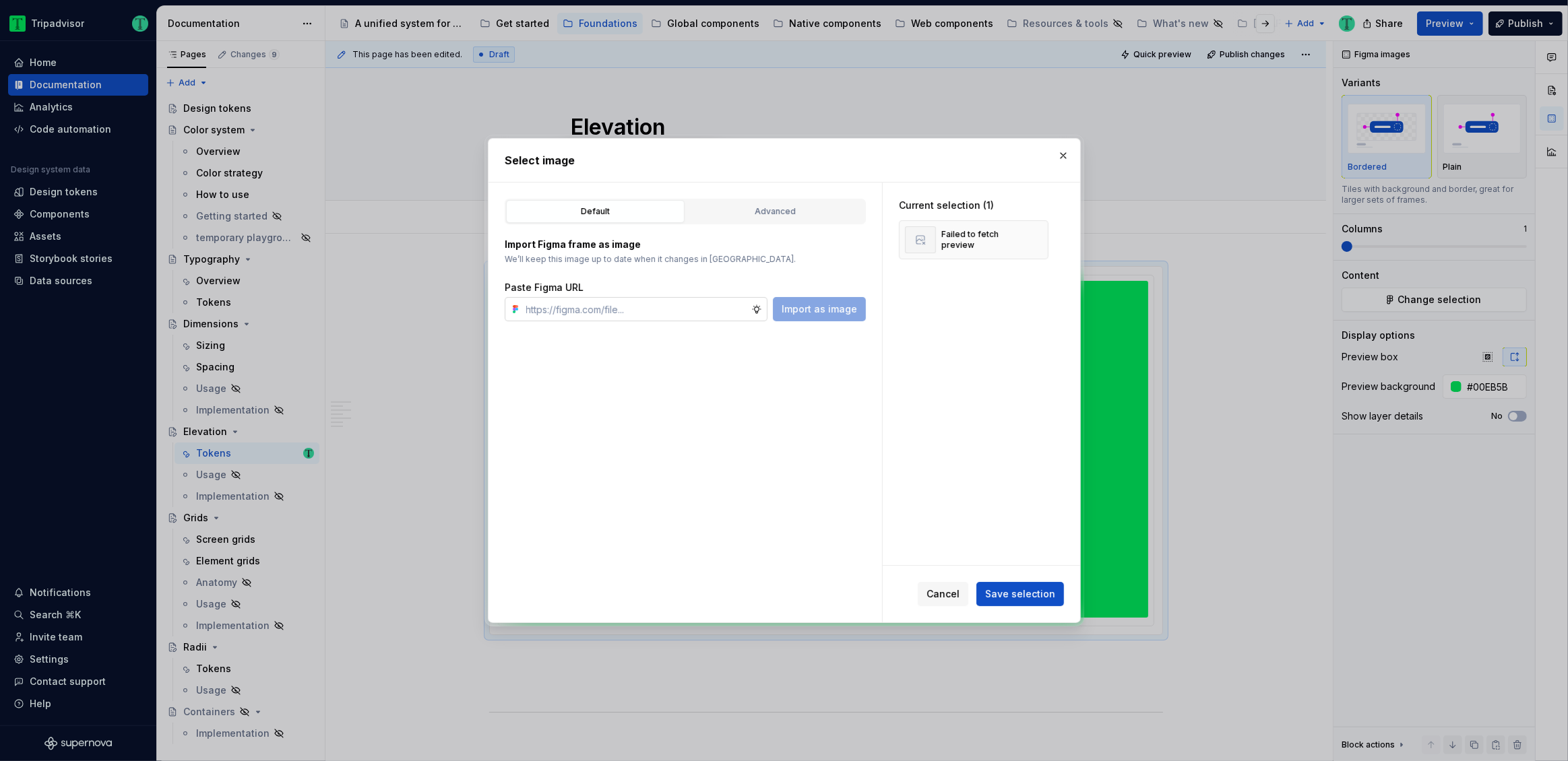
click at [648, 303] on input "text" at bounding box center [636, 309] width 231 height 24
type textarea "*"
type input "[URL][DOMAIN_NAME]"
click at [811, 311] on span "Import as image" at bounding box center [818, 309] width 75 height 14
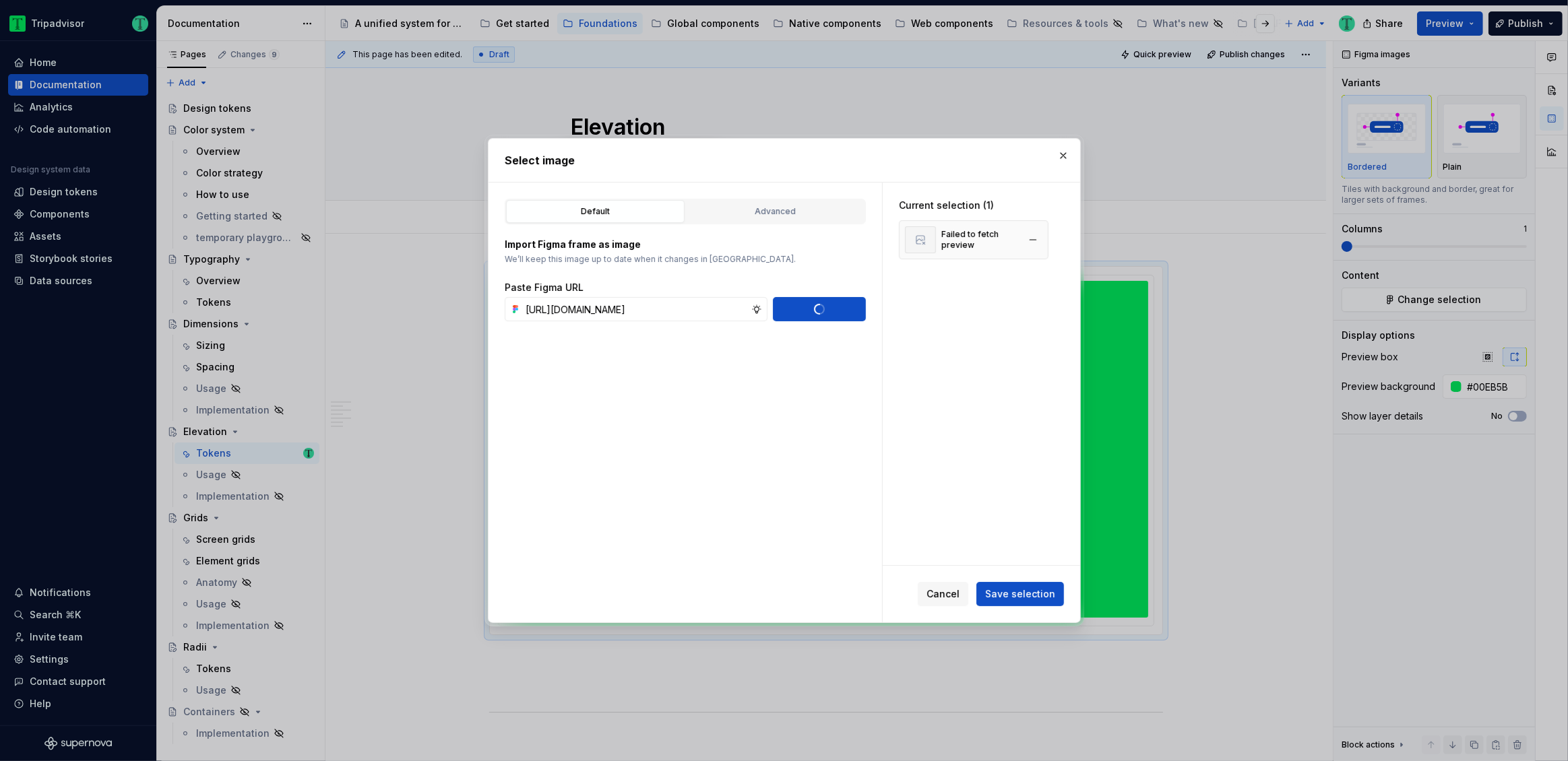
scroll to position [0, 0]
click at [1037, 241] on button "button" at bounding box center [1033, 240] width 19 height 19
click at [1018, 597] on span "Save selection" at bounding box center [1019, 594] width 70 height 14
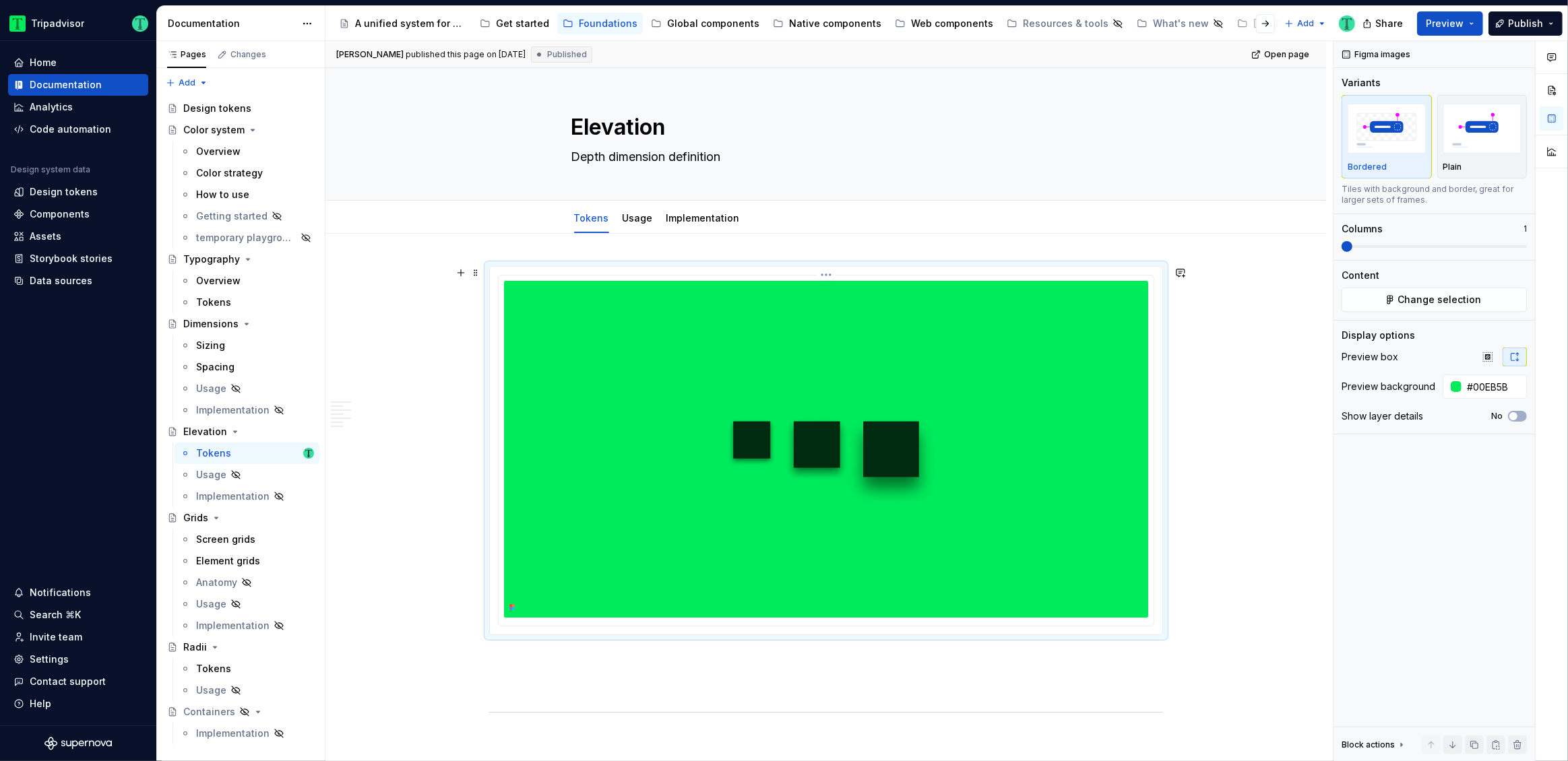
click at [828, 424] on img at bounding box center [826, 449] width 644 height 337
click at [1439, 296] on span "Change selection" at bounding box center [1440, 299] width 83 height 14
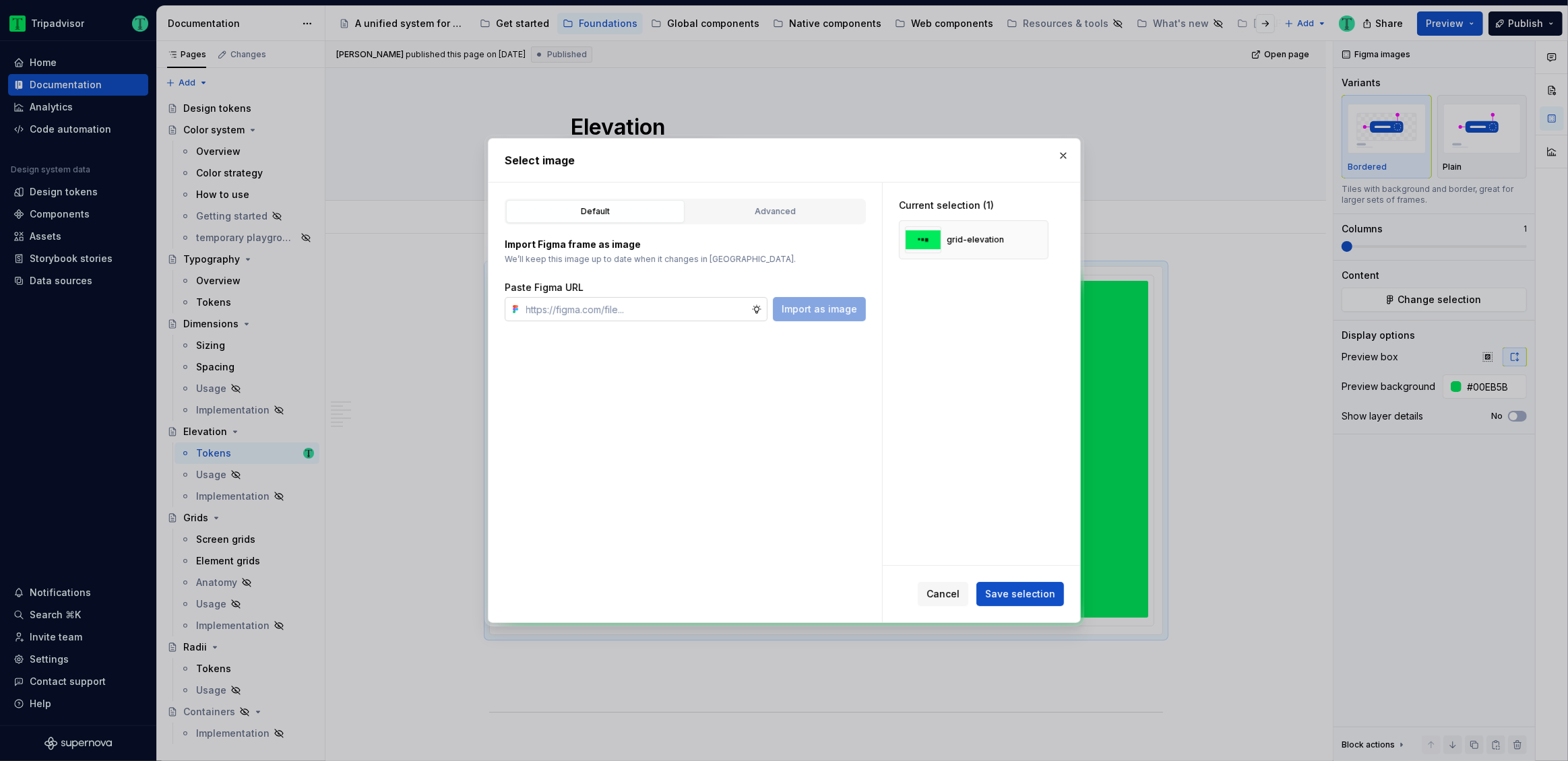
type textarea "*"
click at [646, 305] on input "text" at bounding box center [636, 309] width 231 height 24
type input "[URL][DOMAIN_NAME]"
drag, startPoint x: 808, startPoint y: 314, endPoint x: 849, endPoint y: 314, distance: 41.0
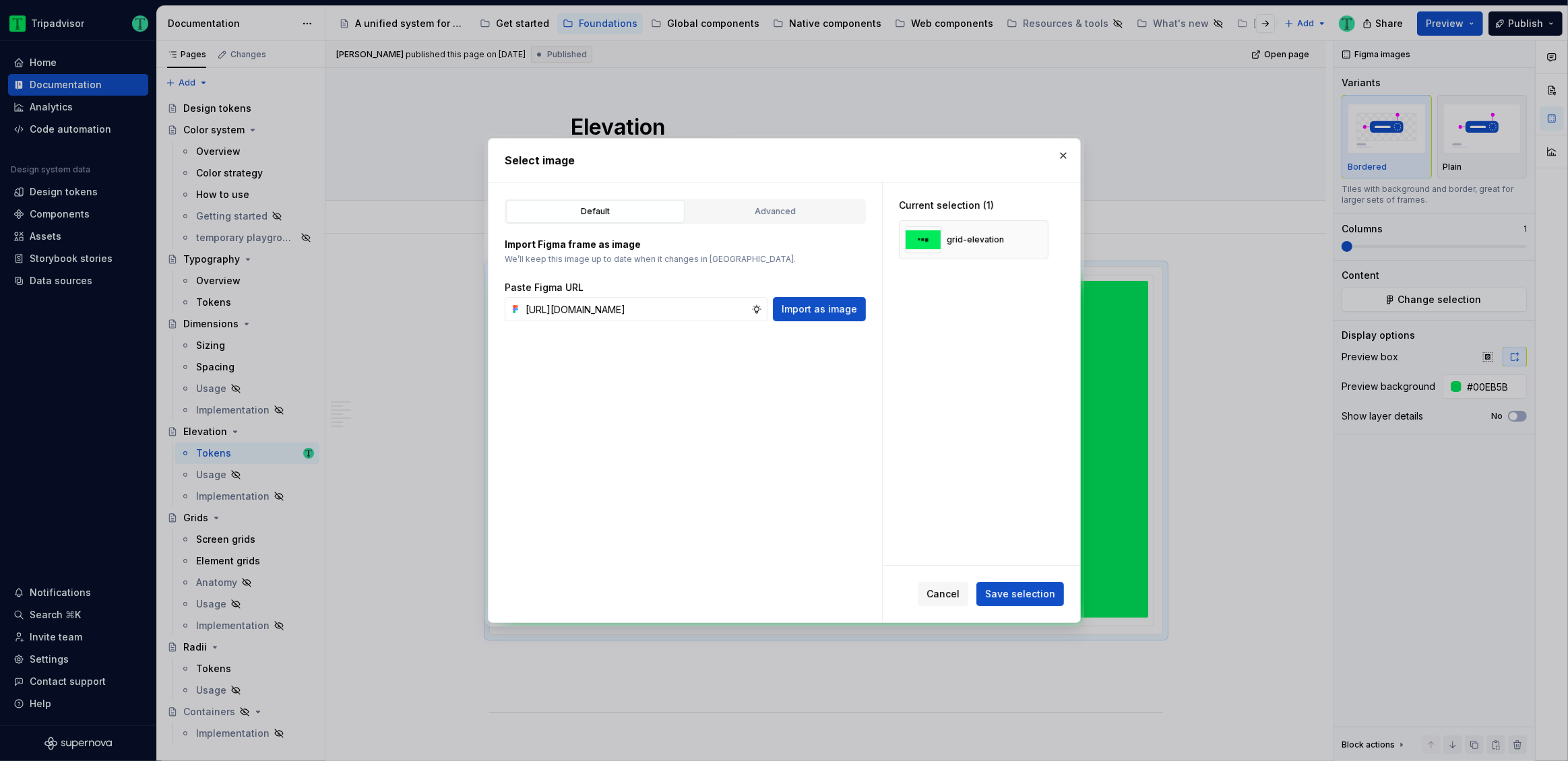
click at [808, 314] on span "Import as image" at bounding box center [818, 309] width 75 height 14
type textarea "*"
click at [1027, 281] on button "button" at bounding box center [1033, 281] width 19 height 19
click at [945, 592] on span "Cancel" at bounding box center [942, 594] width 33 height 14
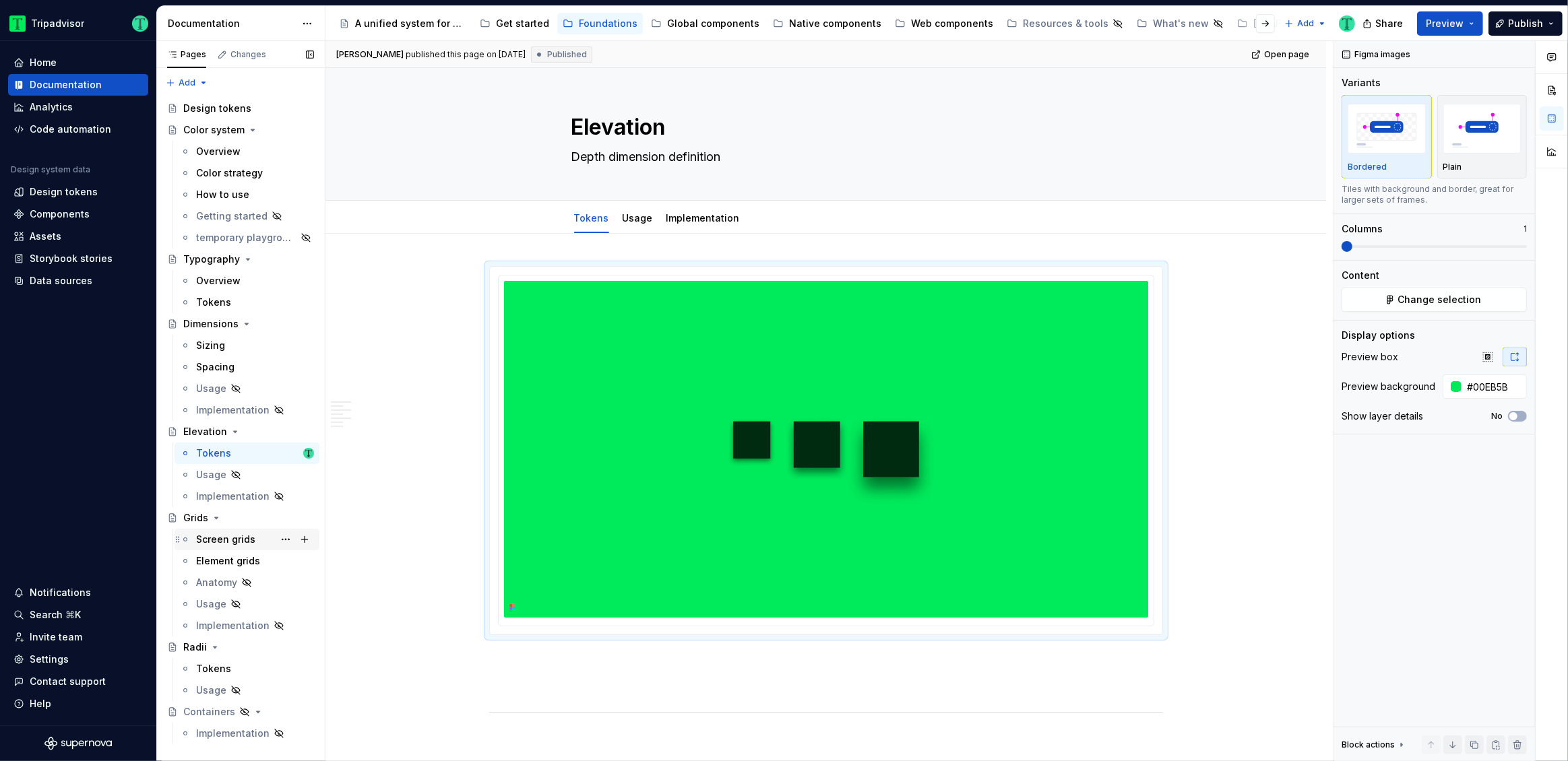
click at [239, 542] on div "Screen grids" at bounding box center [226, 539] width 60 height 14
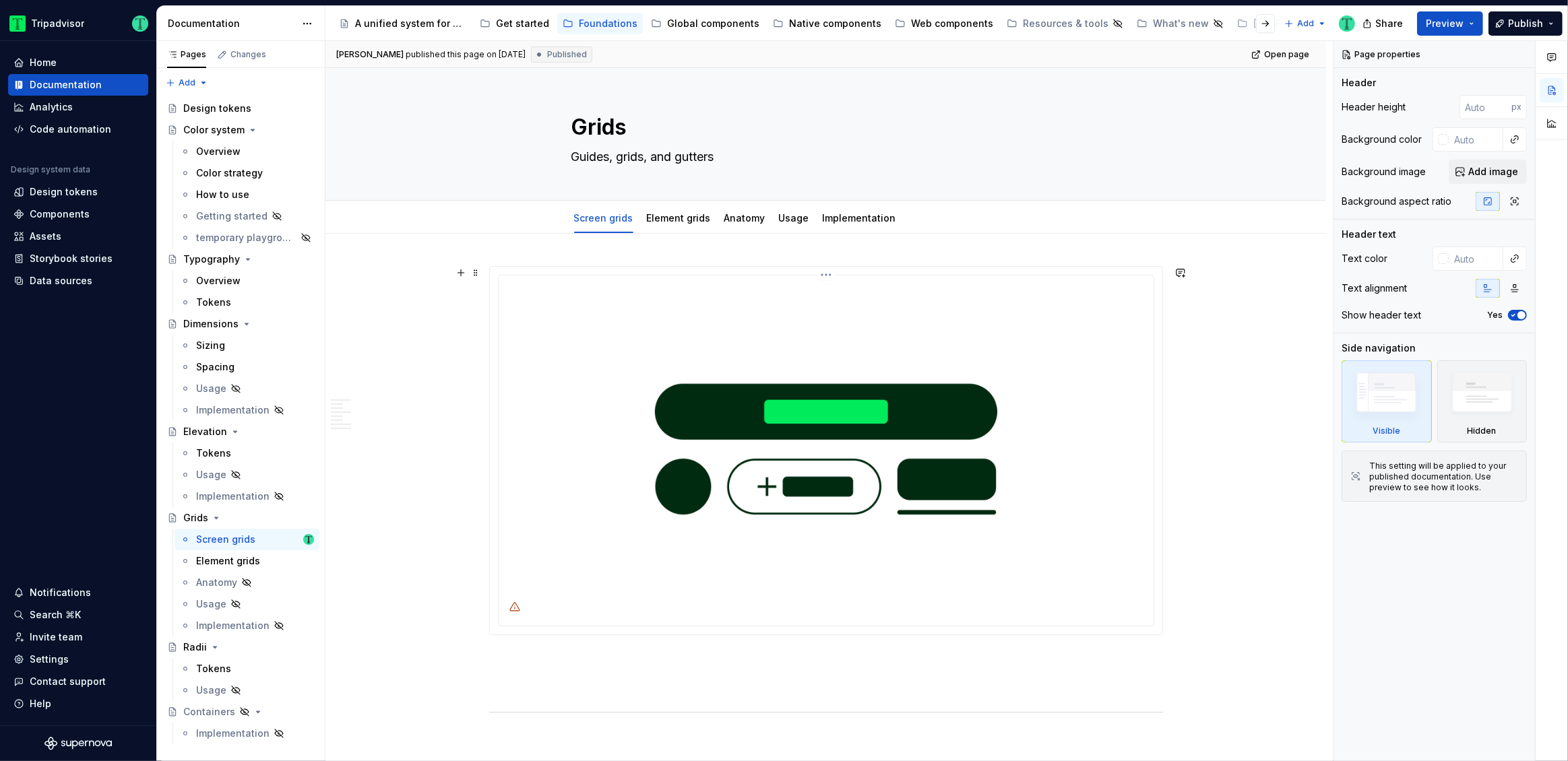
click at [953, 405] on img at bounding box center [826, 449] width 644 height 337
type textarea "*"
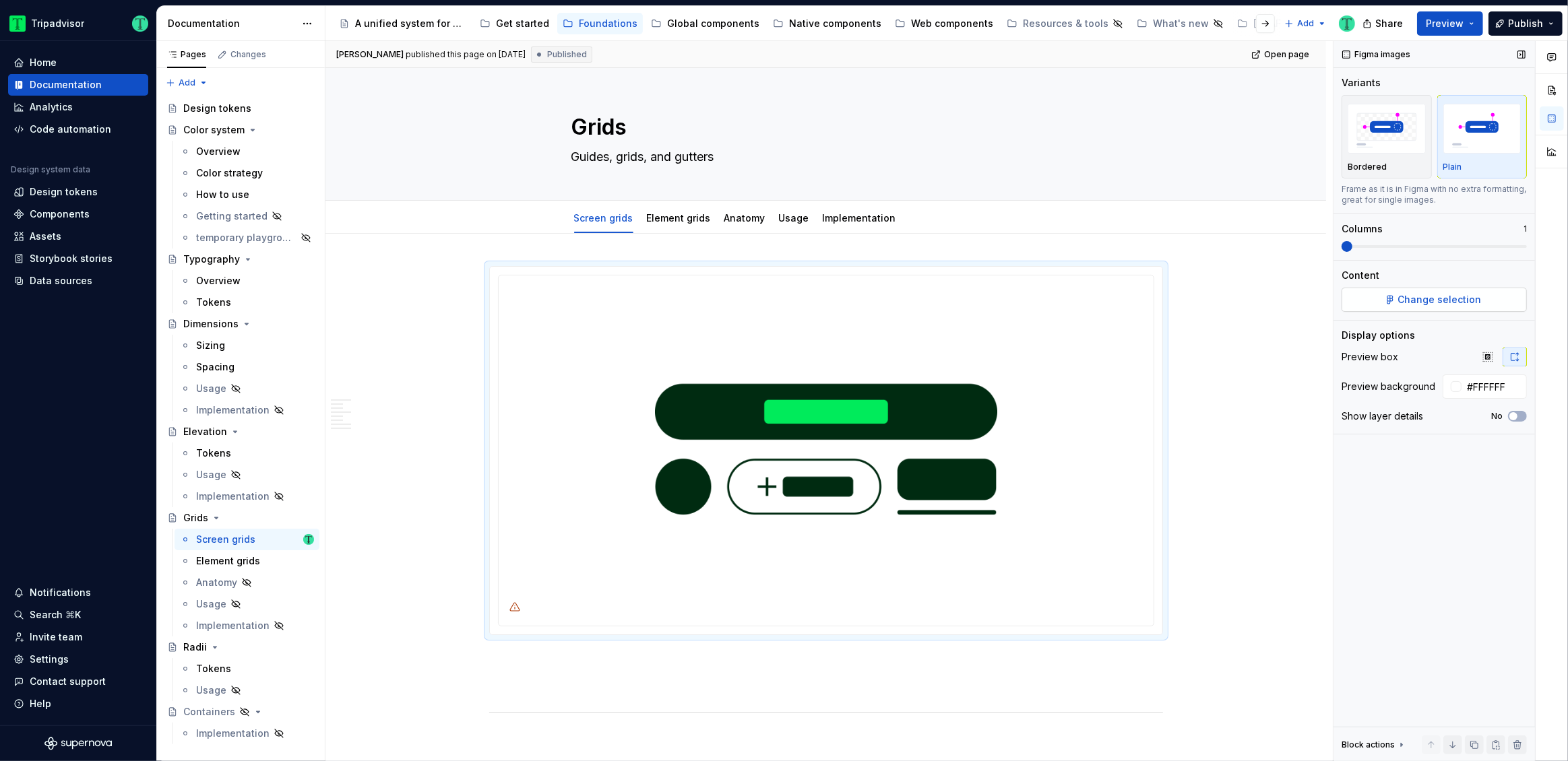
click at [1427, 287] on button "Change selection" at bounding box center [1433, 299] width 185 height 24
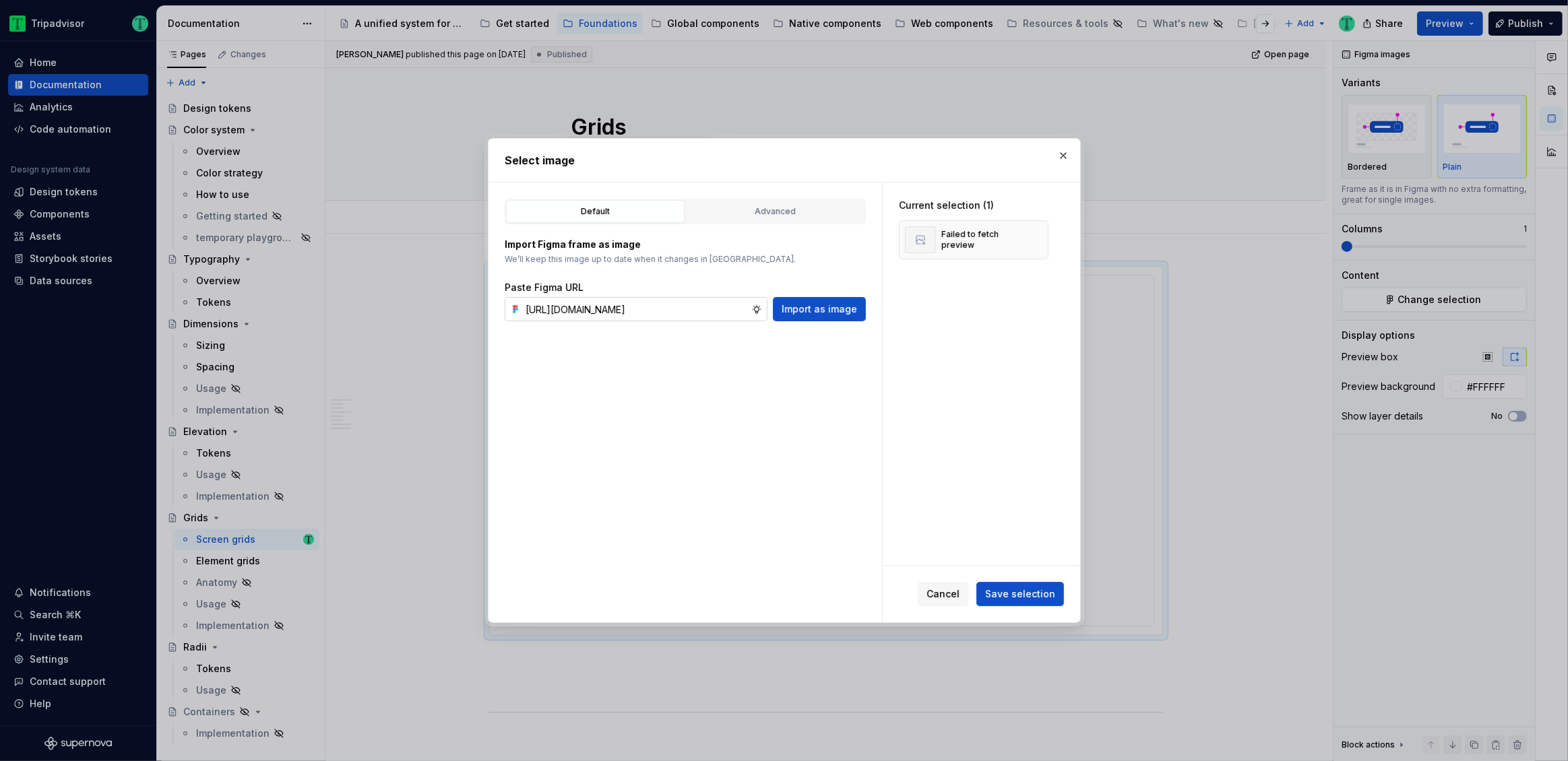
scroll to position [0, 377]
type input "[URL][DOMAIN_NAME]"
click at [789, 312] on span "Import as image" at bounding box center [818, 309] width 75 height 14
click at [1040, 237] on button "button" at bounding box center [1033, 240] width 19 height 19
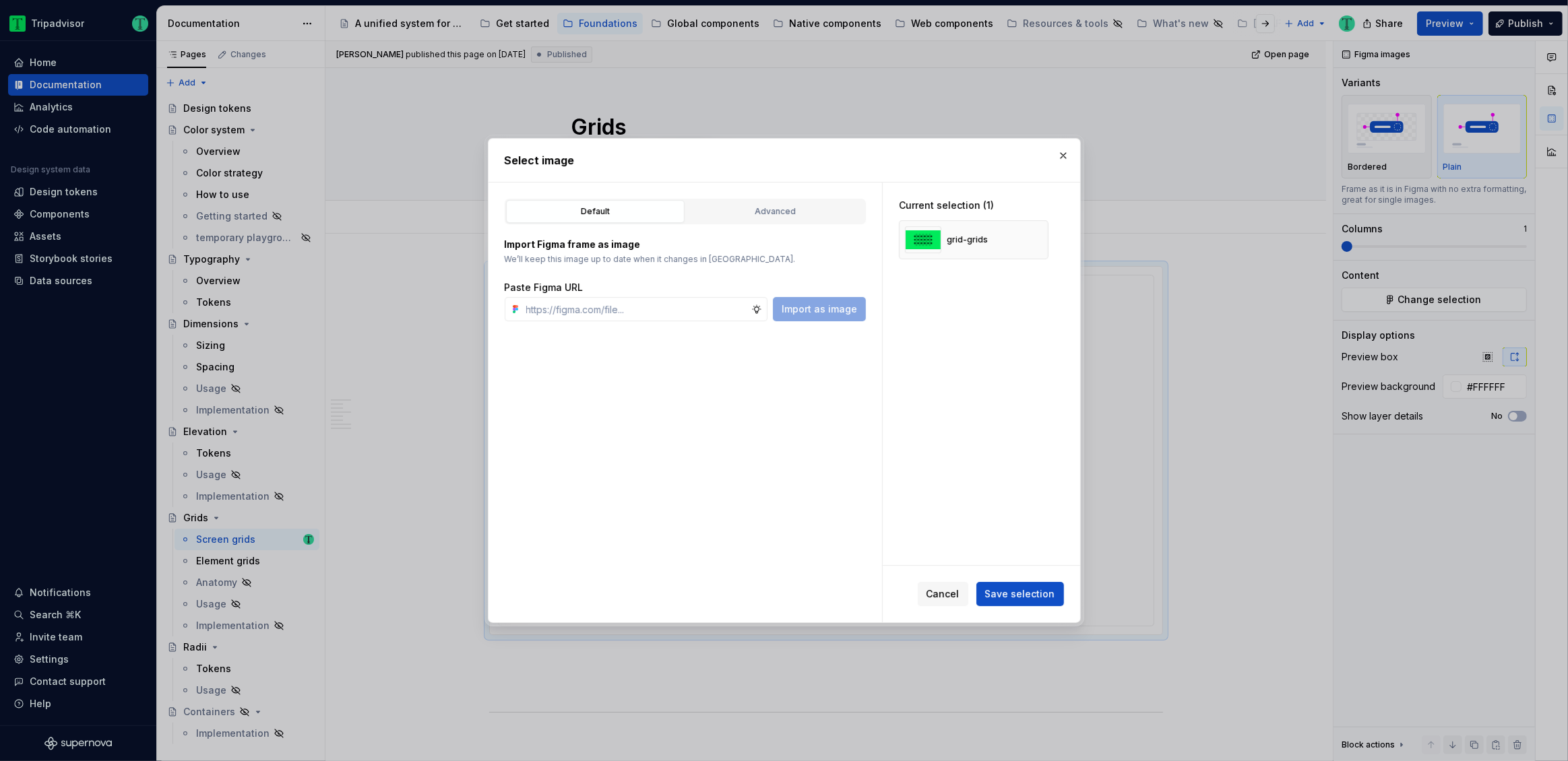
click at [1000, 592] on span "Save selection" at bounding box center [1019, 594] width 70 height 14
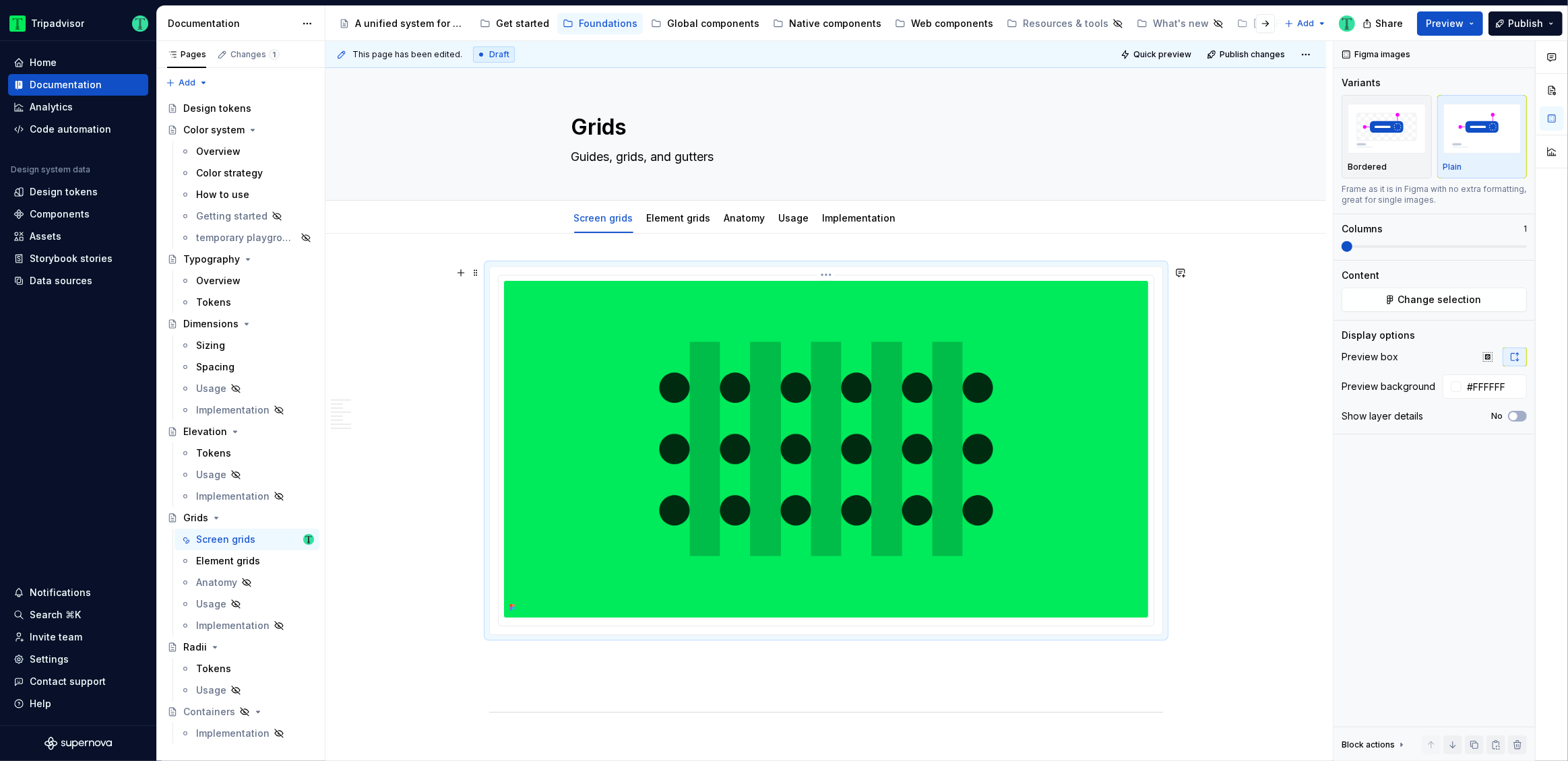
click at [788, 358] on img at bounding box center [826, 449] width 644 height 337
click at [214, 559] on div "Element grids" at bounding box center [228, 560] width 64 height 14
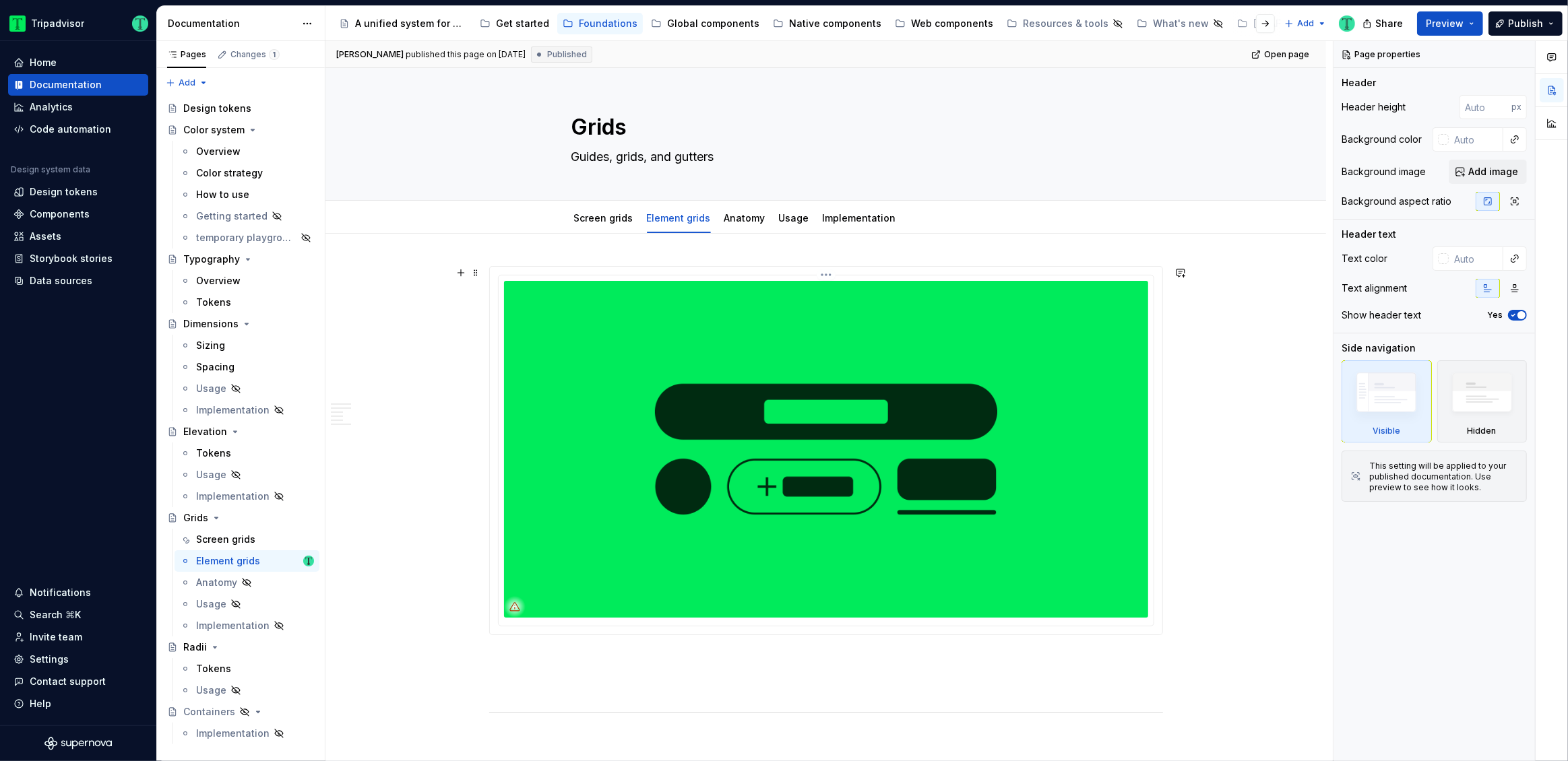
type textarea "*"
click at [1044, 476] on img at bounding box center [826, 449] width 644 height 337
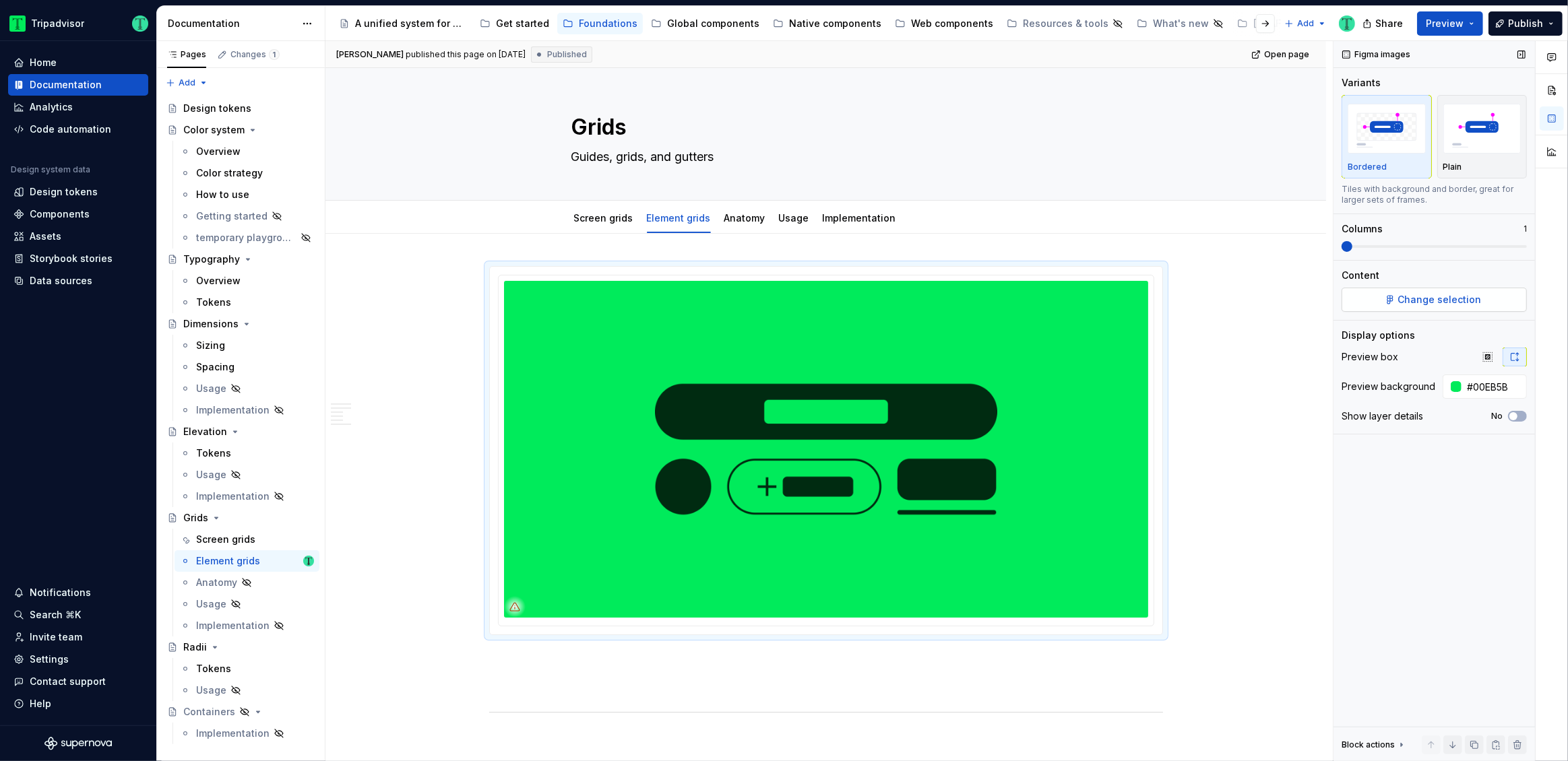
click at [1410, 297] on span "Change selection" at bounding box center [1440, 299] width 83 height 14
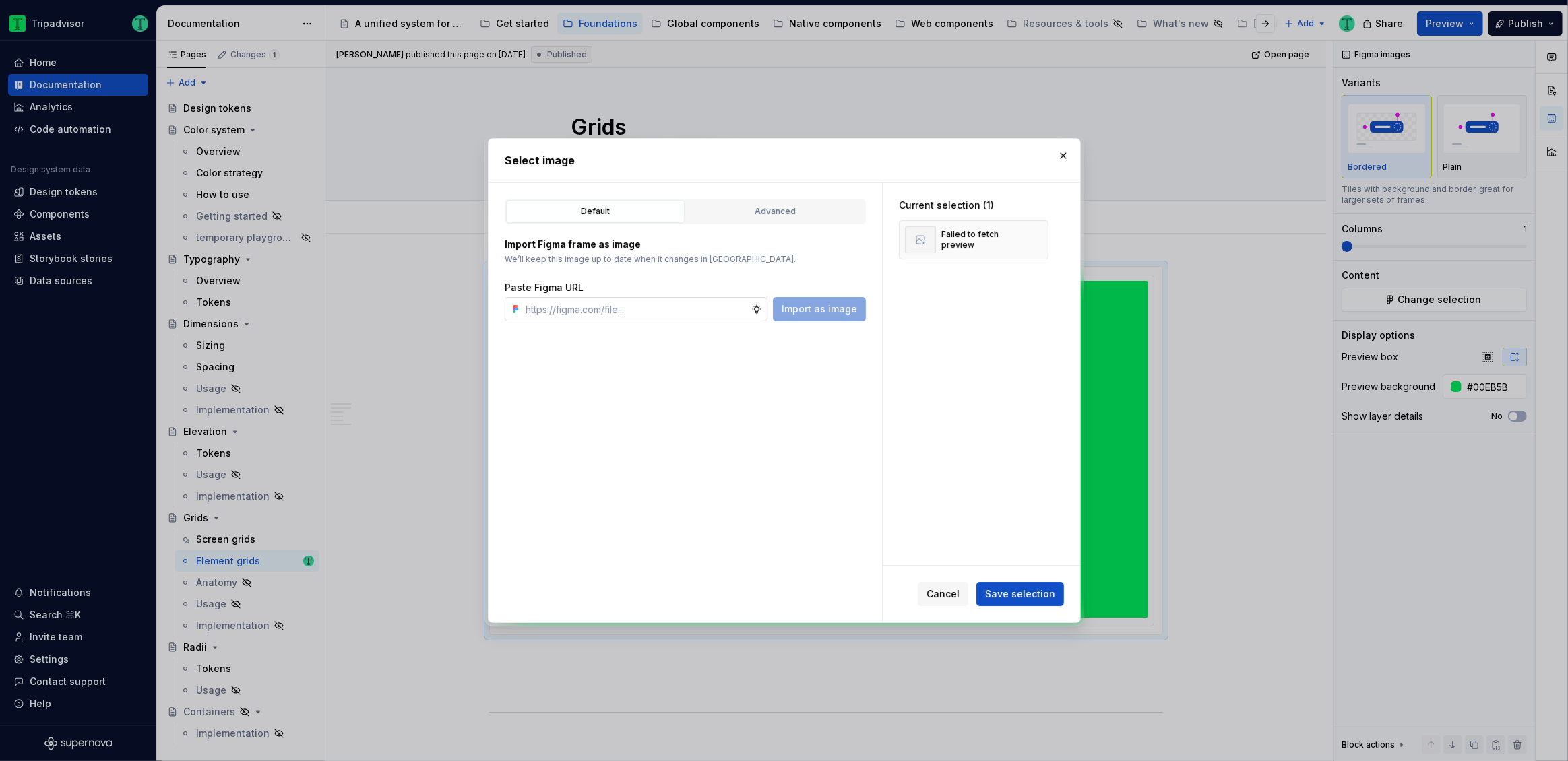
click at [662, 305] on input "text" at bounding box center [636, 309] width 231 height 24
type input "[URL][DOMAIN_NAME]"
click at [826, 305] on span "Import as image" at bounding box center [818, 309] width 75 height 14
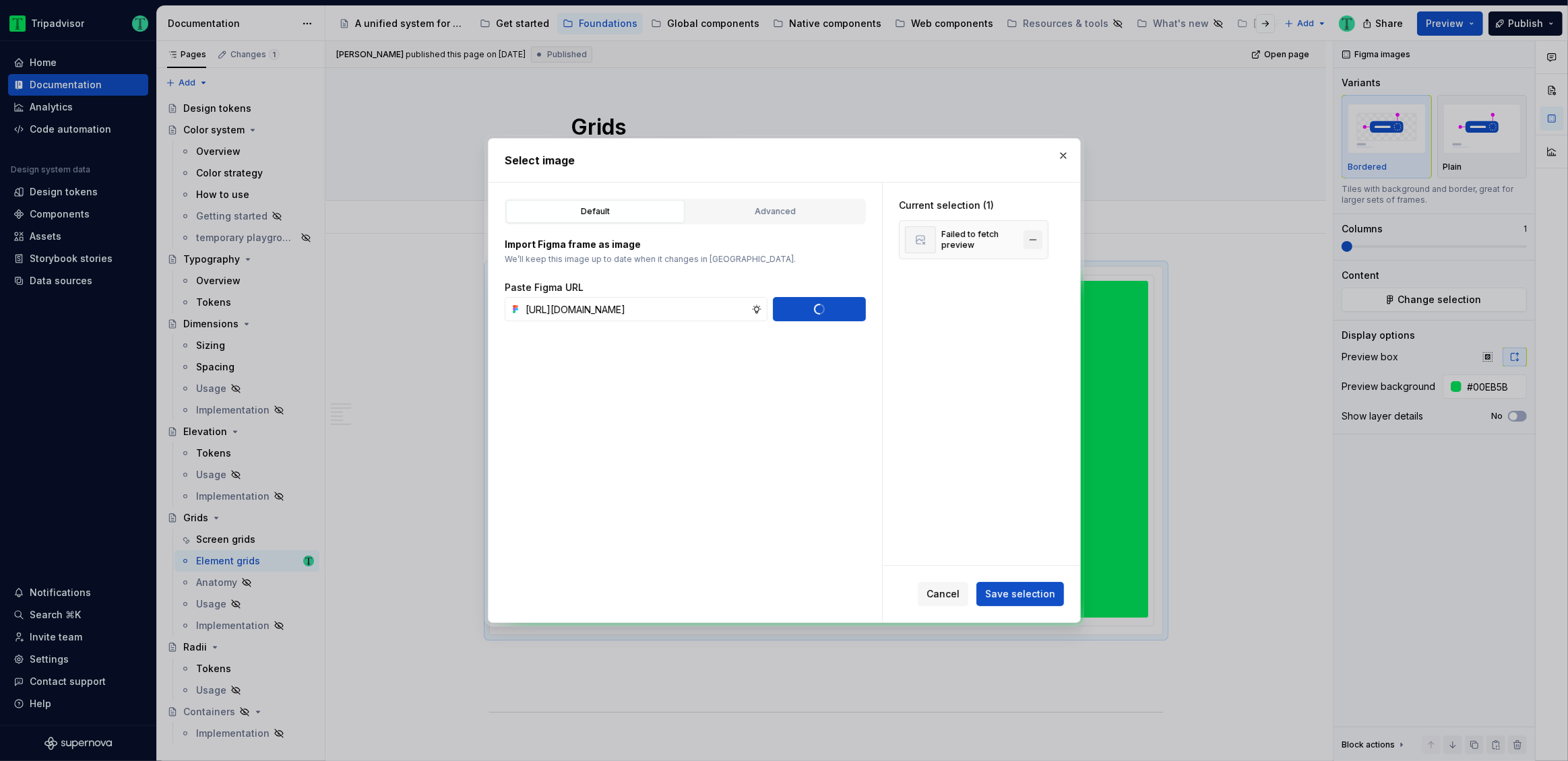
click at [1034, 240] on button "button" at bounding box center [1033, 240] width 19 height 19
click at [1029, 600] on span "Save selection" at bounding box center [1019, 594] width 70 height 14
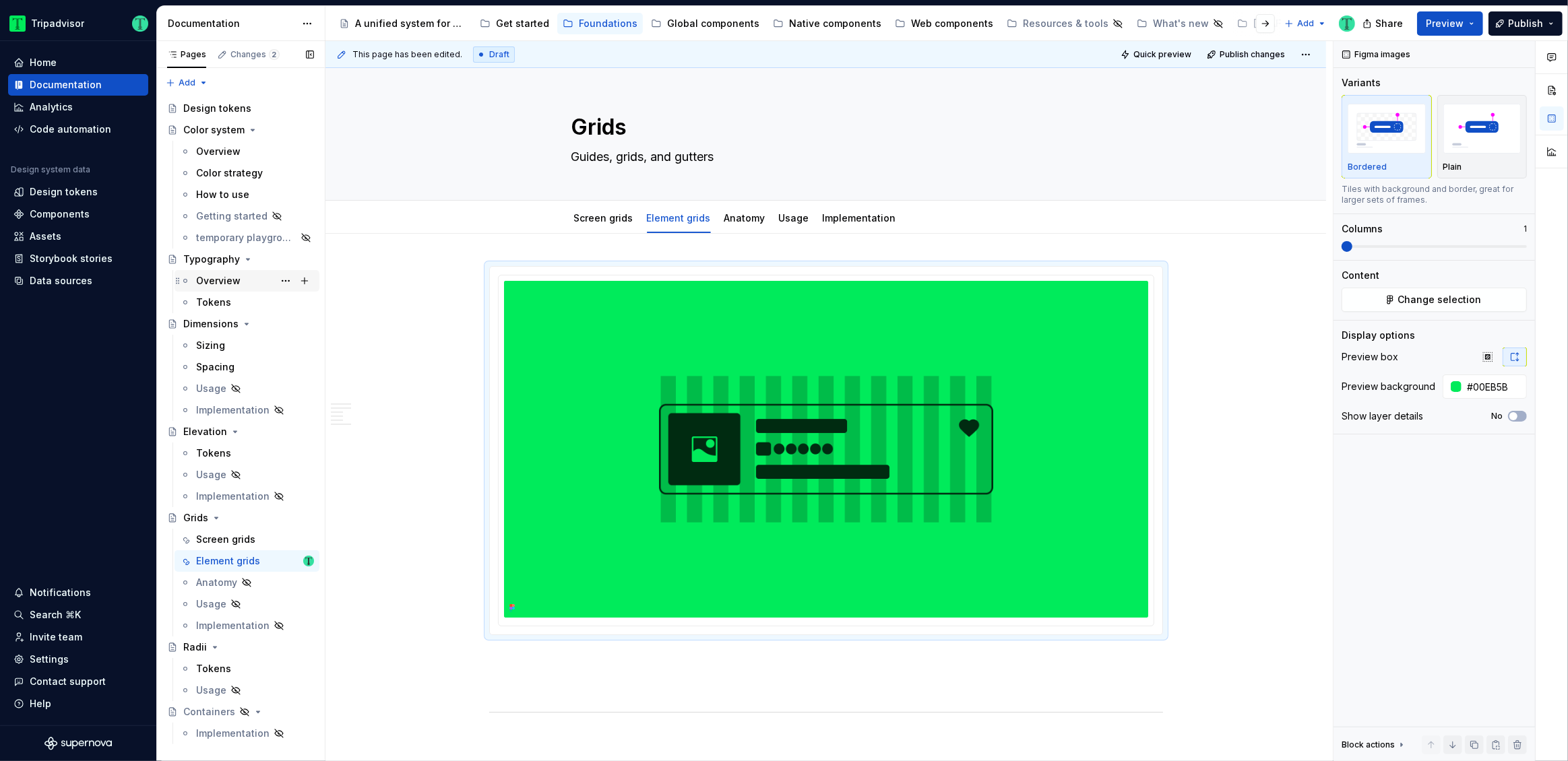
click at [227, 277] on div "Overview" at bounding box center [218, 280] width 44 height 14
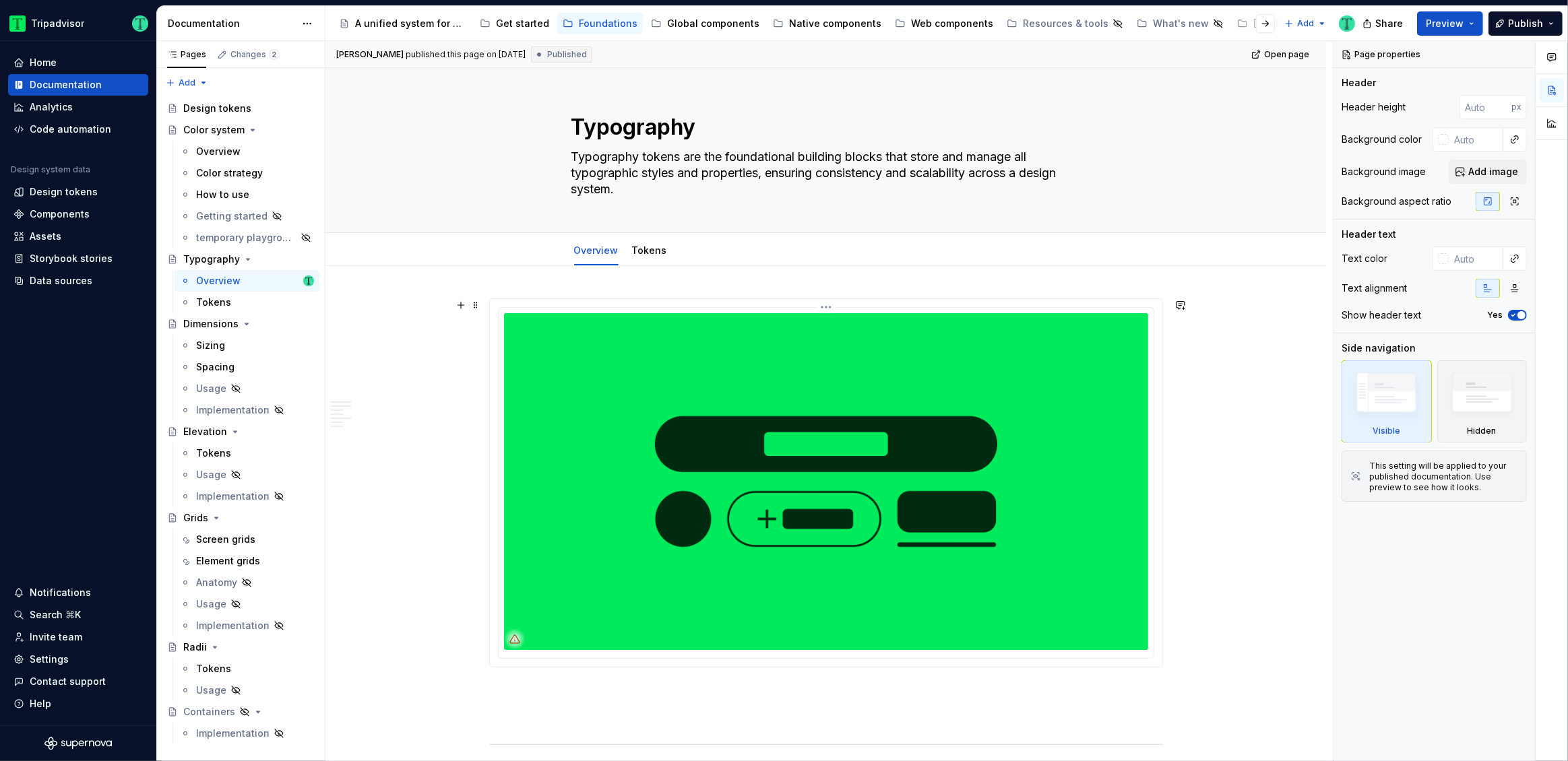
drag, startPoint x: 823, startPoint y: 482, endPoint x: 853, endPoint y: 469, distance: 32.7
click at [823, 479] on img at bounding box center [826, 481] width 644 height 337
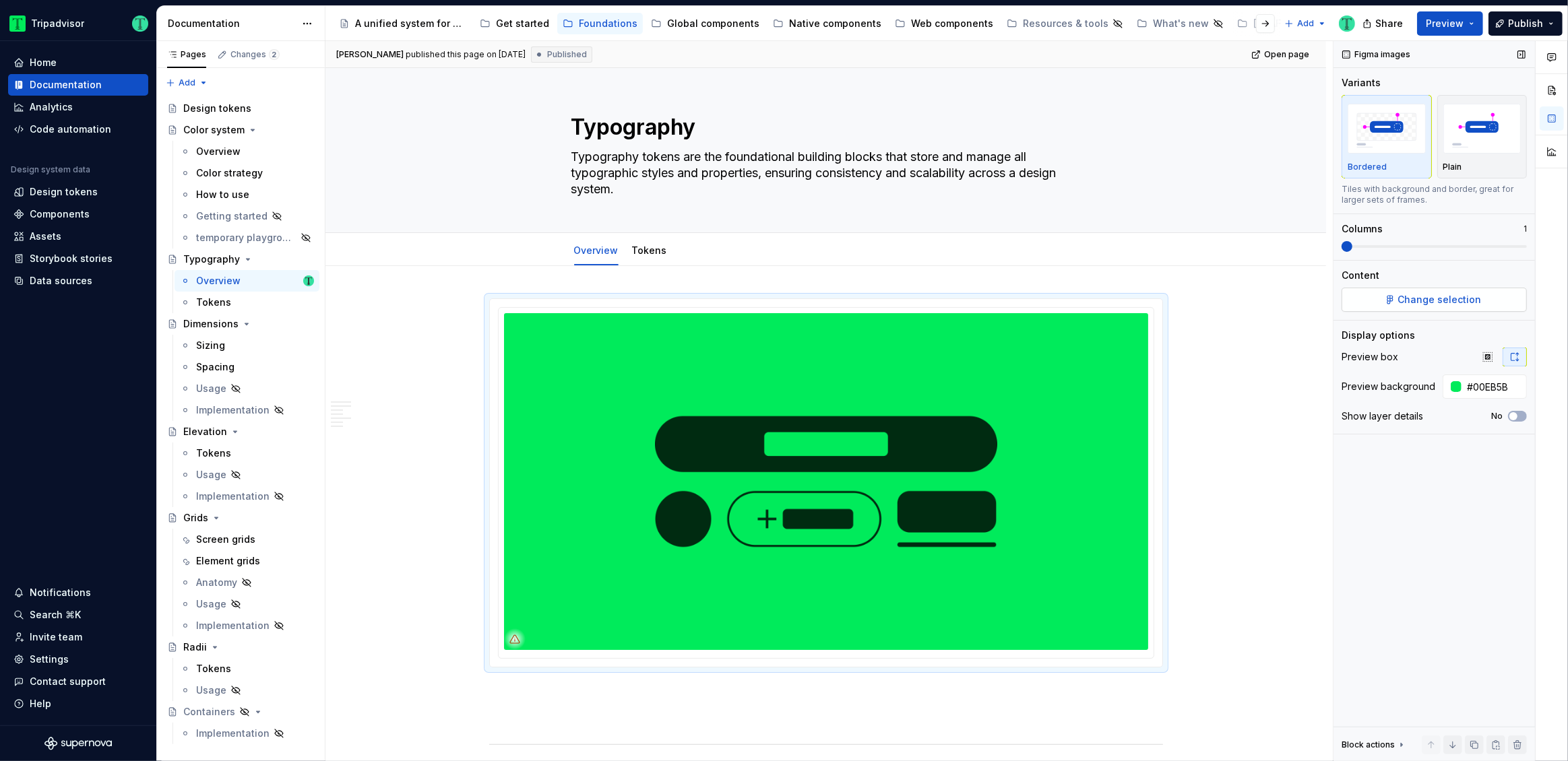
click at [1427, 295] on span "Change selection" at bounding box center [1440, 299] width 83 height 14
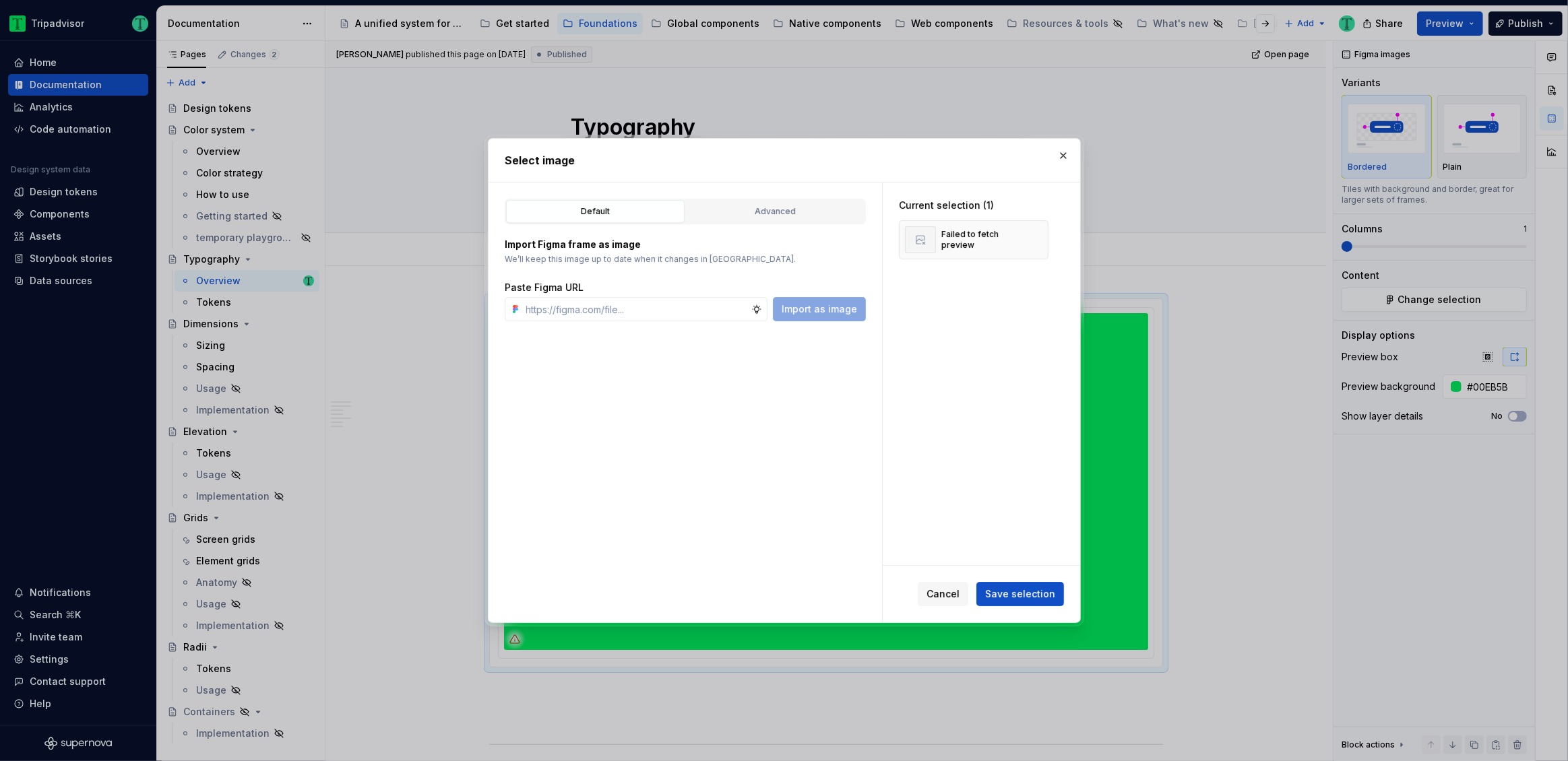
type textarea "*"
type input "[URL][DOMAIN_NAME]"
click at [784, 309] on button "Import as image" at bounding box center [819, 309] width 93 height 24
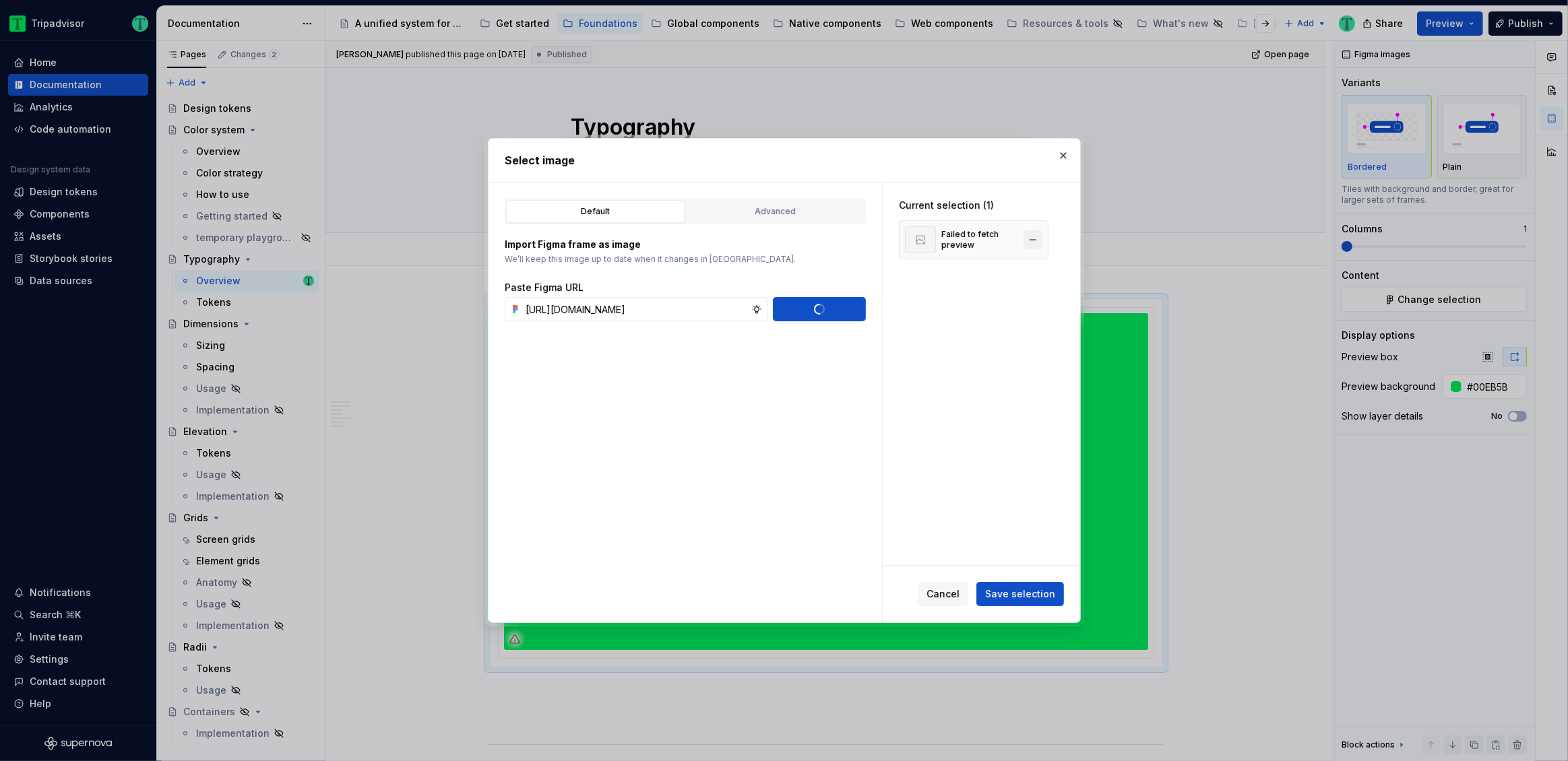
click at [1030, 237] on button "button" at bounding box center [1033, 240] width 19 height 19
click at [1028, 596] on span "Save selection" at bounding box center [1019, 594] width 70 height 14
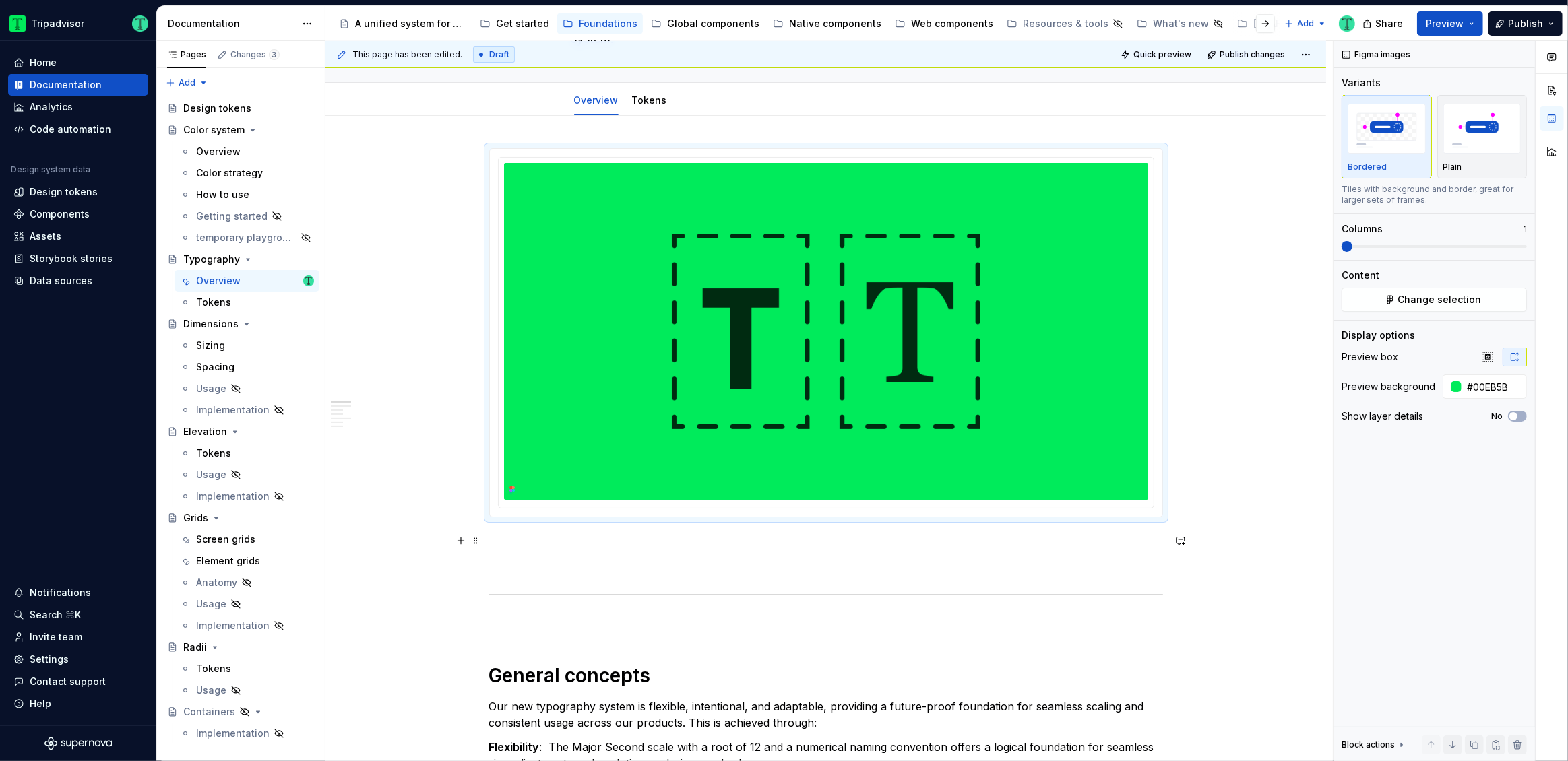
scroll to position [151, 0]
click at [1512, 20] on span "Publish" at bounding box center [1525, 23] width 35 height 14
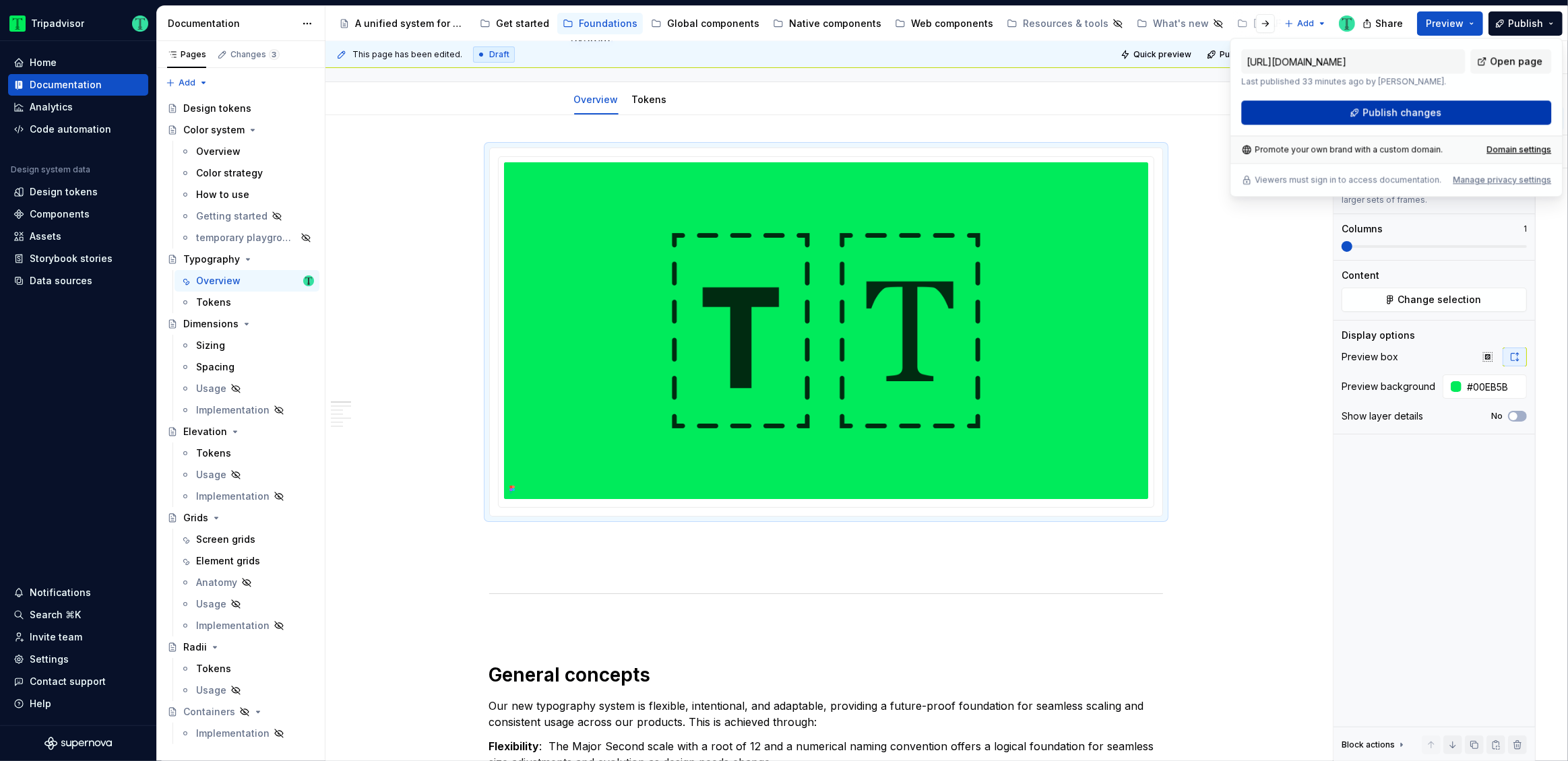
click at [1365, 112] on span "Publish changes" at bounding box center [1401, 112] width 79 height 14
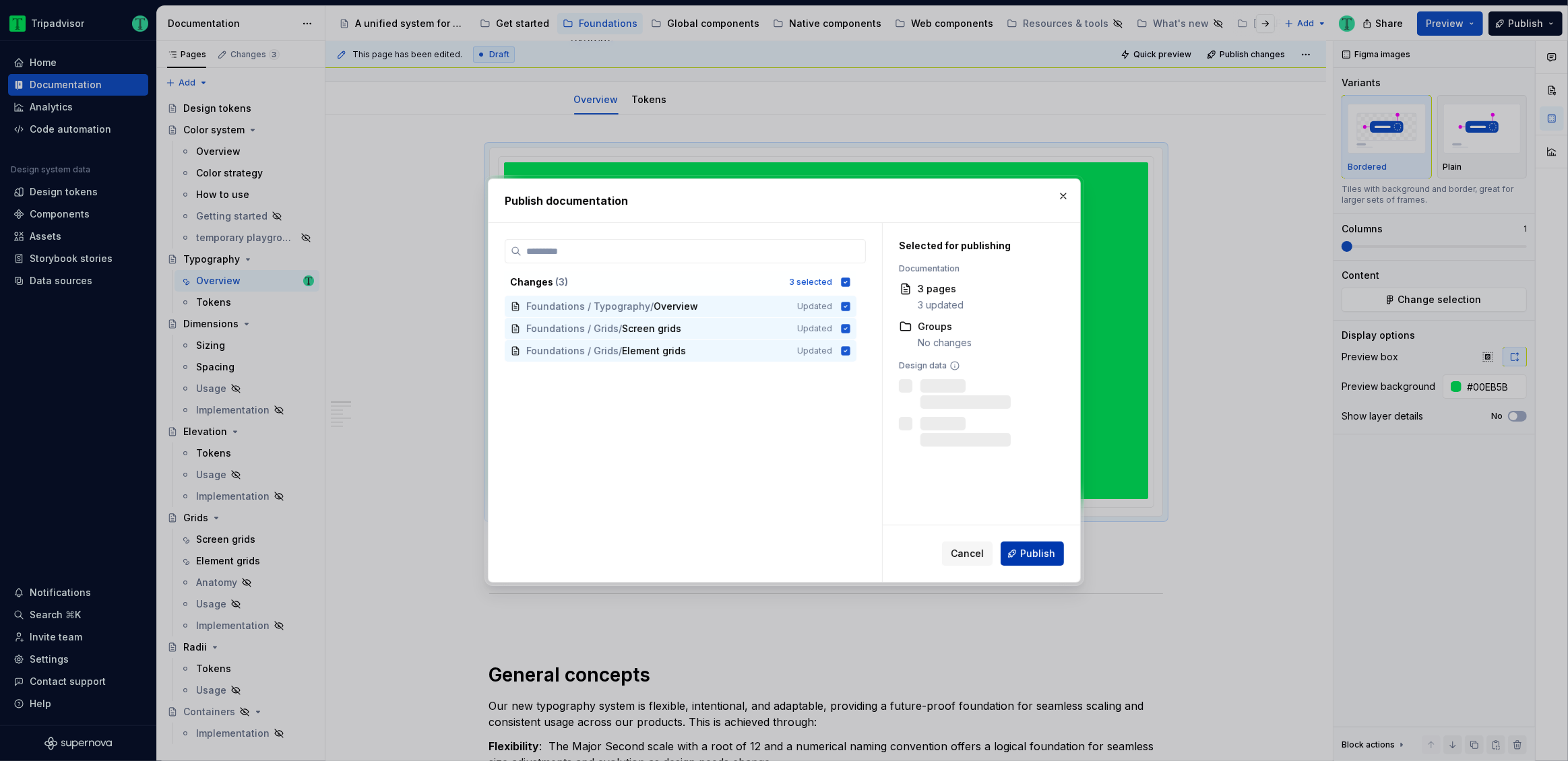
click at [1037, 555] on span "Publish" at bounding box center [1037, 553] width 35 height 14
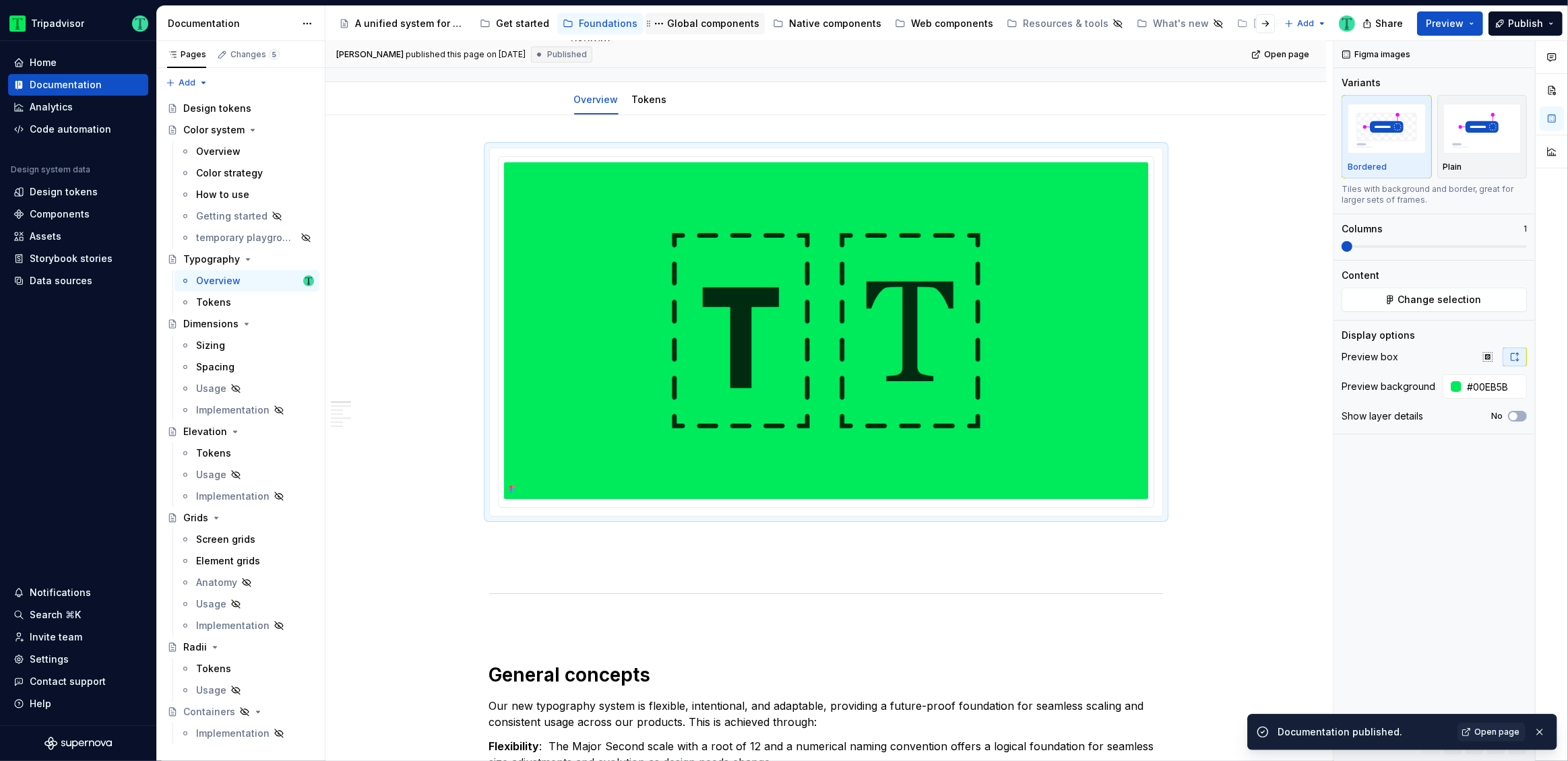
click at [688, 33] on div "Global components" at bounding box center [705, 23] width 119 height 22
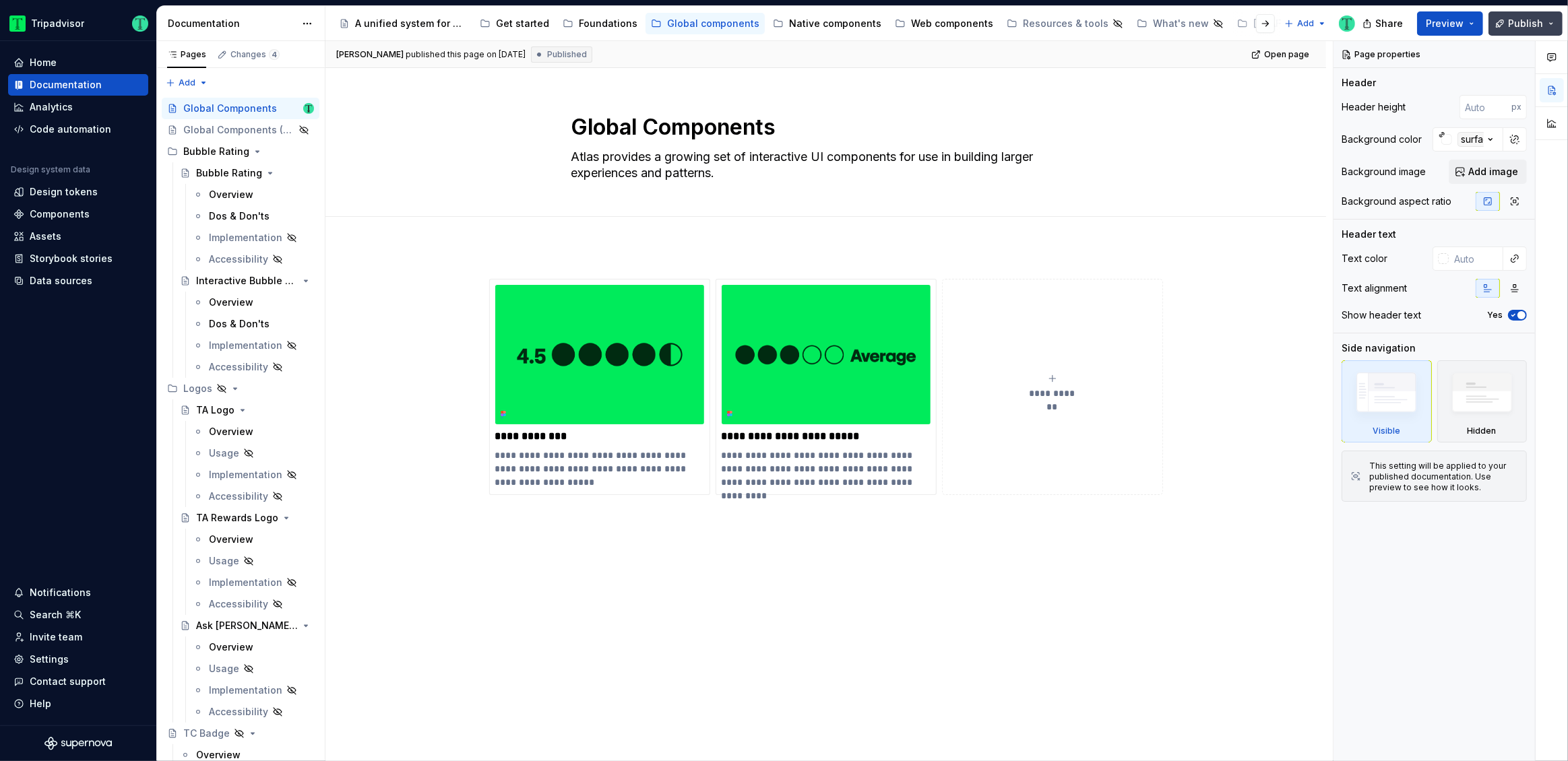
click at [1548, 25] on button "Publish" at bounding box center [1525, 23] width 74 height 24
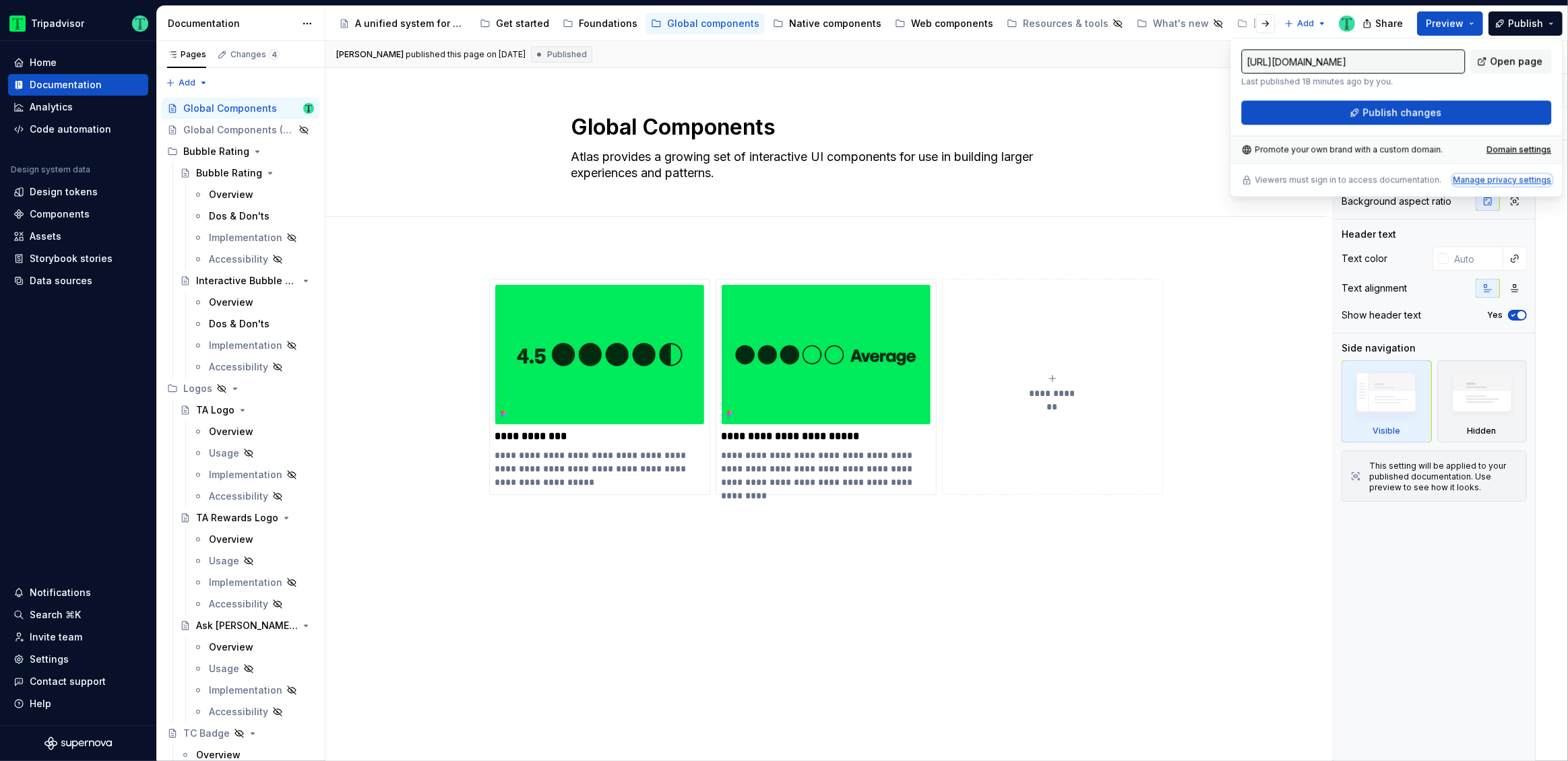
click at [1518, 175] on div "Manage privacy settings" at bounding box center [1501, 180] width 99 height 11
type textarea "*"
type input "[URL][DOMAIN_NAME]"
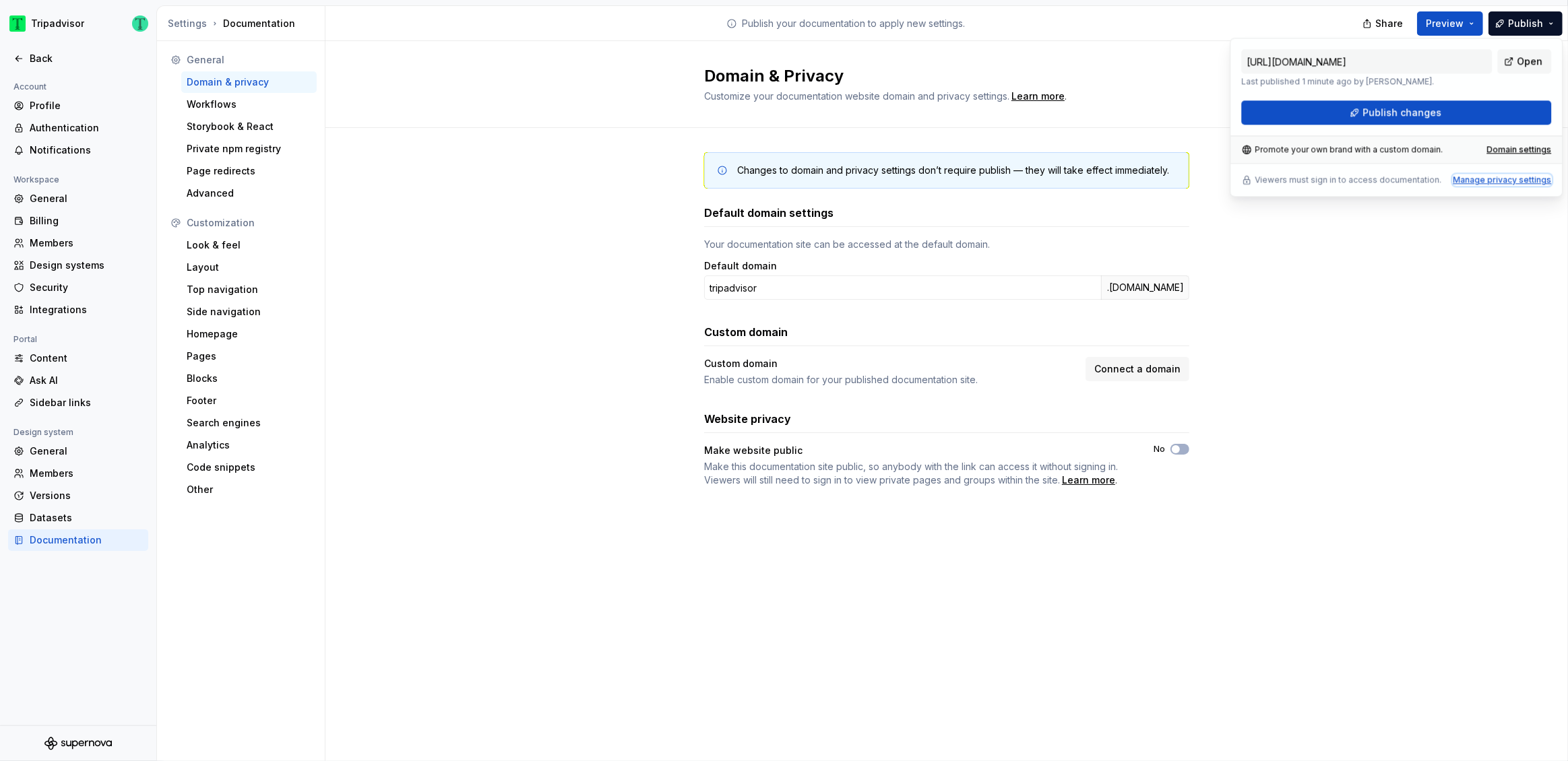
click at [1503, 178] on div "Manage privacy settings" at bounding box center [1501, 180] width 99 height 11
click at [1323, 474] on div "Changes to domain and privacy settings don’t require publish — they will take e…" at bounding box center [947, 334] width 1242 height 410
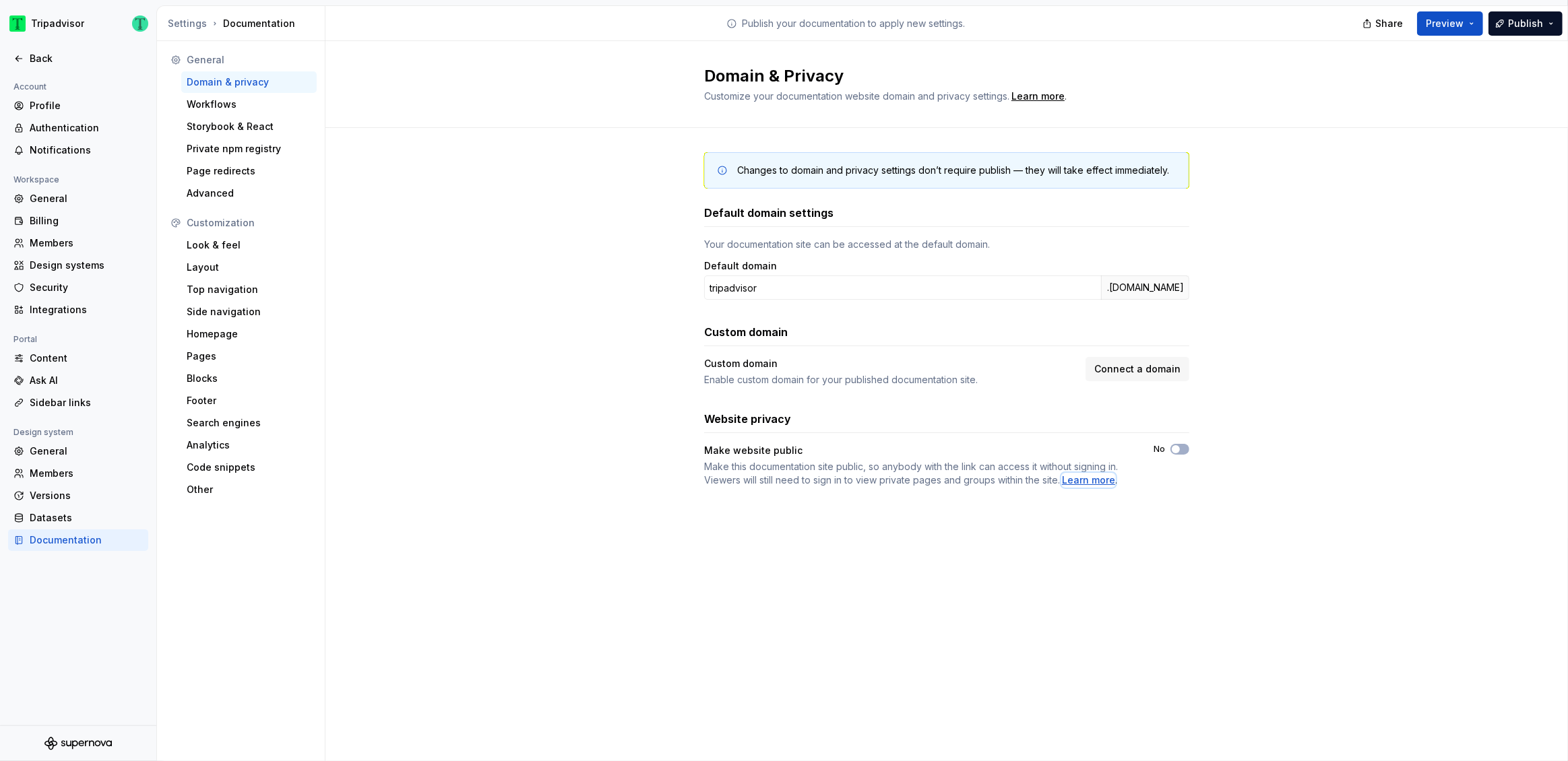
click at [1098, 483] on div "Learn more" at bounding box center [1088, 480] width 53 height 14
click at [1178, 450] on span "button" at bounding box center [1176, 448] width 8 height 8
click at [1157, 523] on span "Copy link" at bounding box center [1153, 524] width 37 height 11
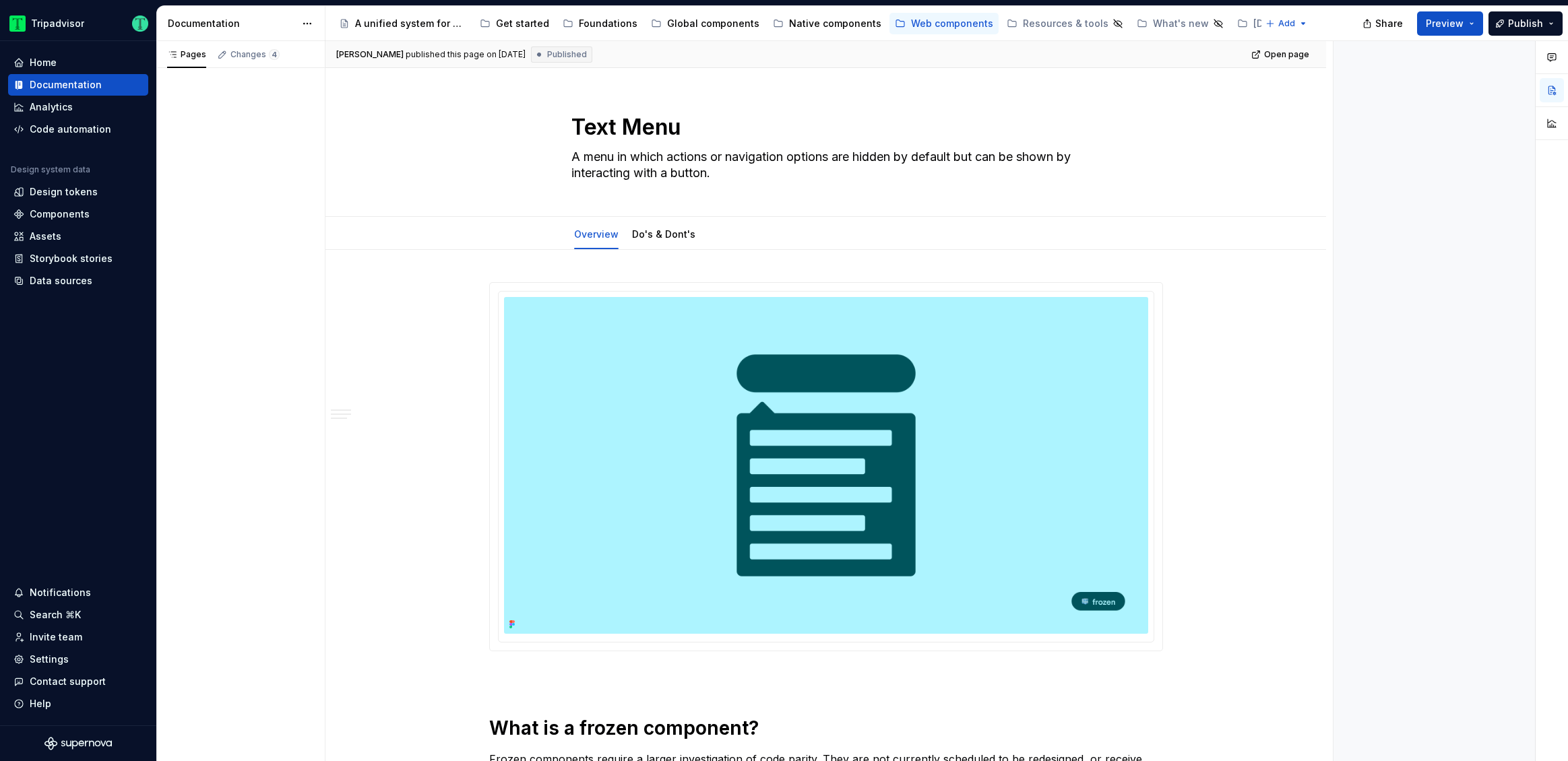
type textarea "*"
